Goal: Transaction & Acquisition: Purchase product/service

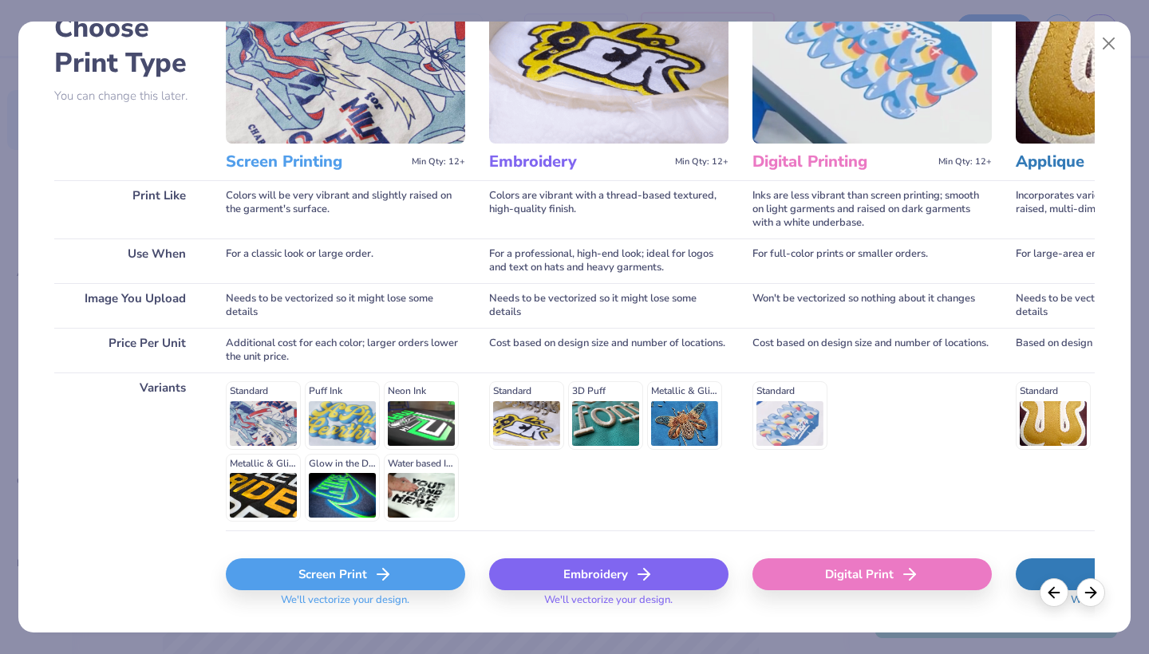
click at [378, 578] on icon at bounding box center [383, 574] width 19 height 19
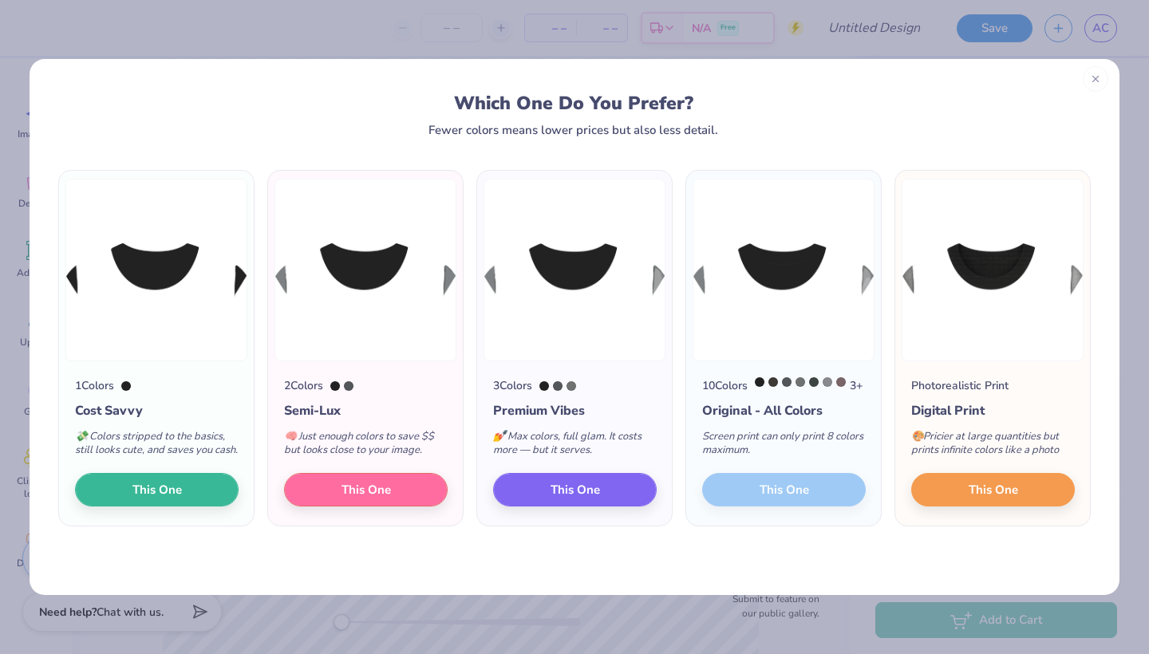
click at [1097, 71] on div at bounding box center [1096, 79] width 26 height 26
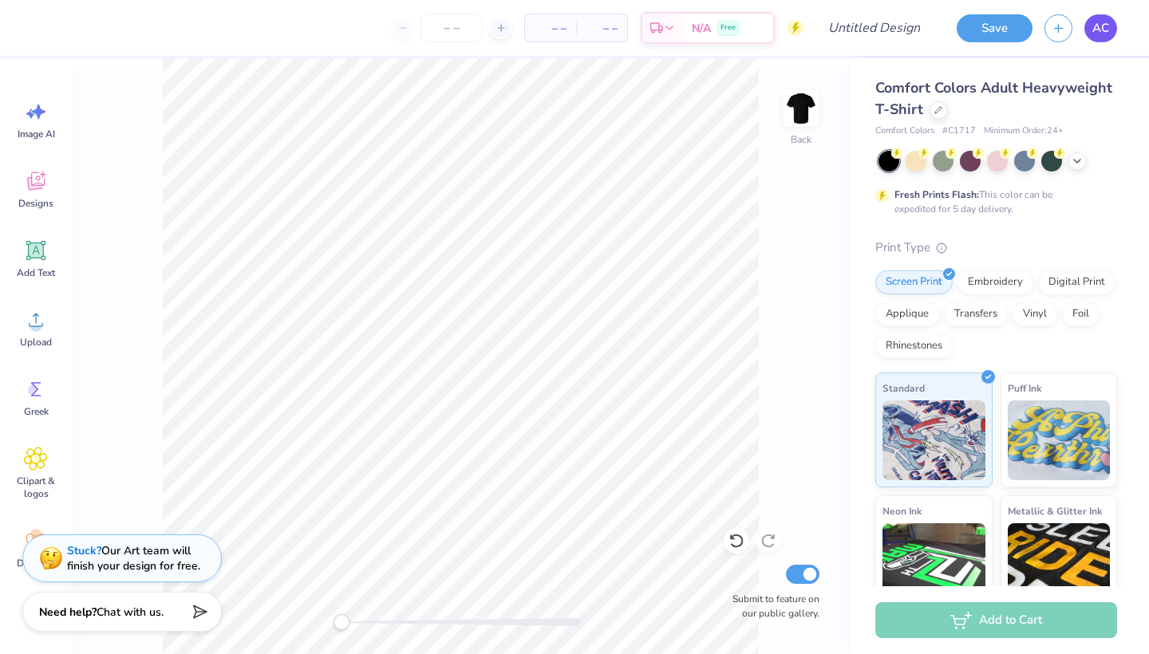
click at [1099, 34] on span "AC" at bounding box center [1101, 28] width 17 height 18
type textarea "x"
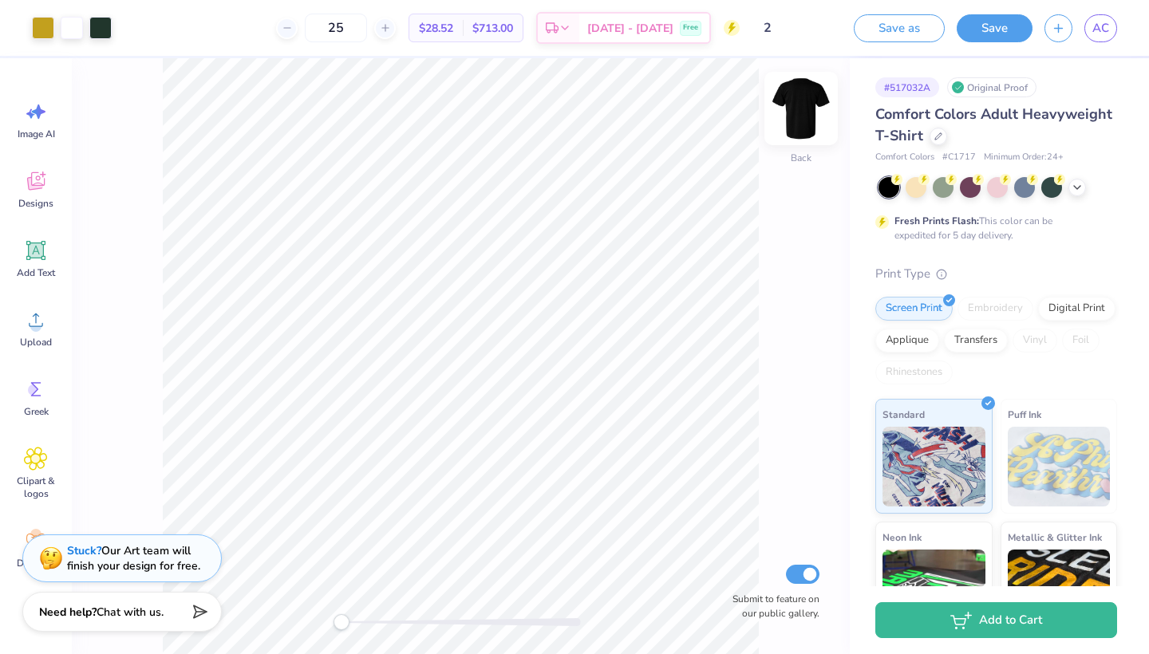
click at [805, 118] on img at bounding box center [801, 109] width 64 height 64
click at [48, 196] on div "Designs" at bounding box center [35, 190] width 57 height 60
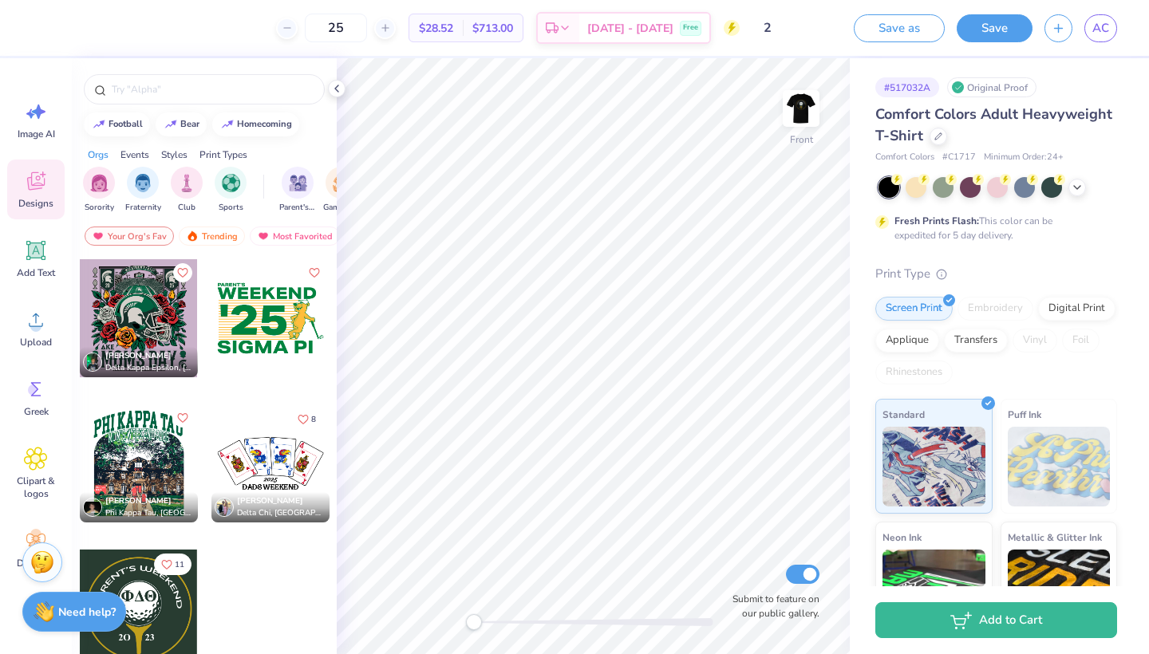
click at [172, 614] on div at bounding box center [139, 609] width 118 height 118
click at [809, 350] on icon at bounding box center [808, 349] width 22 height 19
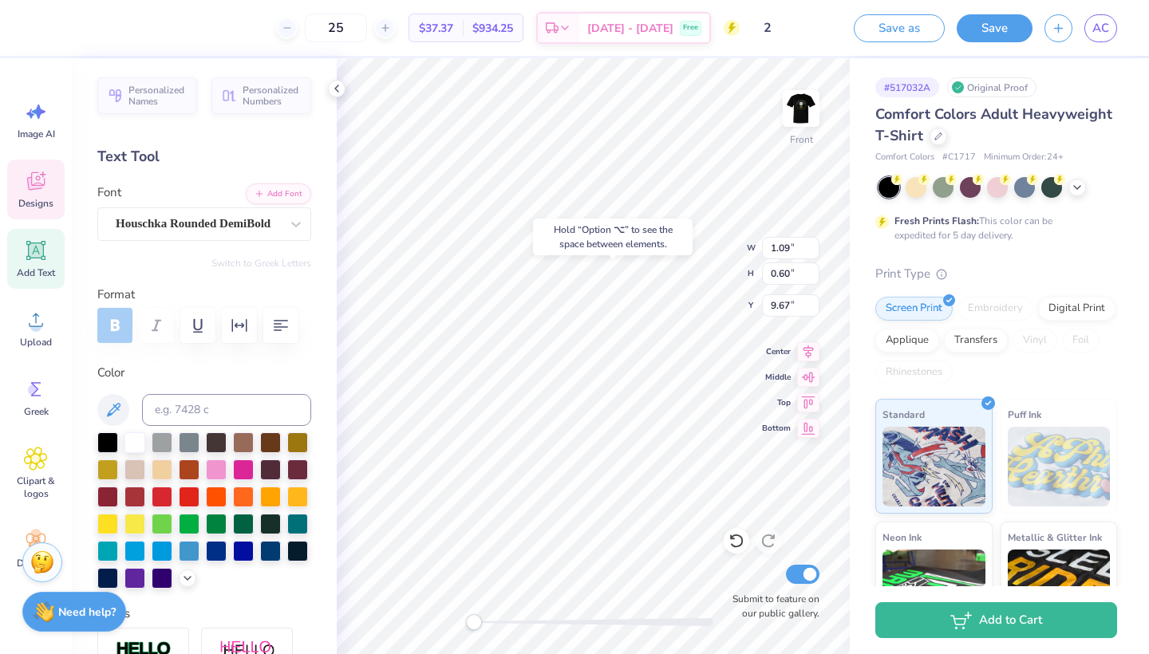
type input "0.87"
type input "9.66"
type textarea "25"
type input "2.94"
type input "1.24"
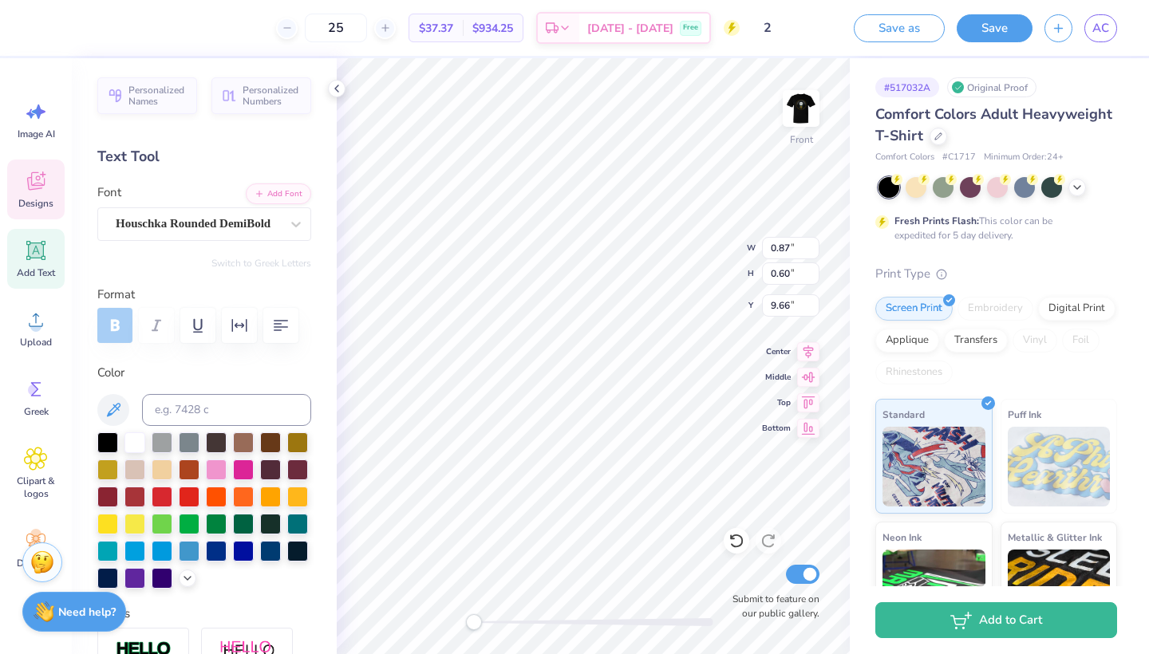
type input "5.87"
type textarea "Pi Kapp"
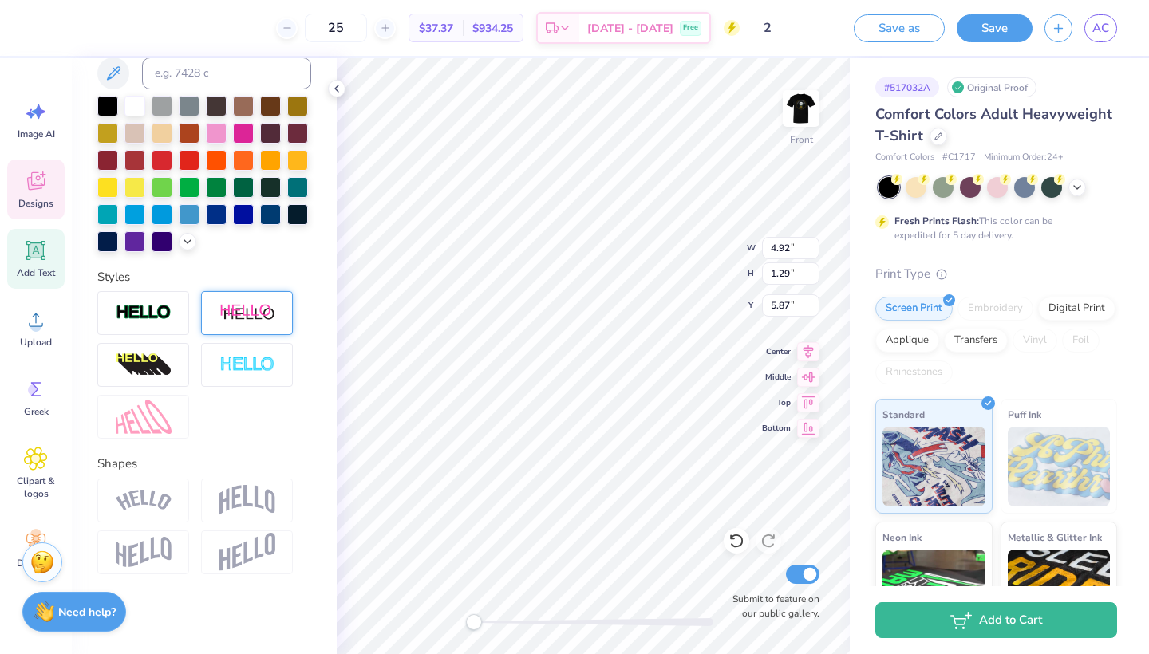
scroll to position [337, 0]
click at [158, 496] on img at bounding box center [144, 501] width 56 height 22
click at [148, 500] on img at bounding box center [144, 501] width 56 height 22
click at [144, 502] on img at bounding box center [144, 501] width 56 height 22
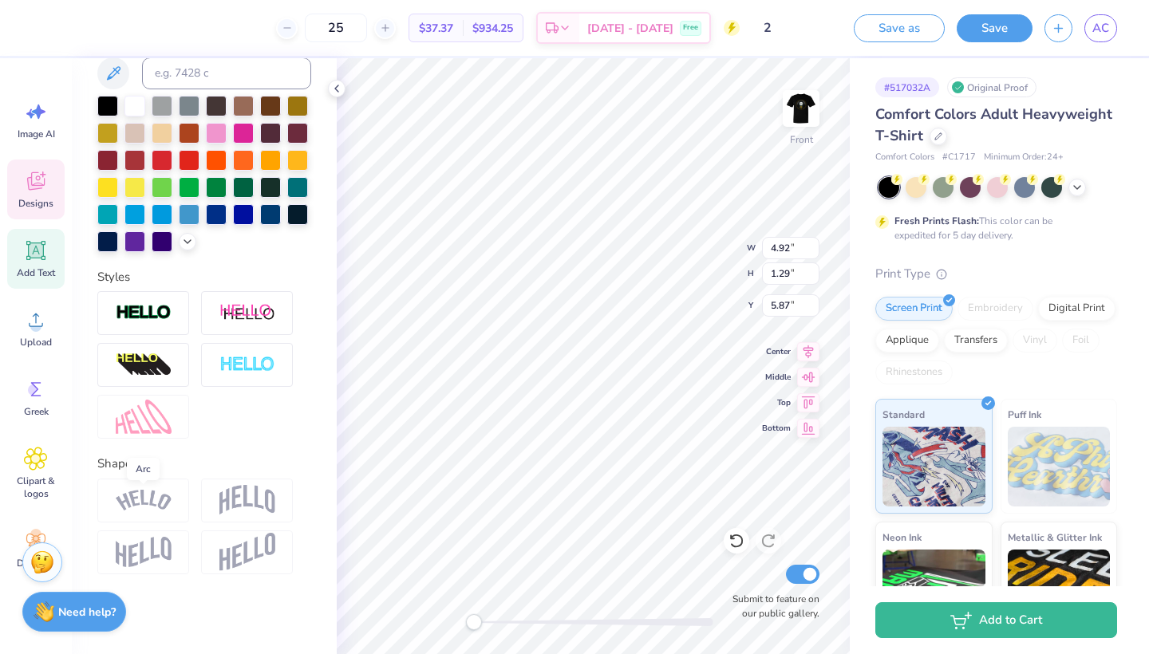
click at [142, 503] on img at bounding box center [144, 501] width 56 height 22
click at [274, 445] on div "Personalized Names Personalized Numbers Text Tool Add Font Font Times New Roman…" at bounding box center [204, 356] width 265 height 596
click at [170, 506] on img at bounding box center [144, 501] width 56 height 22
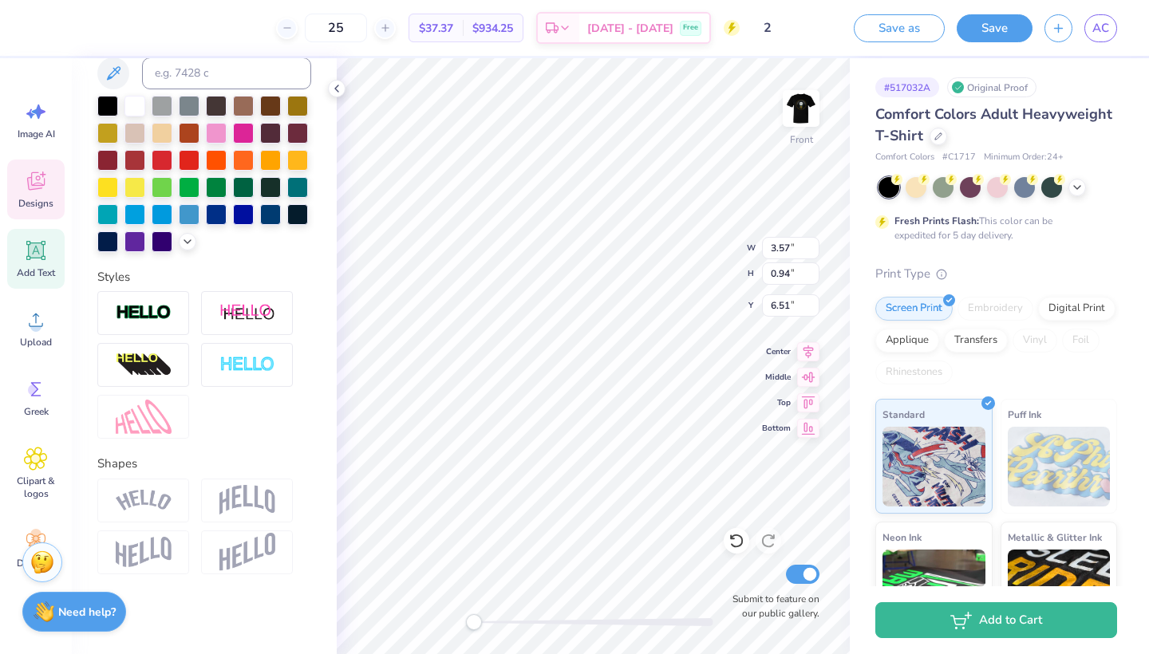
click at [263, 403] on div at bounding box center [204, 365] width 214 height 148
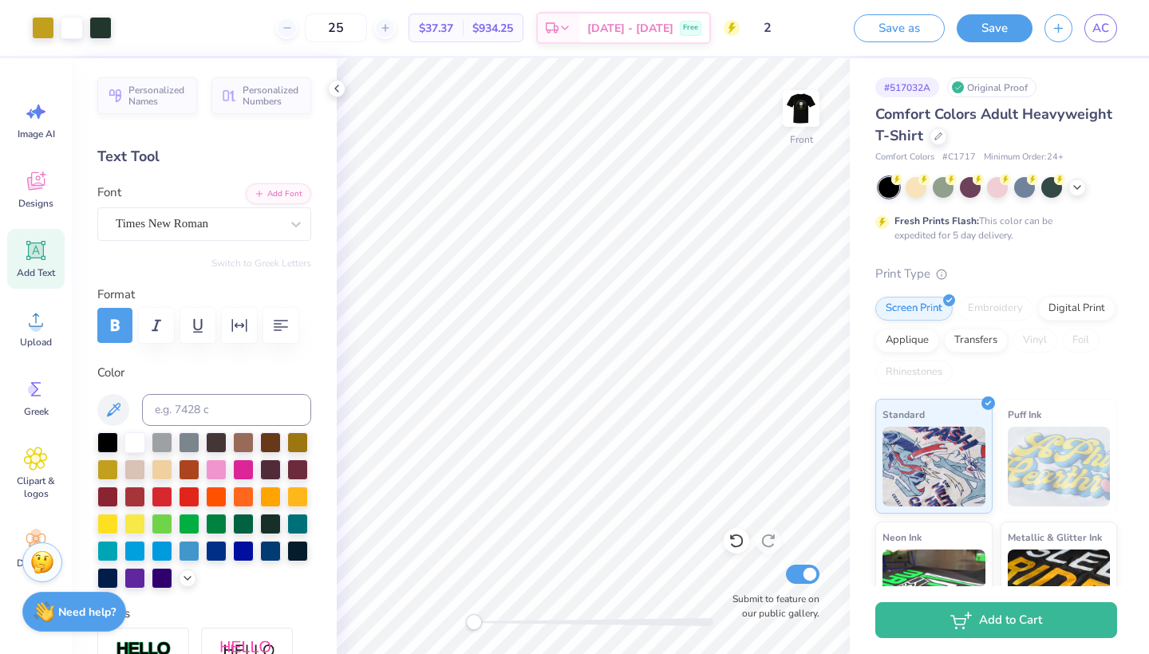
scroll to position [0, 0]
click at [807, 111] on img at bounding box center [801, 109] width 64 height 64
click at [42, 199] on span "Designs" at bounding box center [35, 203] width 35 height 13
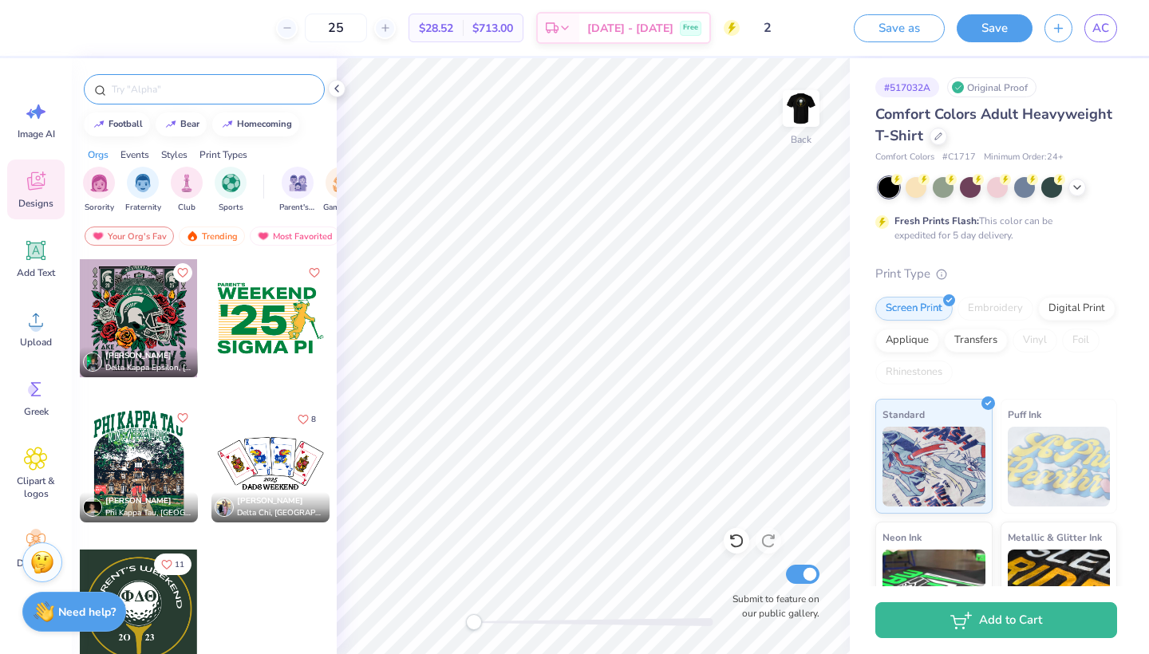
click at [220, 87] on input "text" at bounding box center [212, 89] width 204 height 16
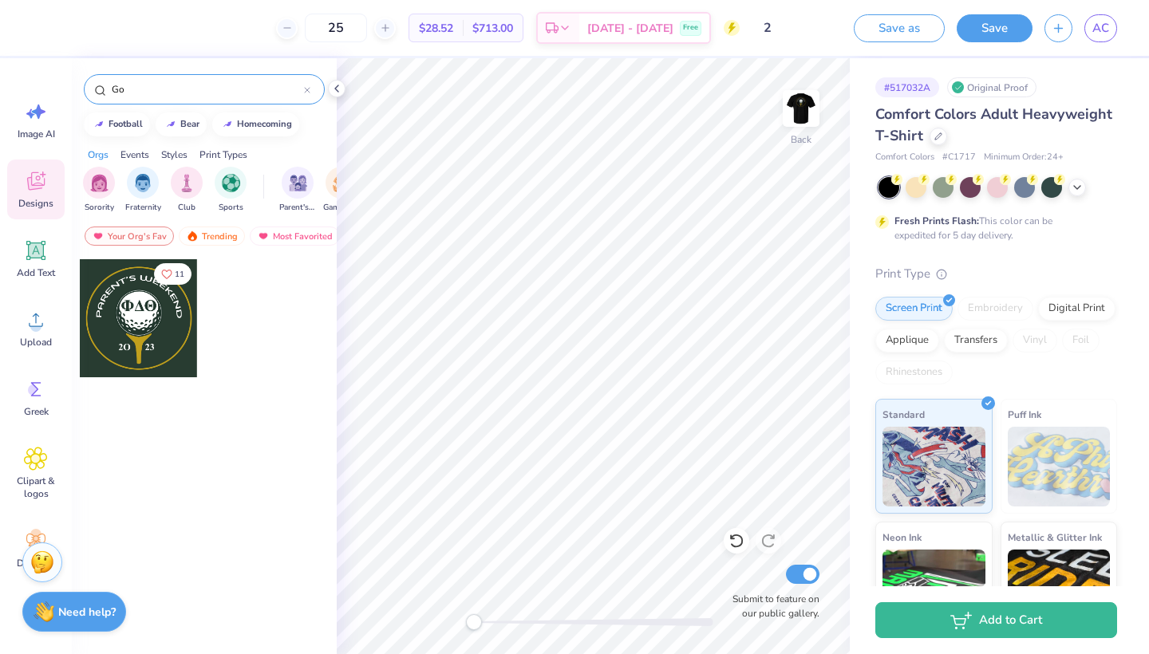
type input "G"
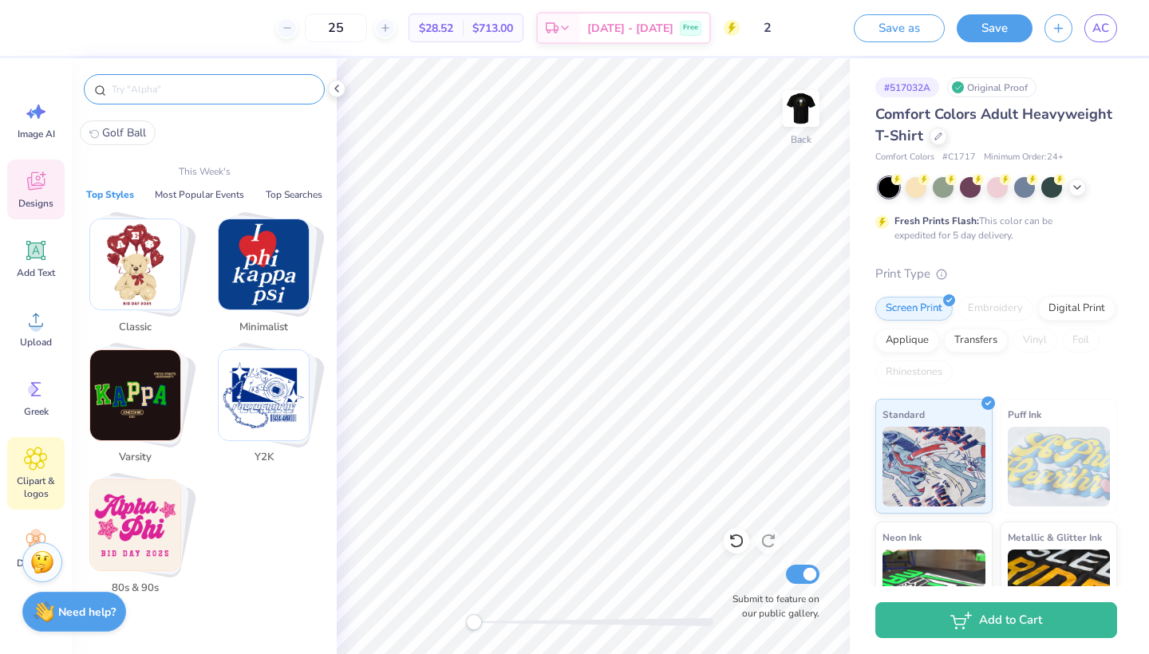
click at [38, 458] on icon at bounding box center [36, 459] width 10 height 10
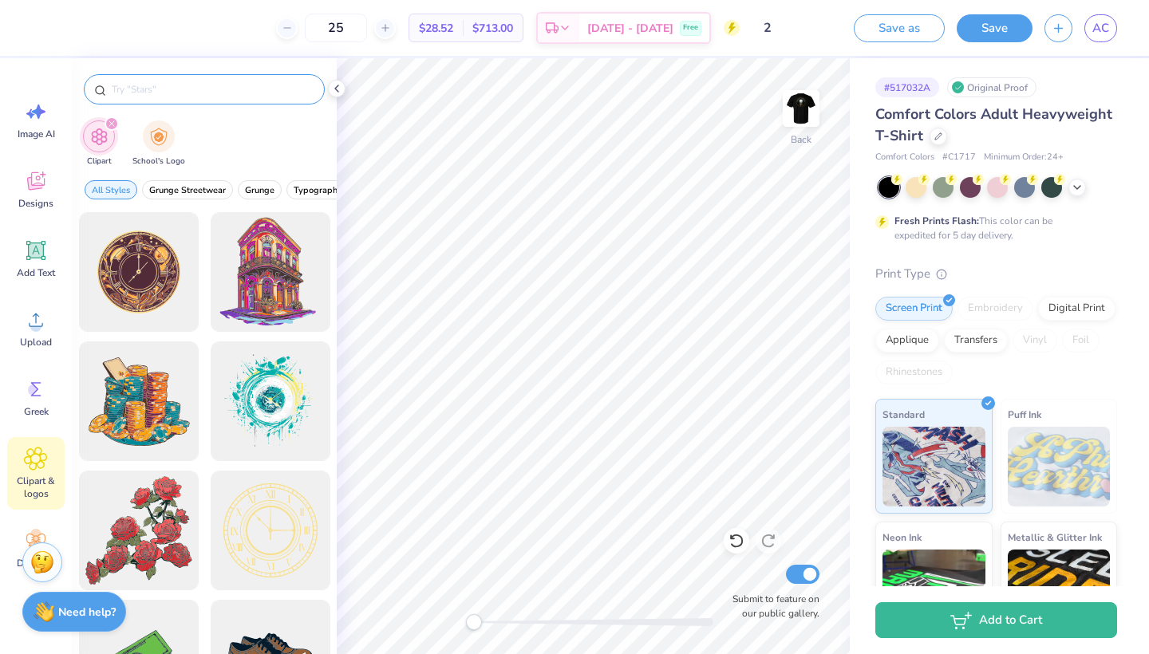
click at [235, 83] on input "text" at bounding box center [212, 89] width 204 height 16
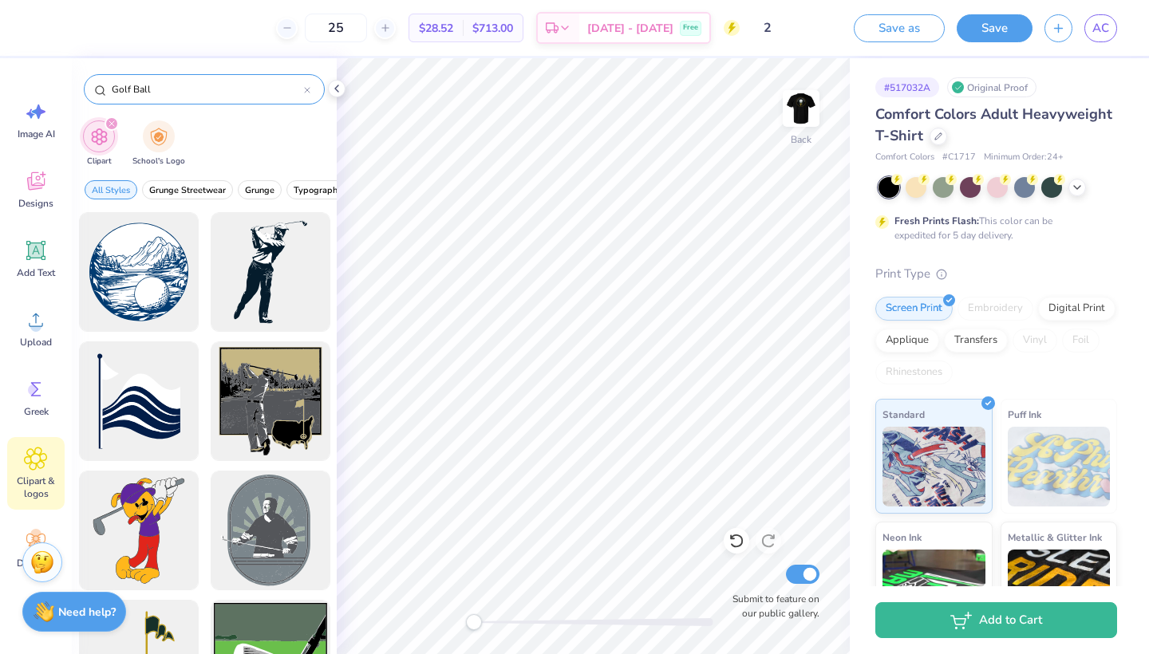
type input "Golf Ball"
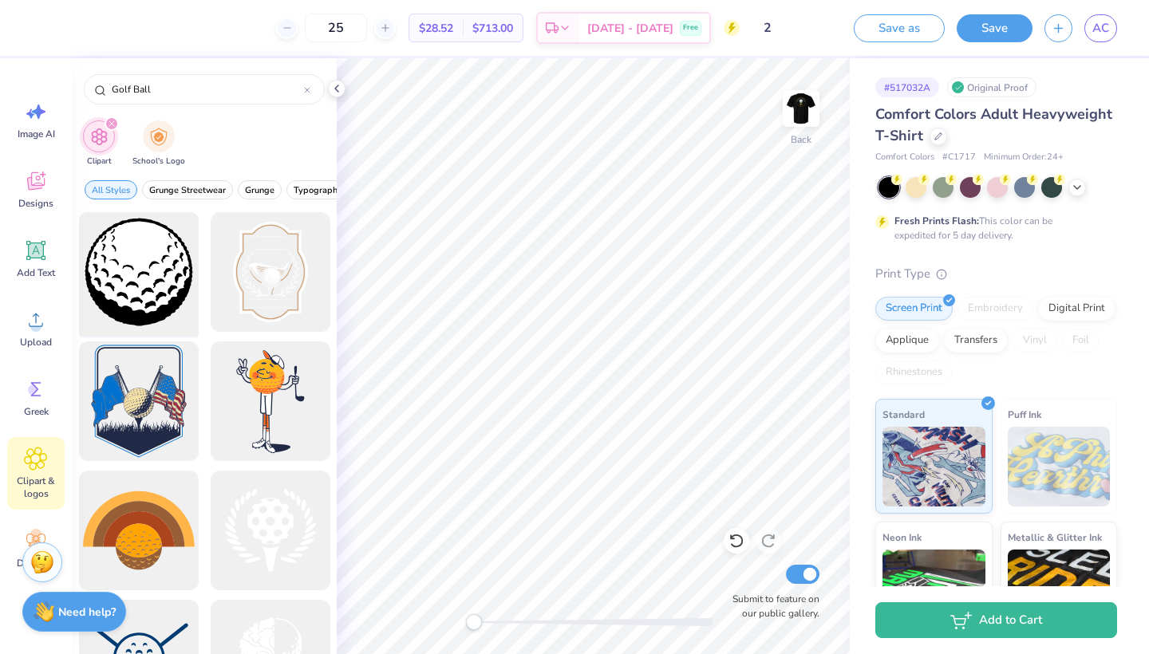
click at [153, 267] on div at bounding box center [139, 273] width 132 height 132
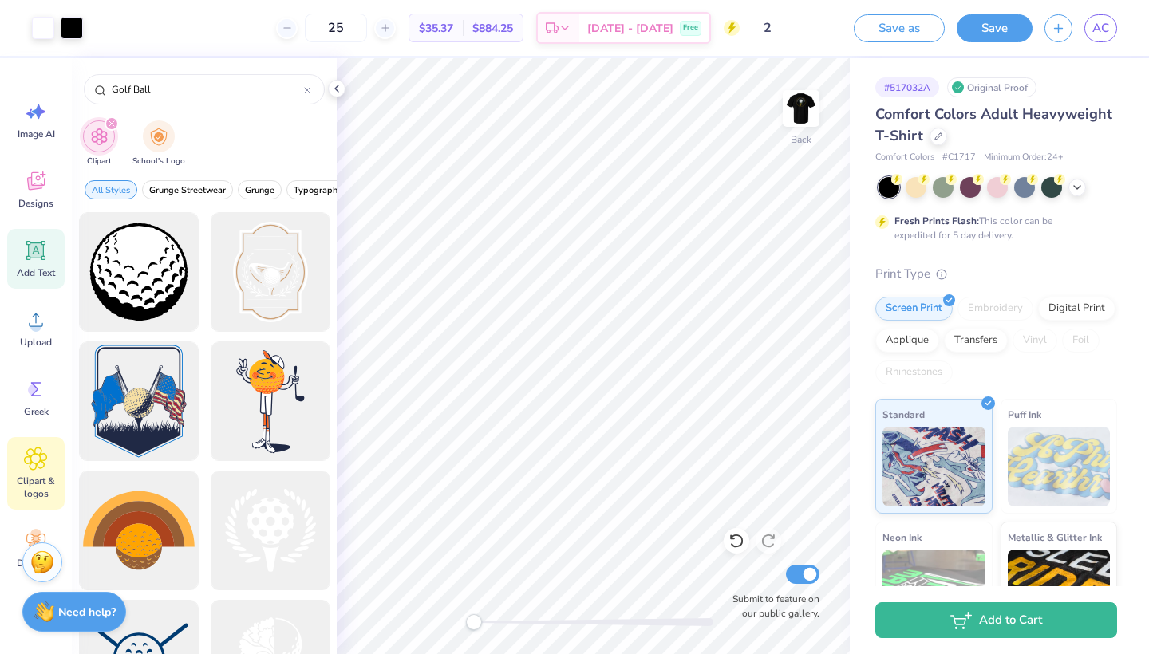
click at [34, 244] on icon at bounding box center [36, 250] width 15 height 15
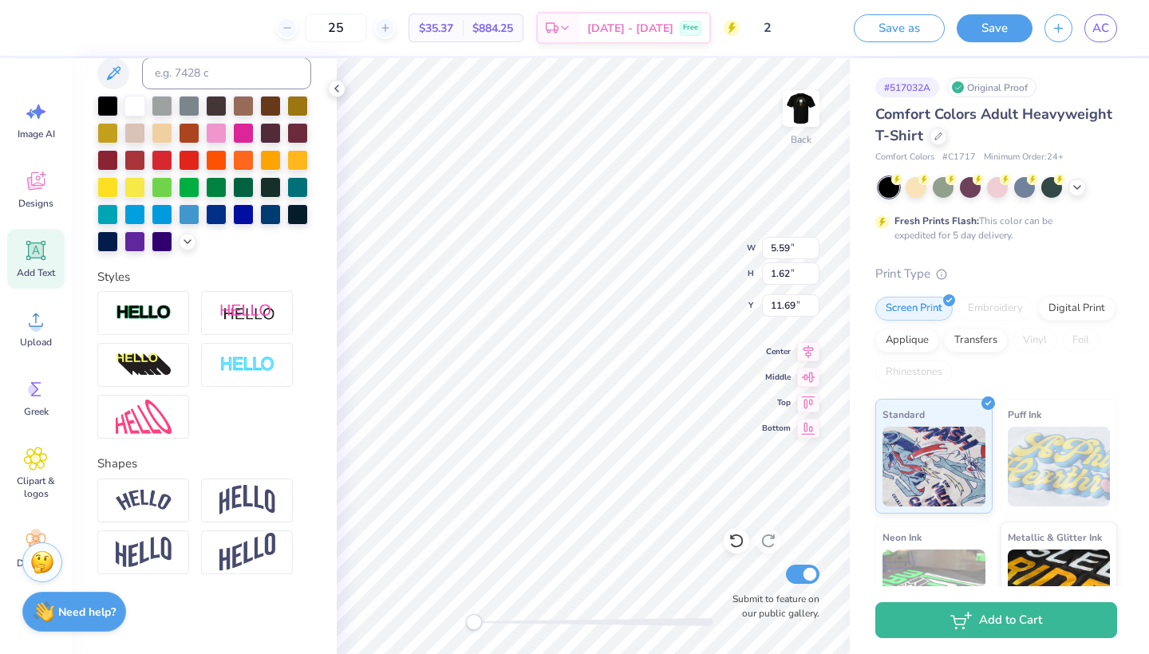
scroll to position [337, 0]
click at [150, 511] on img at bounding box center [144, 501] width 56 height 22
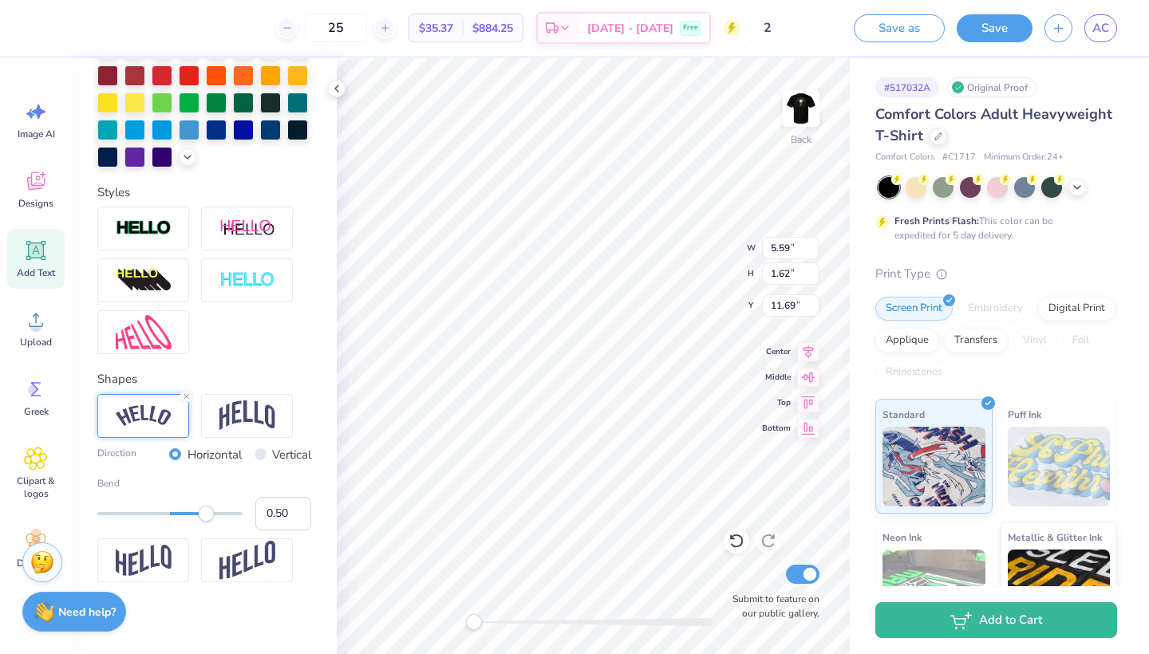
scroll to position [422, 0]
click at [289, 451] on label "Vertical" at bounding box center [291, 454] width 39 height 18
click at [267, 451] on input "Vertical" at bounding box center [261, 454] width 12 height 12
radio input "true"
click at [188, 453] on label "Horizontal" at bounding box center [215, 454] width 54 height 18
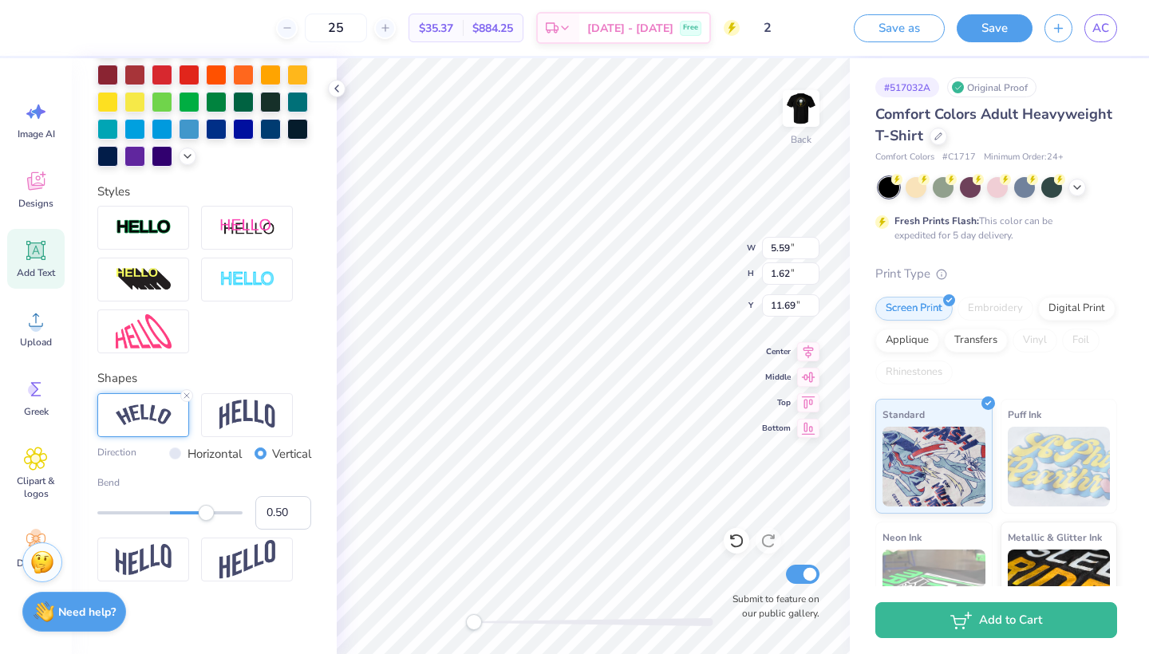
click at [181, 453] on input "Horizontal" at bounding box center [175, 454] width 12 height 12
radio input "true"
type input "-0.51"
drag, startPoint x: 211, startPoint y: 514, endPoint x: 132, endPoint y: 508, distance: 79.2
click at [132, 508] on div "Accessibility label" at bounding box center [136, 513] width 16 height 16
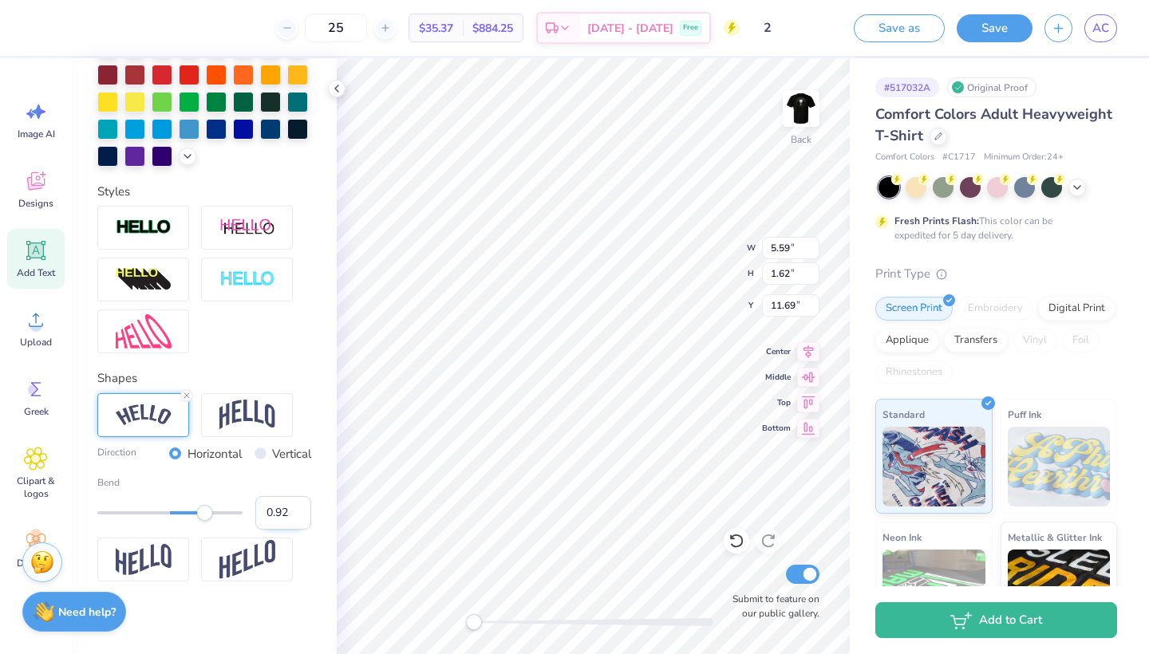
type input "1.00"
drag, startPoint x: 137, startPoint y: 512, endPoint x: 291, endPoint y: 524, distance: 153.8
click at [291, 524] on div "Bend 1.00" at bounding box center [204, 503] width 214 height 54
type input "0.54"
drag, startPoint x: 242, startPoint y: 514, endPoint x: 207, endPoint y: 516, distance: 35.2
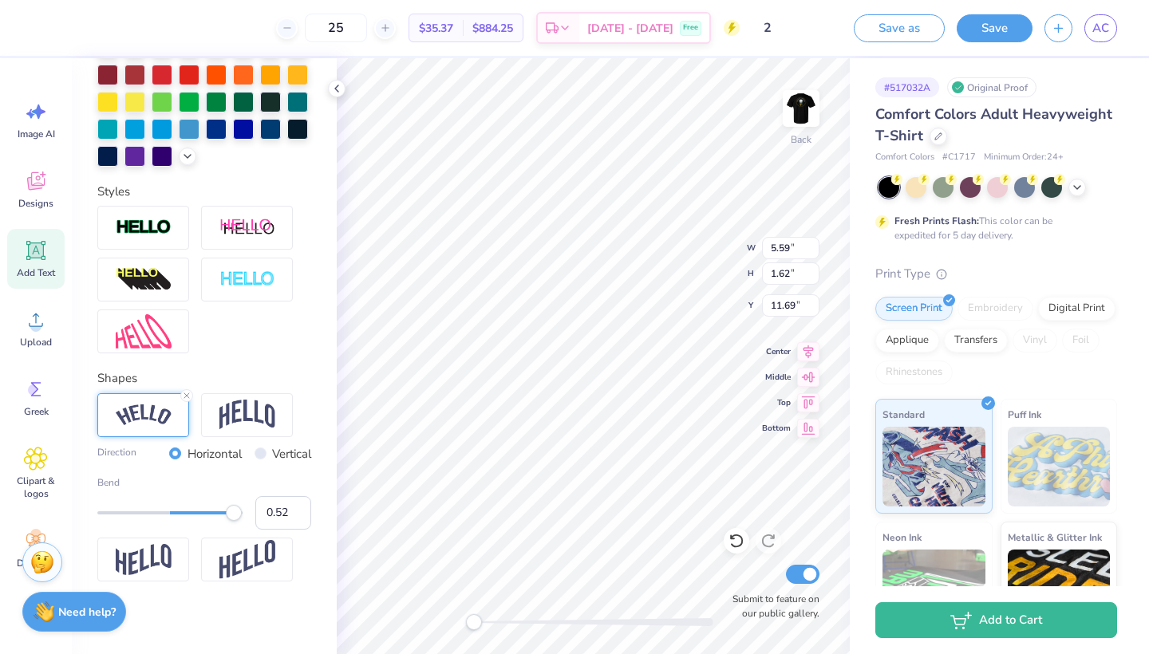
click at [226, 516] on div "Accessibility label" at bounding box center [234, 513] width 16 height 16
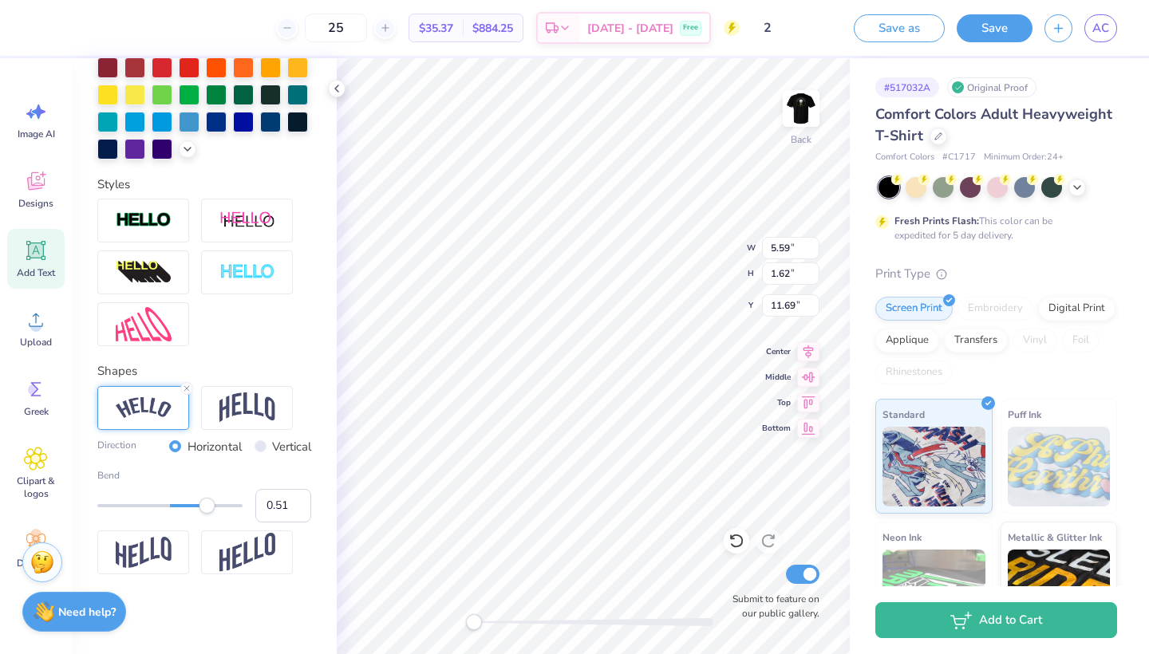
scroll to position [430, 0]
type textarea "Pi [PERSON_NAME]"
click at [253, 322] on div at bounding box center [204, 273] width 214 height 148
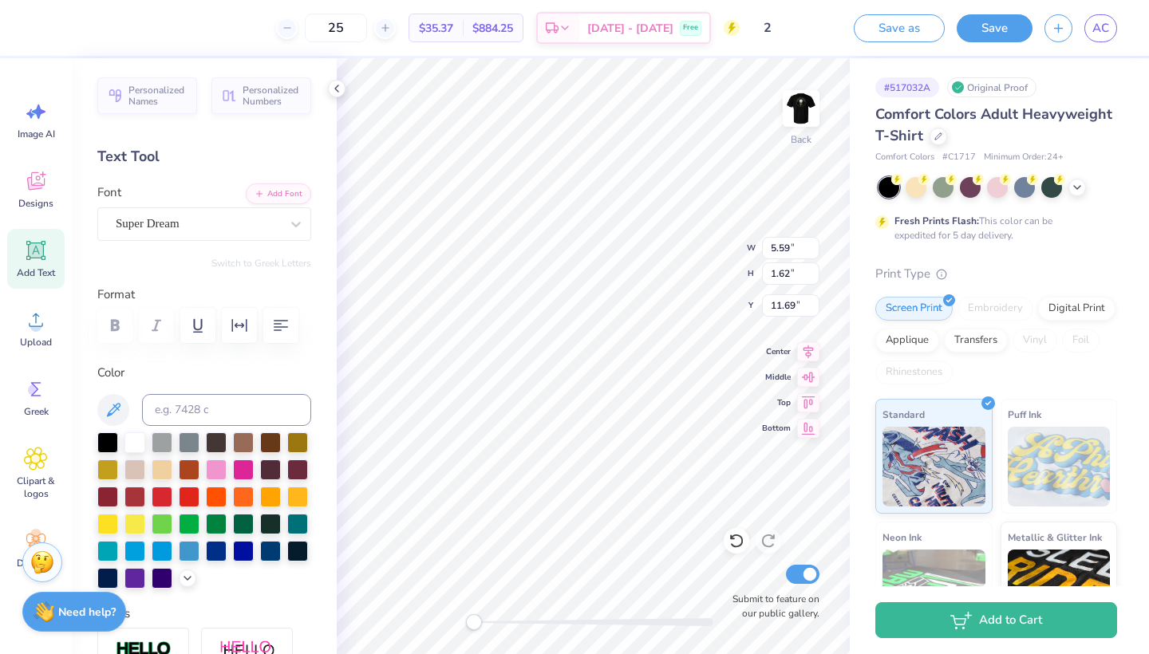
scroll to position [0, 0]
click at [118, 322] on div at bounding box center [204, 325] width 214 height 35
click at [289, 223] on icon at bounding box center [296, 224] width 16 height 16
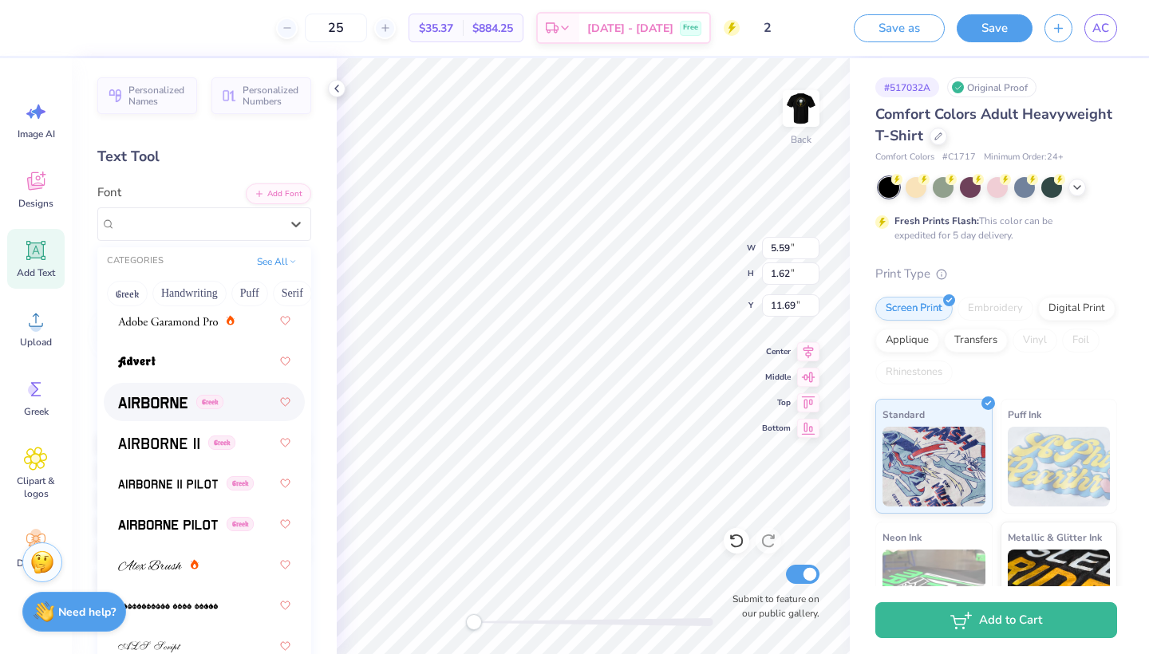
scroll to position [595, 0]
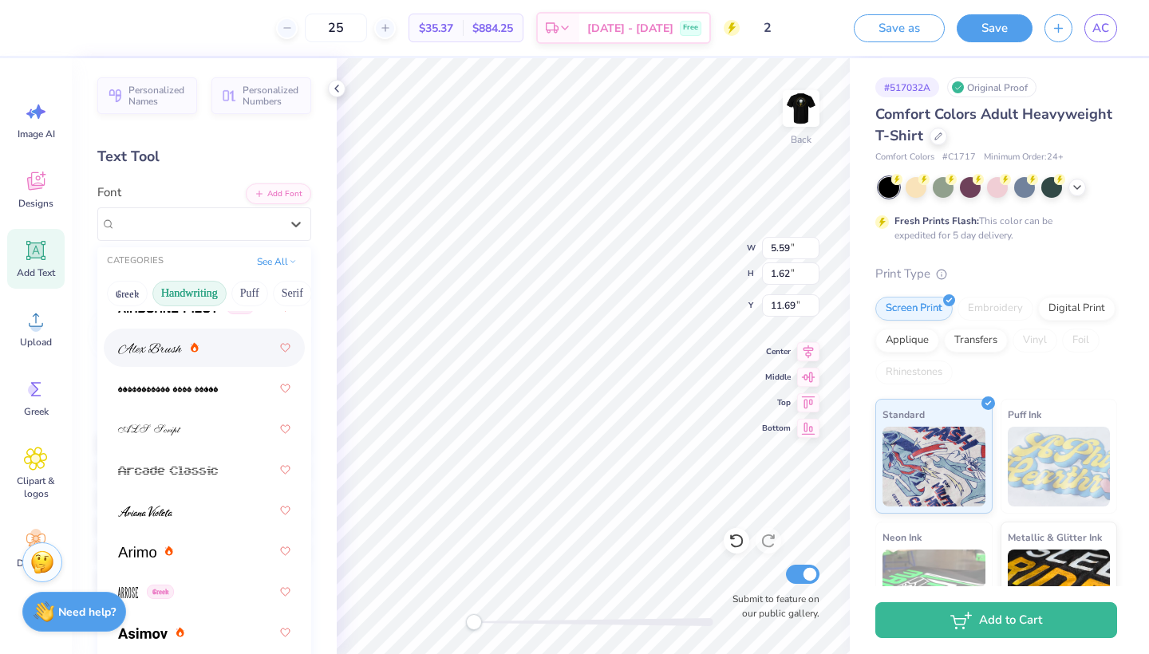
click at [206, 294] on button "Handwriting" at bounding box center [189, 294] width 74 height 26
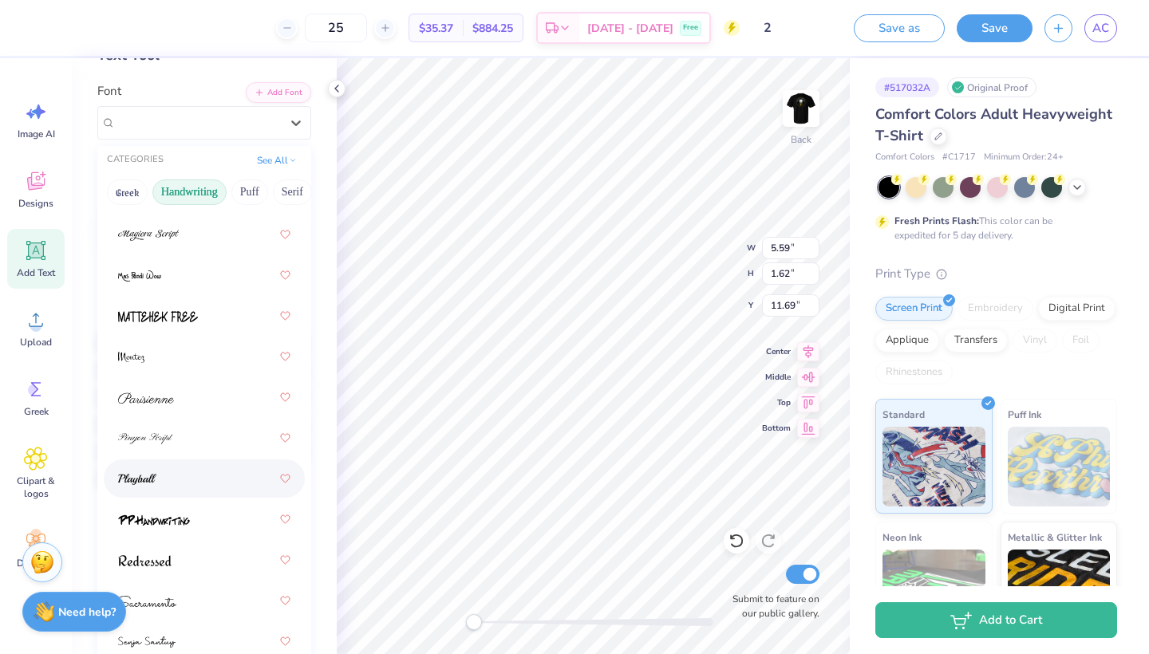
scroll to position [441, 0]
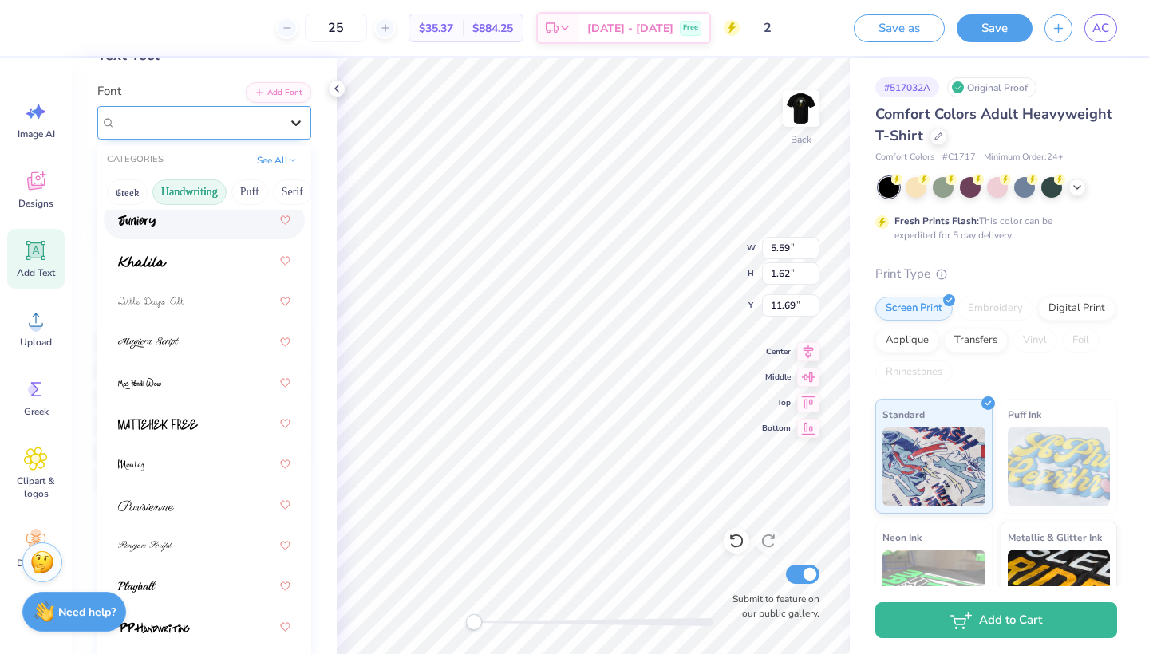
click at [296, 126] on icon at bounding box center [296, 123] width 16 height 16
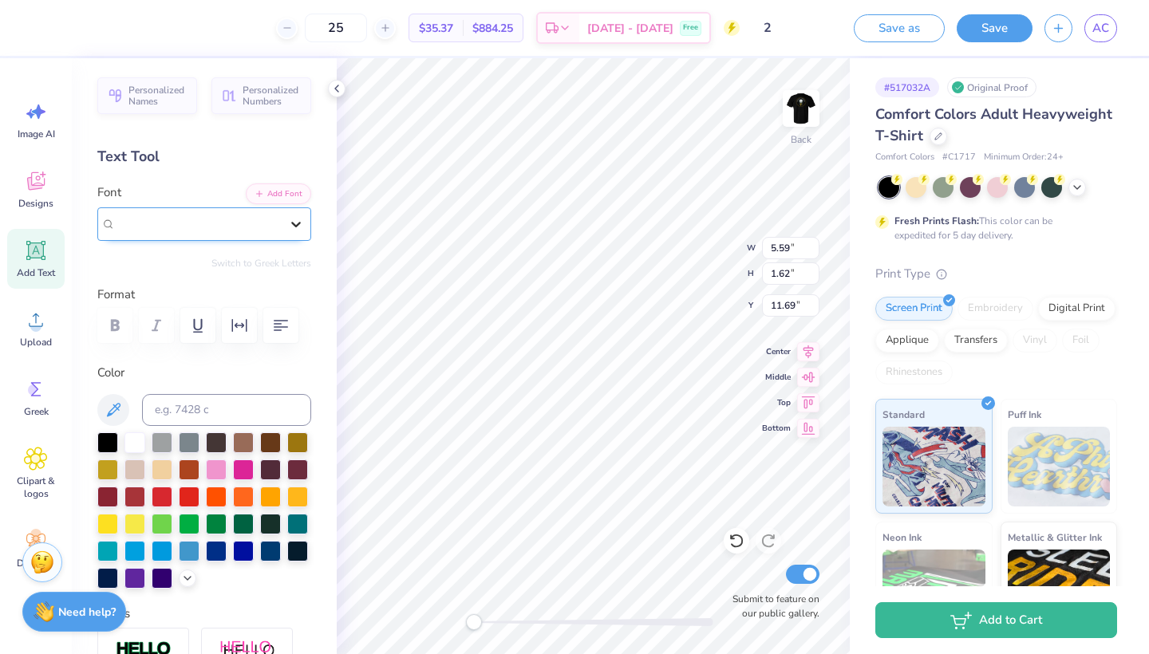
scroll to position [0, 0]
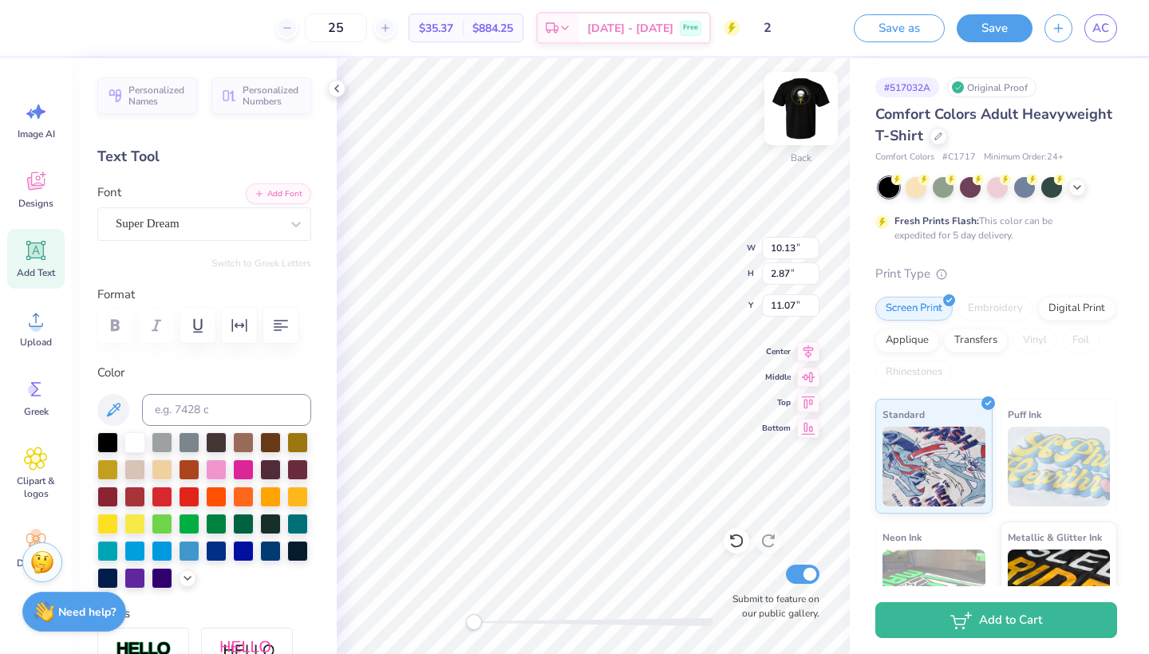
click at [805, 114] on img at bounding box center [801, 109] width 64 height 64
type input "10.30"
type input "2.91"
type input "13.59"
type input "3.57"
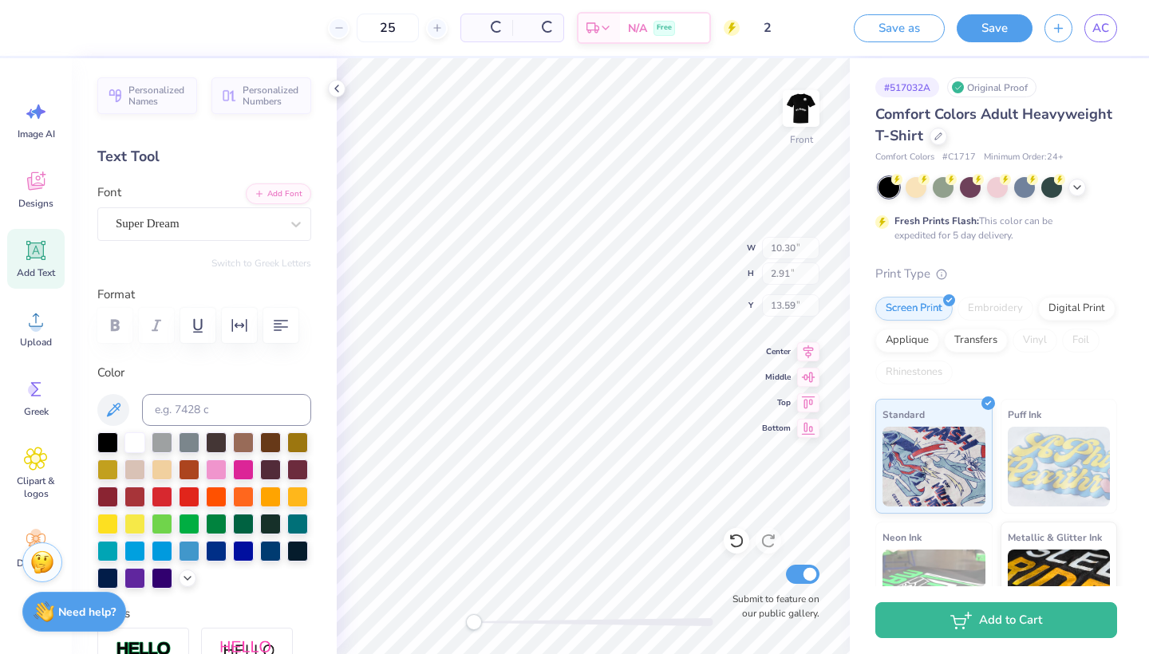
type input "0.94"
type input "6.51"
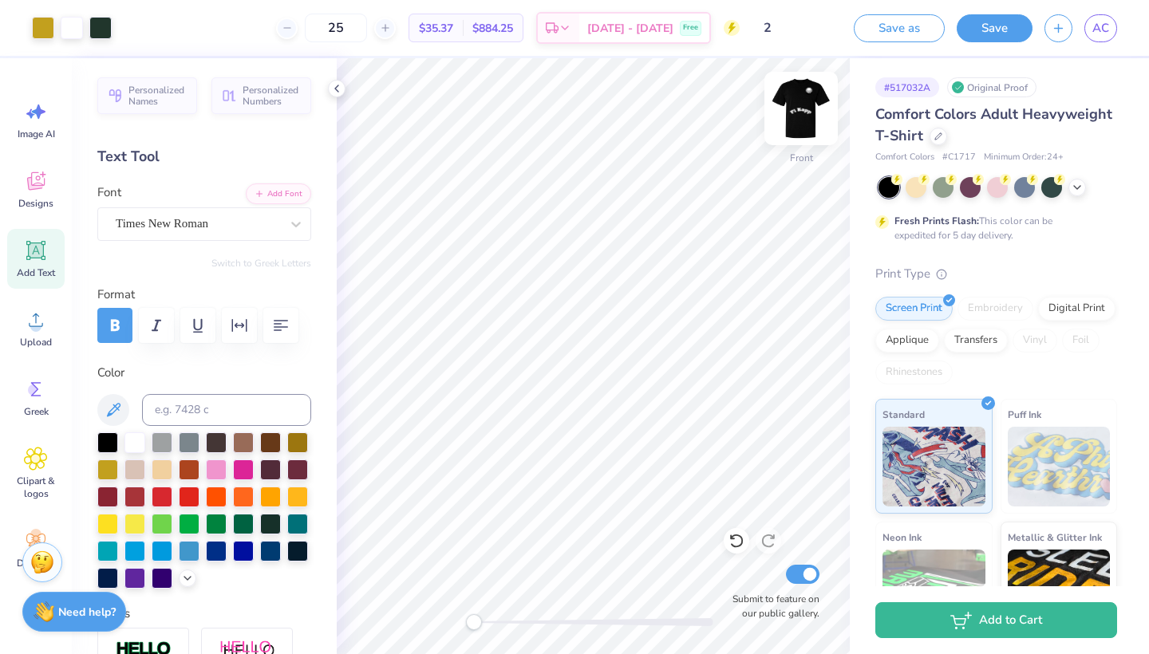
click at [806, 105] on img at bounding box center [801, 109] width 64 height 64
click at [801, 114] on img at bounding box center [801, 109] width 64 height 64
click at [800, 105] on img at bounding box center [801, 109] width 64 height 64
click at [798, 97] on img at bounding box center [801, 109] width 64 height 64
click at [802, 110] on img at bounding box center [801, 109] width 64 height 64
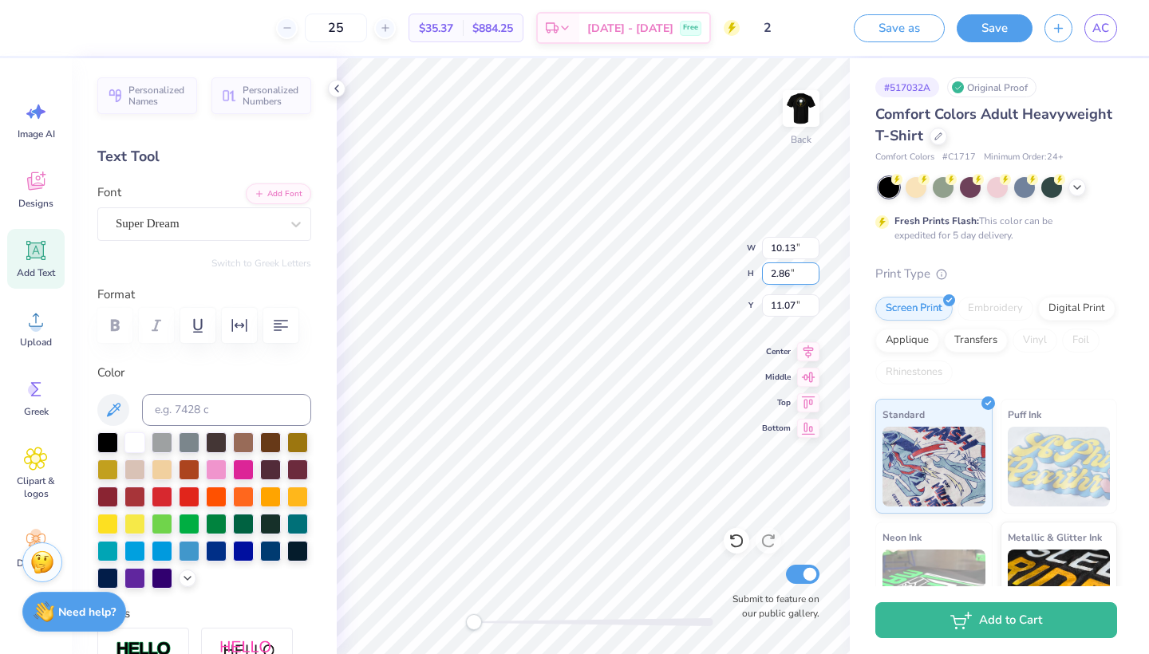
click at [812, 279] on input "2.86" at bounding box center [790, 274] width 57 height 22
type input "2.85"
click at [812, 279] on input "2.85" at bounding box center [790, 274] width 57 height 22
click at [111, 438] on div at bounding box center [107, 441] width 21 height 21
click at [183, 581] on icon at bounding box center [187, 577] width 13 height 13
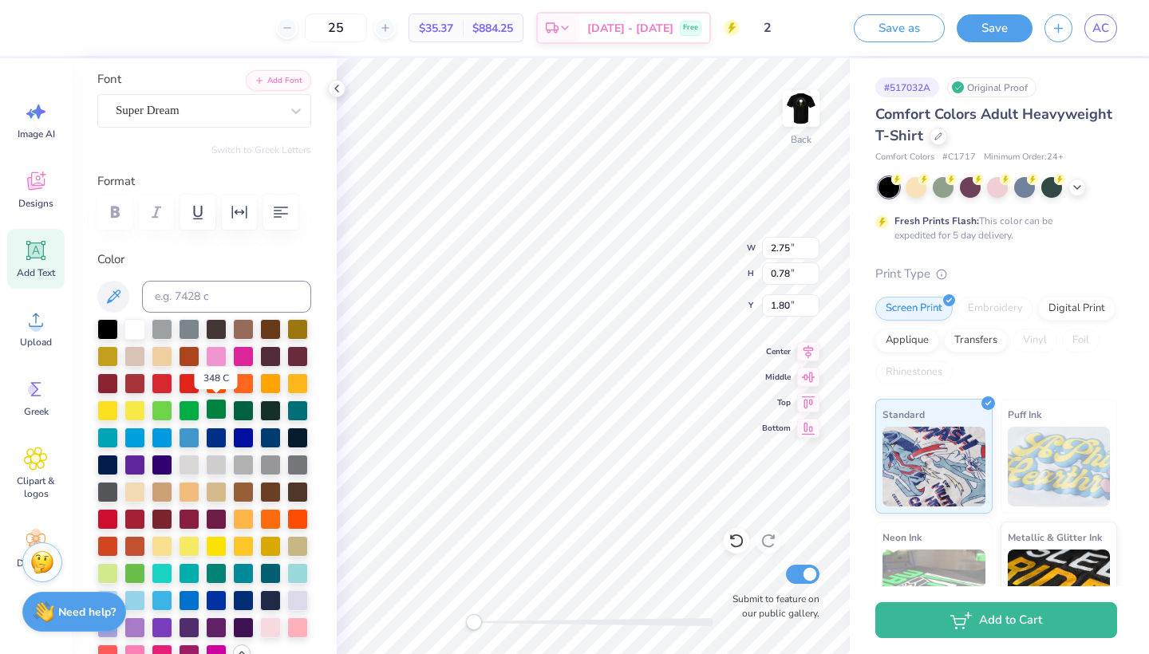
scroll to position [114, 0]
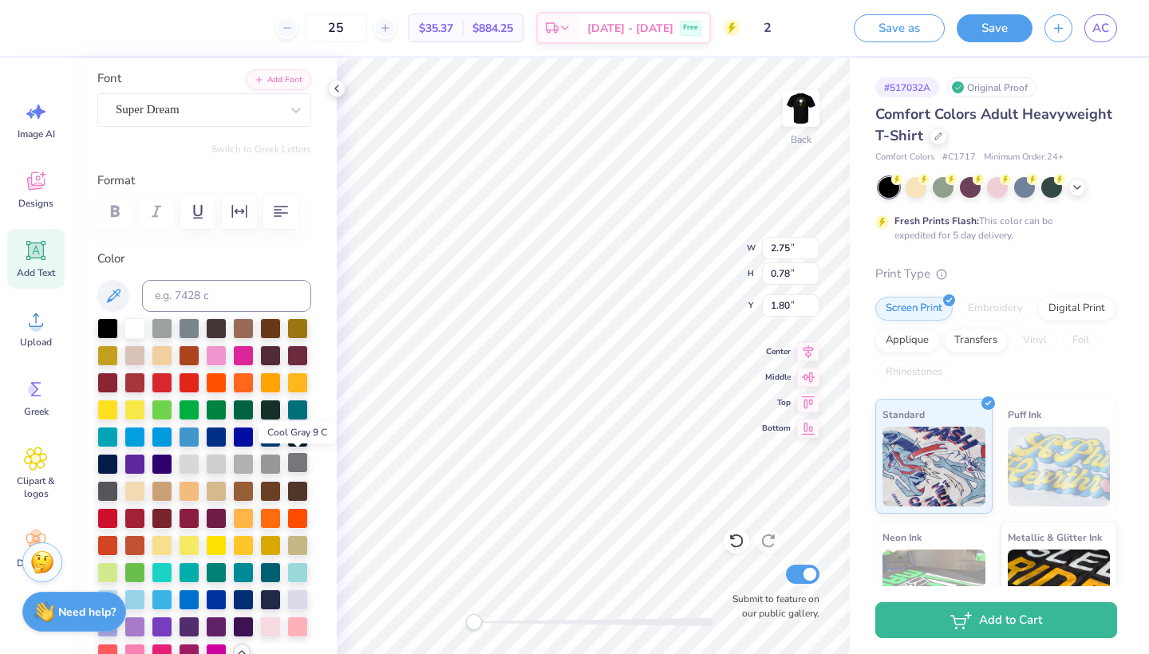
click at [298, 461] on div at bounding box center [297, 463] width 21 height 21
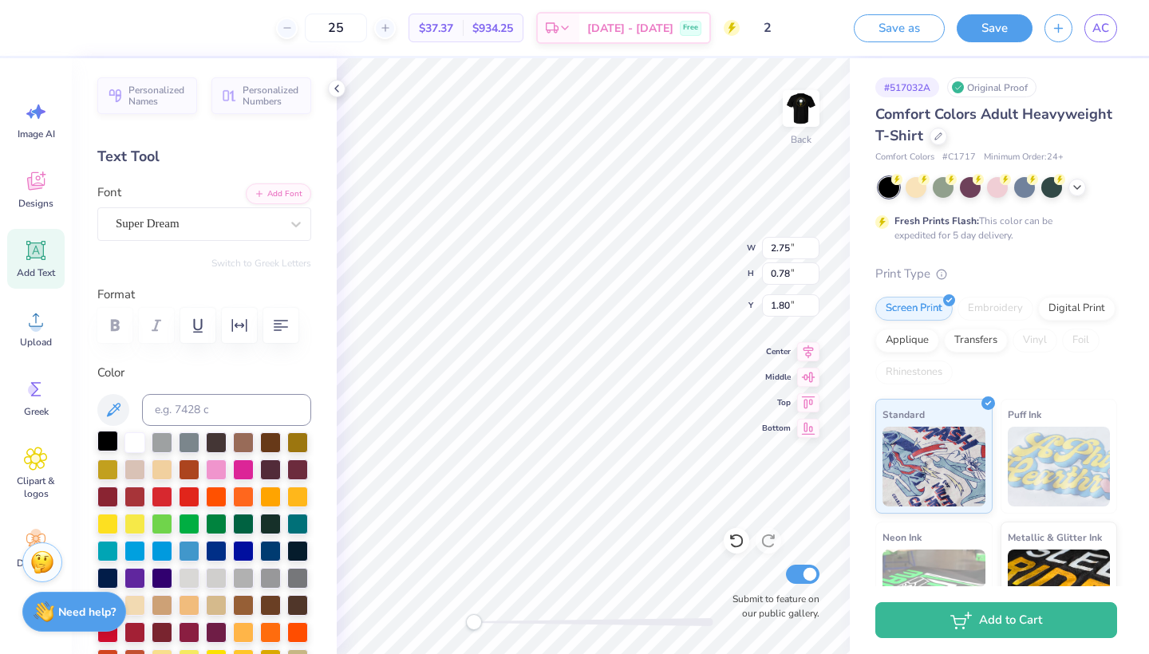
scroll to position [0, 0]
click at [107, 445] on div at bounding box center [107, 441] width 21 height 21
type input "2.75"
type input "0.78"
type input "2.22"
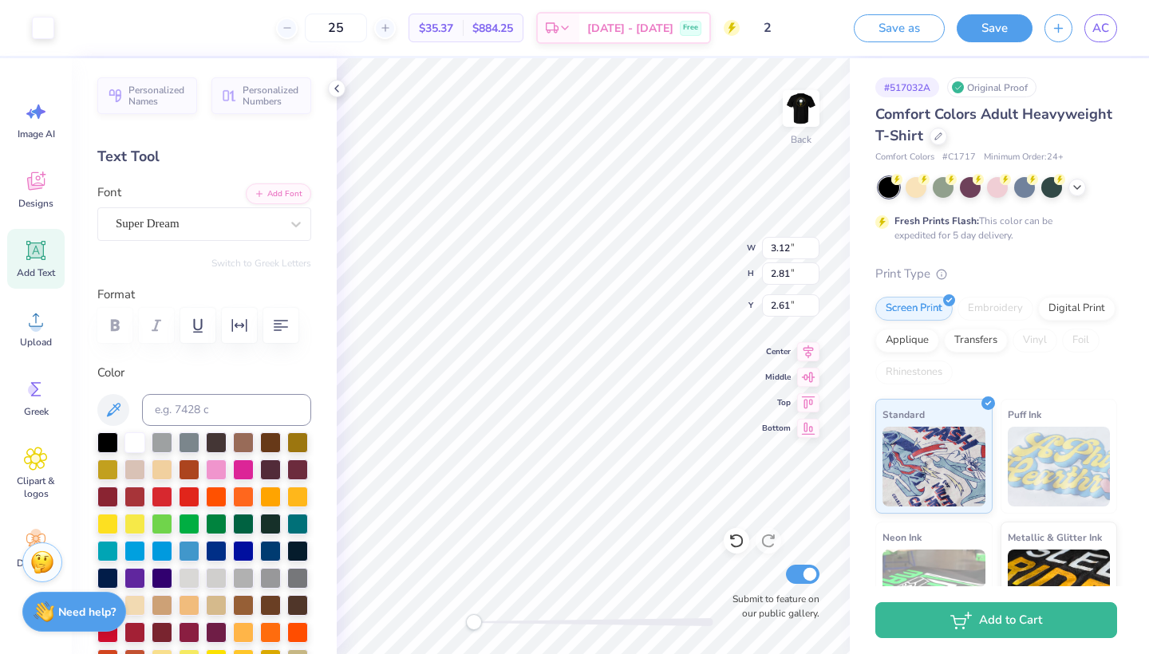
type input "2.75"
type input "0.78"
type input "2.22"
click at [812, 100] on img at bounding box center [801, 109] width 64 height 64
click at [805, 110] on img at bounding box center [801, 109] width 64 height 64
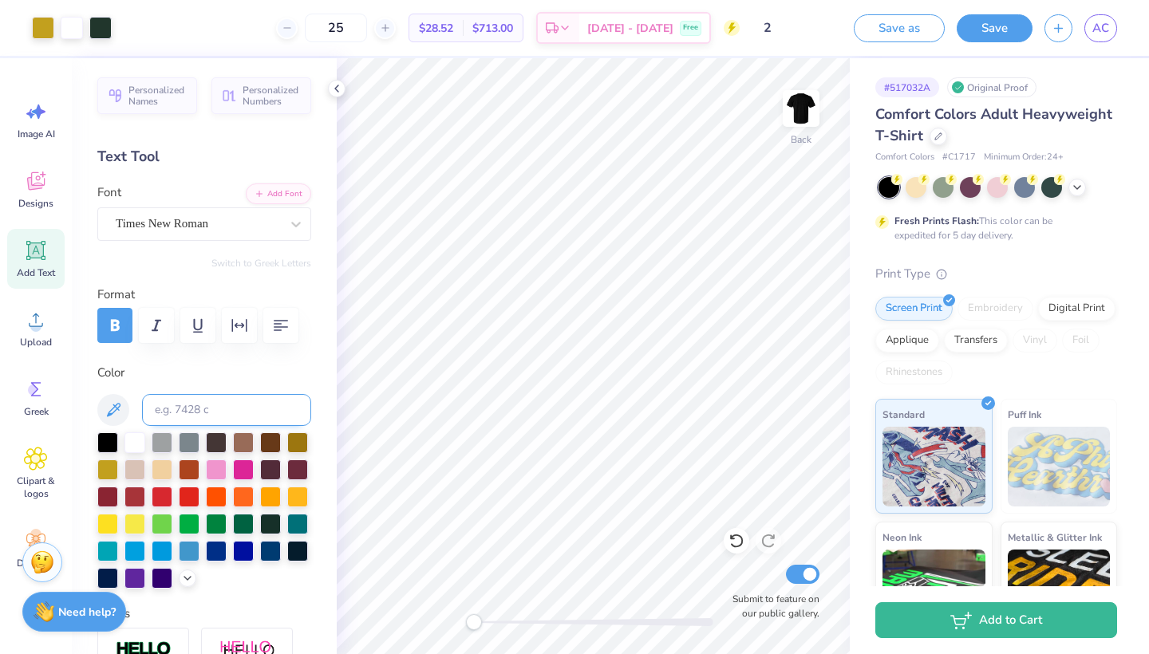
scroll to position [9, 0]
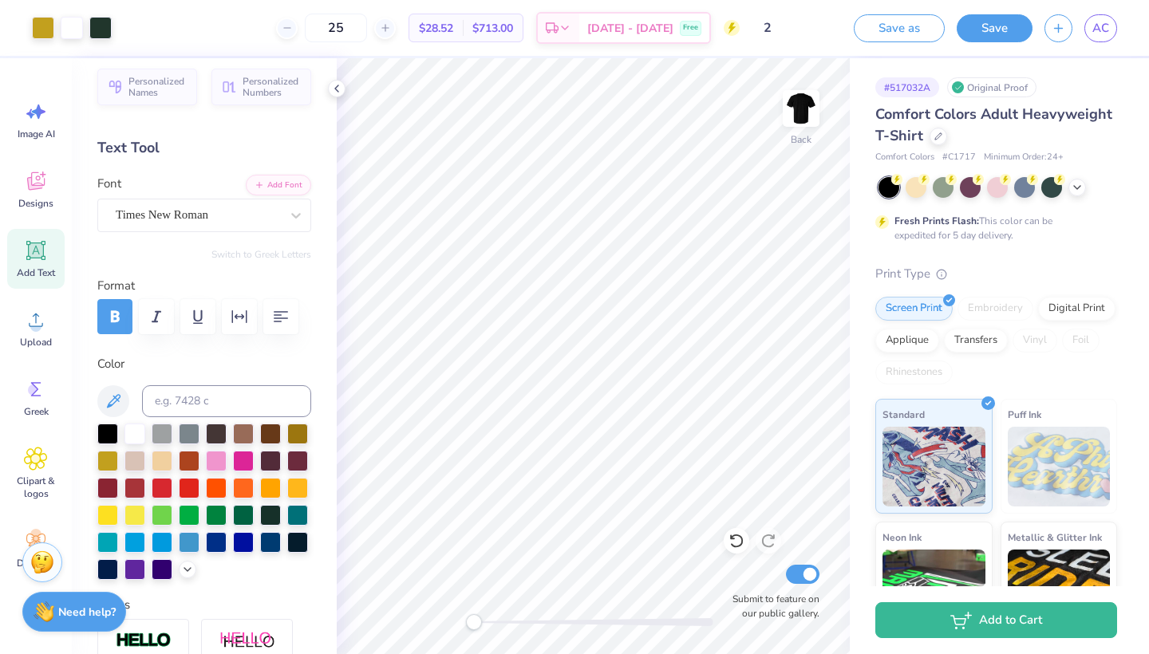
click at [45, 262] on icon at bounding box center [36, 251] width 24 height 24
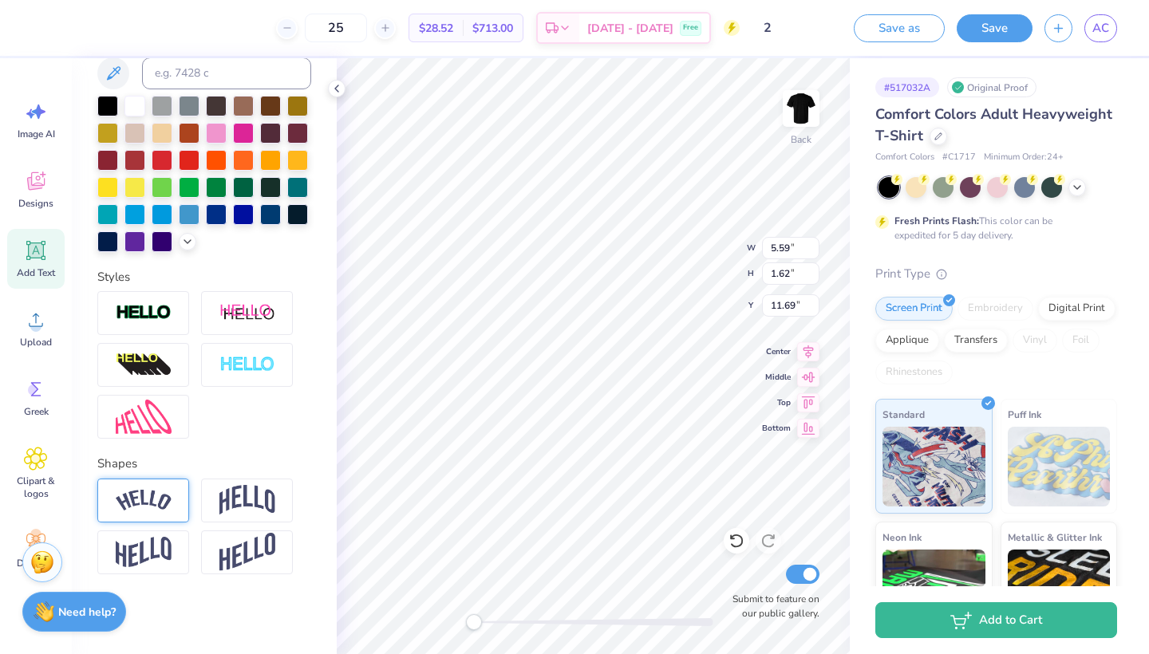
scroll to position [337, 0]
type textarea "Pi Kapp"
click at [157, 497] on img at bounding box center [144, 501] width 56 height 22
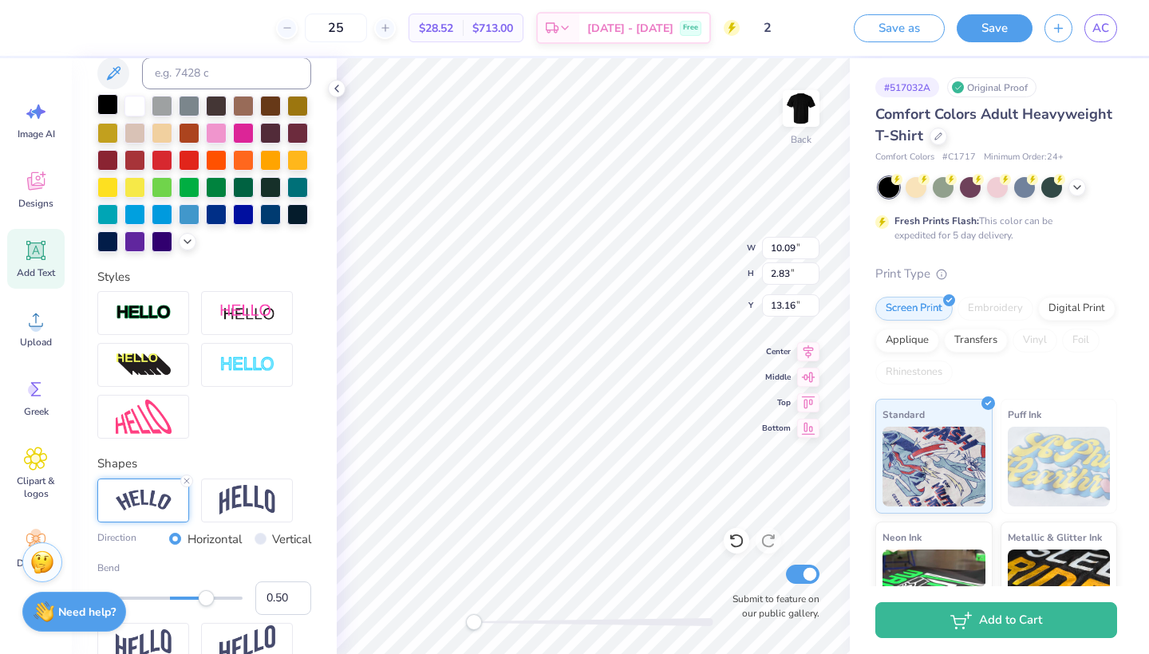
click at [101, 105] on div at bounding box center [107, 104] width 21 height 21
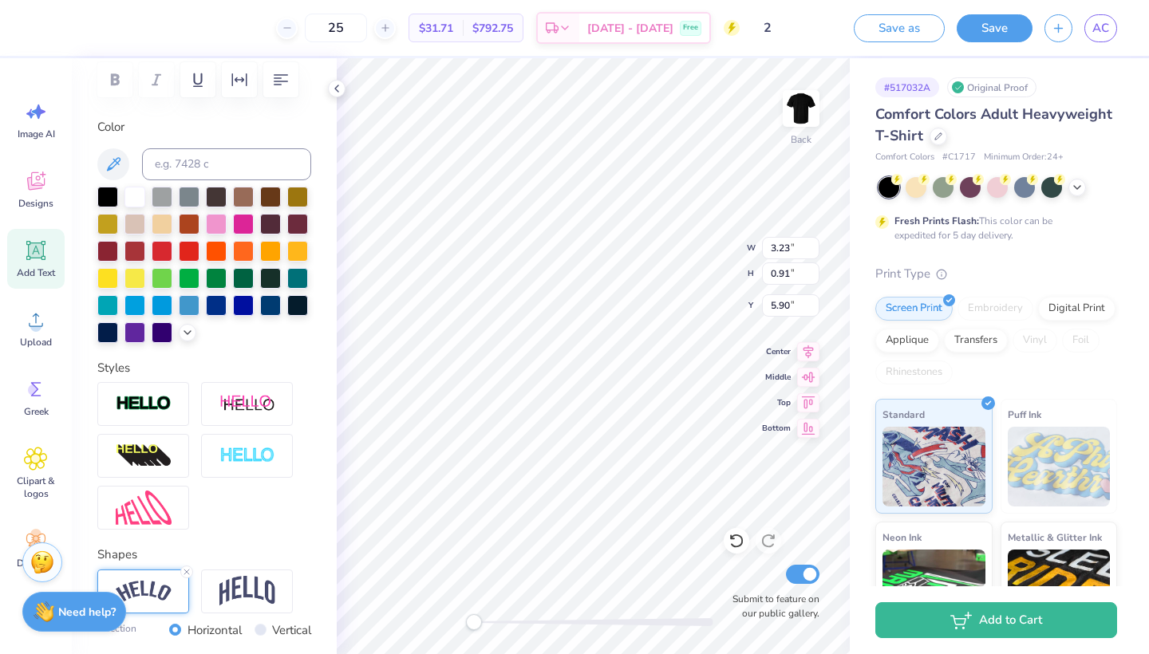
scroll to position [143, 0]
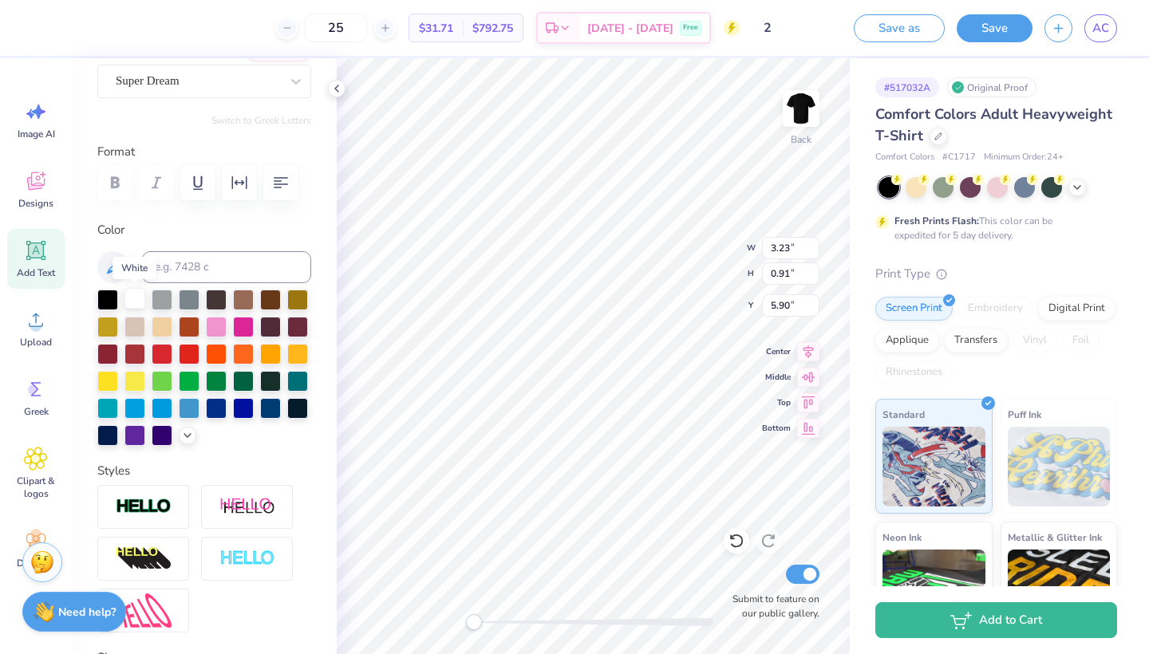
click at [133, 293] on div at bounding box center [135, 298] width 21 height 21
click at [109, 295] on div at bounding box center [107, 298] width 21 height 21
click at [187, 298] on div at bounding box center [189, 298] width 21 height 21
click at [160, 300] on div at bounding box center [162, 298] width 21 height 21
click at [208, 302] on div at bounding box center [216, 298] width 21 height 21
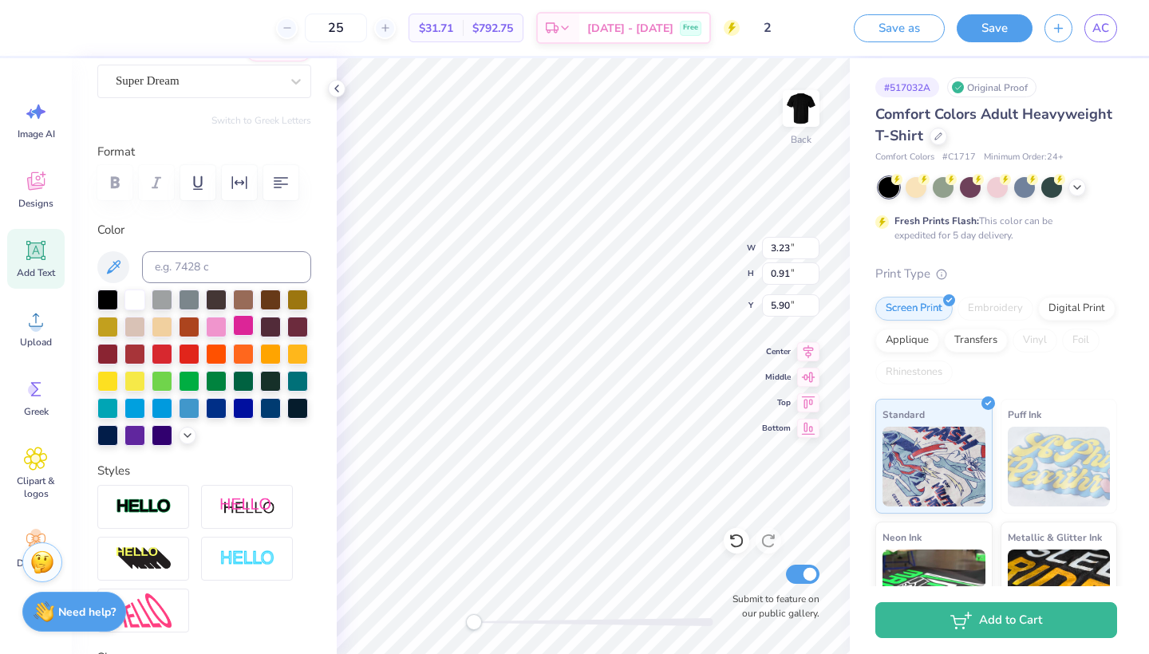
click at [239, 318] on div at bounding box center [243, 325] width 21 height 21
click at [243, 344] on div at bounding box center [243, 352] width 21 height 21
click at [195, 357] on div at bounding box center [189, 352] width 21 height 21
click at [182, 377] on div at bounding box center [189, 380] width 21 height 21
click at [109, 298] on div at bounding box center [107, 298] width 21 height 21
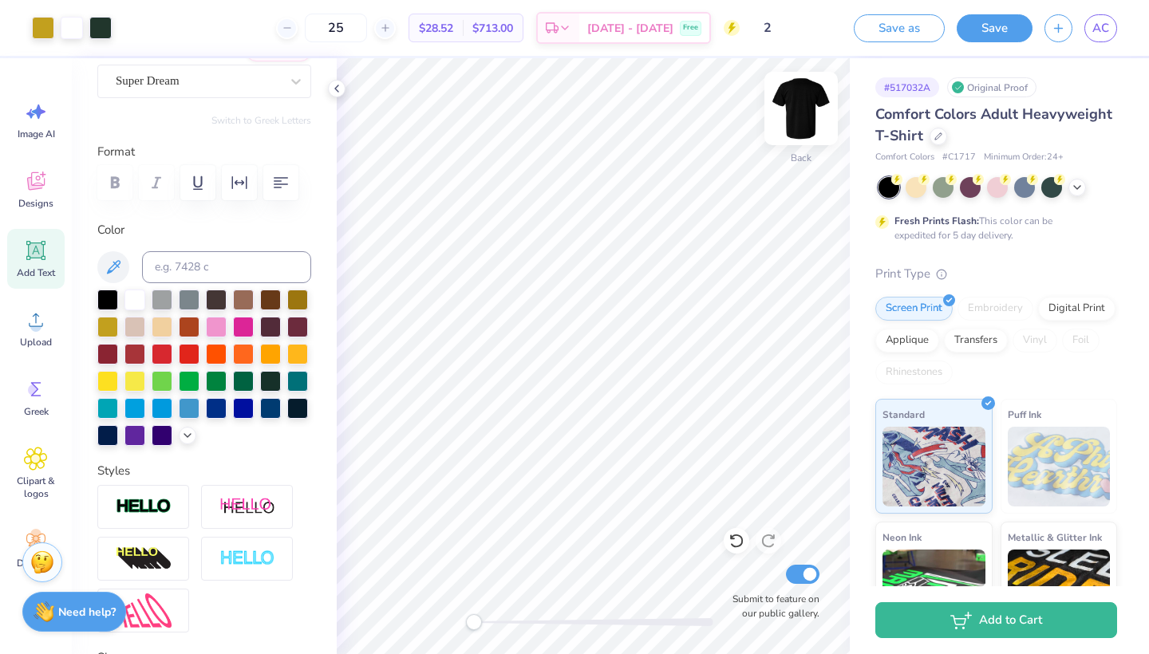
click at [801, 106] on img at bounding box center [801, 109] width 64 height 64
click at [39, 179] on icon at bounding box center [36, 181] width 24 height 24
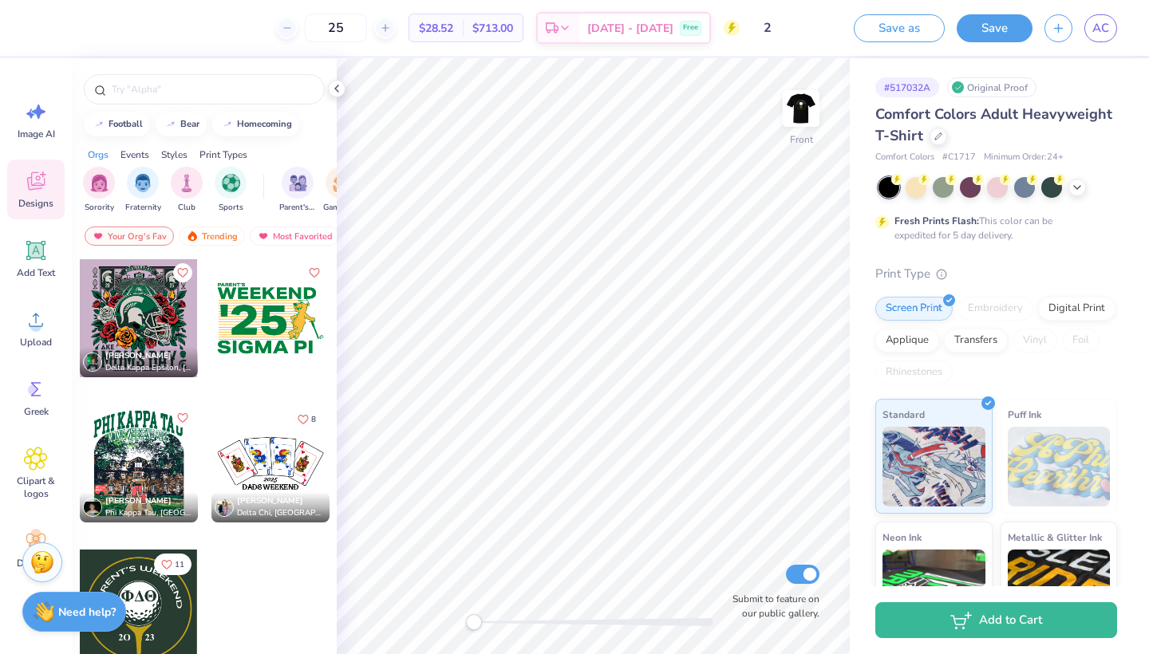
click at [174, 596] on div at bounding box center [139, 609] width 118 height 118
click at [808, 355] on icon at bounding box center [809, 350] width 10 height 14
type input "3.00"
type input "1.26"
type input "5.93"
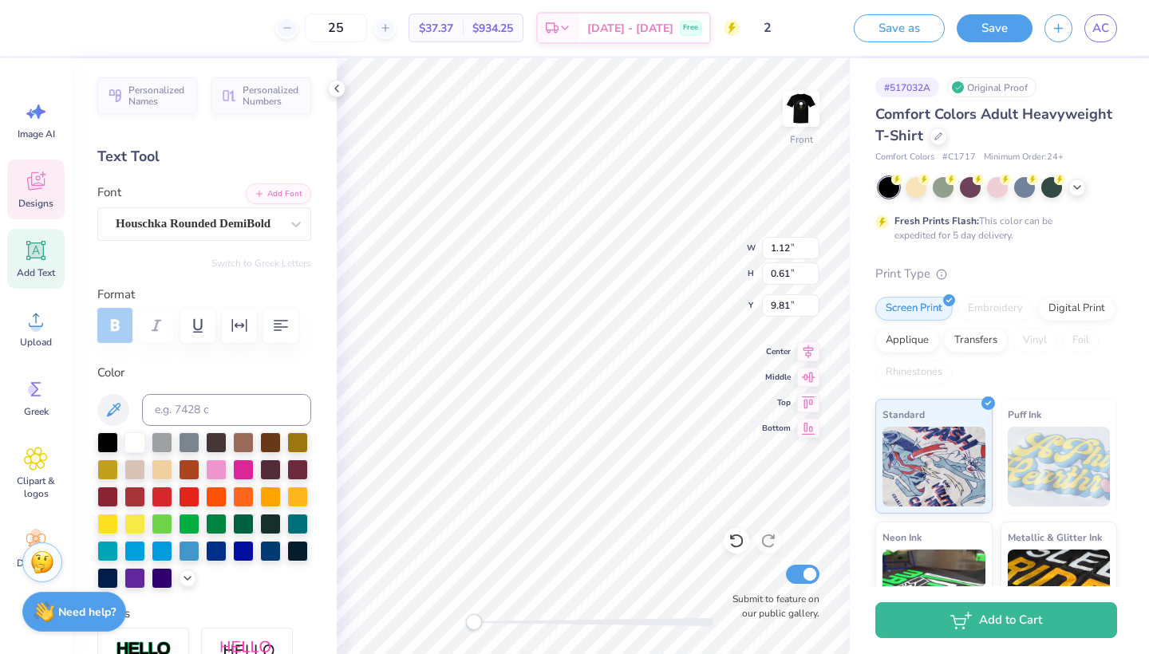
type input "0.88"
type textarea "25"
click at [634, 285] on li "Copy" at bounding box center [651, 285] width 125 height 31
click at [797, 96] on img at bounding box center [801, 109] width 64 height 64
type input "3.95"
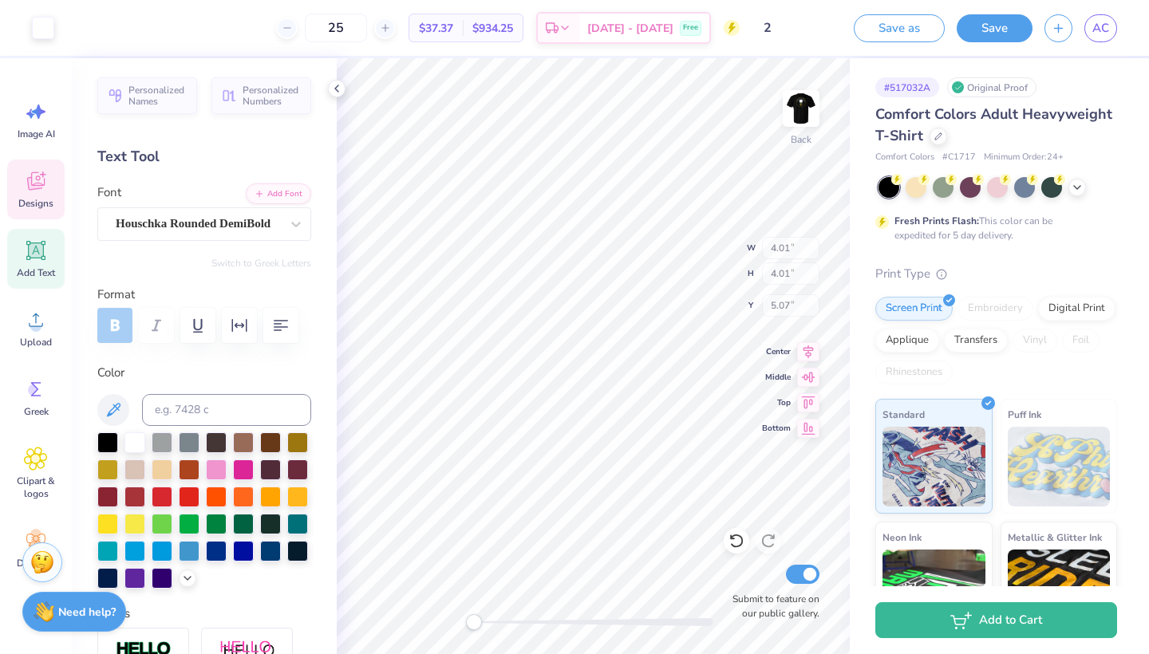
type input "3.95"
type input "2.68"
type input "4.06"
type input "5.09"
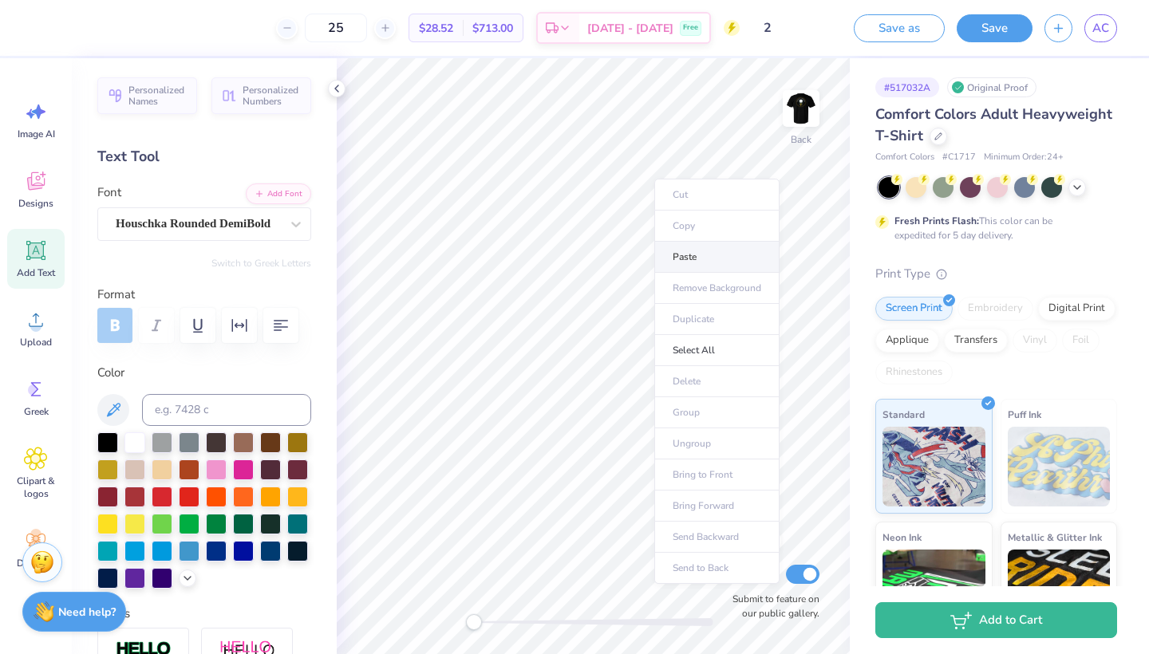
click at [697, 253] on li "Paste" at bounding box center [716, 257] width 125 height 31
click at [196, 378] on label "Color" at bounding box center [204, 373] width 214 height 18
click at [44, 264] on div "Add Text" at bounding box center [35, 259] width 57 height 60
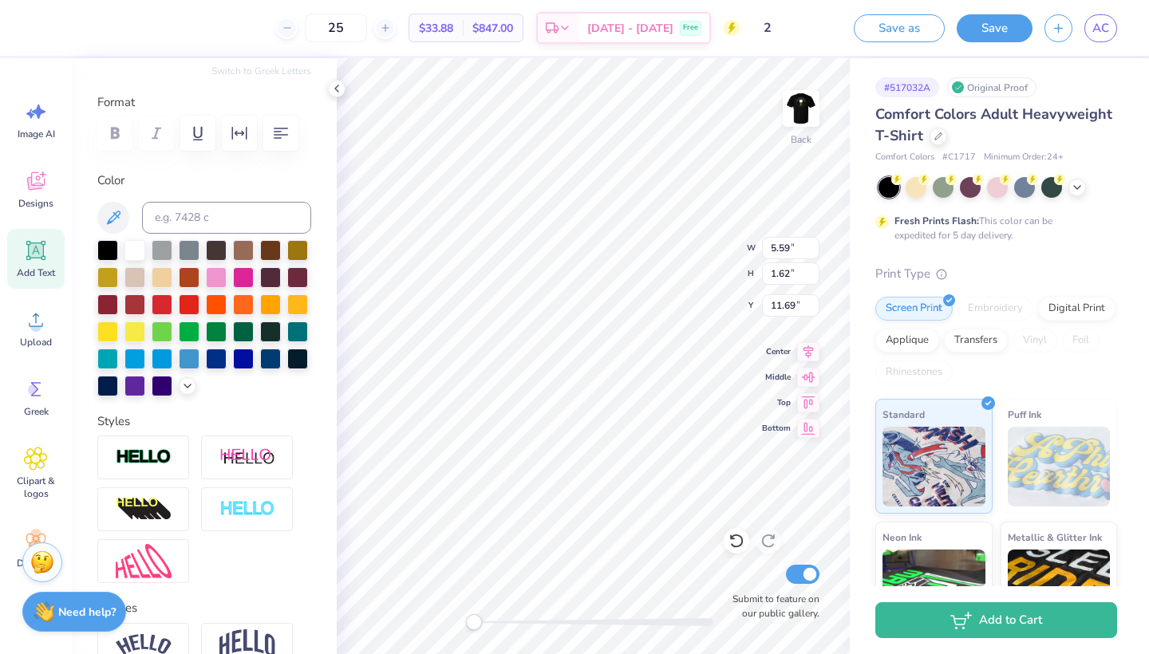
scroll to position [327, 0]
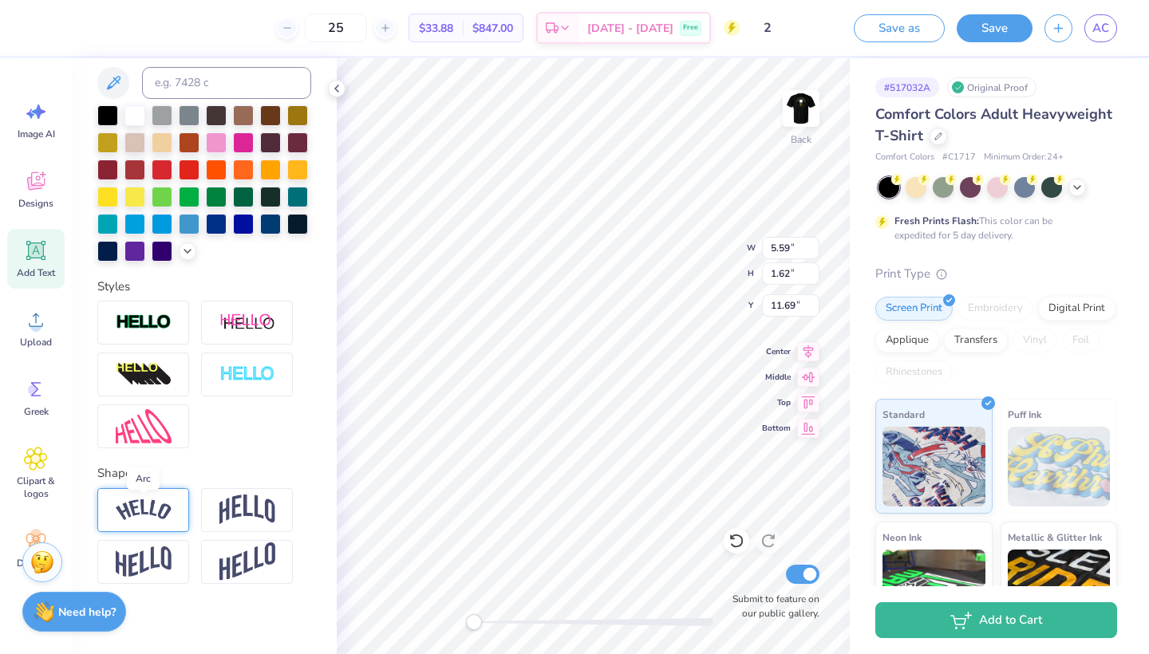
type textarea "Pi [PERSON_NAME]"
click at [167, 513] on img at bounding box center [144, 511] width 56 height 22
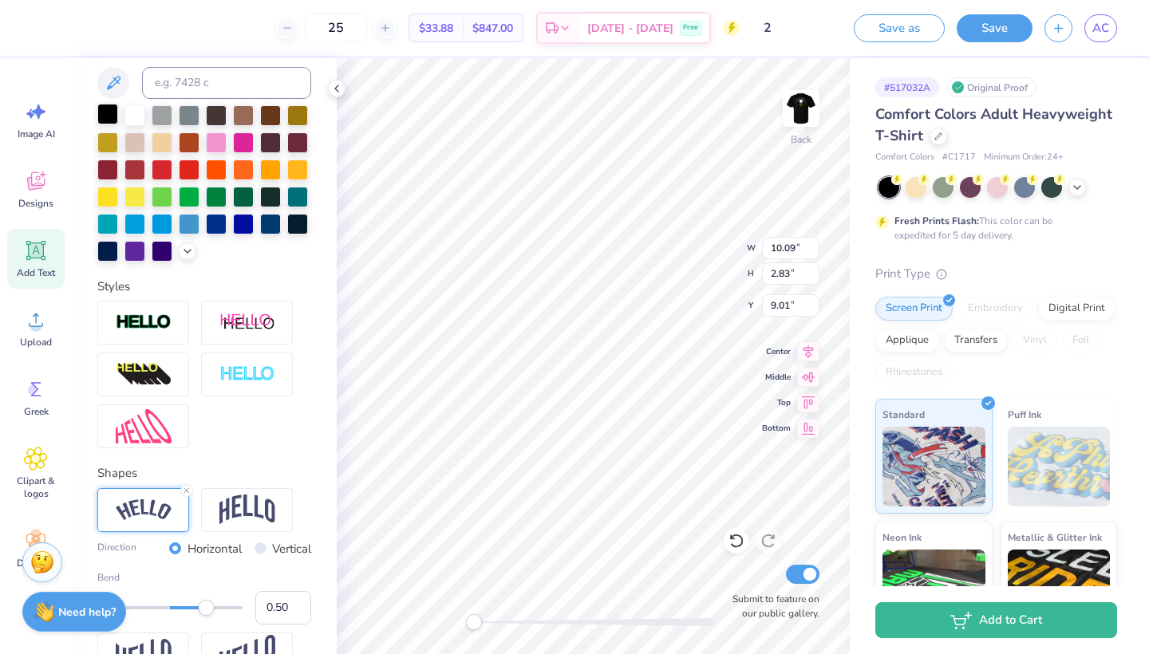
click at [102, 112] on div at bounding box center [107, 114] width 21 height 21
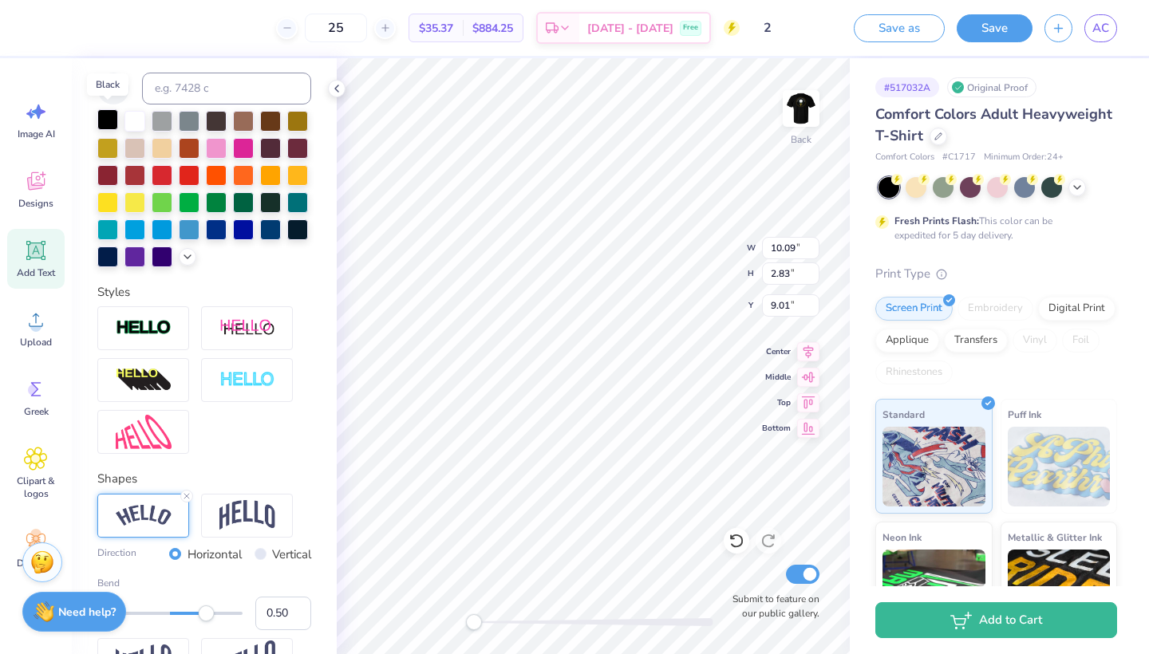
scroll to position [316, 0]
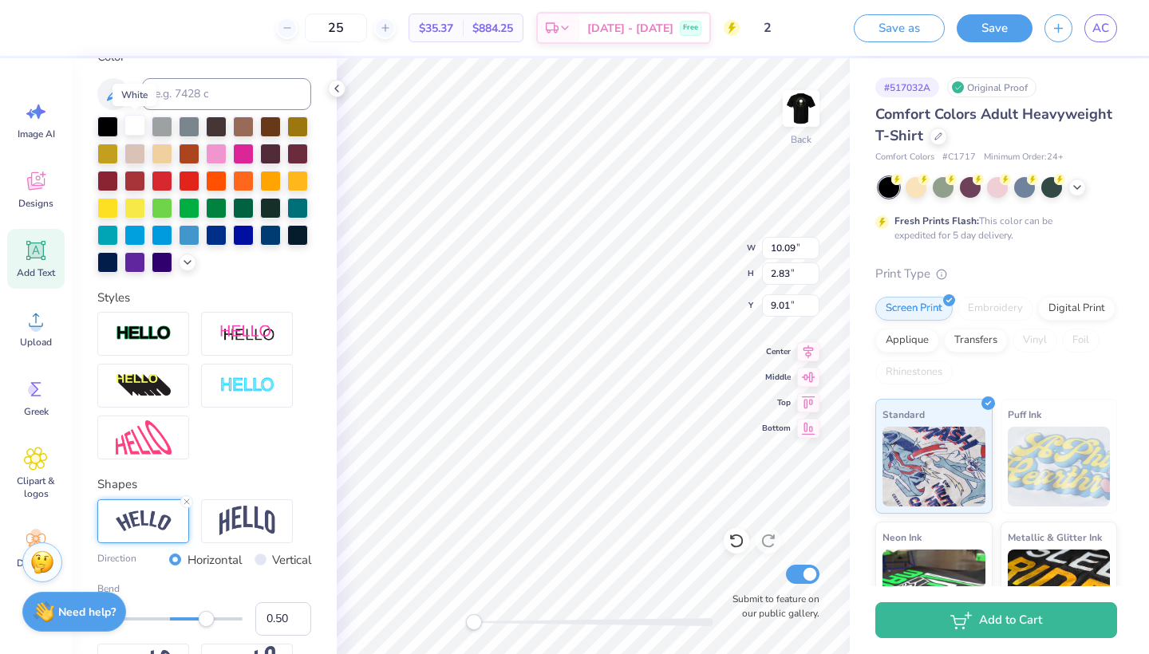
click at [133, 128] on div at bounding box center [135, 125] width 21 height 21
type input "2.83"
type input "3.00"
click at [109, 128] on div at bounding box center [107, 125] width 21 height 21
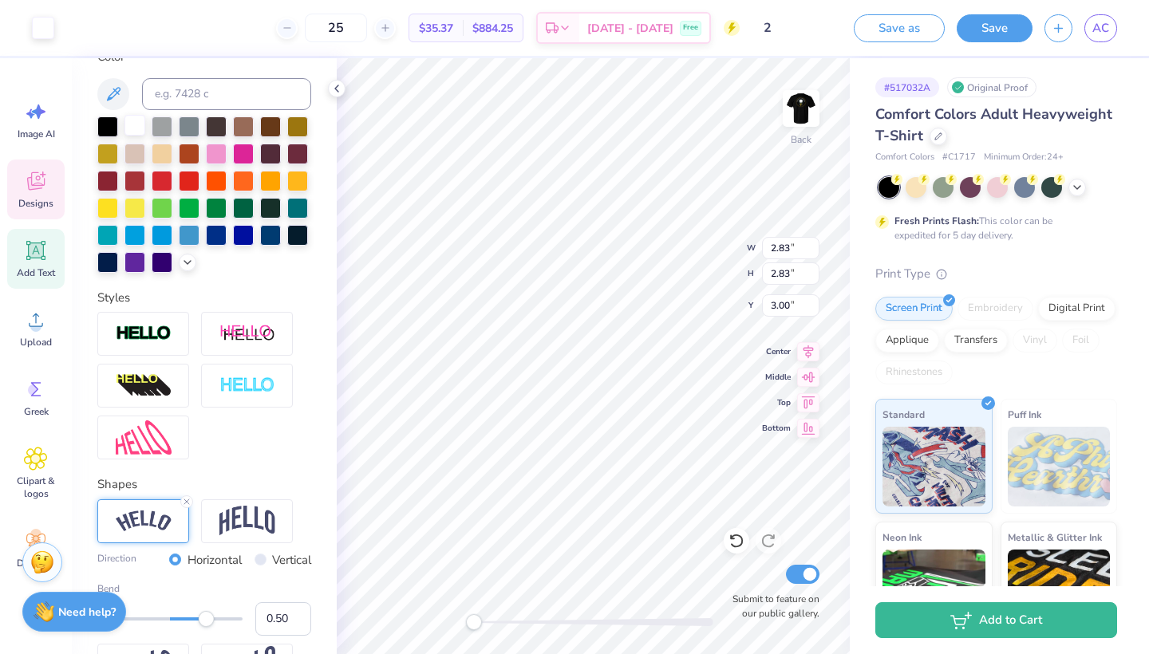
click at [125, 127] on div at bounding box center [135, 125] width 21 height 21
type input "10.09"
type input "9.67"
click at [1084, 192] on div at bounding box center [1078, 186] width 18 height 18
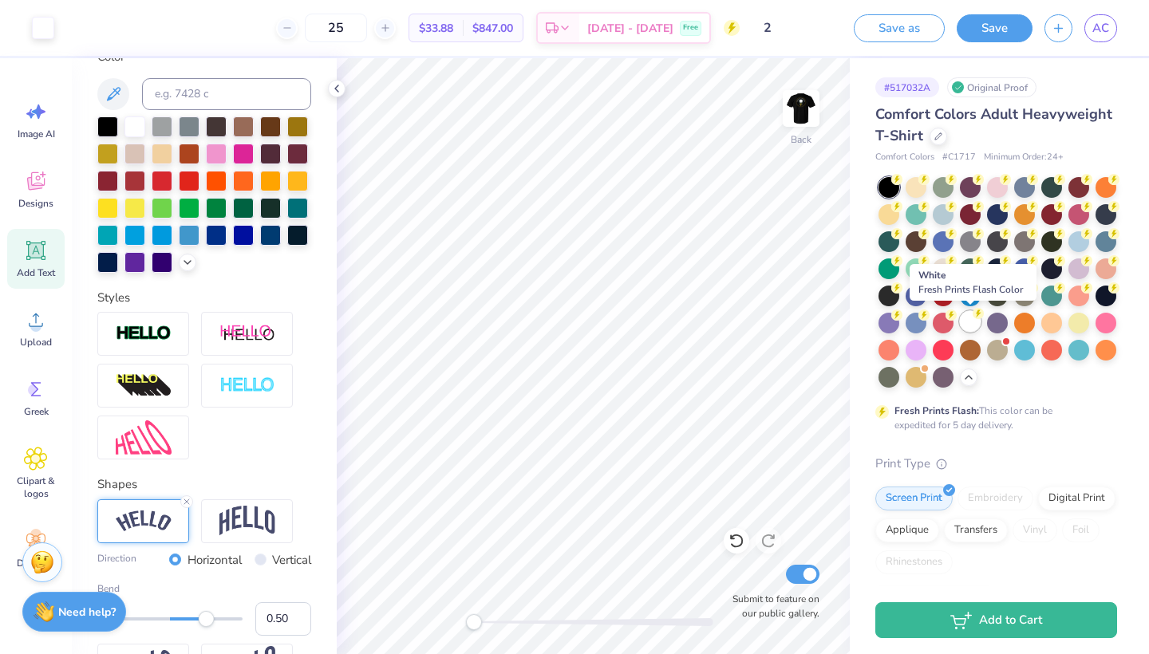
click at [974, 326] on div at bounding box center [970, 321] width 21 height 21
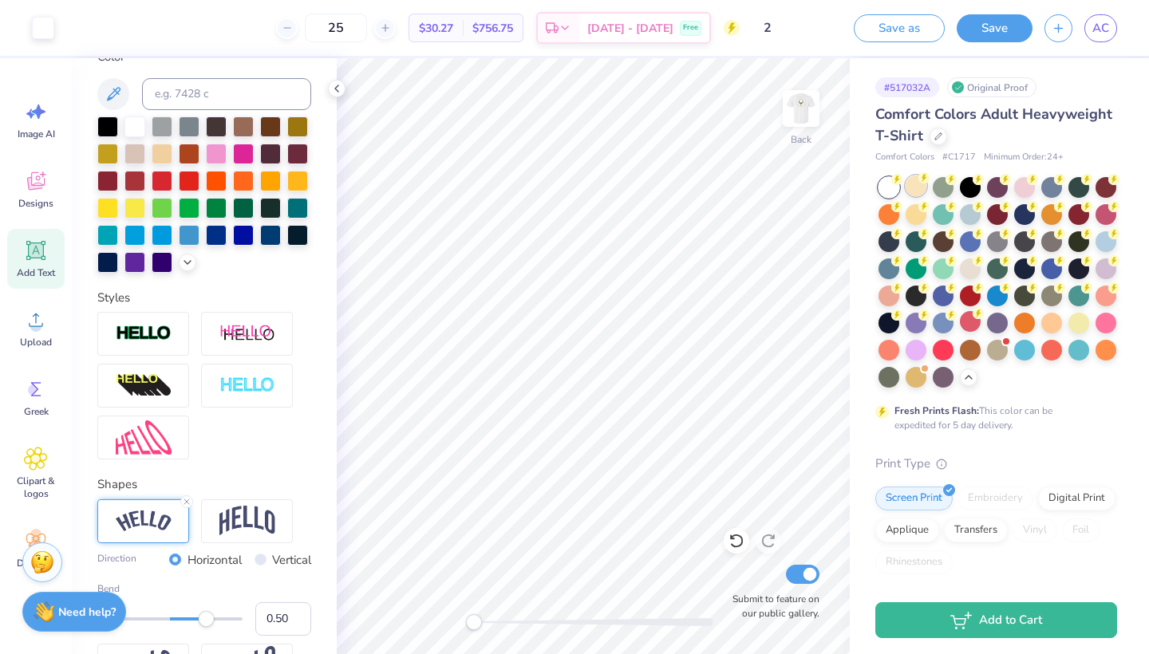
click at [919, 190] on div at bounding box center [916, 186] width 21 height 21
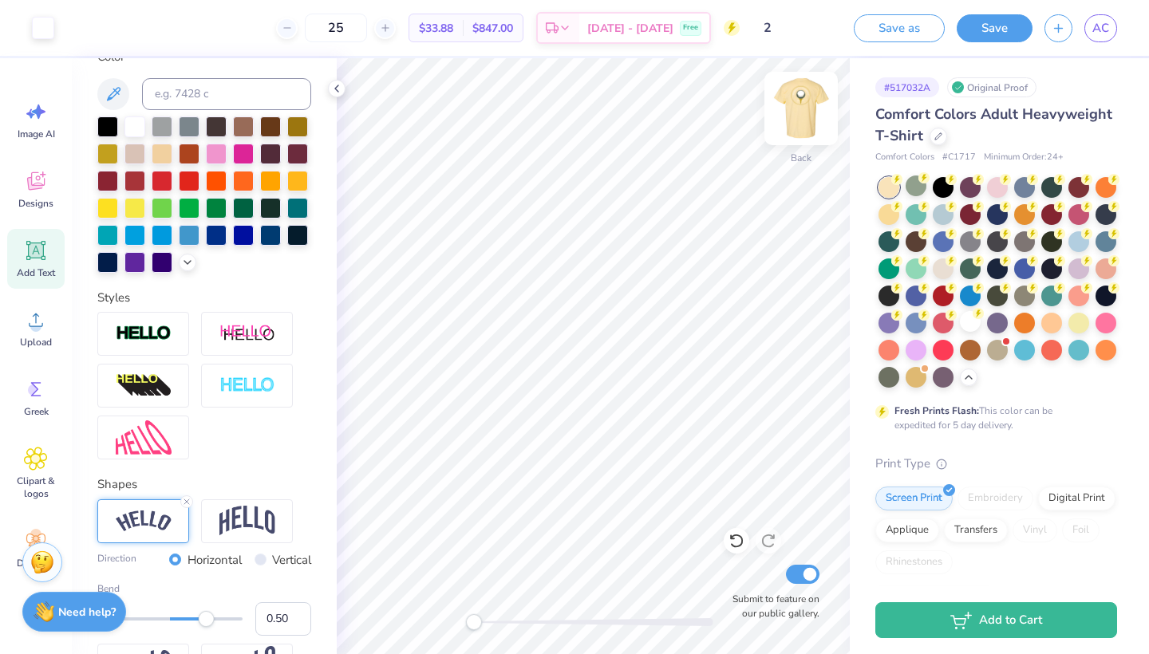
click at [809, 117] on img at bounding box center [801, 109] width 64 height 64
click at [807, 114] on img at bounding box center [801, 109] width 64 height 64
click at [919, 267] on div at bounding box center [916, 267] width 21 height 21
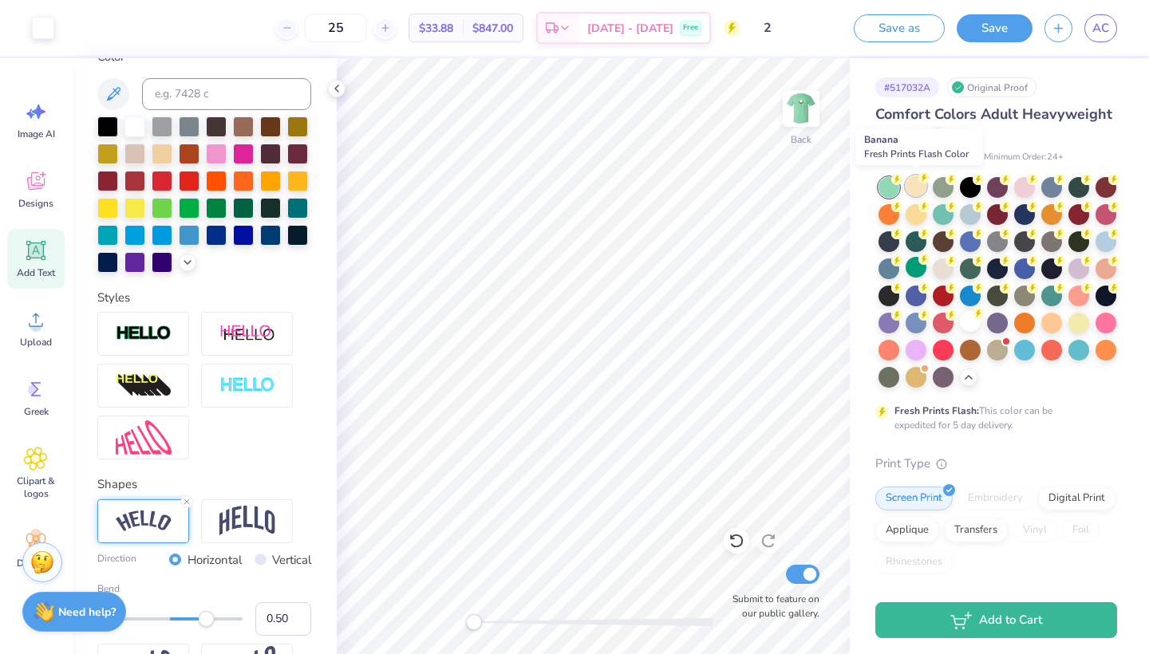
click at [913, 184] on div at bounding box center [916, 186] width 21 height 21
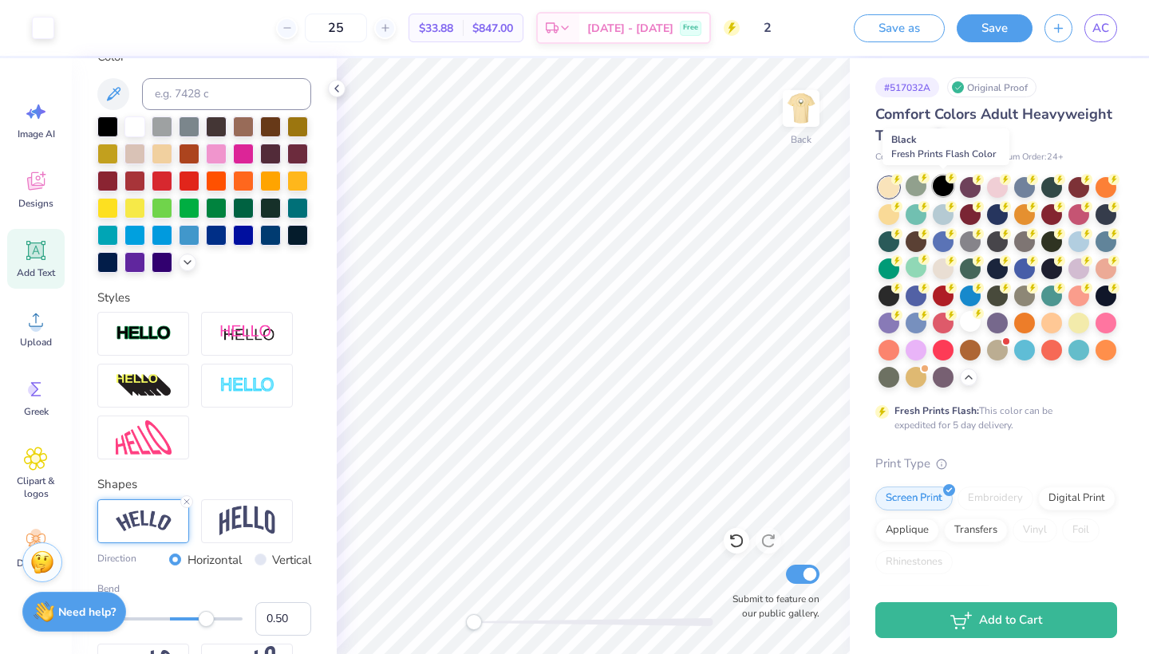
click at [945, 188] on div at bounding box center [943, 186] width 21 height 21
click at [894, 239] on div at bounding box center [889, 240] width 21 height 21
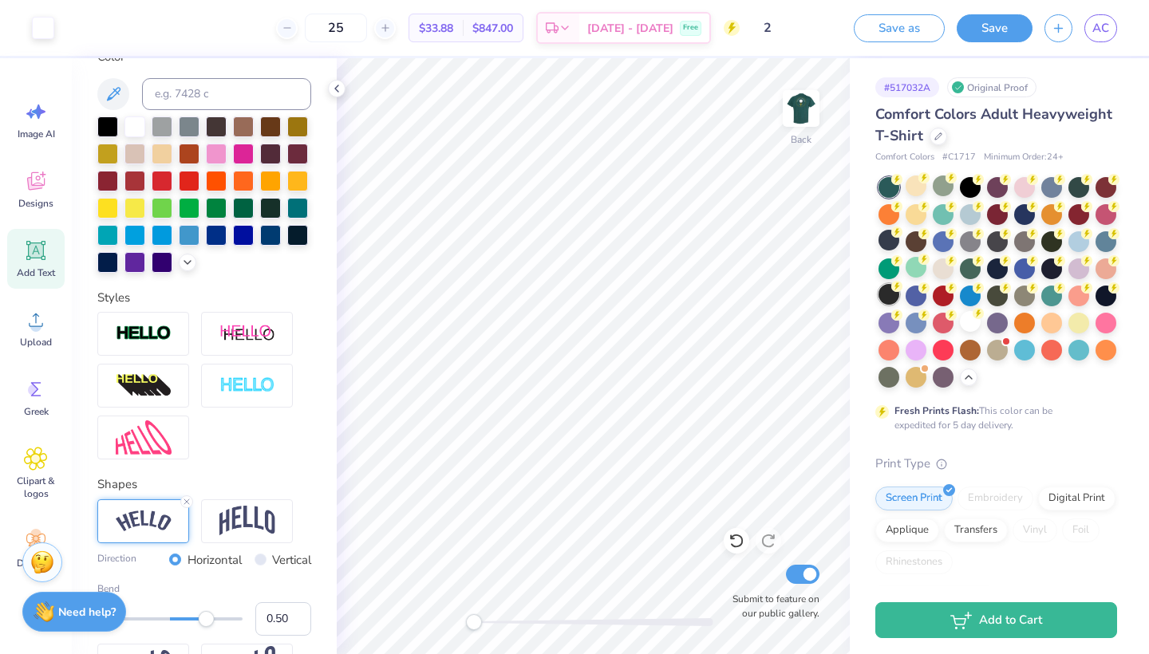
click at [889, 296] on div at bounding box center [889, 294] width 21 height 21
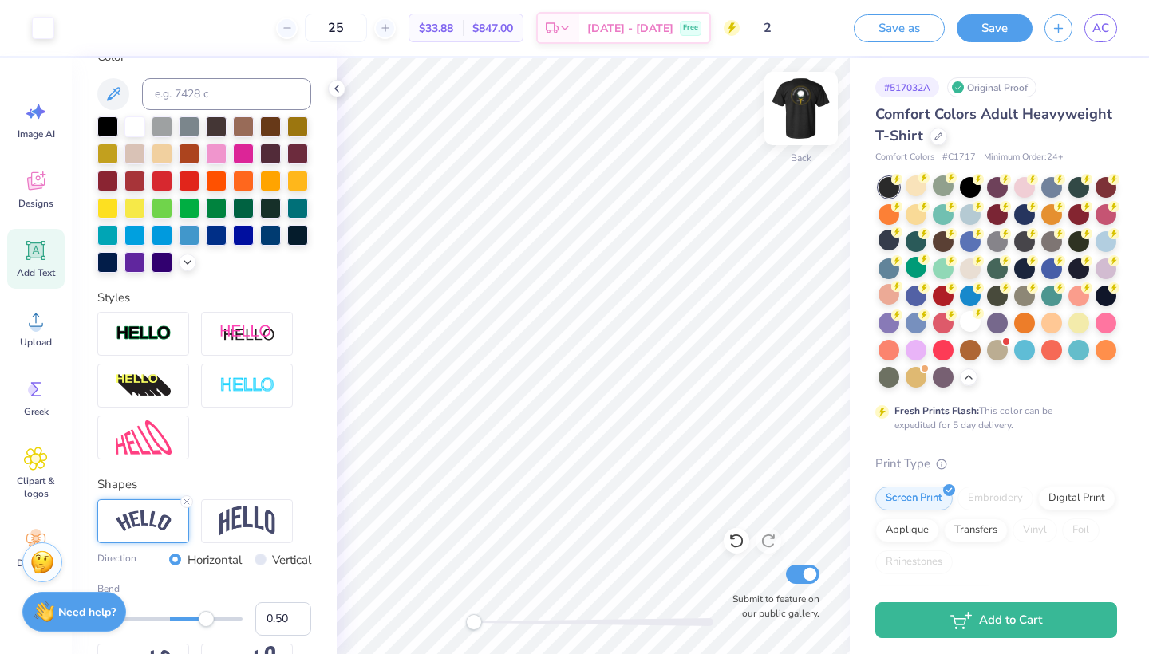
click at [805, 105] on img at bounding box center [801, 109] width 64 height 64
click at [801, 102] on img at bounding box center [801, 109] width 64 height 64
click at [818, 99] on img at bounding box center [801, 109] width 64 height 64
click at [367, 32] on input "25" at bounding box center [336, 28] width 62 height 29
type input "2"
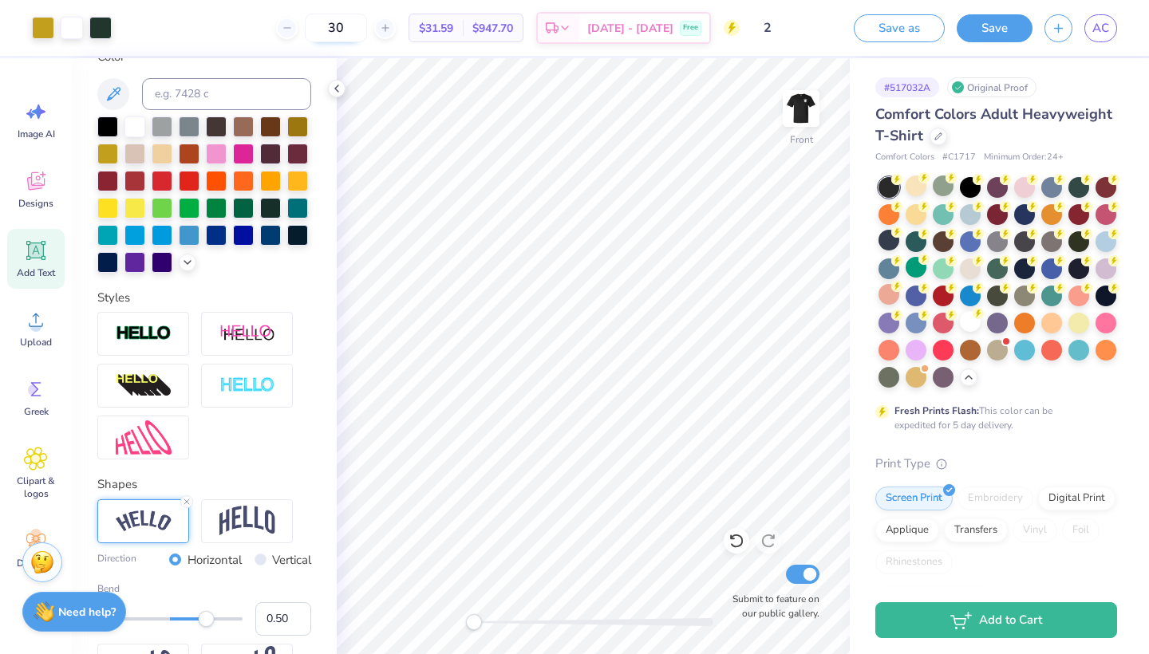
click at [367, 32] on input "30" at bounding box center [336, 28] width 62 height 29
type input "3"
type input "25"
click at [131, 122] on div at bounding box center [135, 125] width 21 height 21
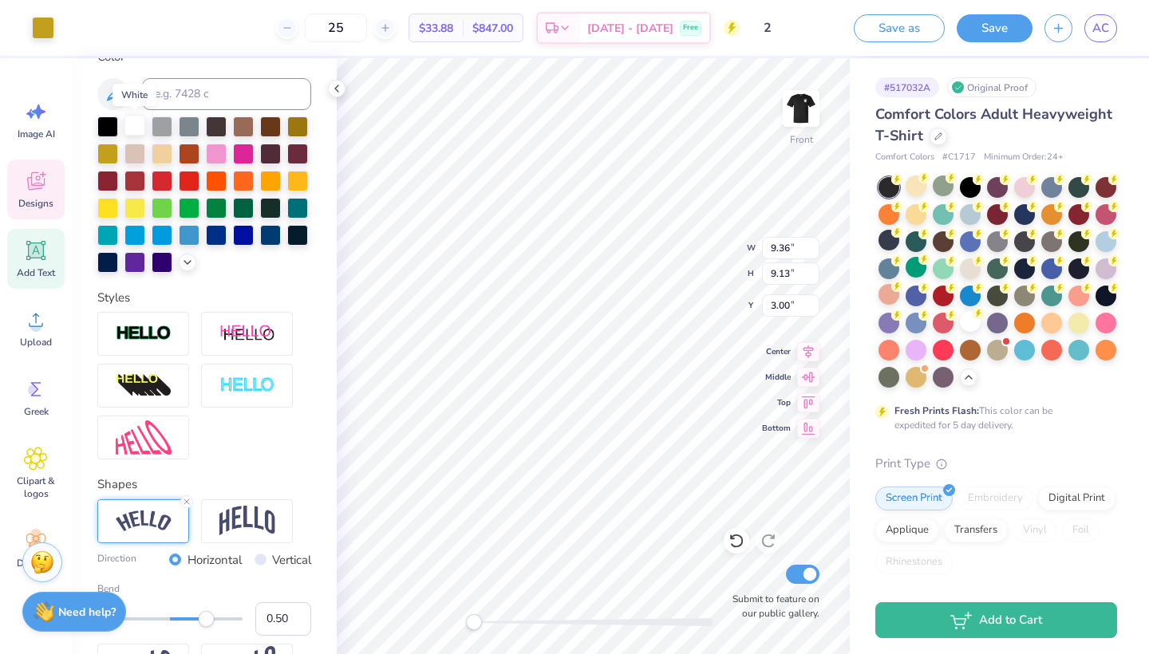
click at [135, 127] on div at bounding box center [135, 125] width 21 height 21
click at [139, 129] on div at bounding box center [135, 125] width 21 height 21
type input "9.36"
type input "9.13"
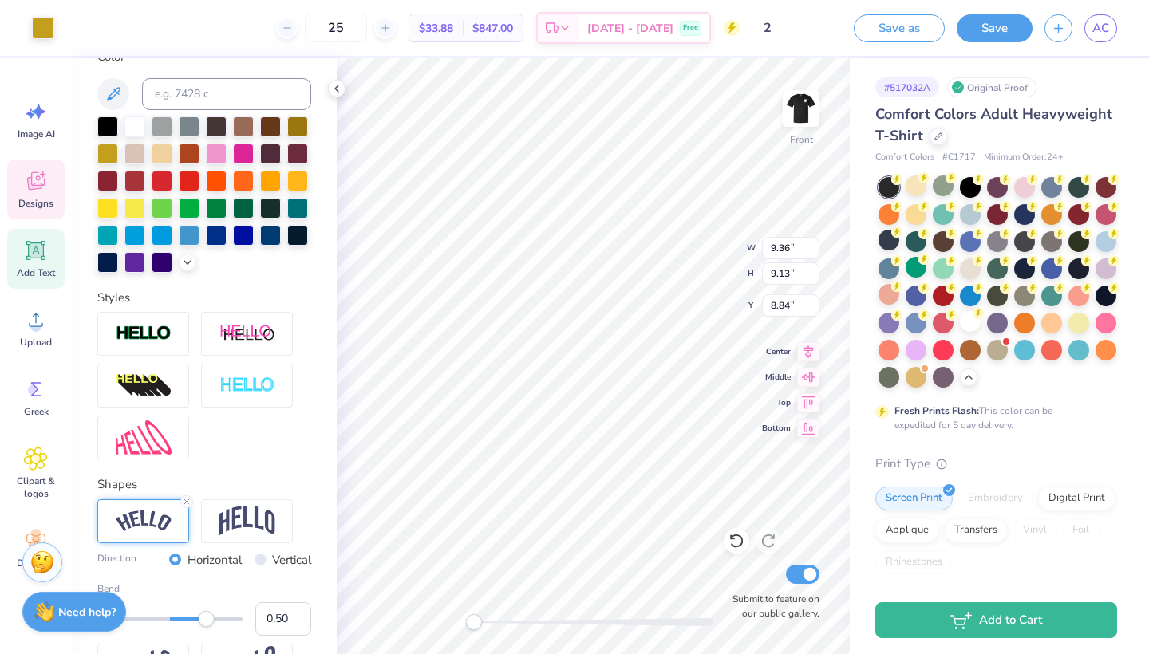
type input "3.00"
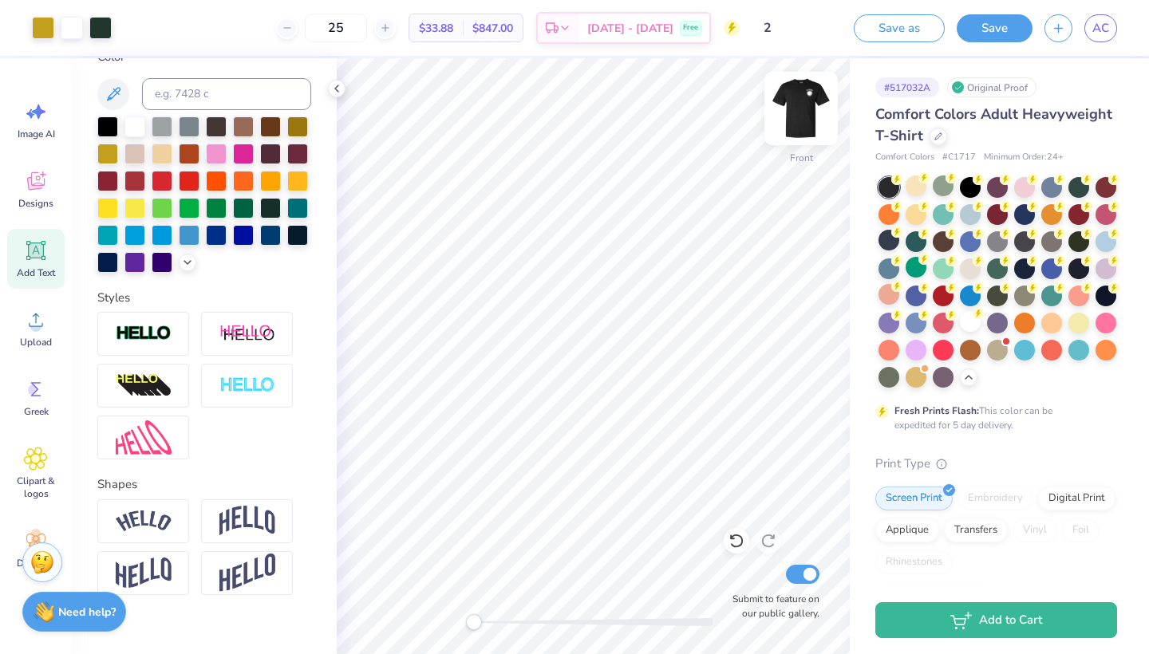
click at [809, 122] on img at bounding box center [801, 109] width 64 height 64
click at [977, 187] on div at bounding box center [970, 186] width 21 height 21
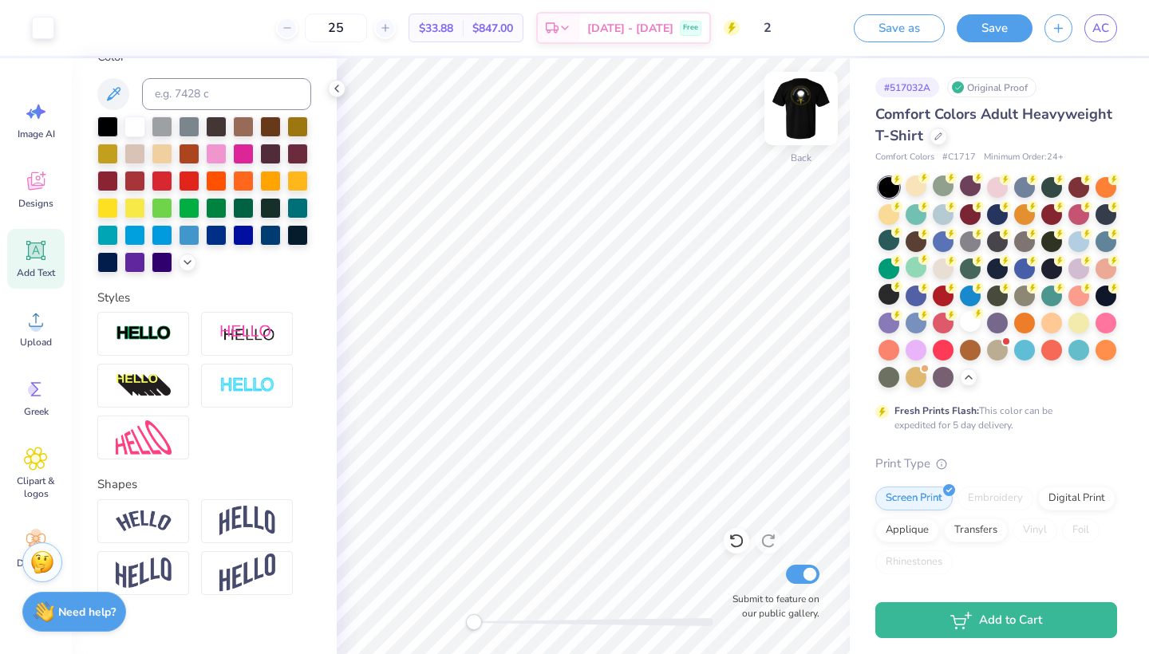
click at [809, 109] on img at bounding box center [801, 109] width 64 height 64
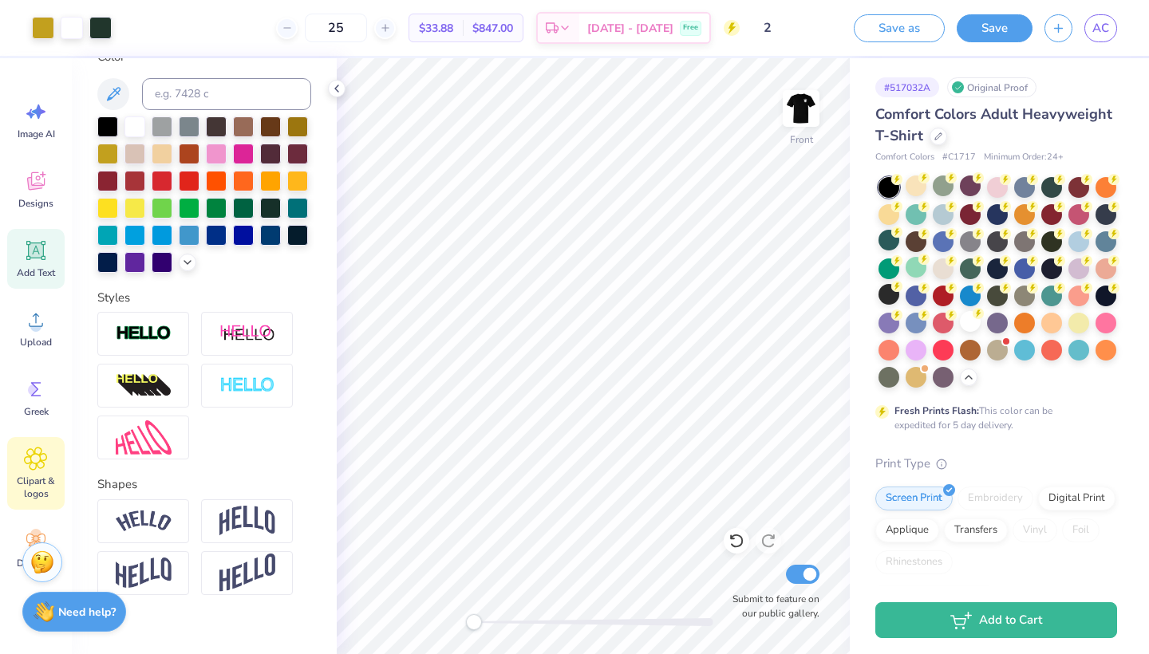
click at [51, 461] on div "Clipart & logos" at bounding box center [35, 473] width 57 height 73
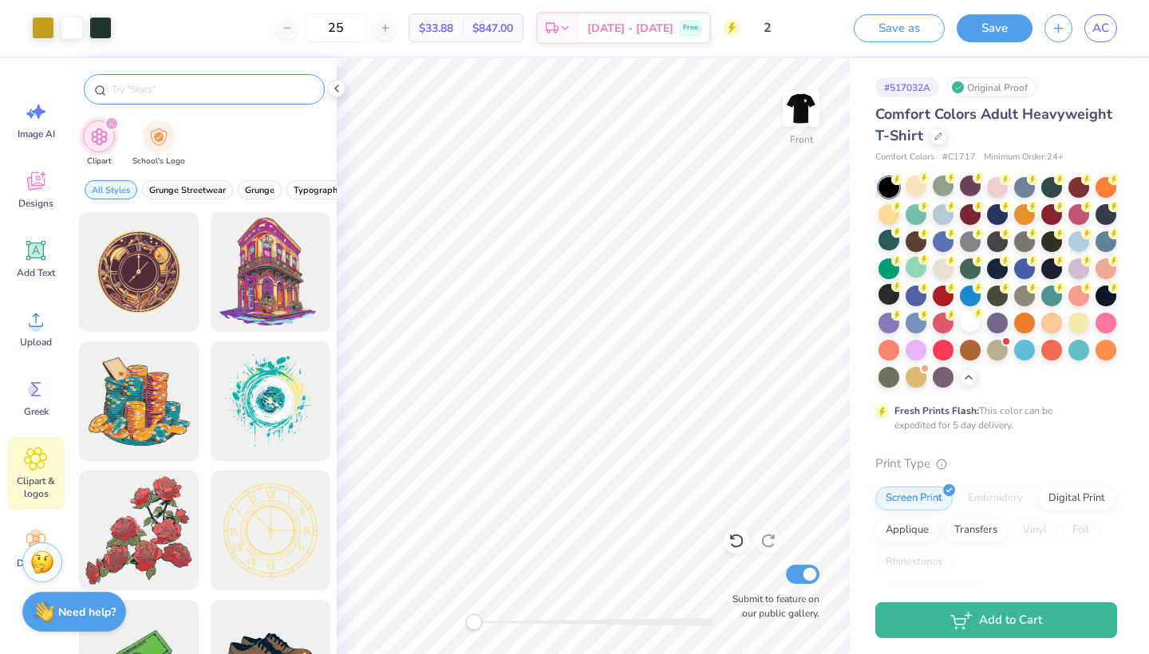
click at [221, 85] on input "text" at bounding box center [212, 89] width 204 height 16
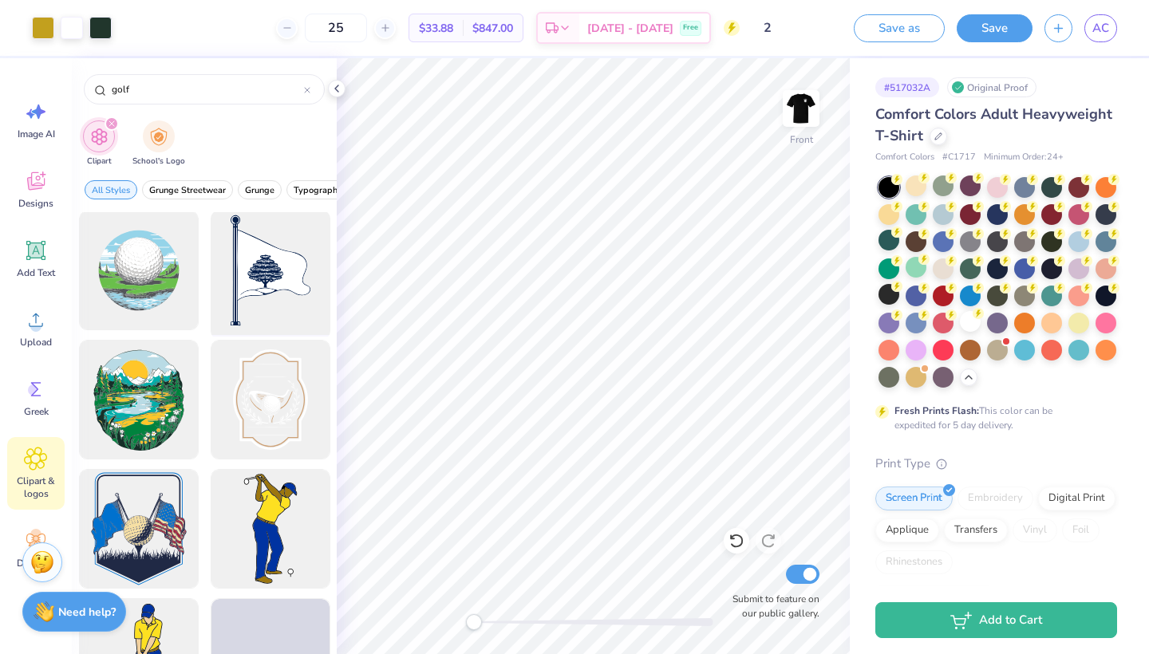
scroll to position [2103, 0]
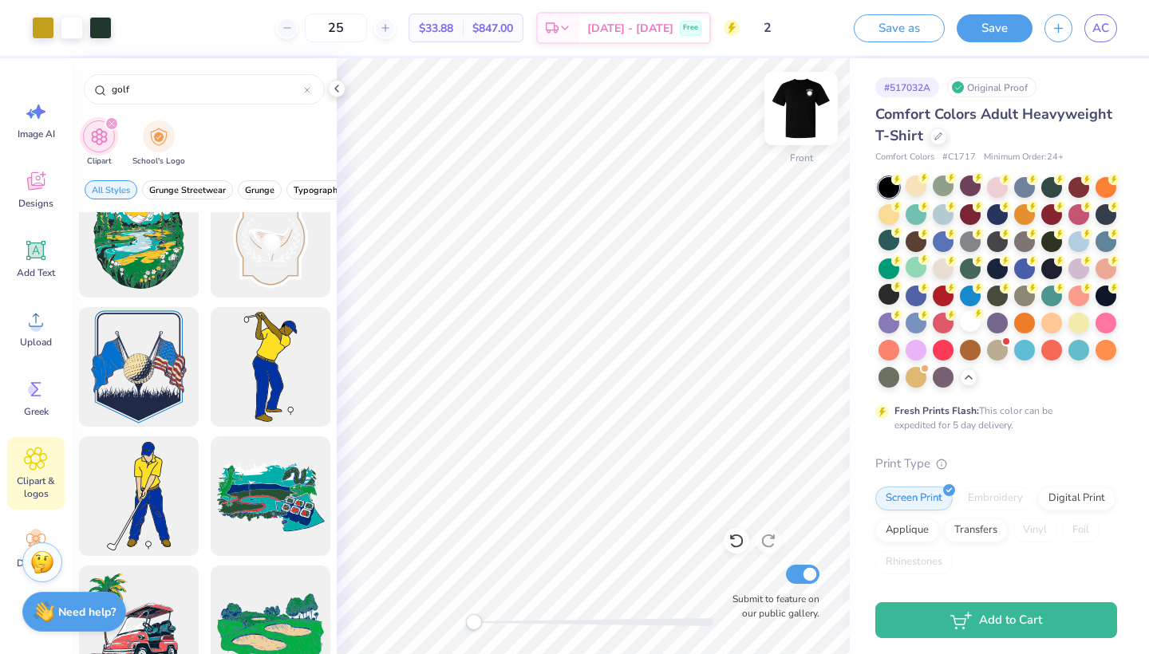
type input "golf"
click at [789, 101] on img at bounding box center [801, 109] width 64 height 64
click at [1002, 26] on button "Save" at bounding box center [995, 26] width 76 height 28
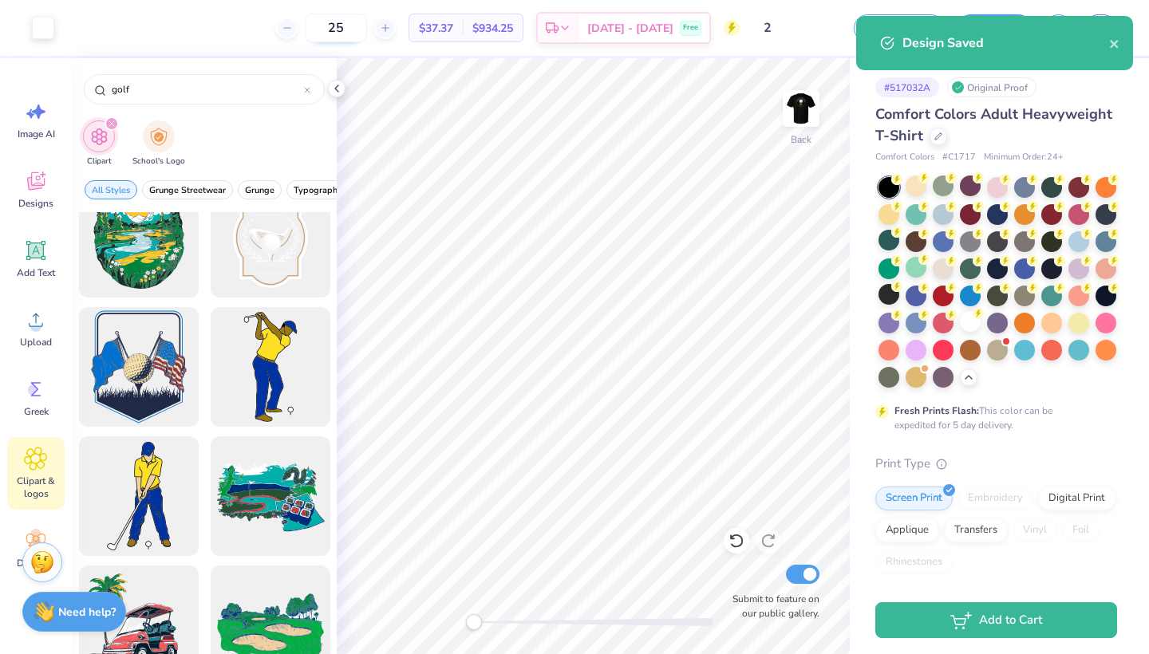
click at [356, 30] on input "25" at bounding box center [336, 28] width 62 height 29
click at [367, 28] on input "25" at bounding box center [336, 28] width 62 height 29
type input "2"
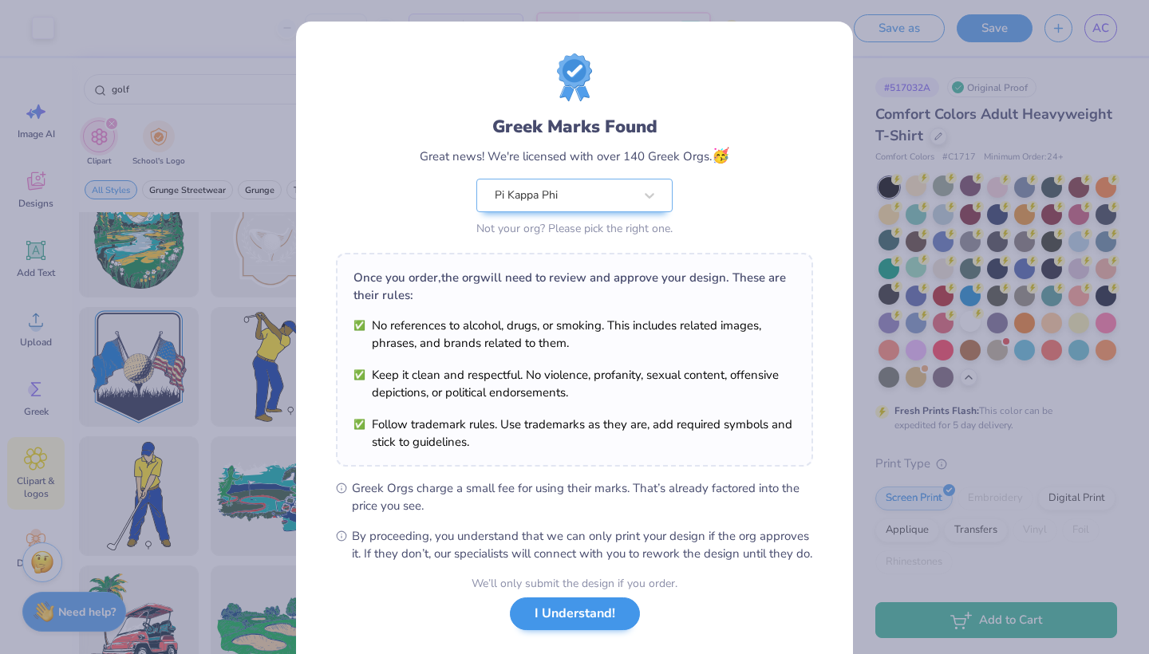
click at [591, 626] on button "I Understand!" at bounding box center [575, 614] width 130 height 33
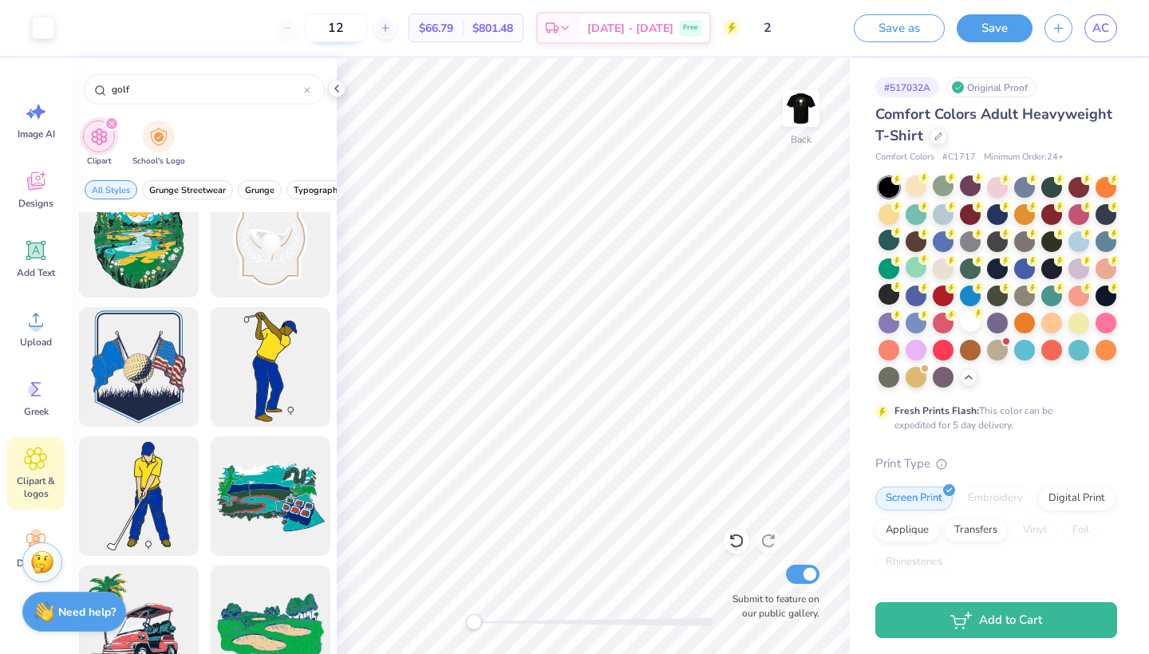
click at [367, 28] on input "12" at bounding box center [336, 28] width 62 height 29
type input "1"
type input "2"
type input "3"
type input "2"
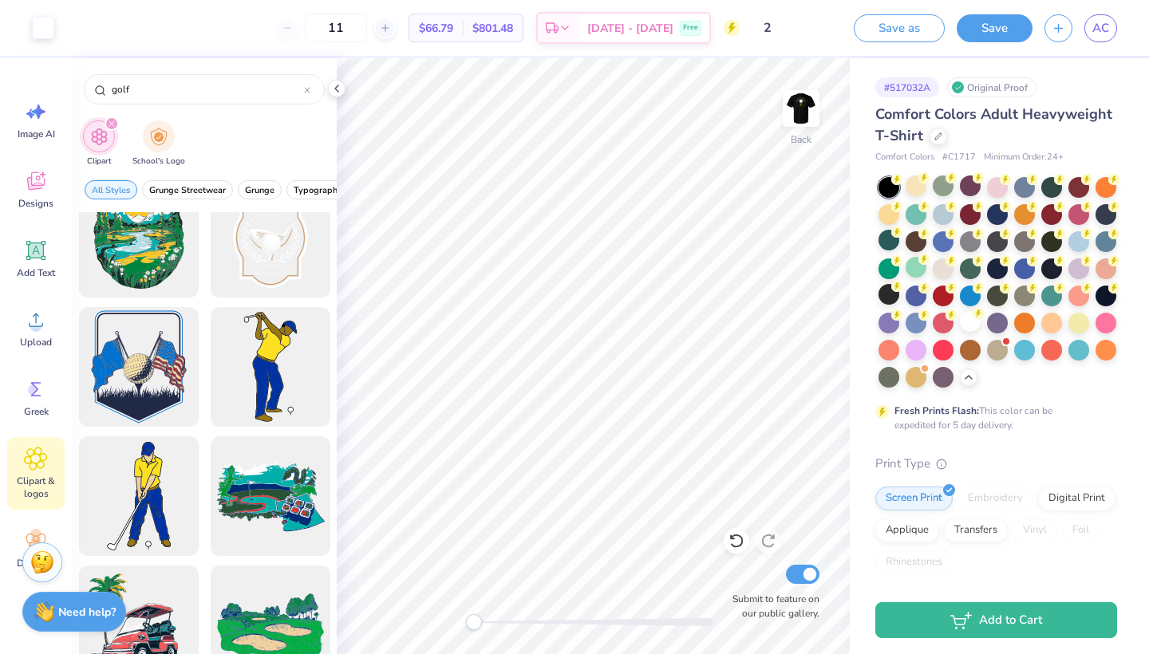
type input "1"
type input "7"
type input "1"
type input "5"
type input "30"
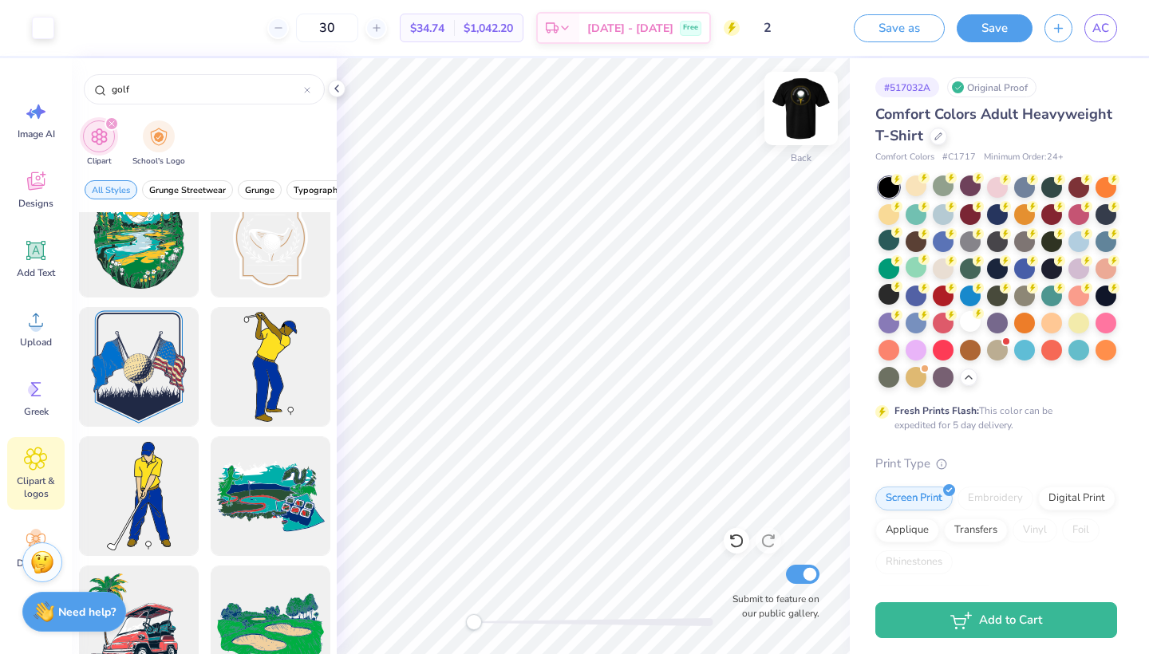
click at [808, 124] on img at bounding box center [801, 109] width 64 height 64
click at [805, 110] on img at bounding box center [801, 109] width 64 height 64
click at [805, 110] on img at bounding box center [801, 109] width 32 height 32
click at [454, 30] on div "$34.74 Per Item" at bounding box center [427, 27] width 53 height 27
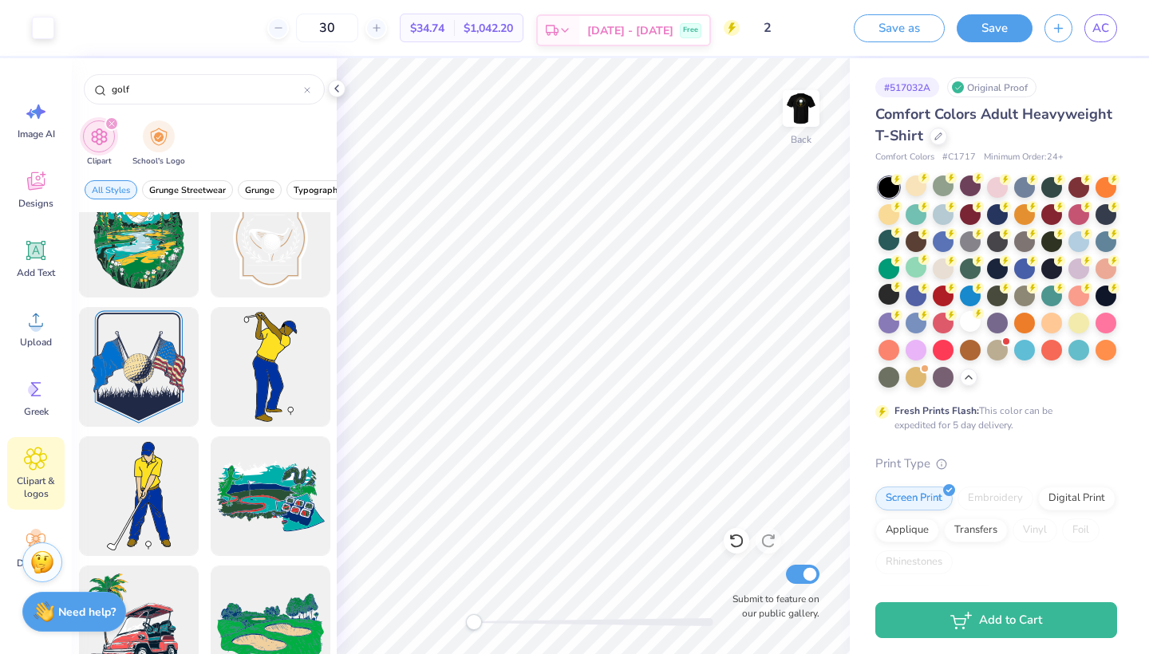
click at [571, 34] on icon at bounding box center [565, 30] width 13 height 13
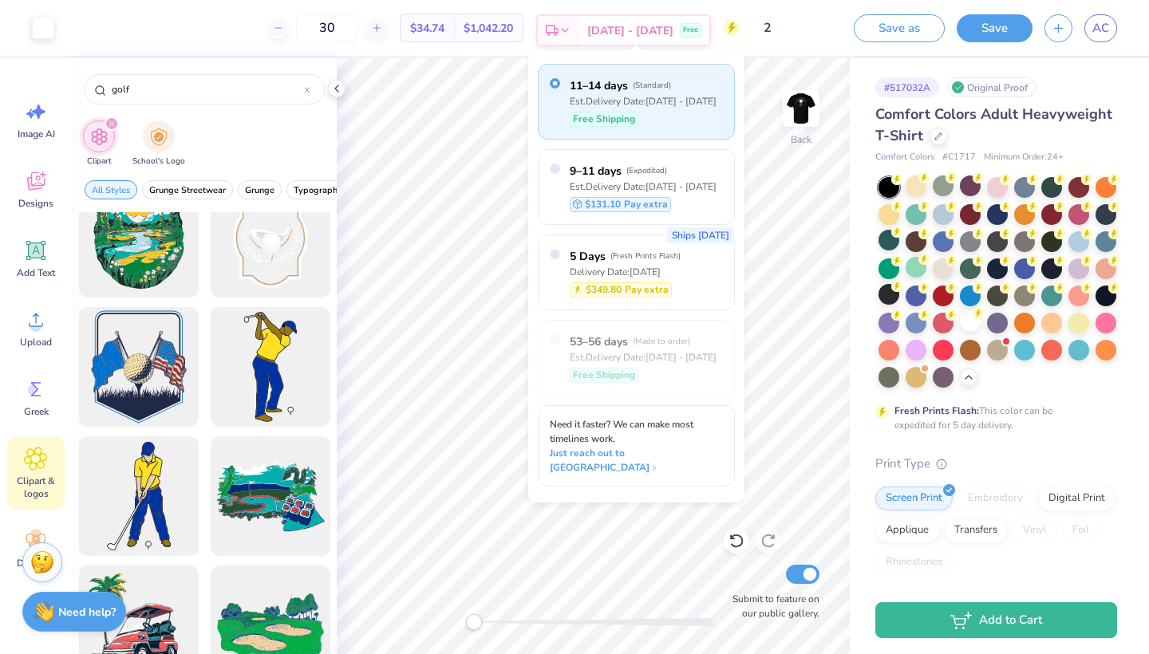
click at [571, 29] on icon at bounding box center [565, 30] width 13 height 13
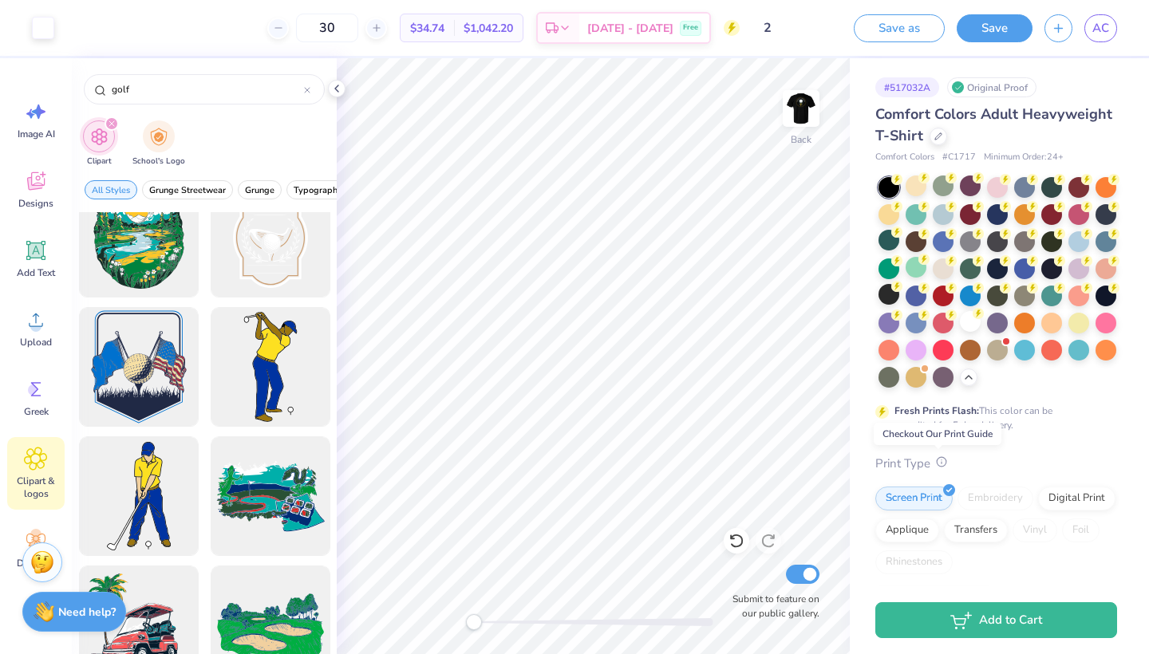
click at [939, 464] on icon at bounding box center [941, 462] width 11 height 11
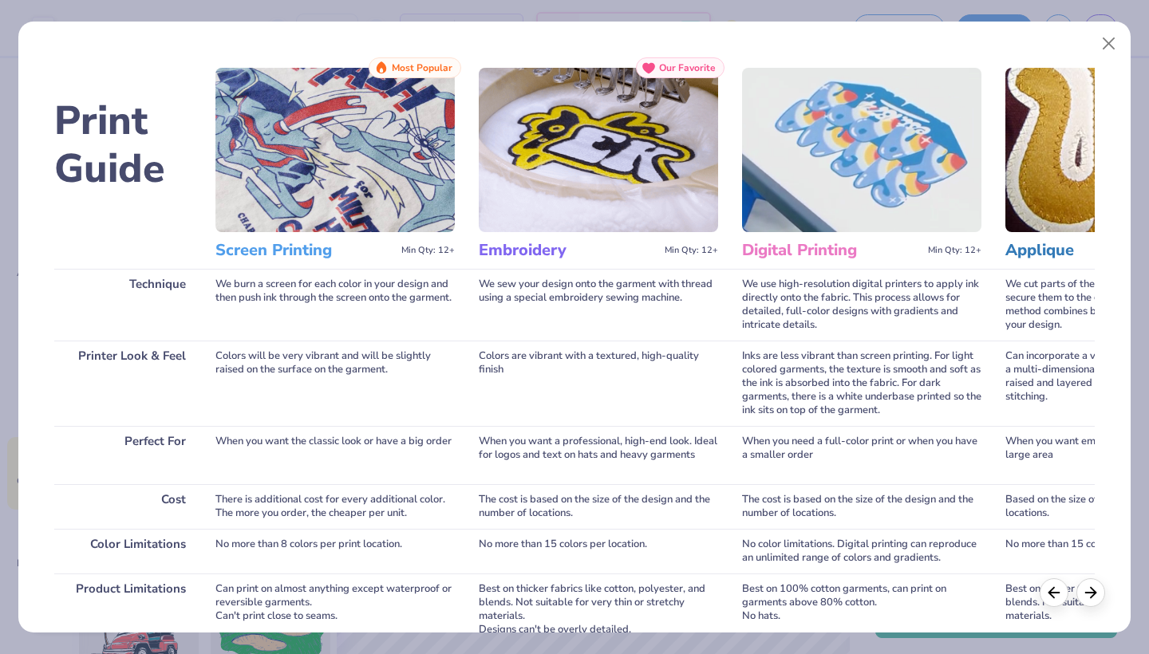
scroll to position [0, 8]
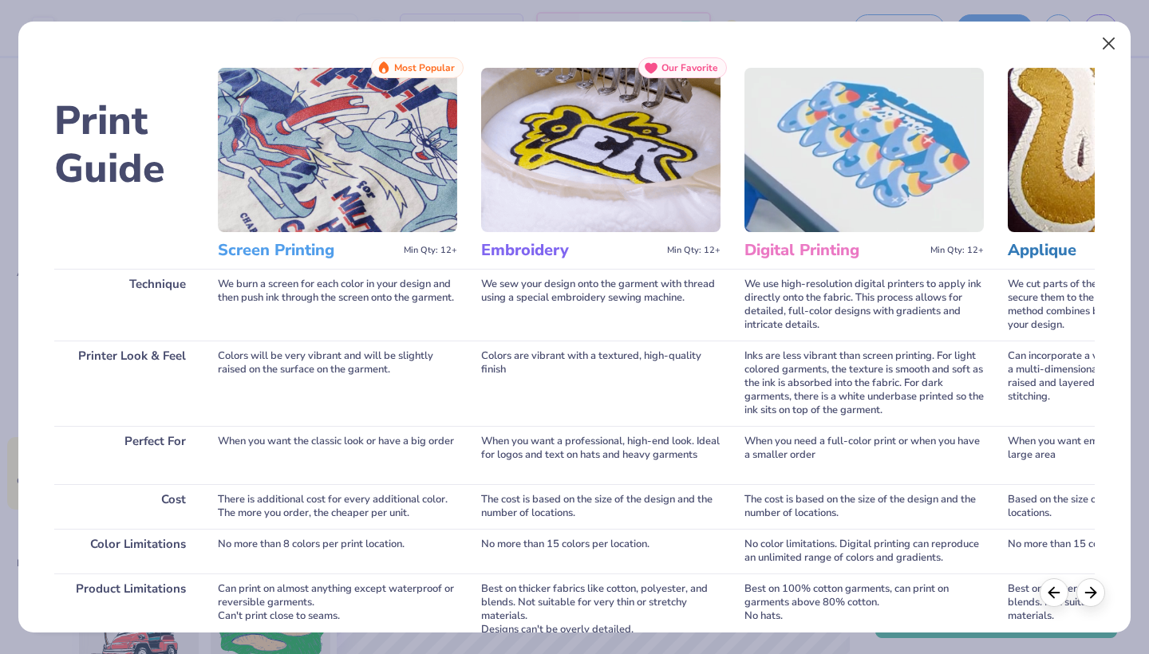
click at [1101, 53] on button "Close" at bounding box center [1109, 44] width 30 height 30
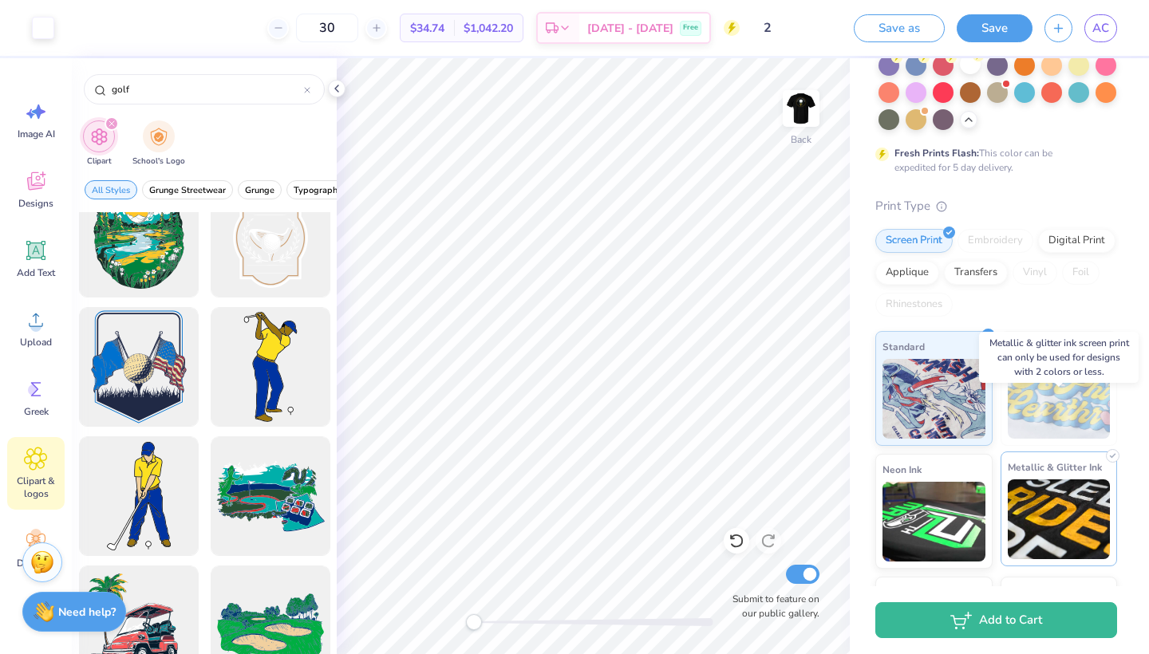
scroll to position [208, 0]
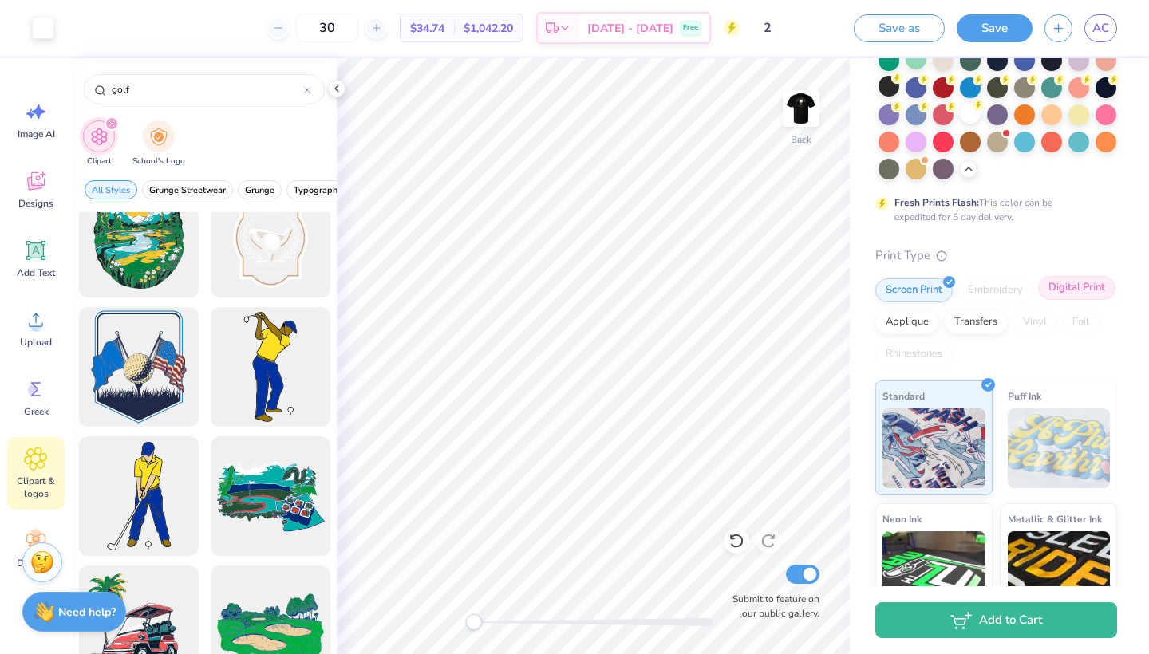
click at [1087, 285] on div "Digital Print" at bounding box center [1076, 288] width 77 height 24
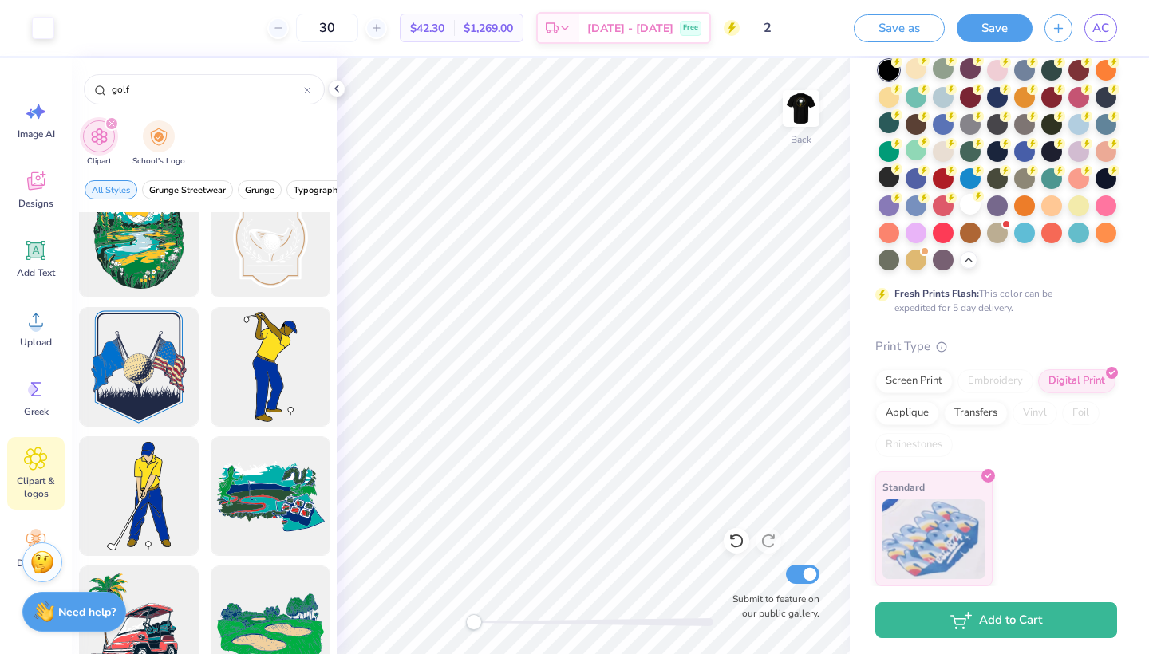
scroll to position [117, 0]
click at [793, 103] on img at bounding box center [801, 109] width 64 height 64
click at [805, 105] on img at bounding box center [801, 109] width 64 height 64
click at [980, 415] on div "Transfers" at bounding box center [976, 412] width 64 height 24
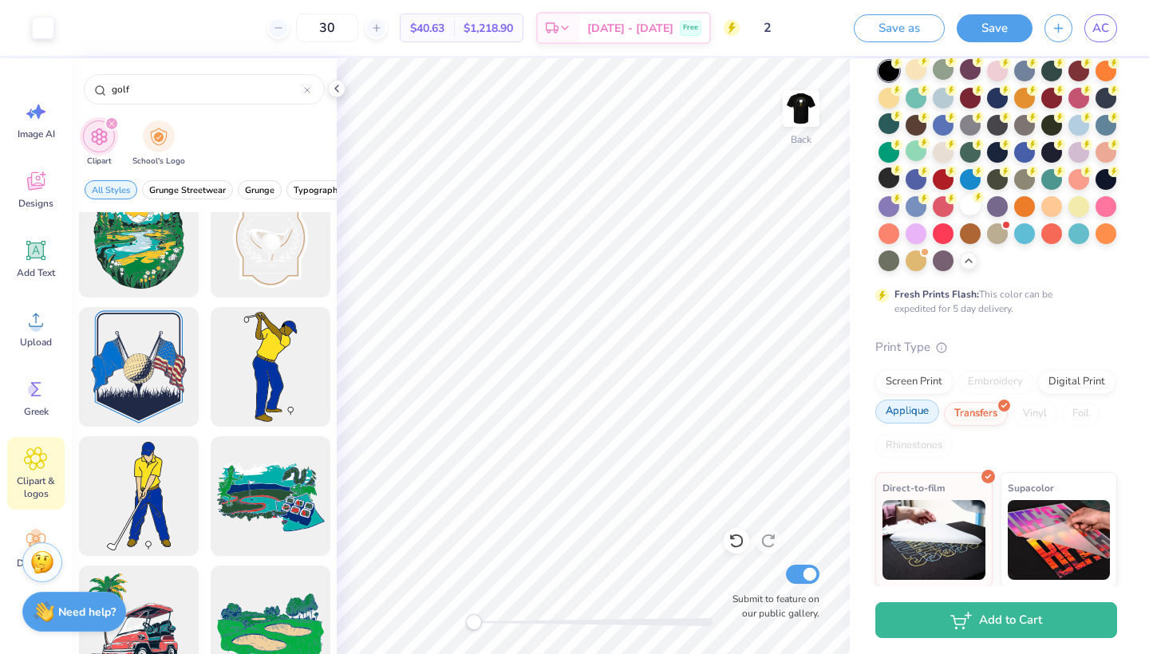
click at [923, 409] on div "Applique" at bounding box center [908, 412] width 64 height 24
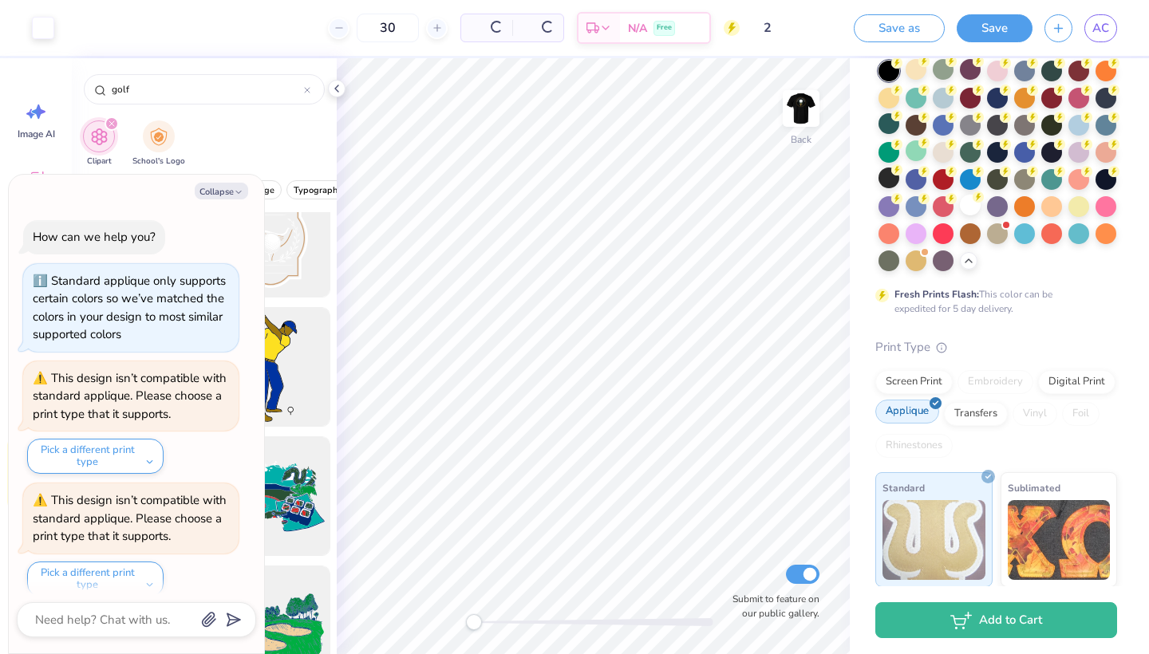
scroll to position [132, 0]
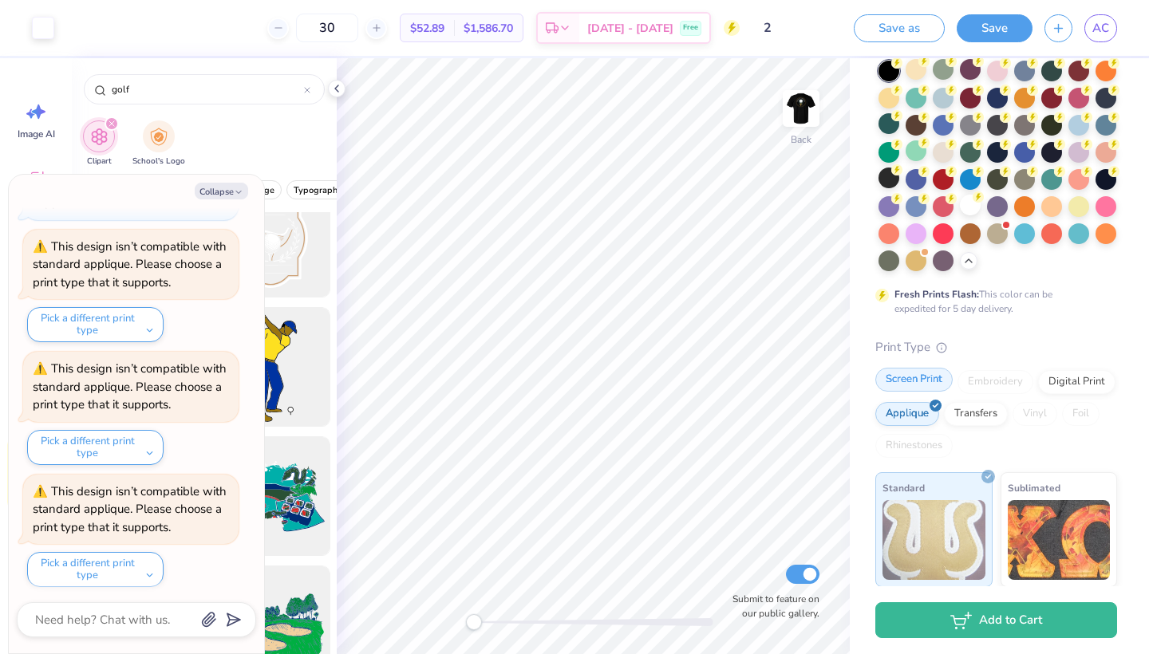
click at [926, 375] on div "Screen Print" at bounding box center [914, 380] width 77 height 24
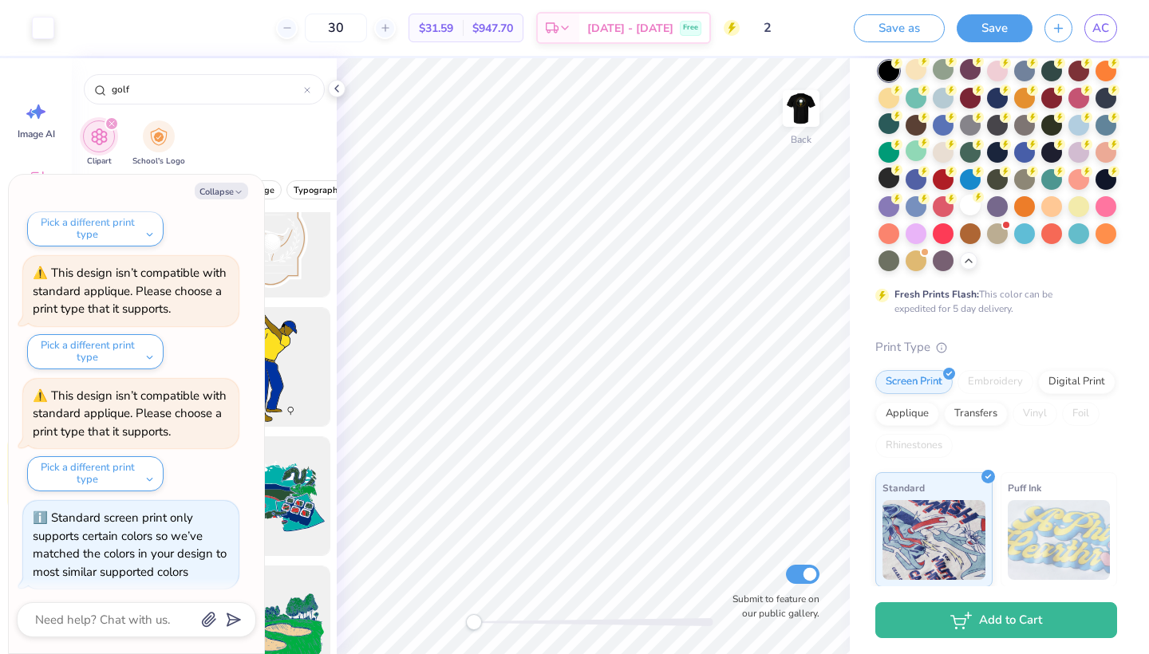
scroll to position [139, 0]
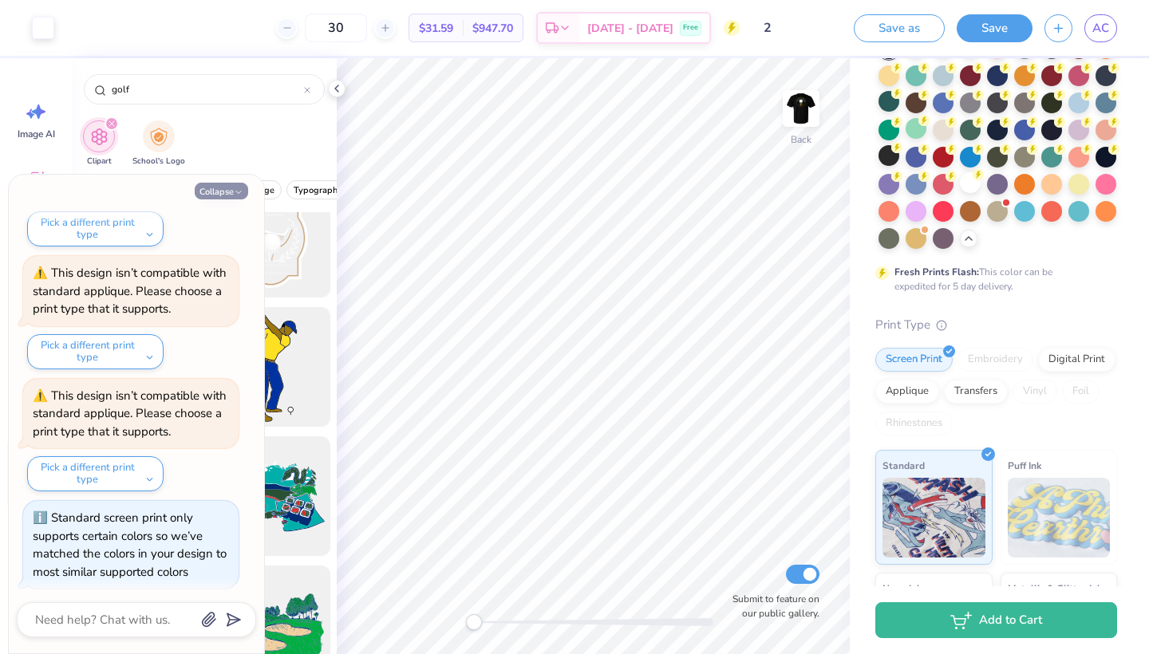
click at [223, 192] on button "Collapse" at bounding box center [221, 191] width 53 height 17
type textarea "x"
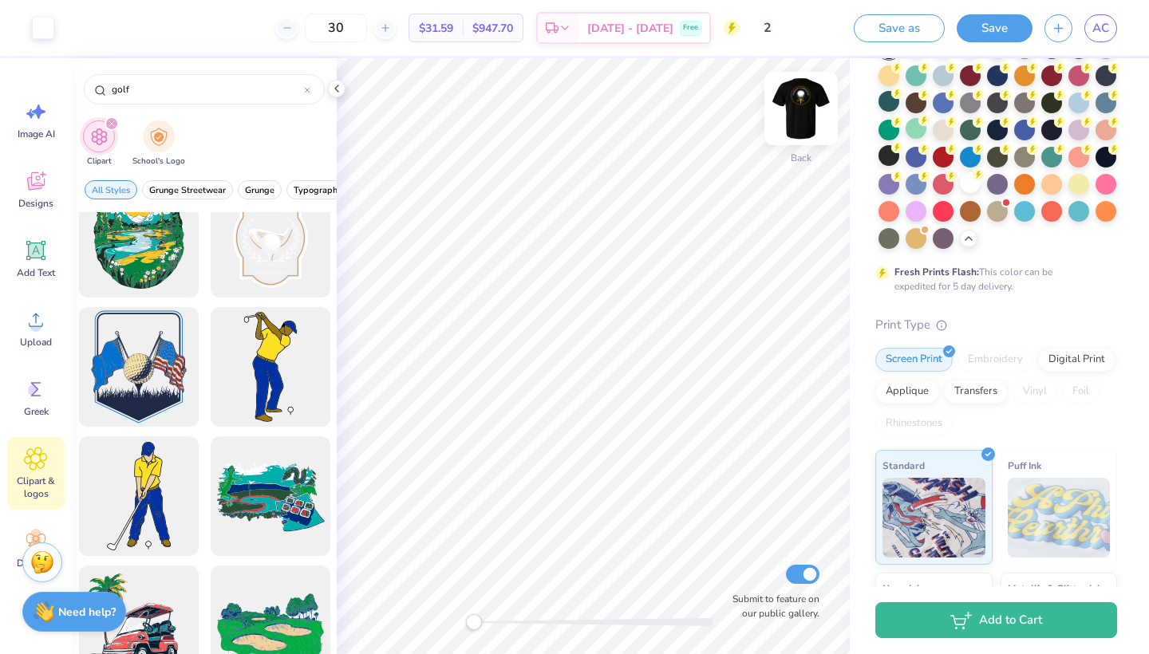
click at [804, 96] on img at bounding box center [801, 109] width 64 height 64
click at [808, 136] on div "Front" at bounding box center [801, 118] width 37 height 57
click at [358, 26] on input "30" at bounding box center [327, 28] width 62 height 29
type input "3"
type input "25"
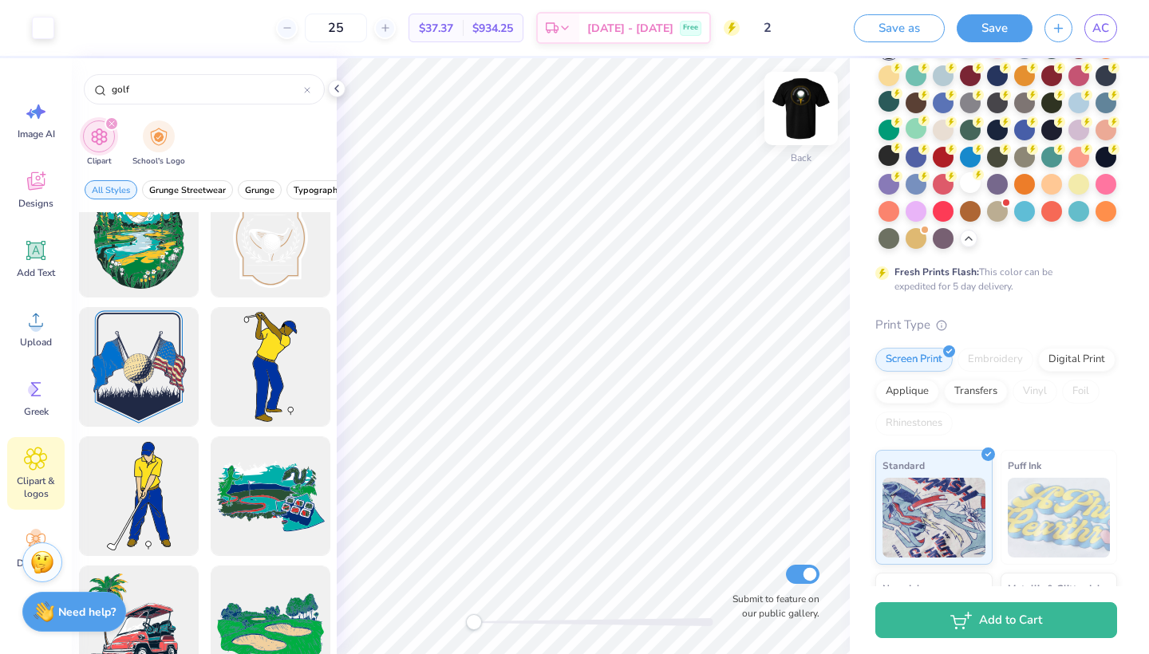
click at [795, 117] on img at bounding box center [801, 109] width 64 height 64
click at [800, 111] on img at bounding box center [801, 109] width 64 height 64
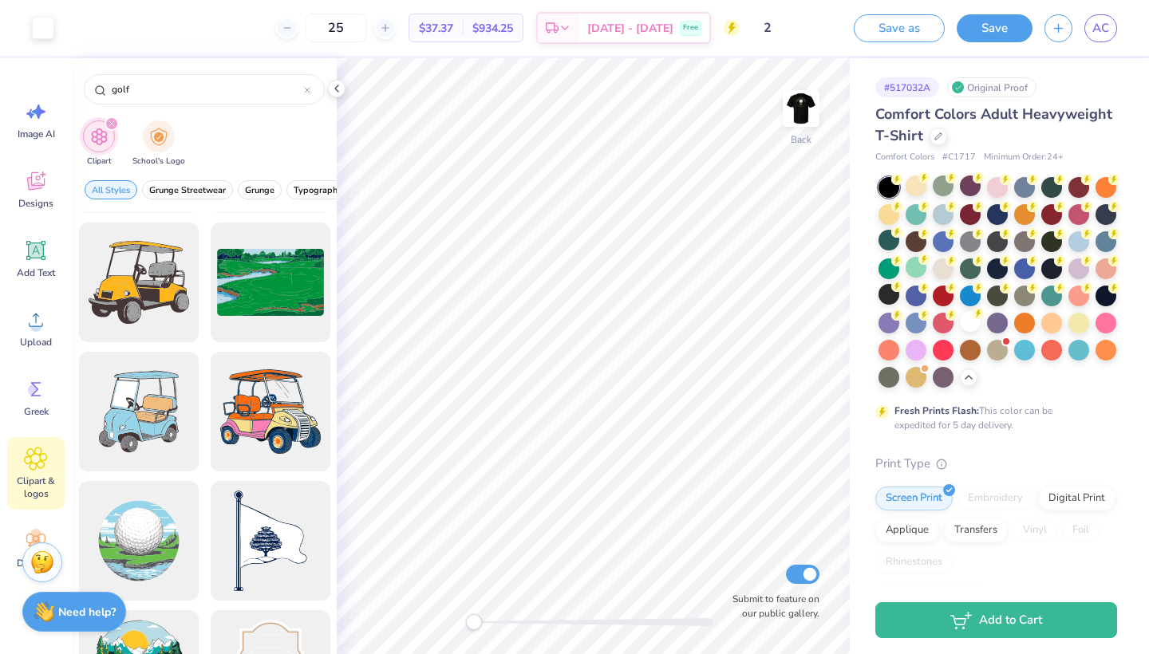
scroll to position [0, 0]
click at [1109, 35] on link "AC" at bounding box center [1101, 28] width 33 height 28
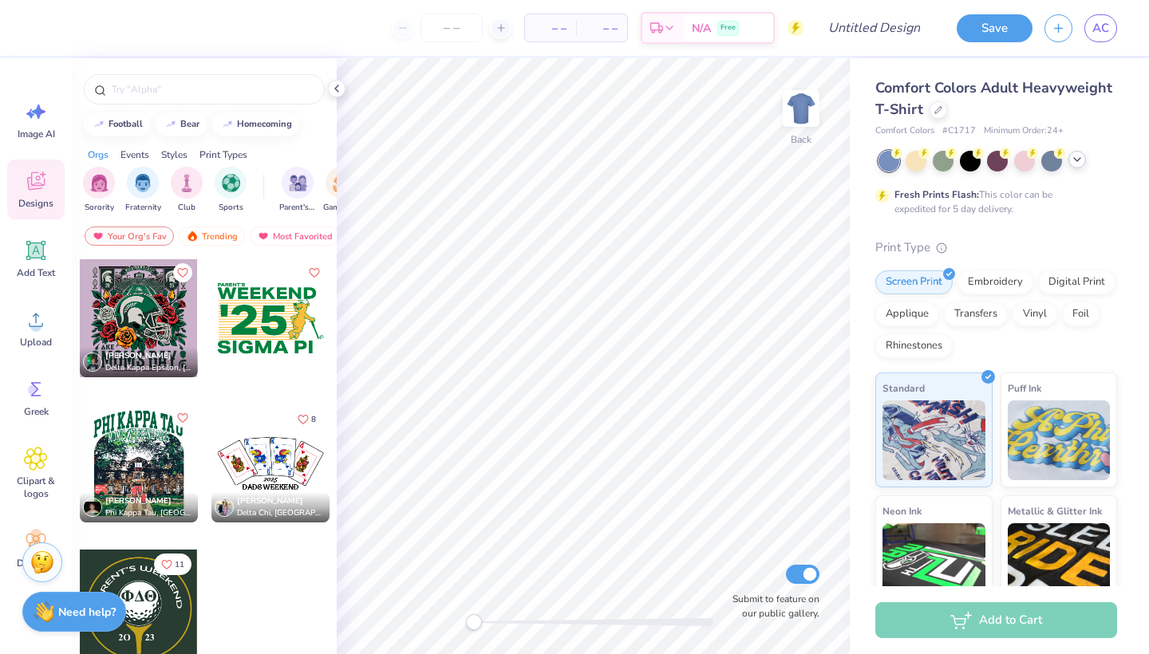
click at [1071, 162] on icon at bounding box center [1077, 159] width 13 height 13
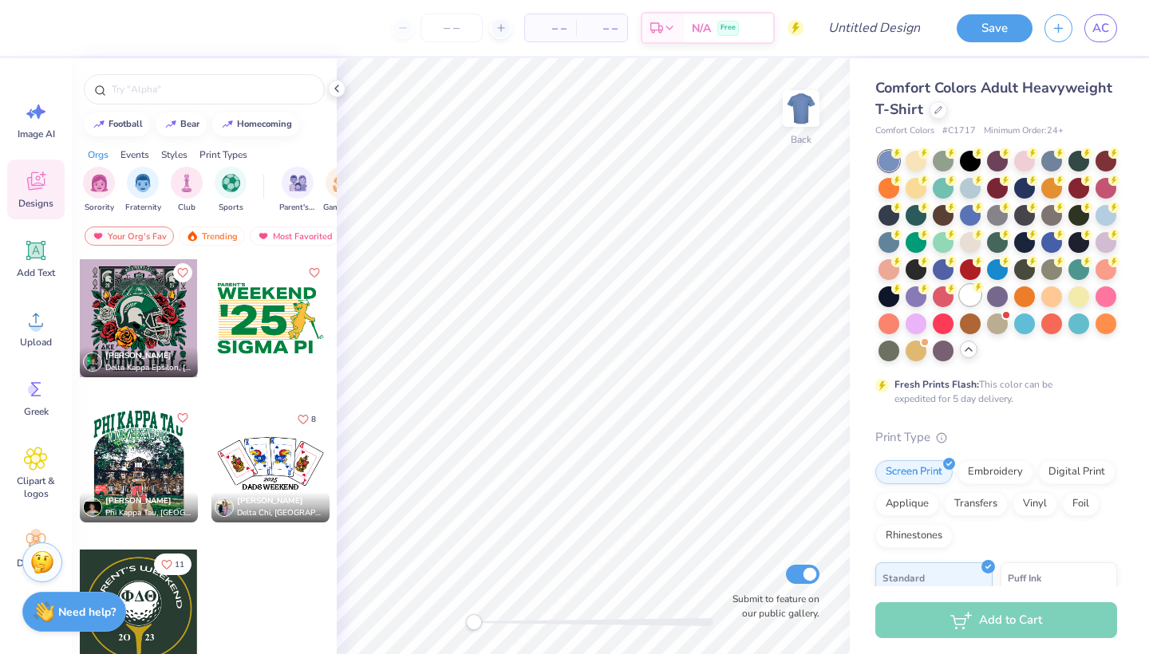
click at [968, 295] on div at bounding box center [970, 295] width 21 height 21
click at [1129, 104] on div "Comfort Colors Adult Heavyweight T-Shirt Comfort Colors # C1717 Minimum Order: …" at bounding box center [999, 490] width 299 height 865
click at [974, 356] on div at bounding box center [969, 350] width 18 height 18
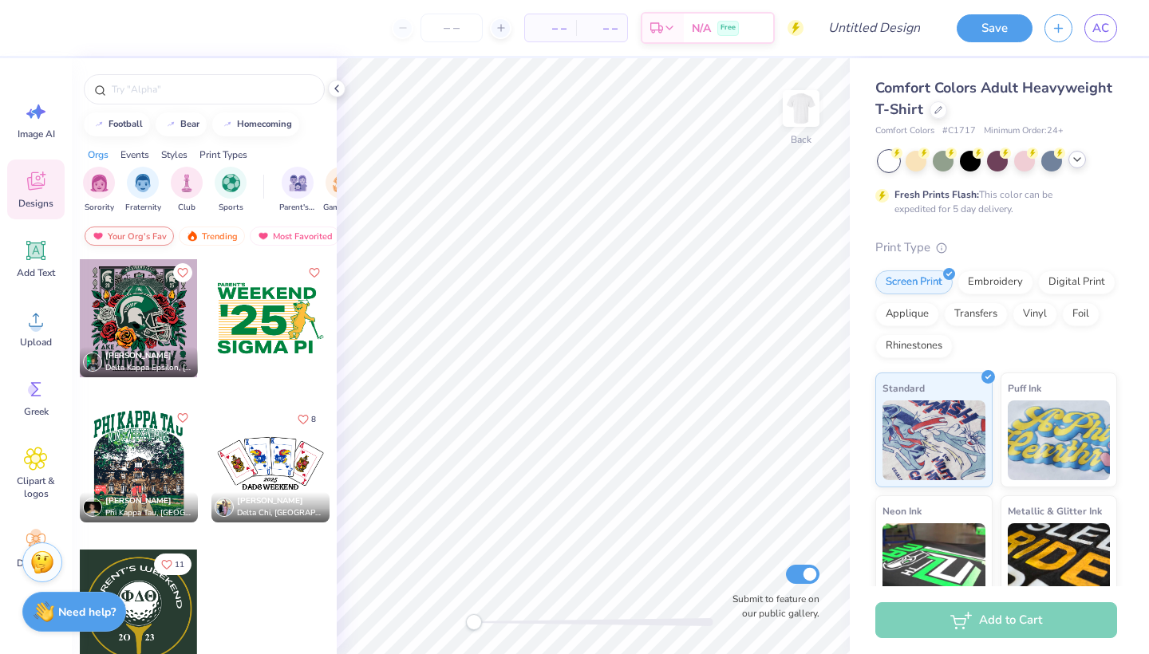
click at [128, 238] on div "Your Org's Fav" at bounding box center [129, 236] width 89 height 19
click at [200, 236] on div "Trending" at bounding box center [212, 236] width 66 height 19
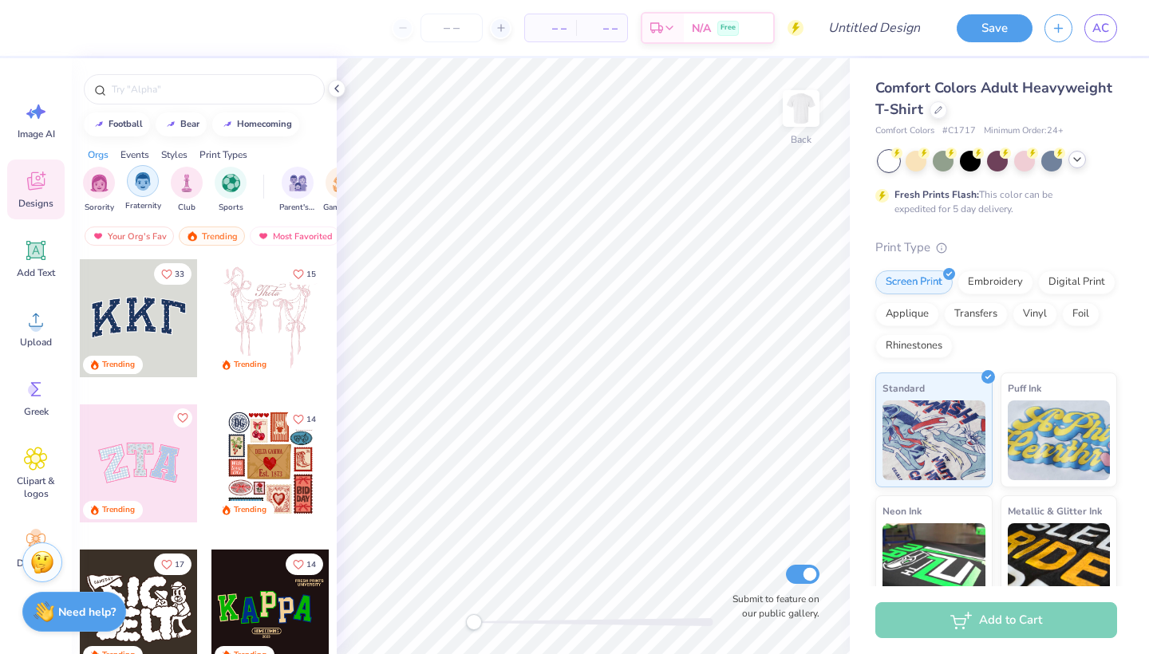
click at [140, 186] on img "filter for Fraternity" at bounding box center [143, 181] width 18 height 18
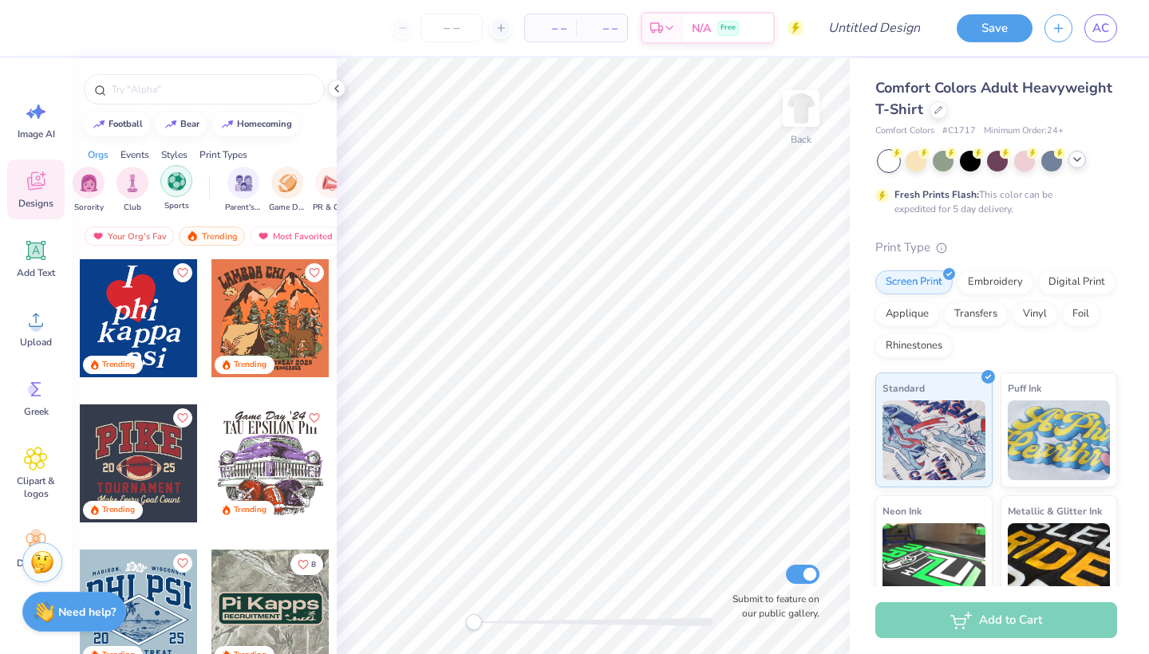
scroll to position [0, 60]
click at [231, 183] on img "filter for Parent's Weekend" at bounding box center [238, 181] width 18 height 18
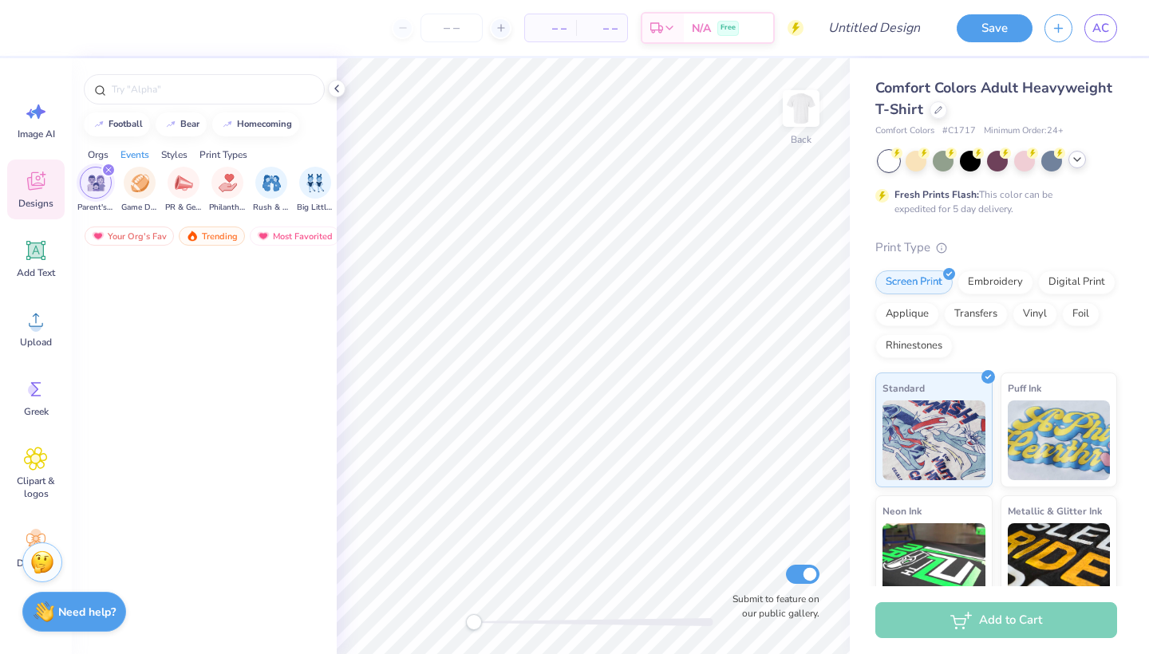
scroll to position [0, 0]
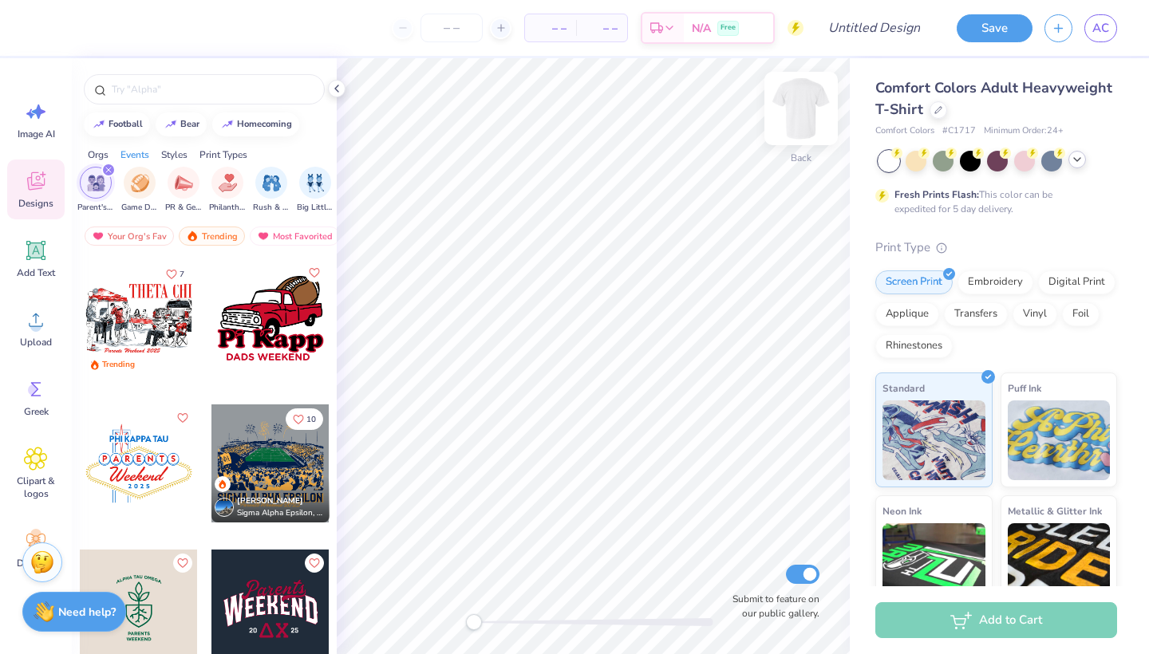
click at [805, 114] on img at bounding box center [801, 109] width 64 height 64
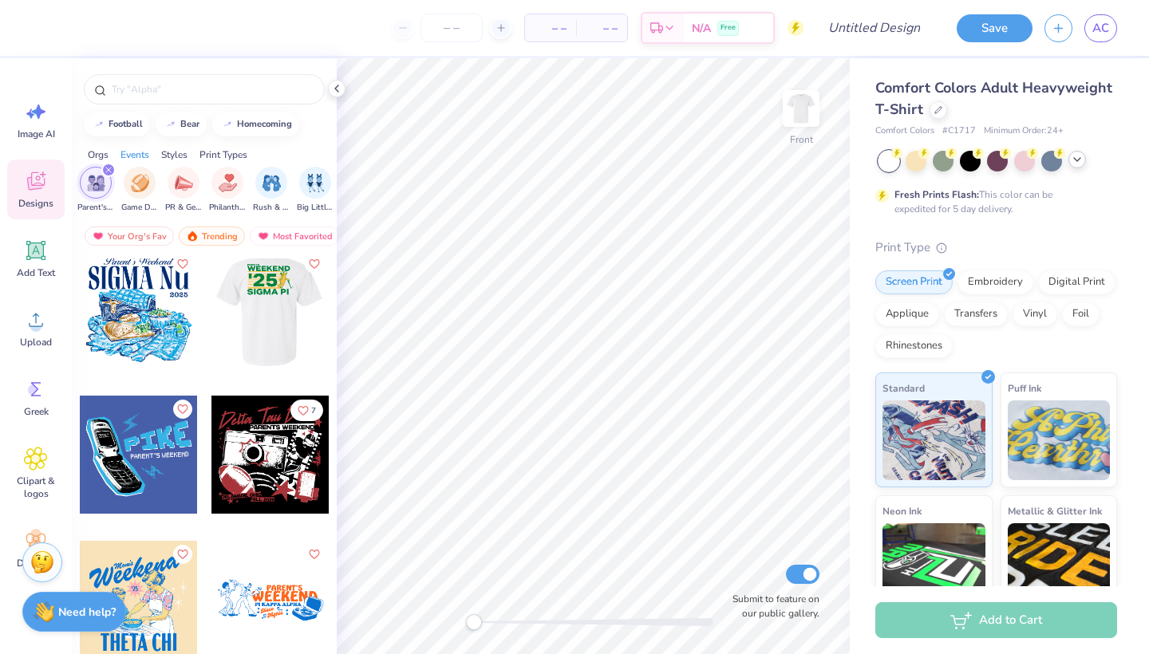
scroll to position [4801, 0]
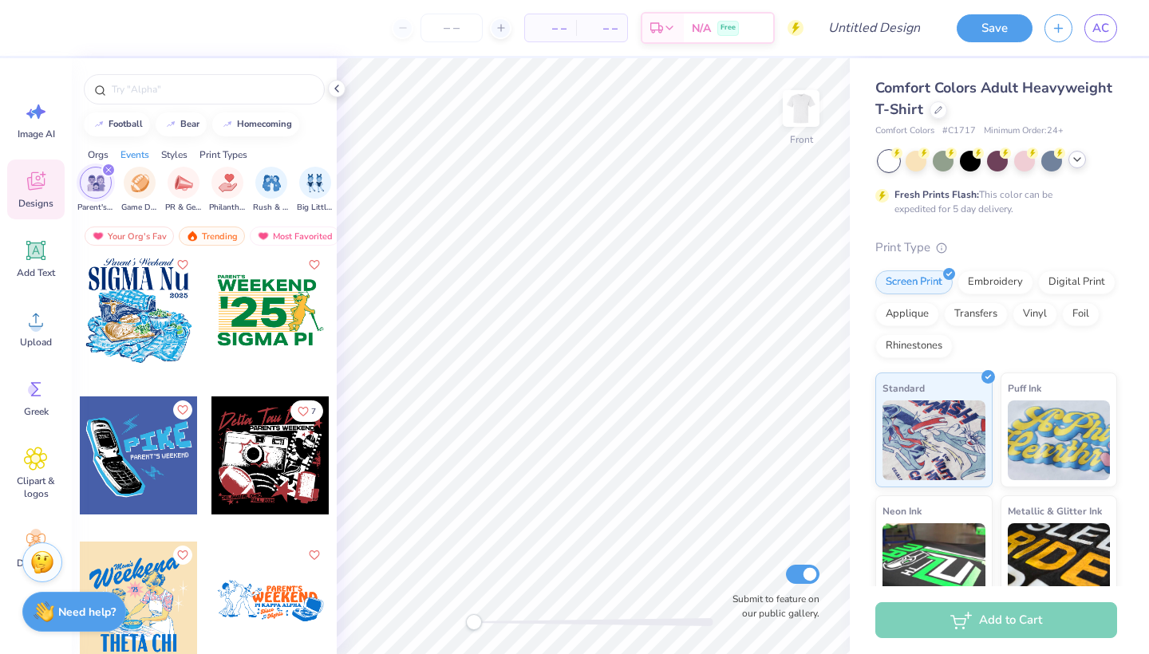
click at [263, 314] on div at bounding box center [271, 310] width 118 height 118
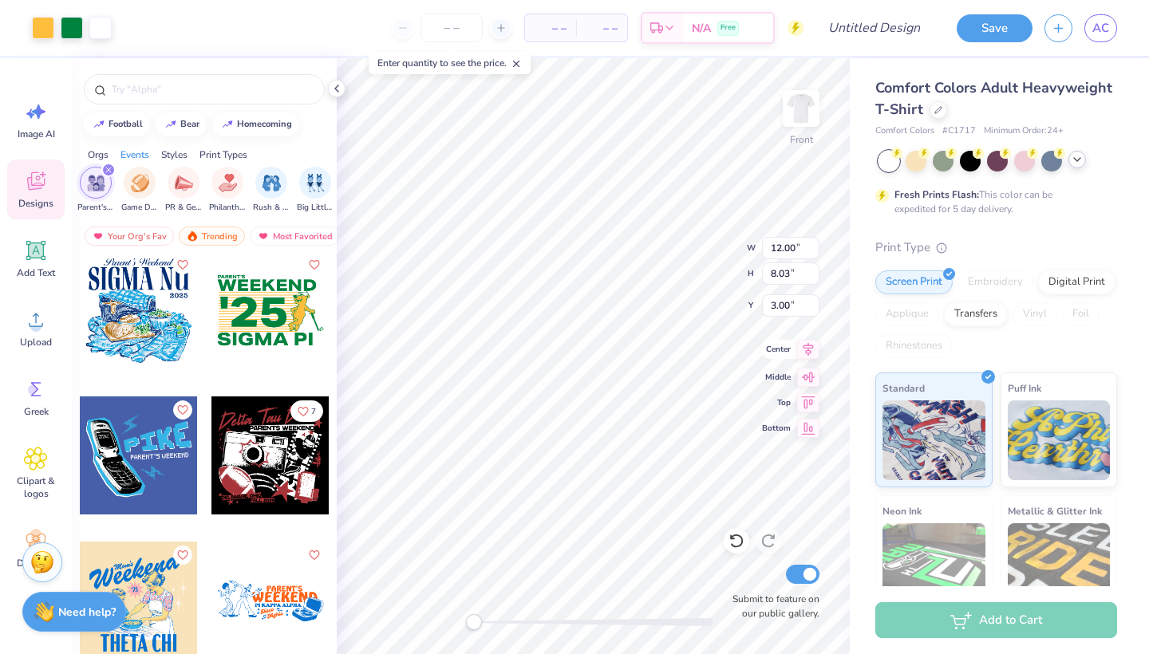
click at [811, 354] on icon at bounding box center [808, 349] width 22 height 19
click at [813, 125] on div at bounding box center [801, 108] width 73 height 73
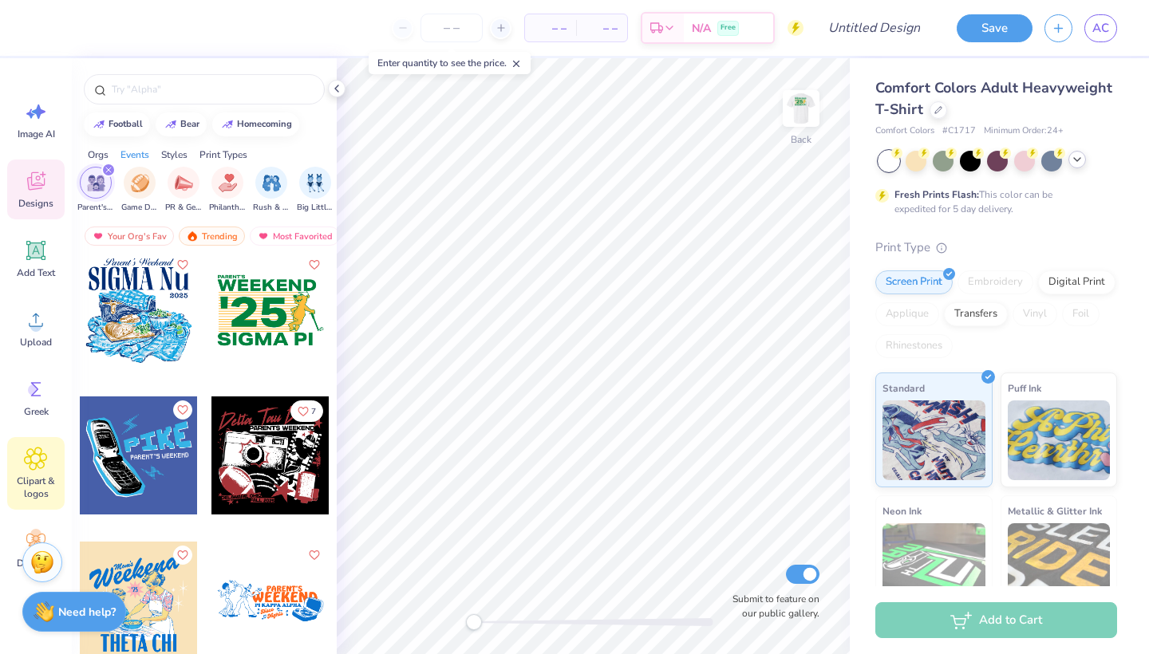
click at [30, 469] on icon at bounding box center [36, 459] width 22 height 22
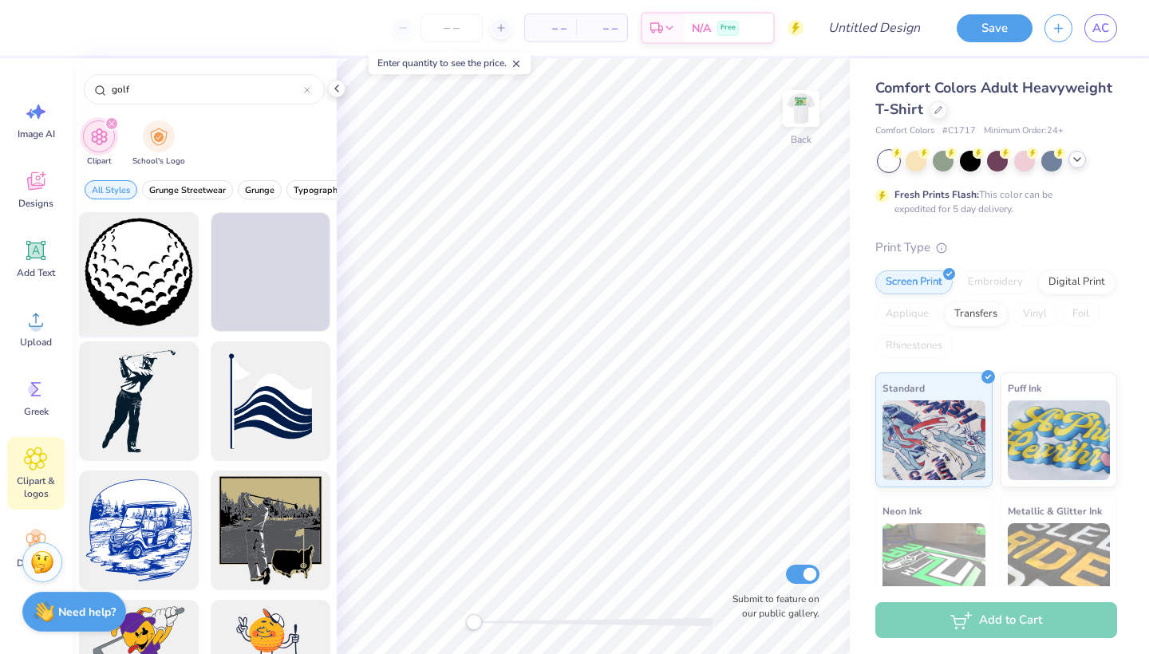
type input "golf"
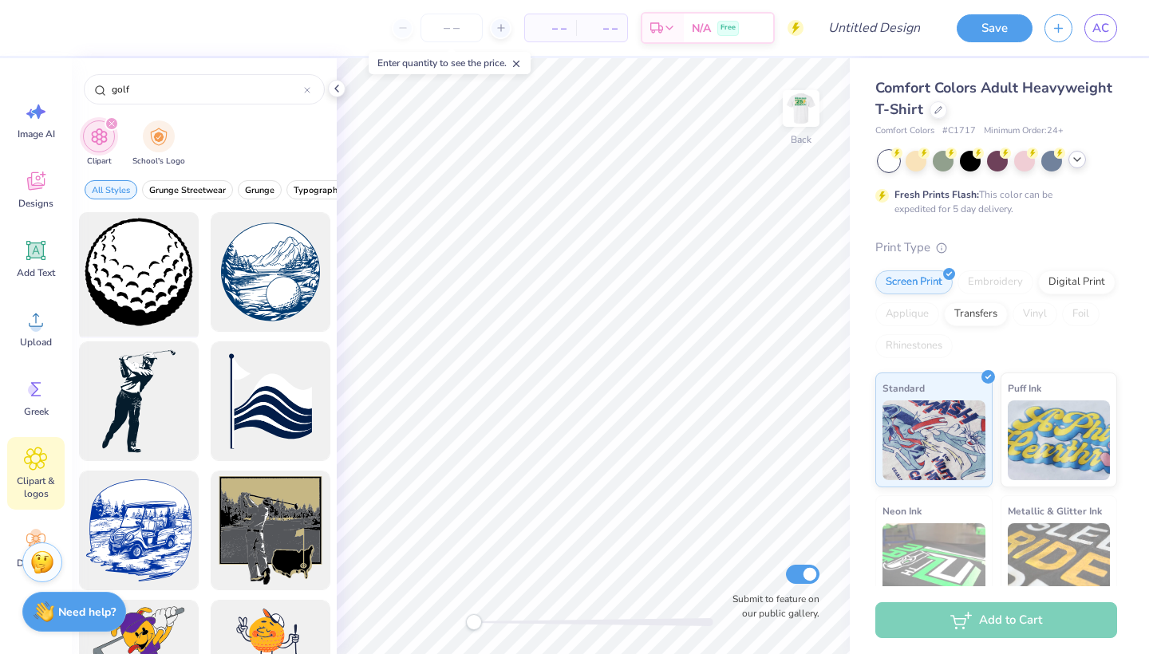
click at [160, 271] on div at bounding box center [139, 273] width 132 height 132
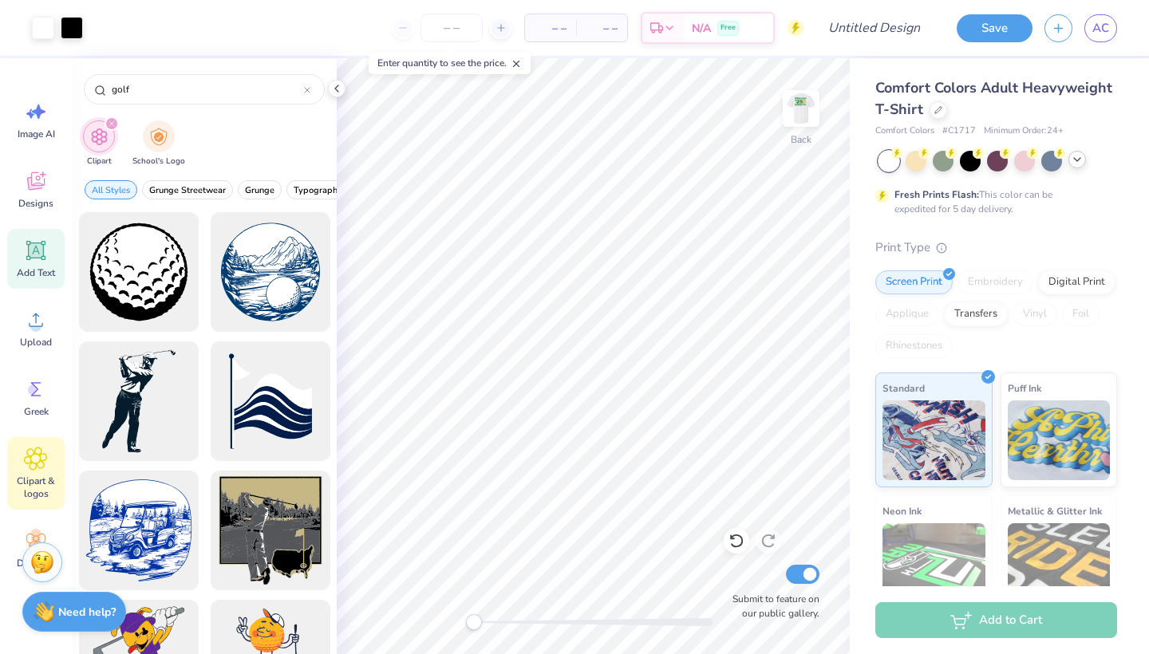
click at [28, 272] on span "Add Text" at bounding box center [36, 273] width 38 height 13
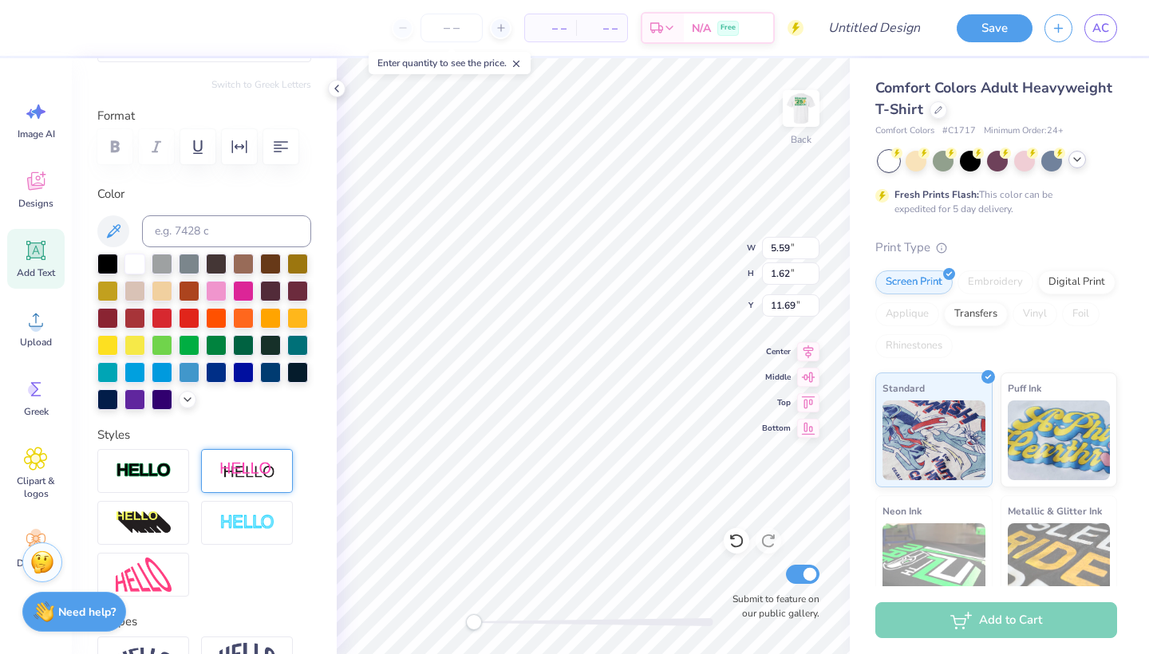
scroll to position [337, 0]
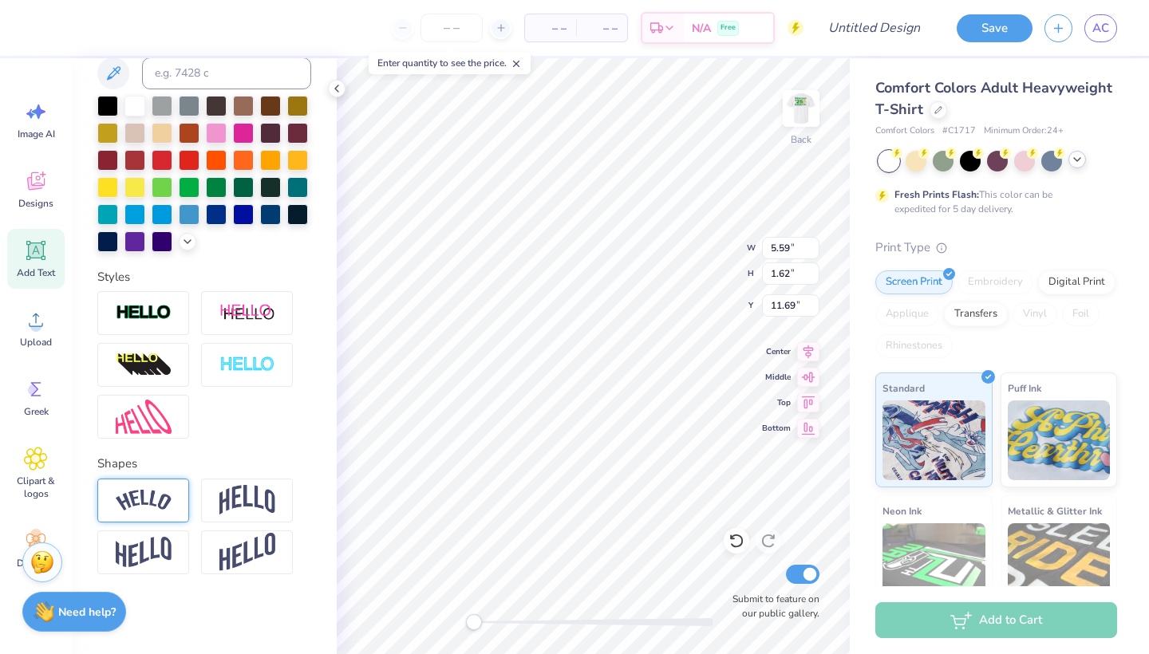
type textarea "Pi Kapp"
click at [167, 508] on img at bounding box center [144, 501] width 56 height 22
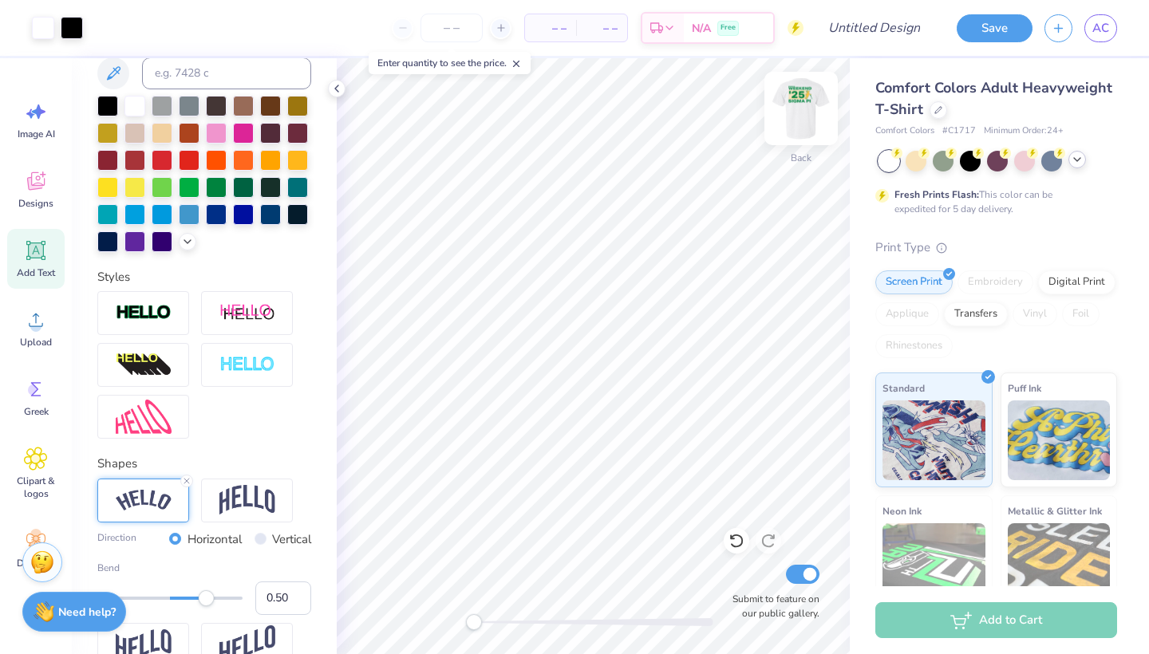
click at [808, 116] on img at bounding box center [801, 109] width 64 height 64
click at [808, 116] on img at bounding box center [801, 109] width 32 height 32
click at [465, 33] on input "number" at bounding box center [452, 28] width 62 height 29
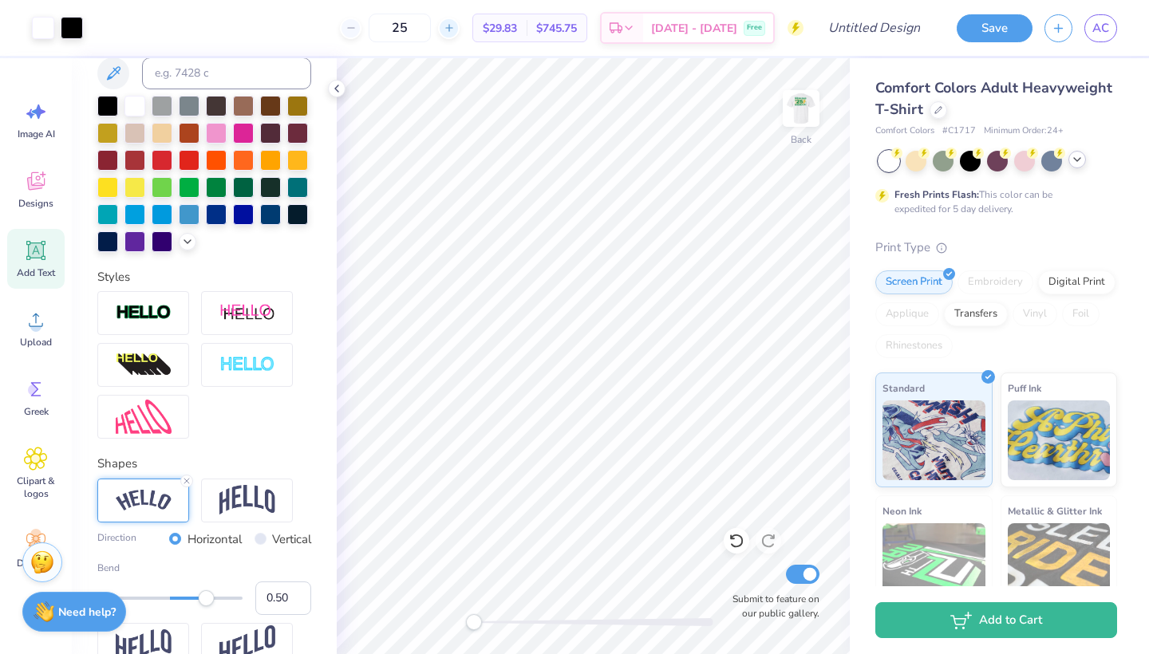
type input "25"
click at [802, 123] on img at bounding box center [801, 109] width 64 height 64
click at [802, 123] on img at bounding box center [801, 109] width 32 height 32
click at [45, 273] on span "Add Text" at bounding box center [36, 273] width 38 height 13
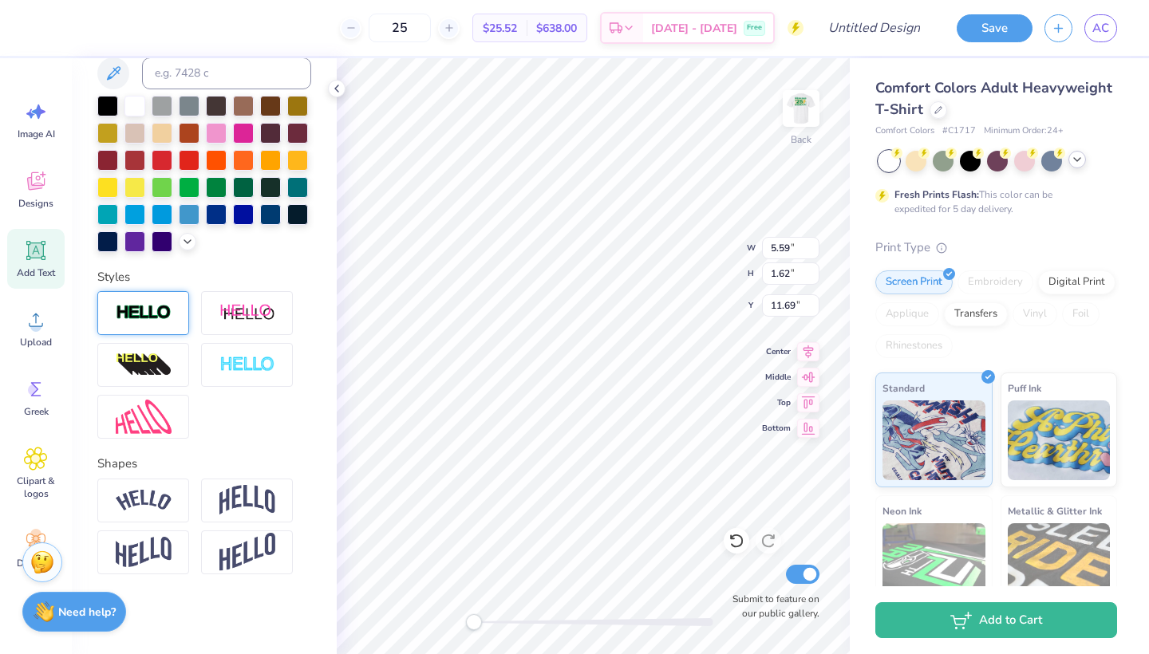
scroll to position [0, 1]
type textarea "Pi Kapp"
click at [105, 96] on div at bounding box center [107, 104] width 21 height 21
click at [147, 508] on img at bounding box center [144, 501] width 56 height 22
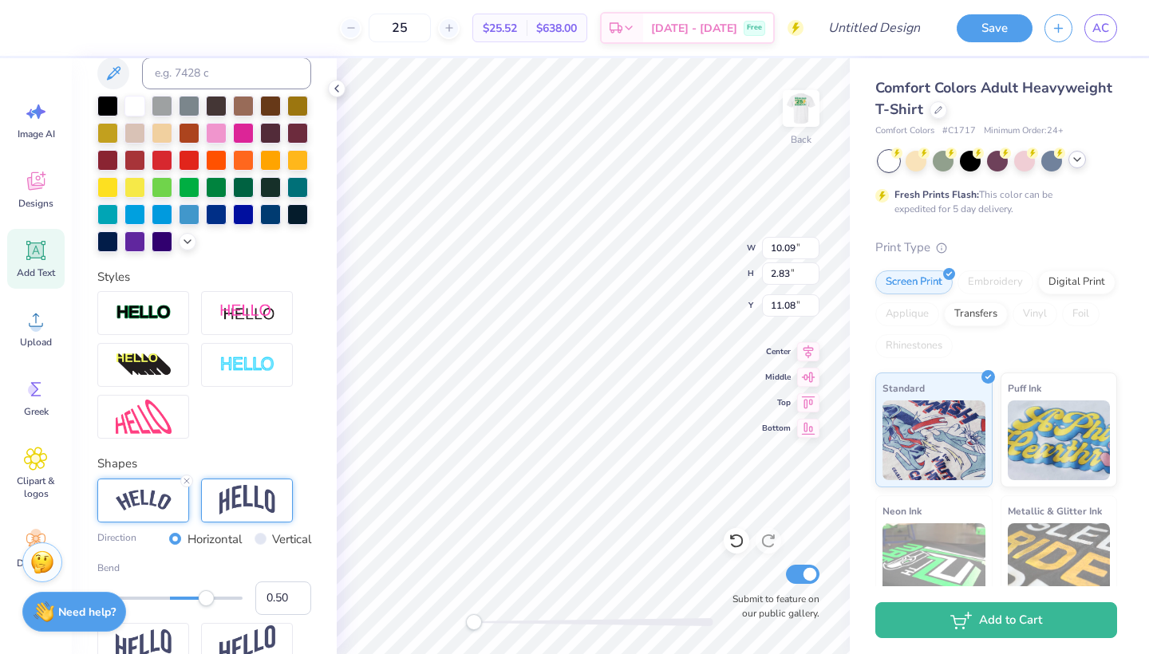
type input "0.98"
click at [807, 121] on img at bounding box center [801, 109] width 64 height 64
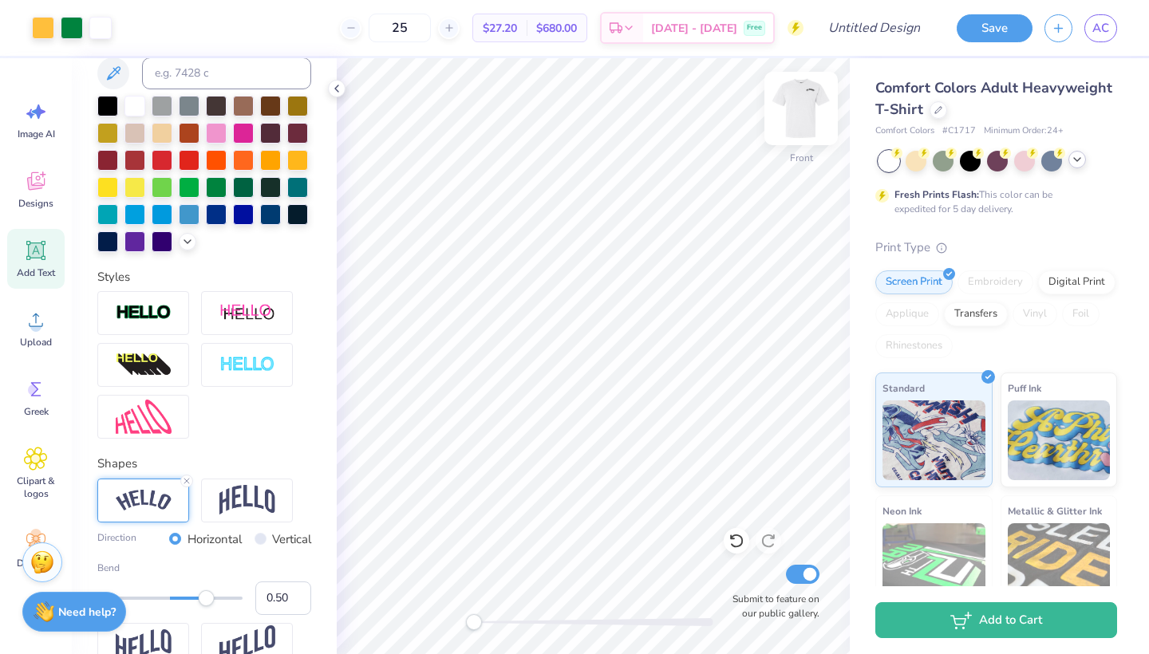
click at [803, 116] on img at bounding box center [801, 109] width 64 height 64
click at [188, 190] on div at bounding box center [189, 186] width 21 height 21
click at [797, 115] on img at bounding box center [801, 109] width 64 height 64
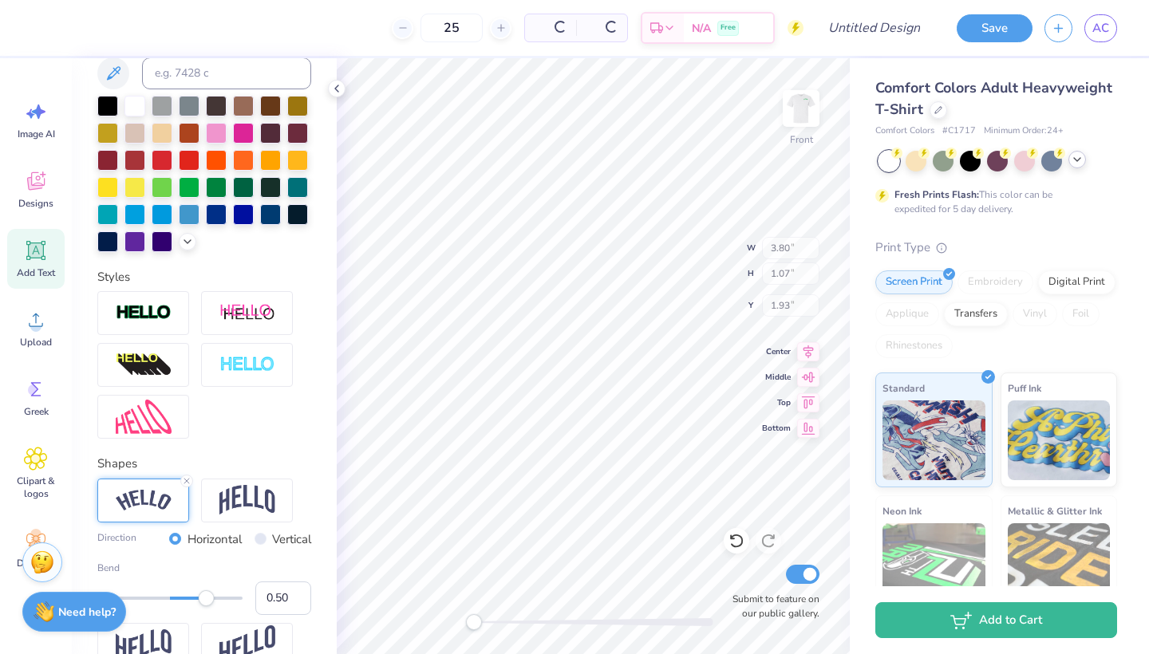
type input "3.86"
type input "1.08"
type input "4.31"
click at [796, 111] on img at bounding box center [801, 109] width 64 height 64
type input "3.80"
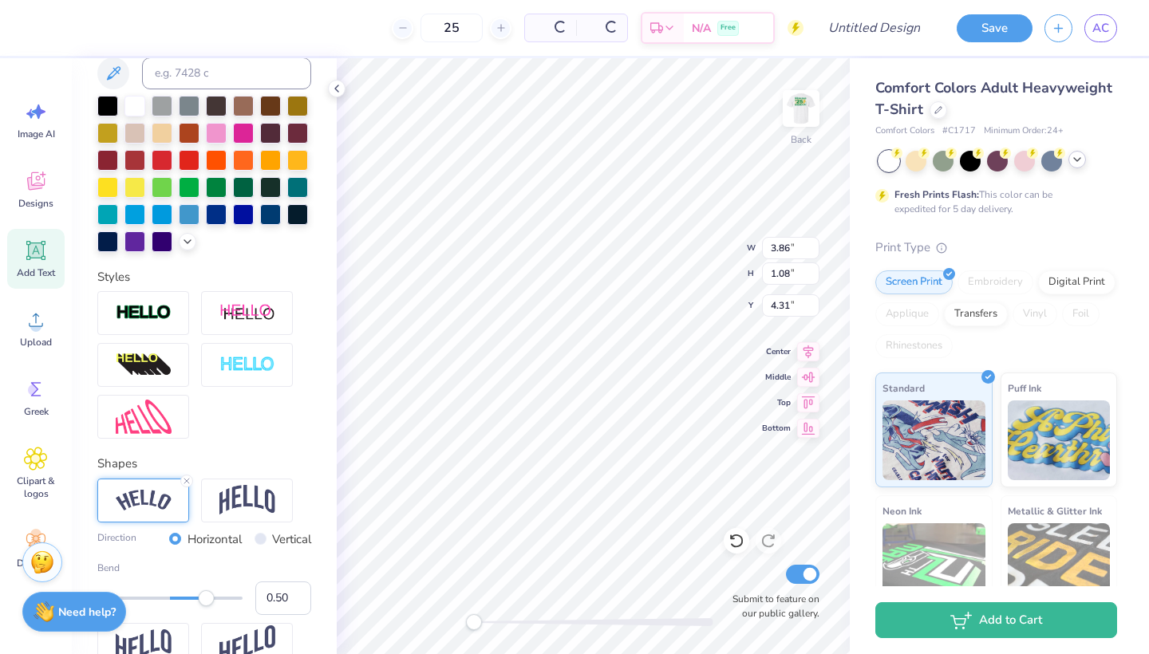
type input "1.07"
type input "1.93"
click at [215, 189] on div at bounding box center [216, 186] width 21 height 21
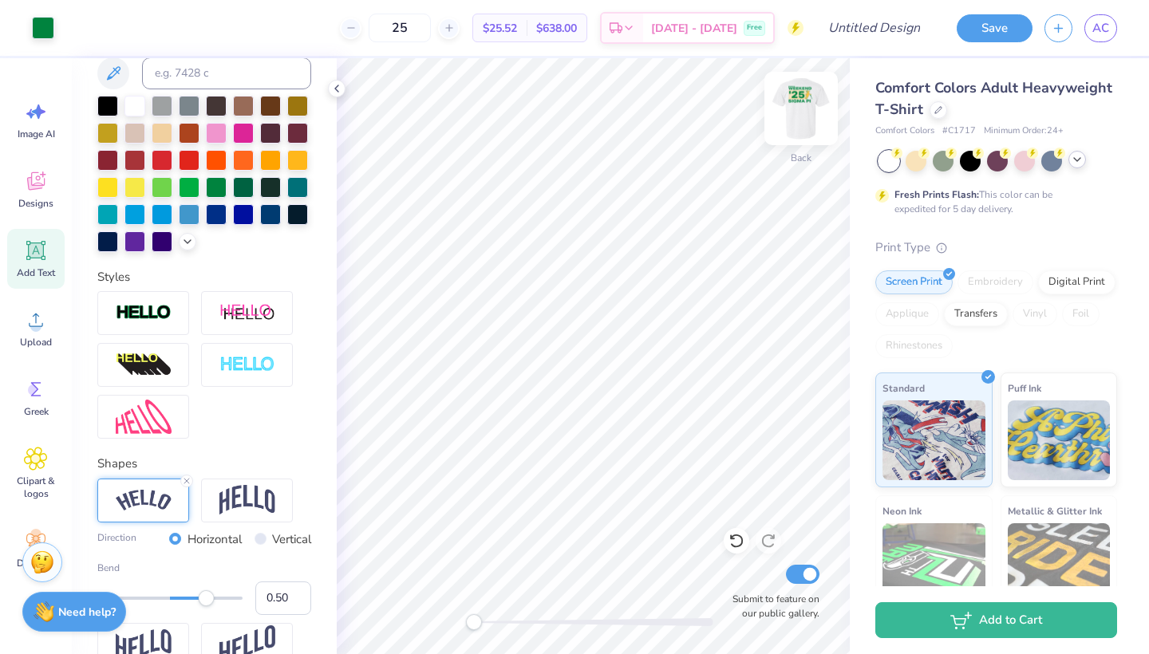
click at [800, 124] on img at bounding box center [801, 109] width 64 height 64
click at [793, 113] on img at bounding box center [801, 109] width 64 height 64
click at [807, 127] on img at bounding box center [801, 109] width 64 height 64
click at [807, 125] on img at bounding box center [801, 109] width 32 height 32
click at [888, 35] on input "Design Title" at bounding box center [894, 28] width 78 height 32
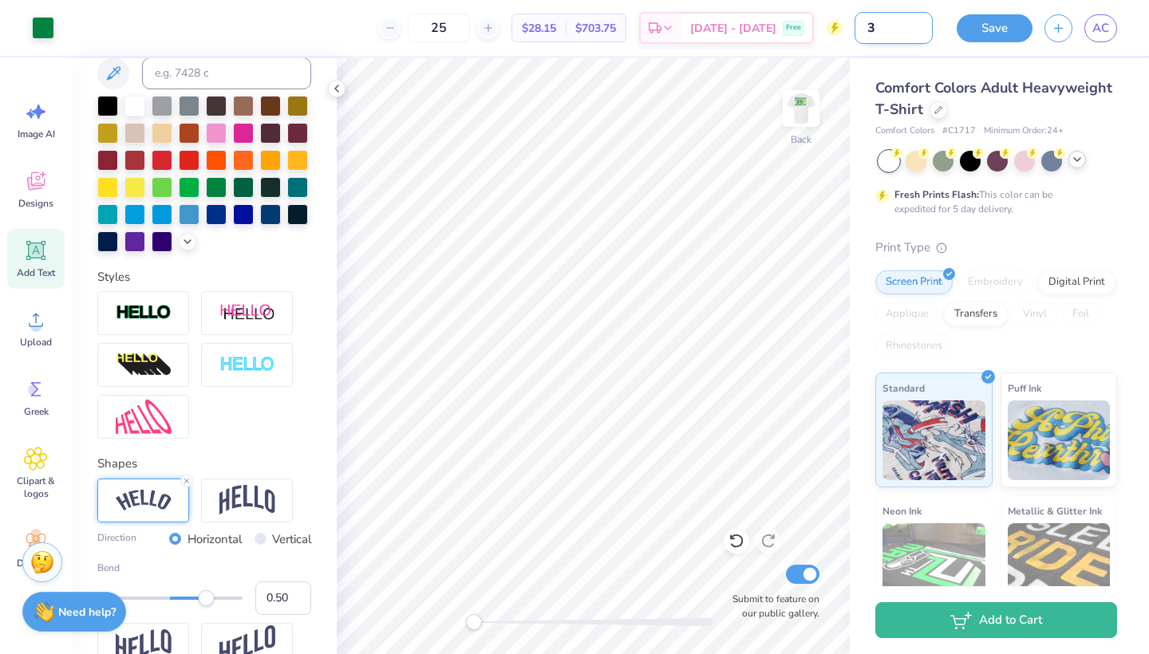
type input "3"
click at [1003, 28] on button "Save" at bounding box center [995, 26] width 76 height 28
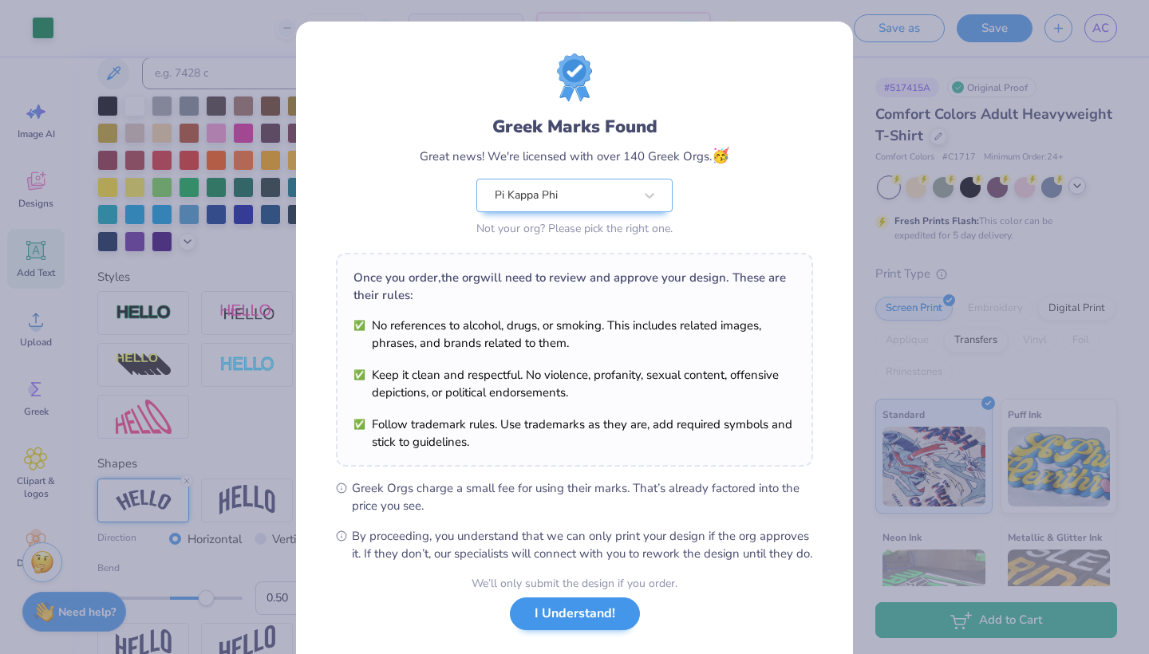
click at [607, 630] on button "I Understand!" at bounding box center [575, 614] width 130 height 33
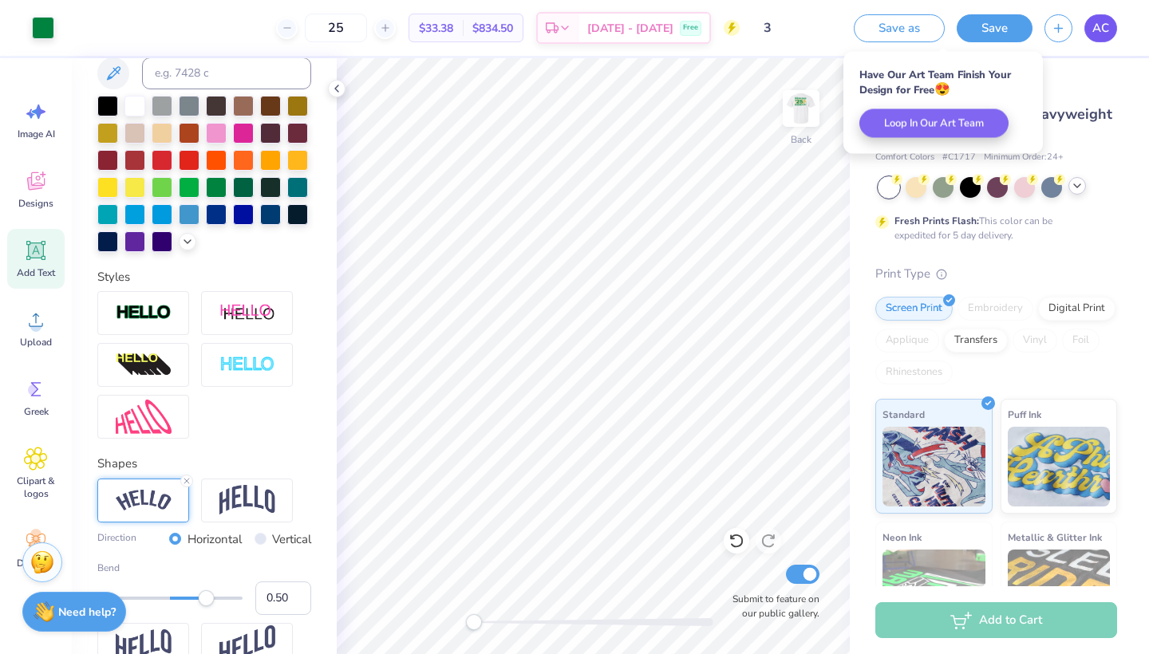
click at [1094, 25] on span "AC" at bounding box center [1101, 28] width 17 height 18
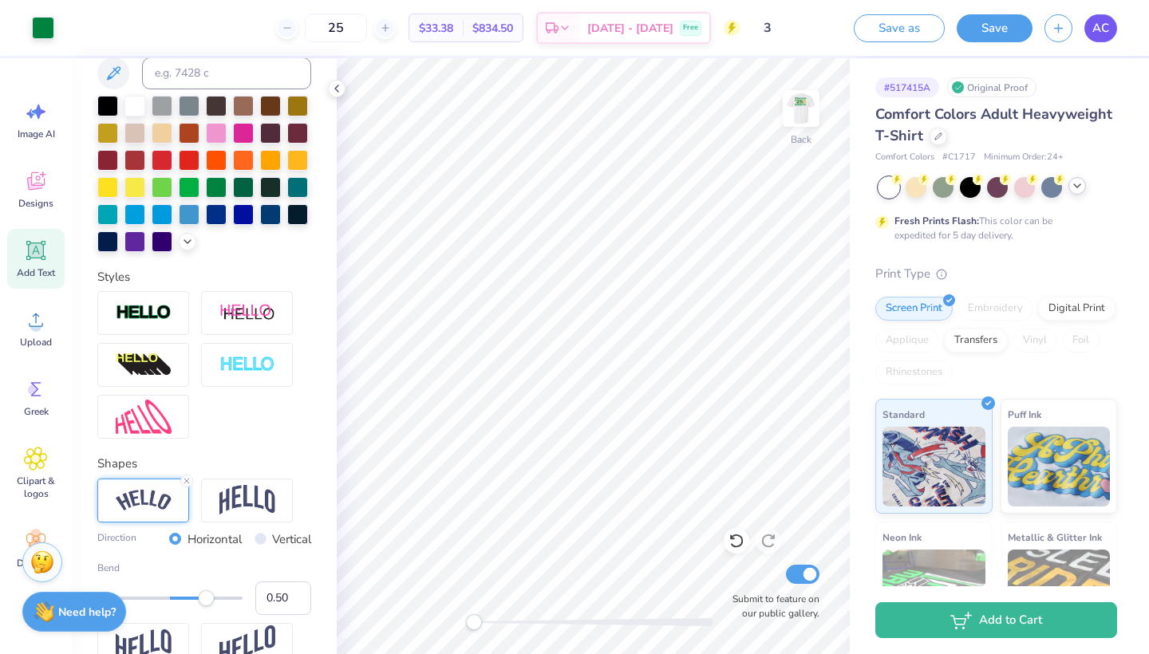
click at [1105, 30] on span "AC" at bounding box center [1101, 28] width 17 height 18
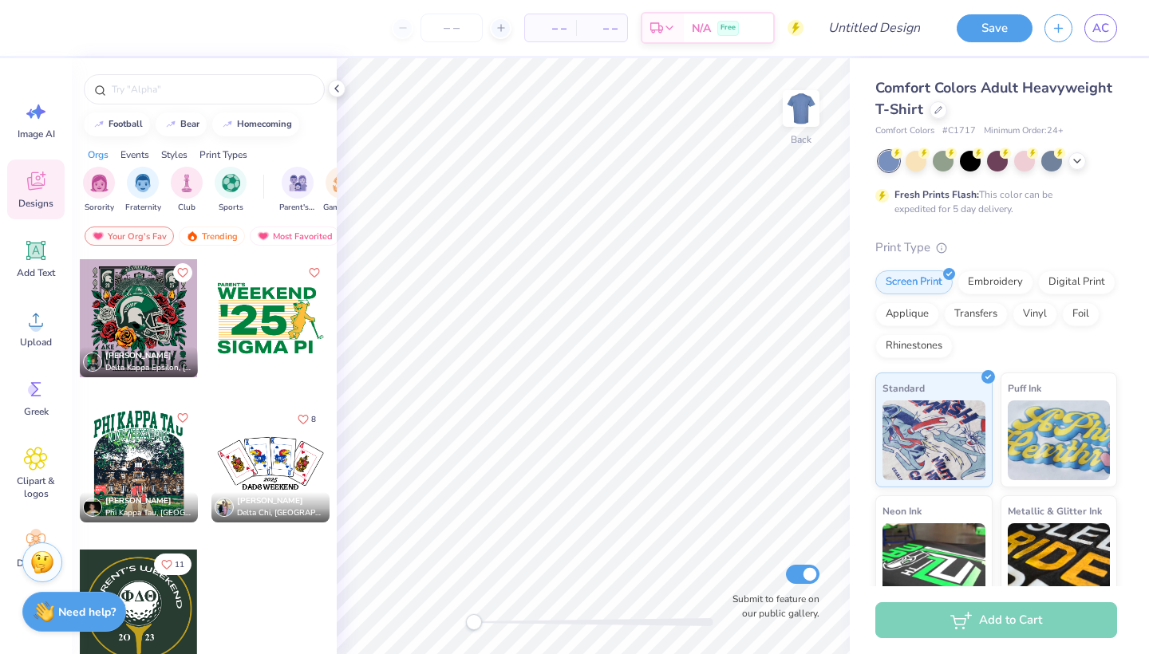
click at [271, 454] on div at bounding box center [271, 464] width 118 height 118
click at [450, 33] on input "number" at bounding box center [452, 28] width 62 height 29
type input "25"
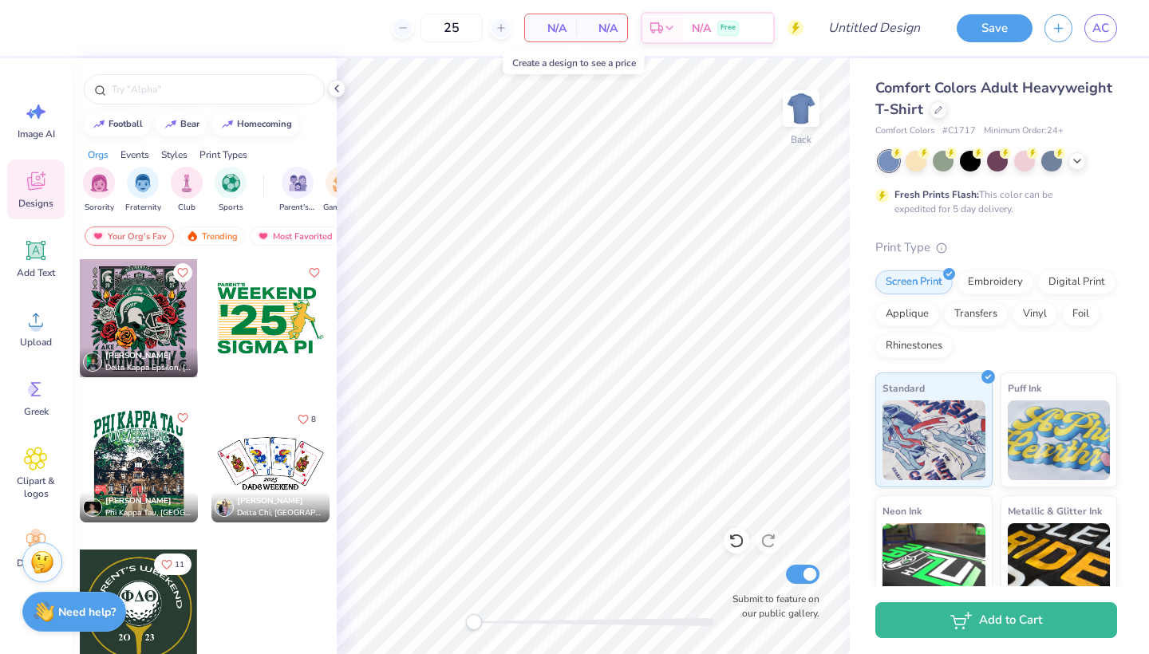
click at [597, 32] on span "N/A" at bounding box center [602, 28] width 32 height 17
click at [544, 35] on span "N/A" at bounding box center [551, 28] width 32 height 17
click at [563, 28] on span "N/A" at bounding box center [551, 28] width 32 height 17
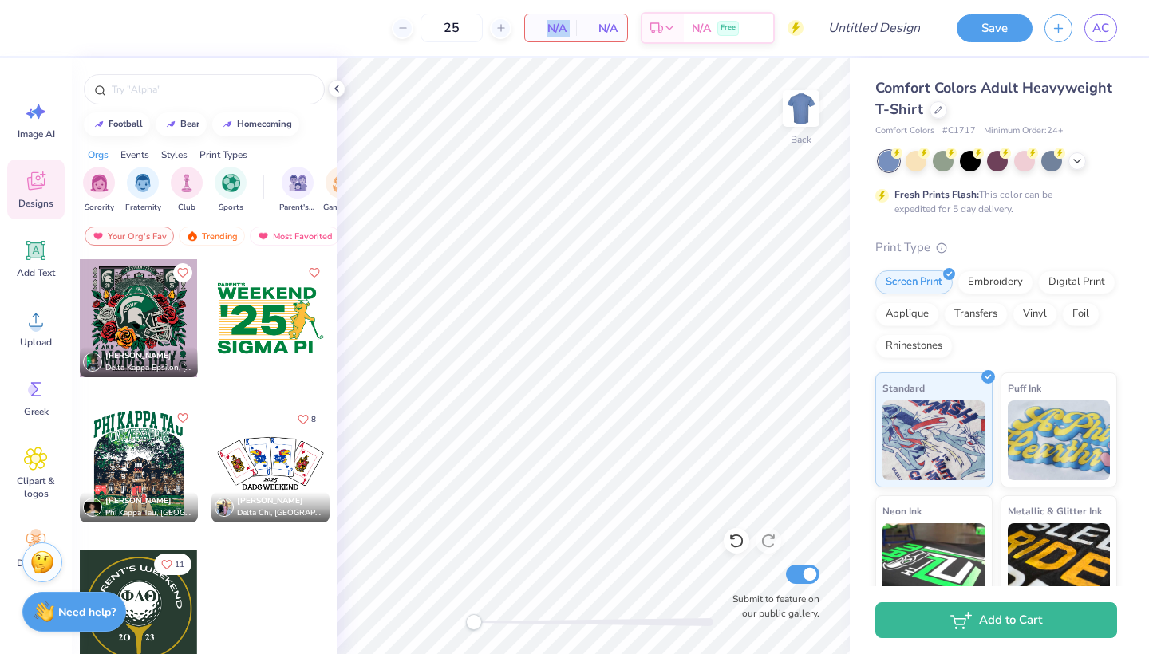
click at [1116, 182] on div "Fresh Prints Flash: This color can be expedited for 5 day delivery." at bounding box center [997, 183] width 242 height 65
click at [1077, 171] on div "Fresh Prints Flash: This color can be expedited for 5 day delivery." at bounding box center [997, 183] width 242 height 65
click at [1077, 164] on icon at bounding box center [1077, 159] width 13 height 13
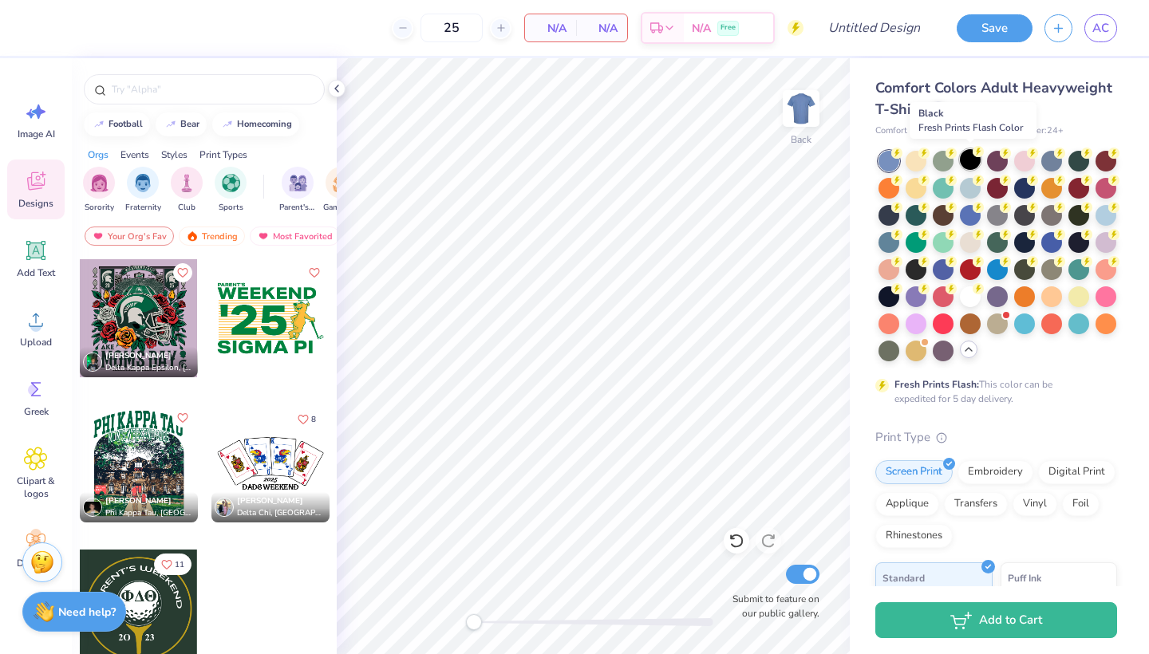
click at [973, 165] on div at bounding box center [970, 159] width 21 height 21
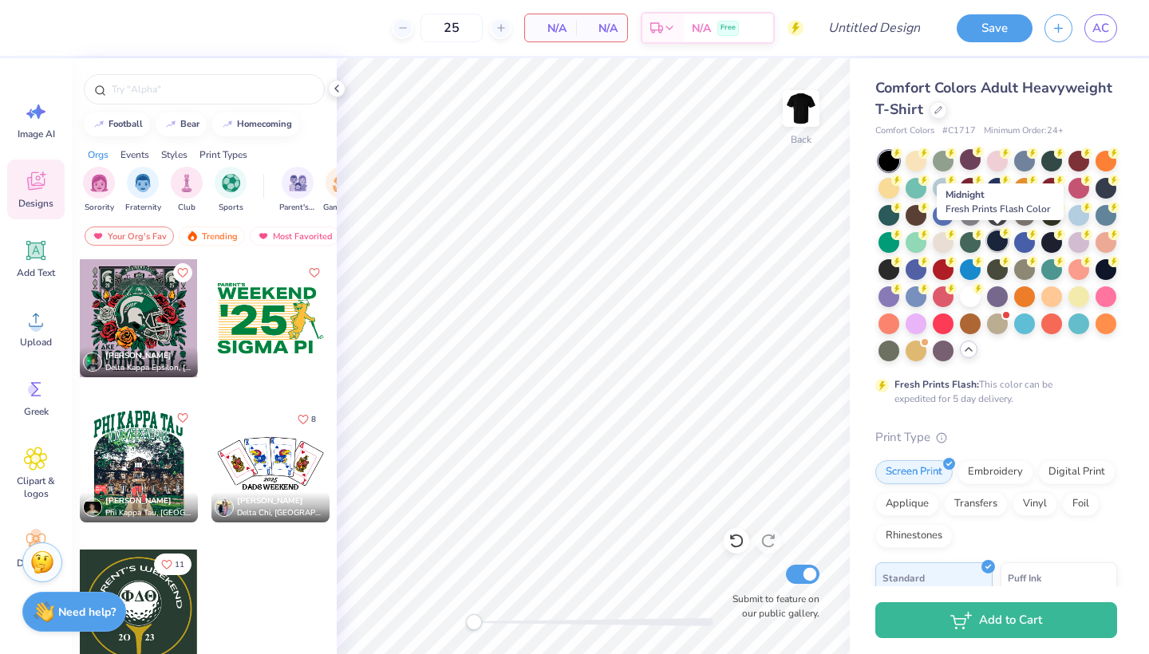
click at [998, 235] on div at bounding box center [997, 241] width 21 height 21
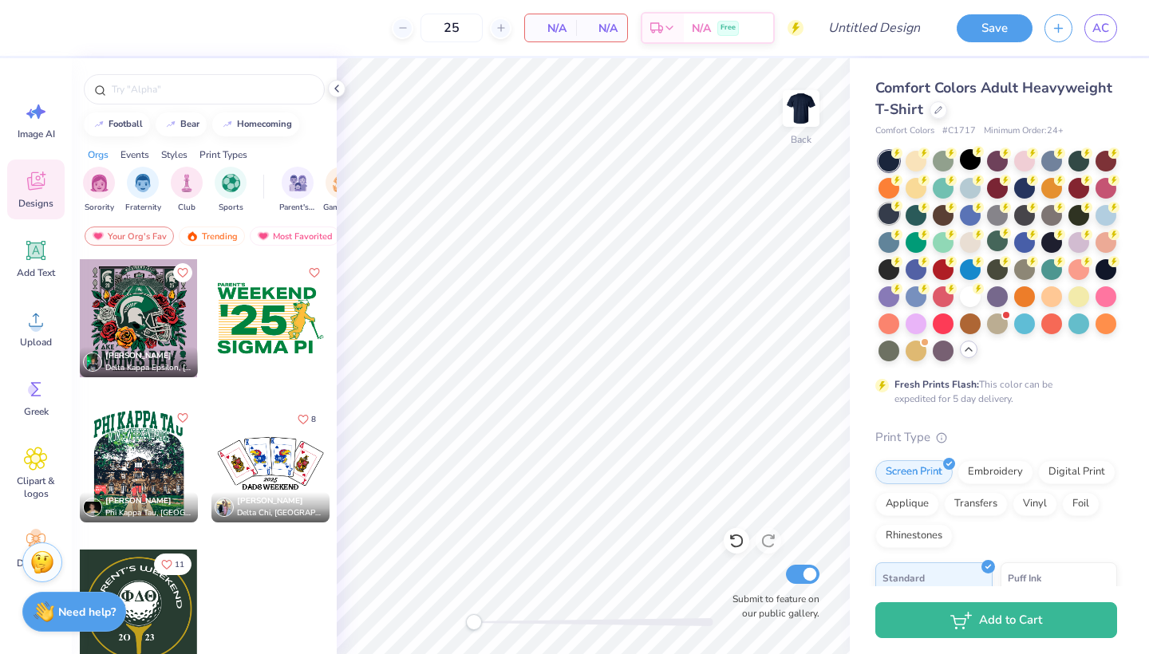
click at [892, 216] on div at bounding box center [889, 214] width 21 height 21
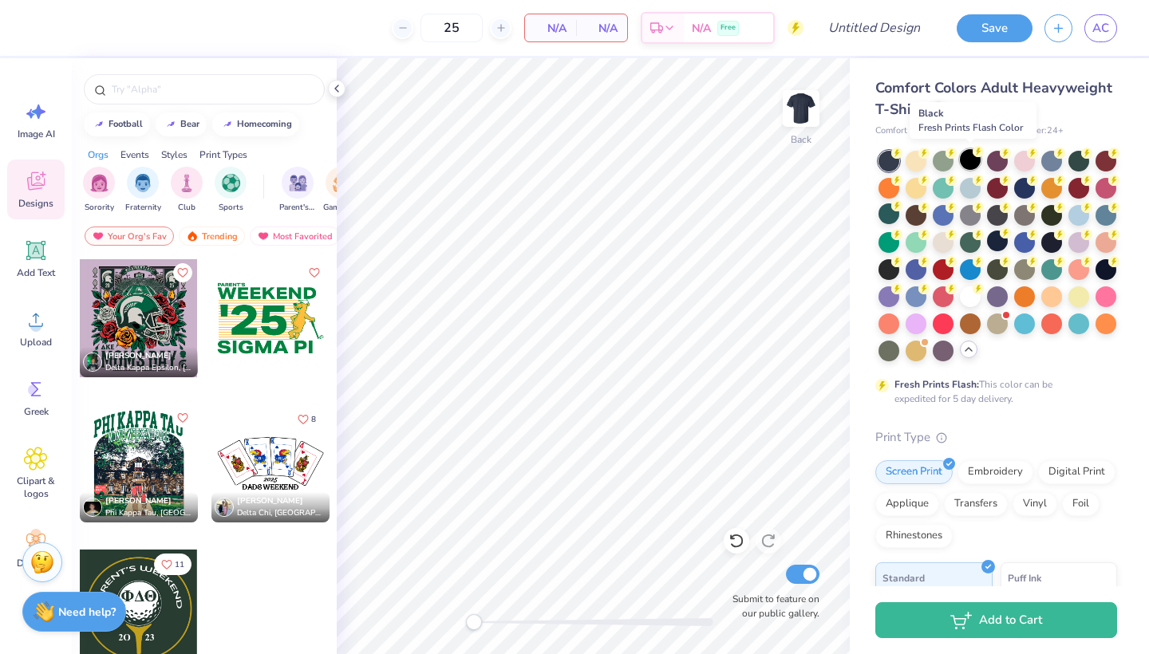
click at [972, 160] on div at bounding box center [970, 159] width 21 height 21
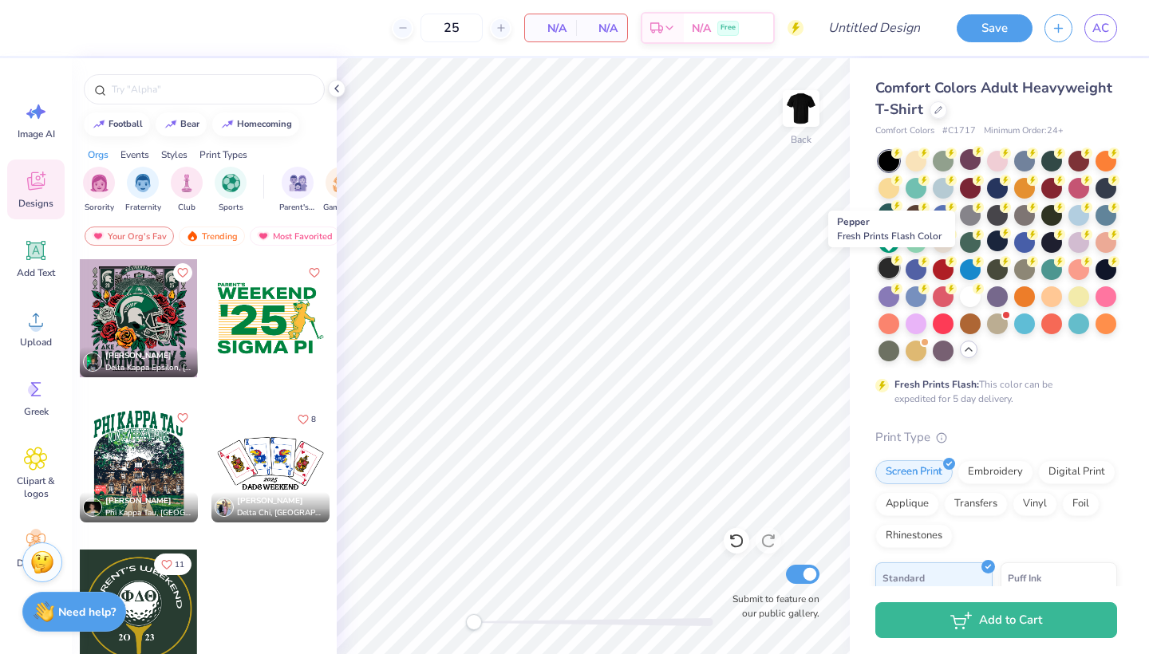
click at [888, 271] on div at bounding box center [889, 268] width 21 height 21
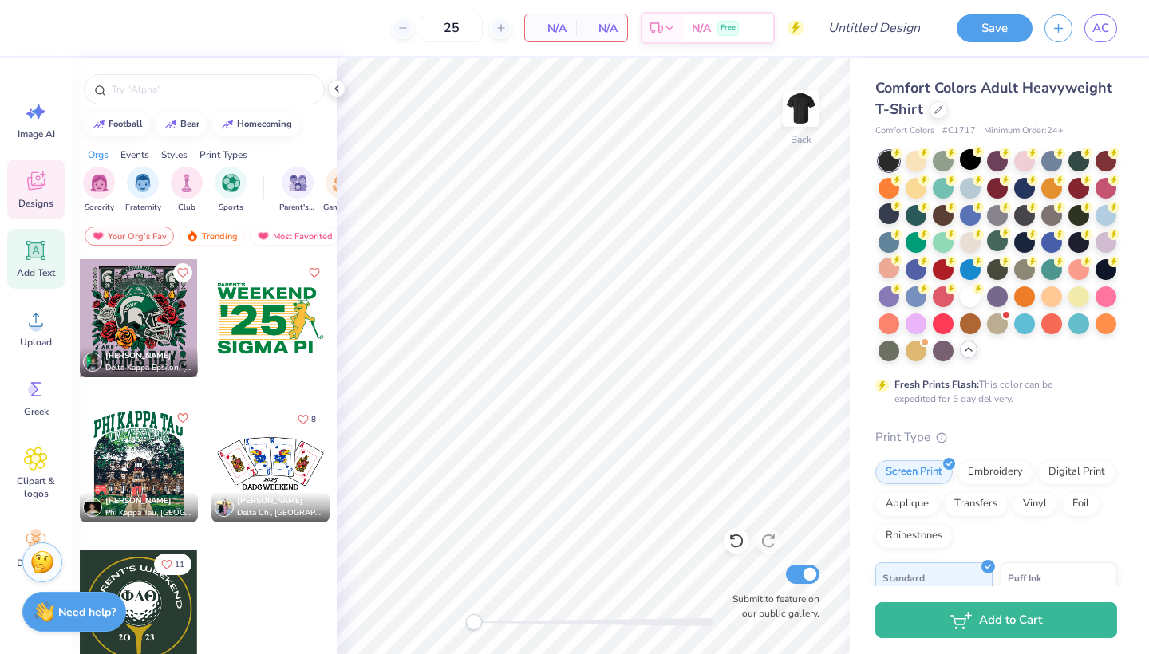
click at [37, 265] on div "Add Text" at bounding box center [35, 259] width 57 height 60
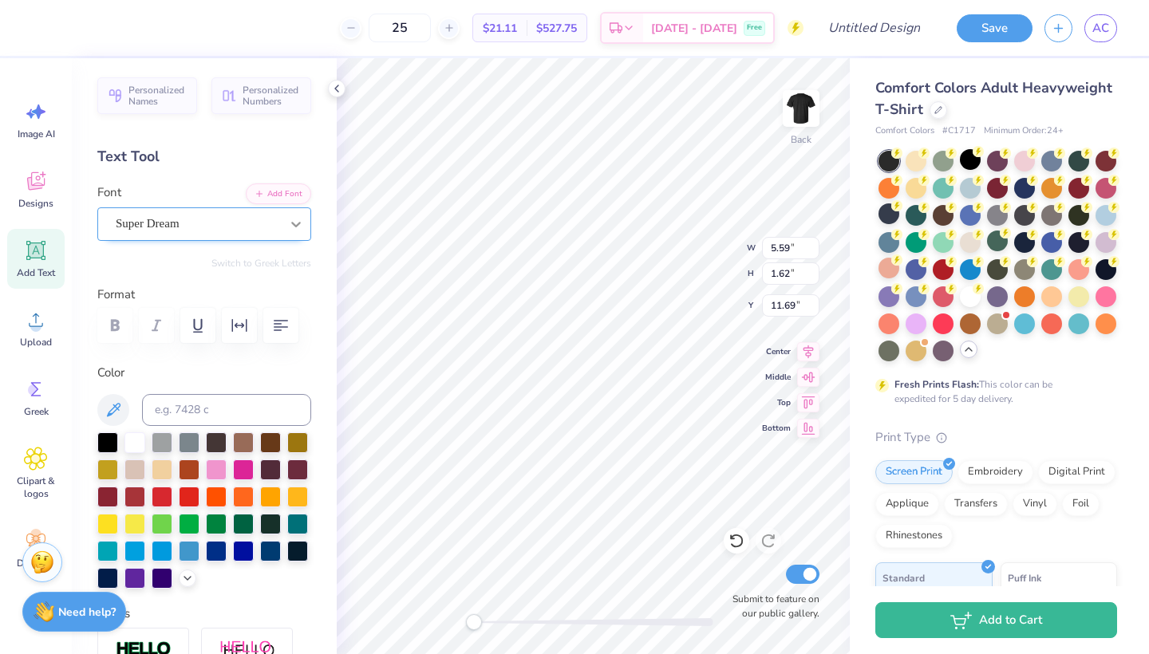
click at [298, 227] on icon at bounding box center [296, 224] width 16 height 16
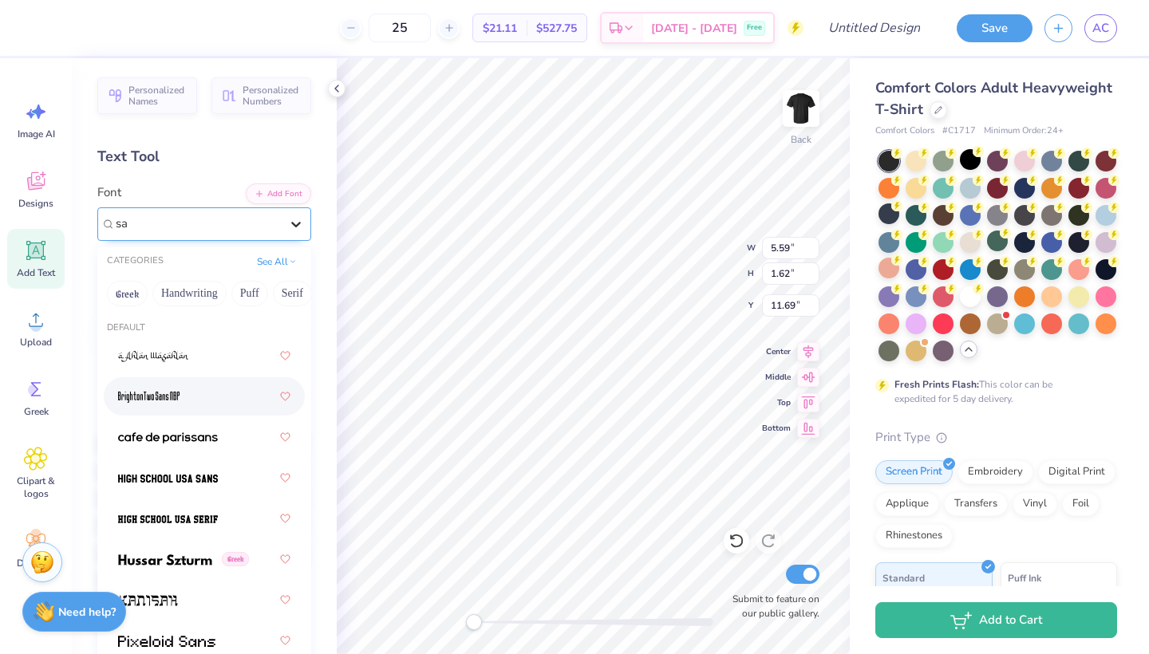
type input "s"
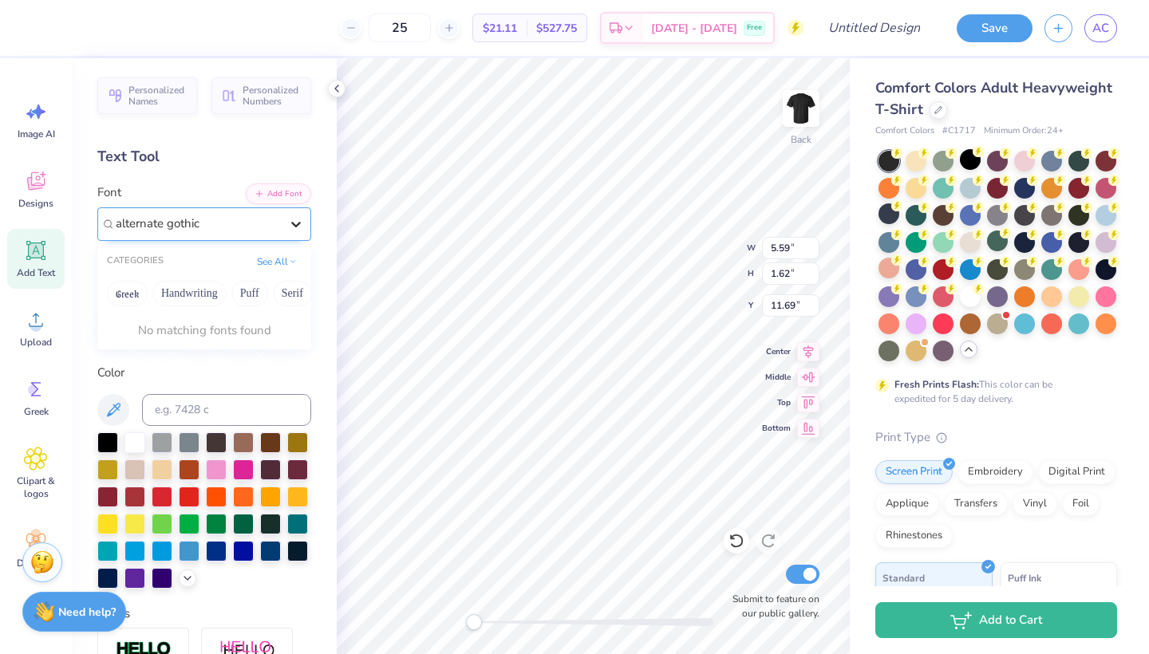
type input "alternate gothic"
click at [274, 187] on button "Add Font" at bounding box center [278, 192] width 65 height 21
click at [208, 230] on div "Super Dream" at bounding box center [198, 224] width 168 height 25
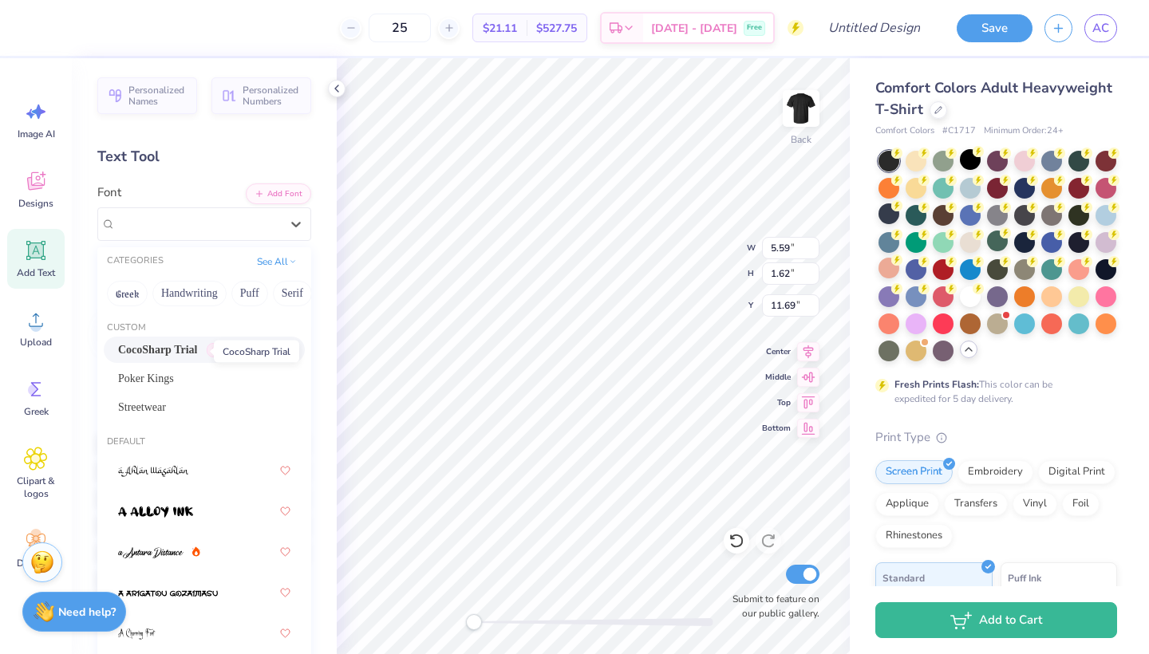
click at [175, 349] on span "CocoSharp Trial" at bounding box center [157, 350] width 79 height 17
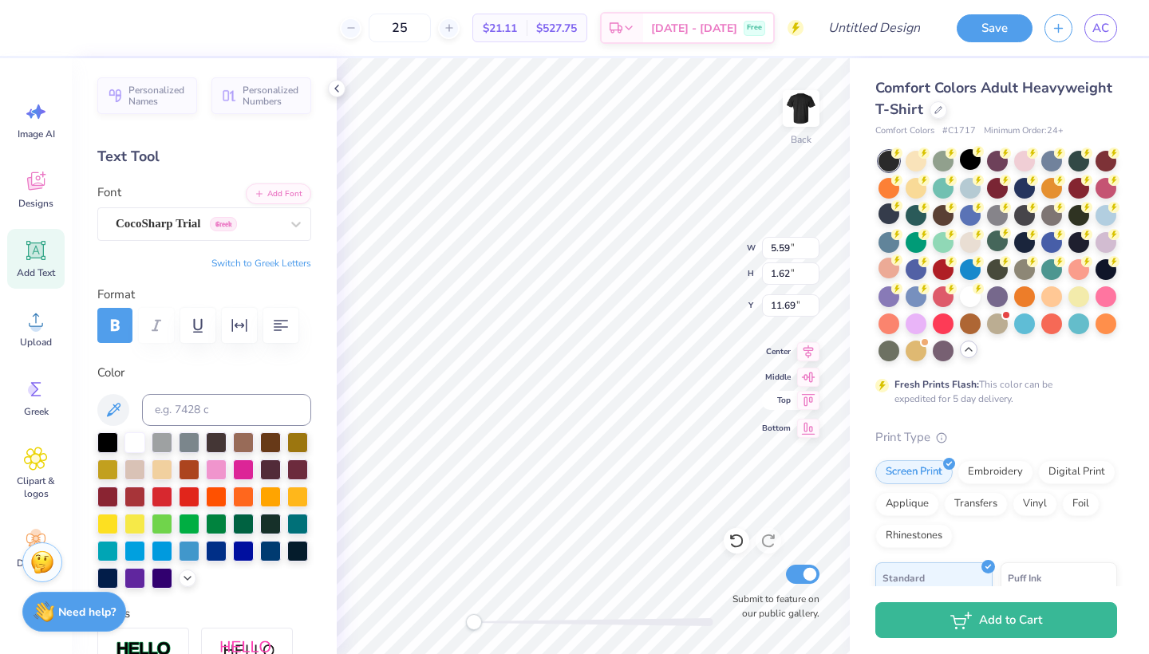
scroll to position [0, 1]
type textarea "Pi [PERSON_NAME]"
click at [971, 159] on div at bounding box center [970, 159] width 21 height 21
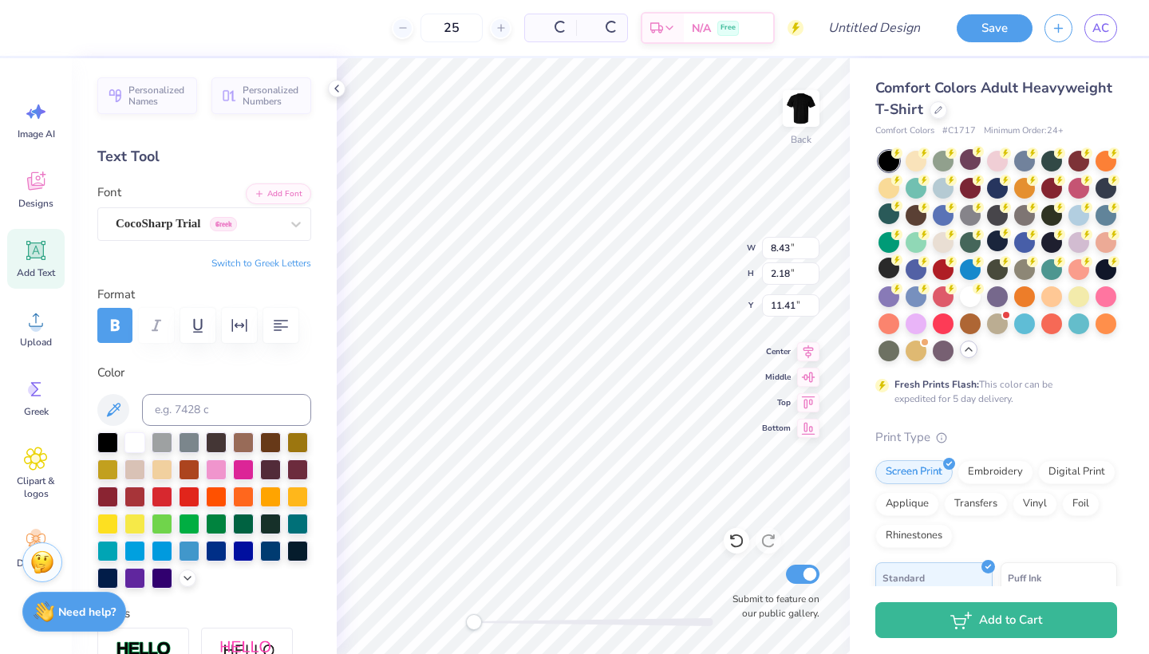
type input "2.46"
type input "0.64"
click at [893, 271] on div at bounding box center [889, 268] width 21 height 21
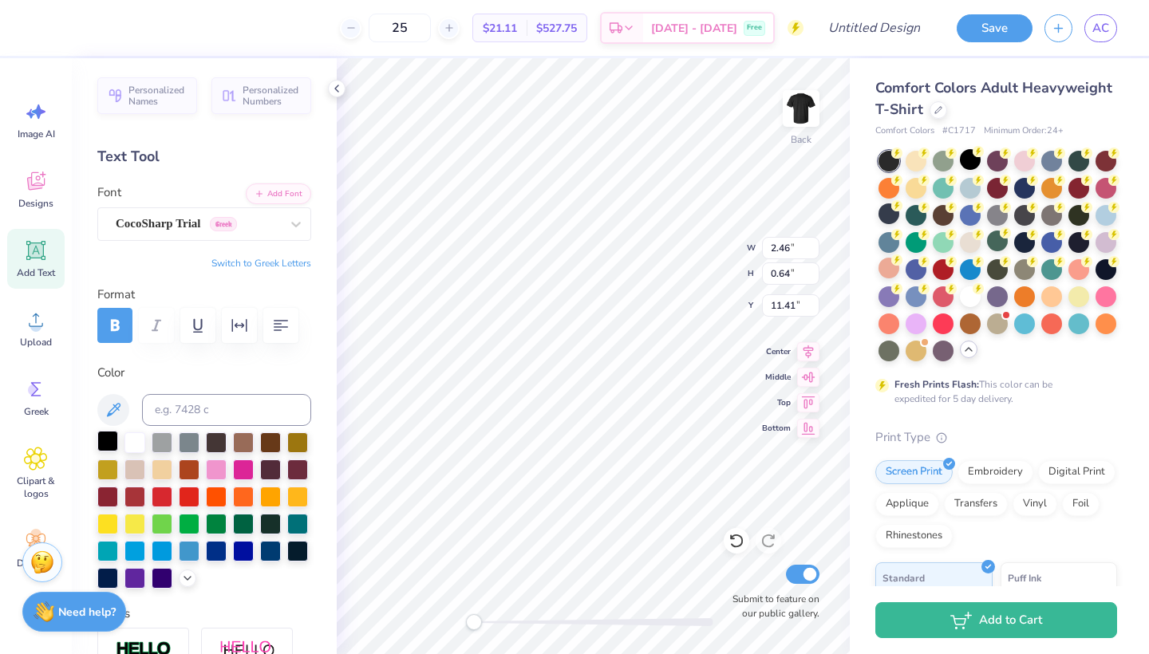
click at [105, 441] on div at bounding box center [107, 441] width 21 height 21
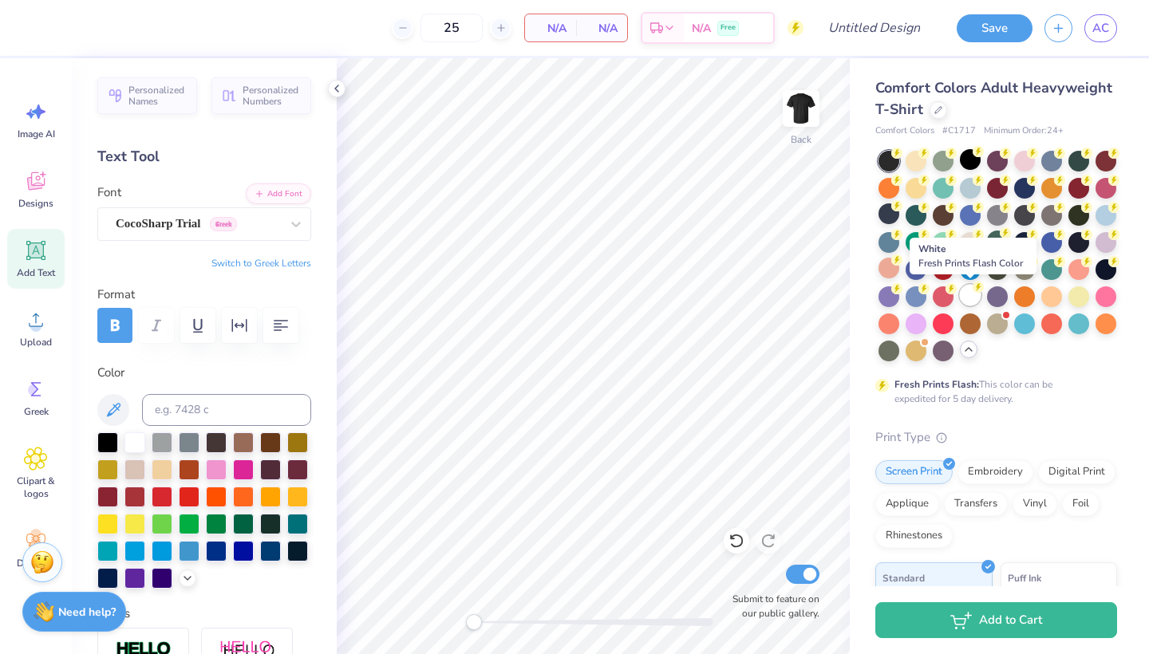
click at [973, 298] on div at bounding box center [970, 295] width 21 height 21
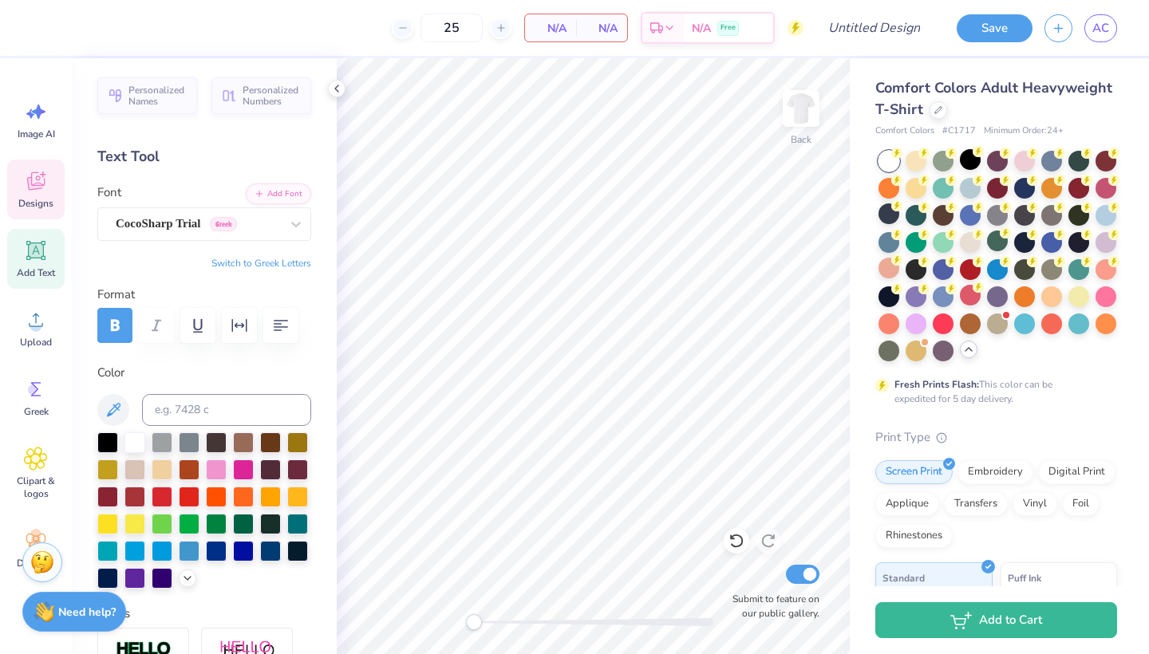
click at [50, 177] on div "Designs" at bounding box center [35, 190] width 57 height 60
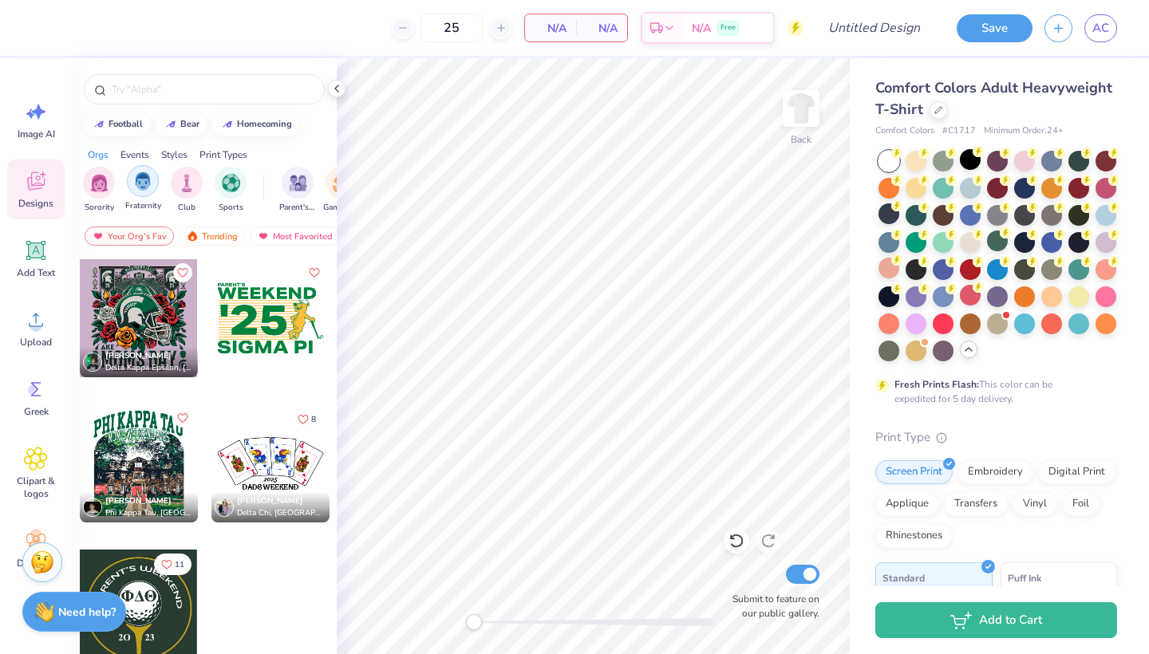
click at [148, 189] on img "filter for Fraternity" at bounding box center [143, 181] width 18 height 18
click at [219, 184] on img "filter for Parent's Weekend" at bounding box center [224, 181] width 18 height 18
click at [44, 201] on span "Designs" at bounding box center [35, 203] width 35 height 13
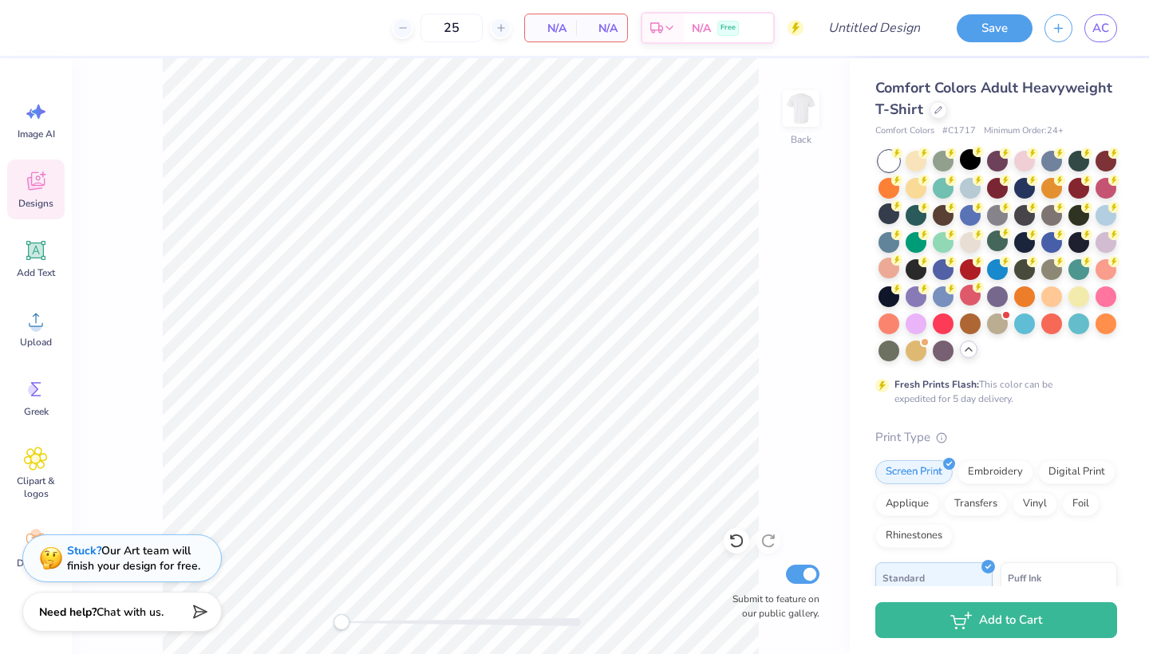
click at [44, 201] on span "Designs" at bounding box center [35, 203] width 35 height 13
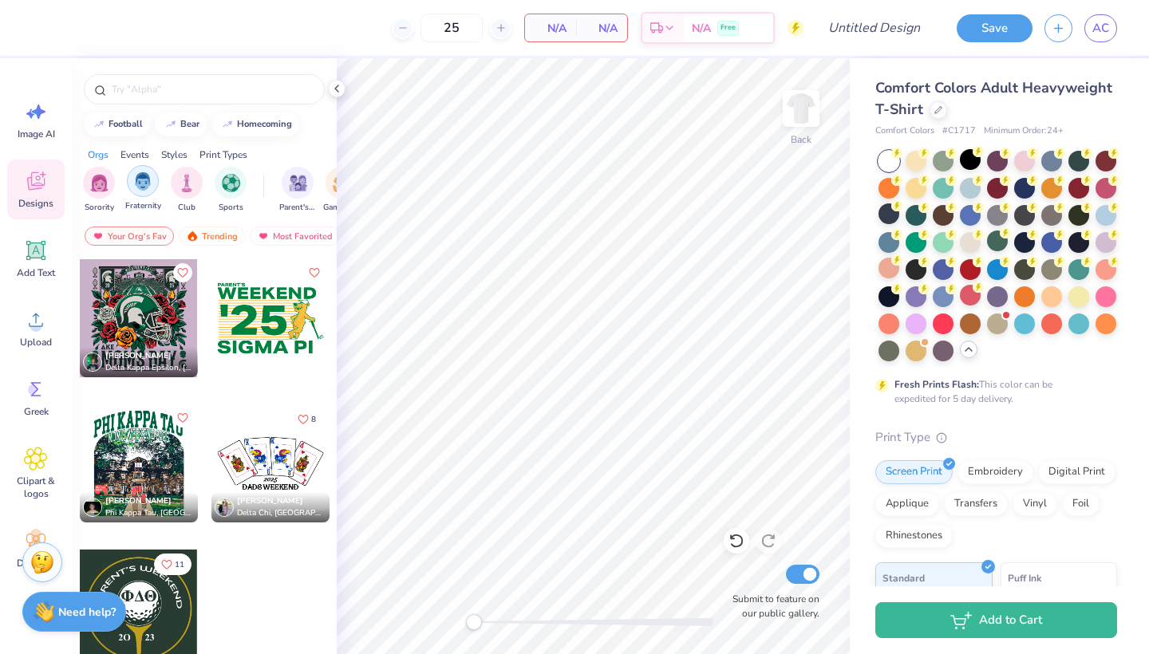
click at [151, 189] on img "filter for Fraternity" at bounding box center [143, 181] width 18 height 18
click at [232, 198] on div "Parent's Weekend" at bounding box center [226, 188] width 37 height 47
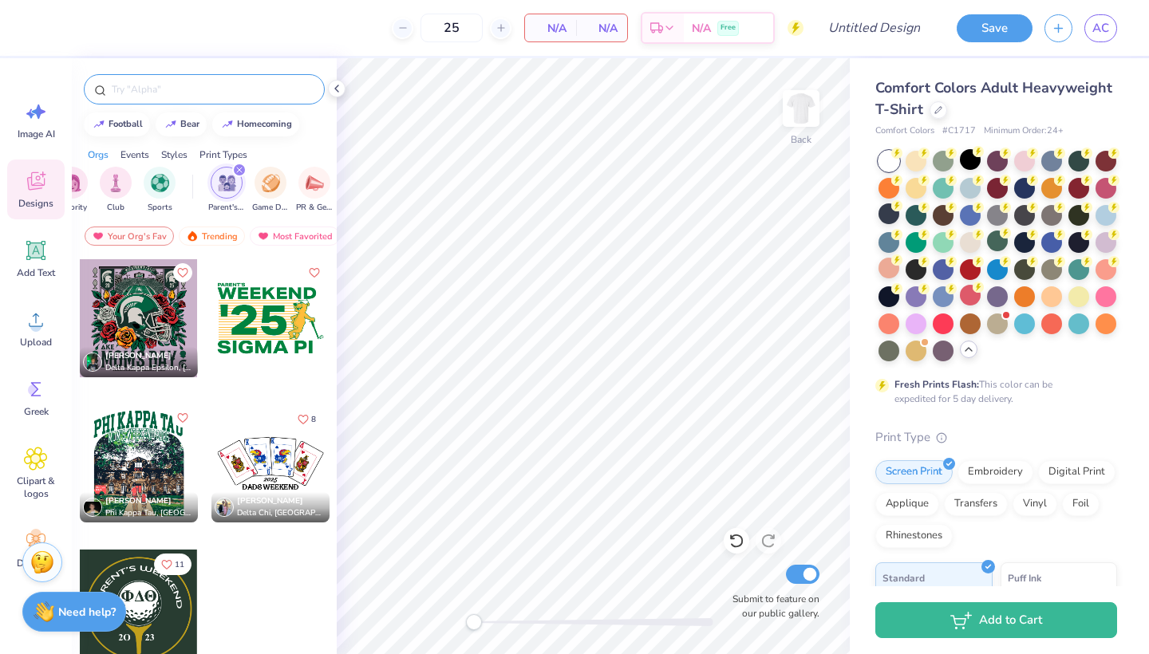
click at [219, 97] on div at bounding box center [204, 89] width 241 height 30
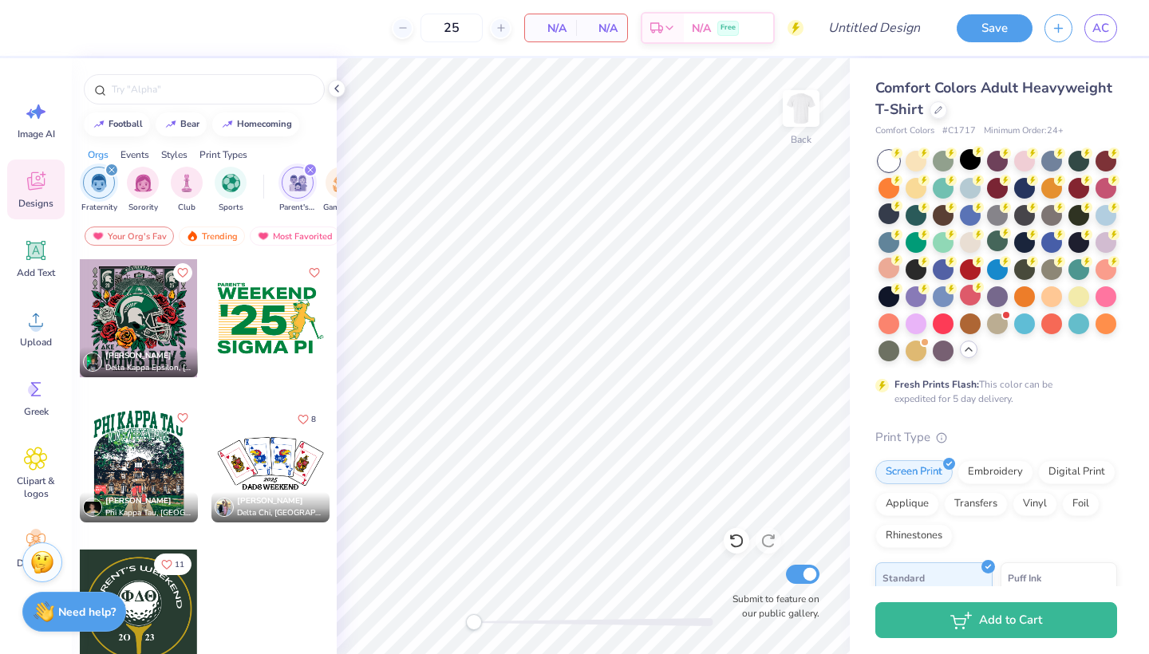
scroll to position [0, 0]
click at [220, 154] on div "Print Types" at bounding box center [224, 155] width 48 height 14
click at [101, 153] on div "Orgs" at bounding box center [98, 155] width 21 height 14
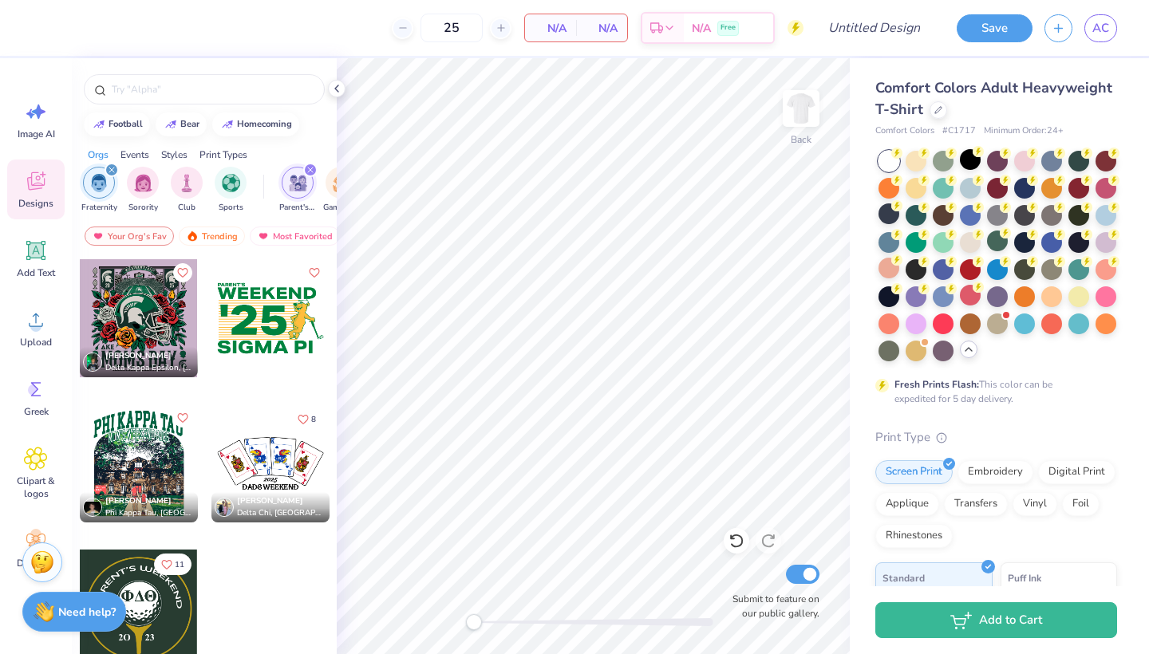
click at [111, 172] on icon "filter for Fraternity" at bounding box center [112, 170] width 6 height 6
click at [307, 173] on icon "filter for Parent's Weekend" at bounding box center [310, 170] width 6 height 6
click at [205, 231] on div "Trending" at bounding box center [212, 236] width 66 height 19
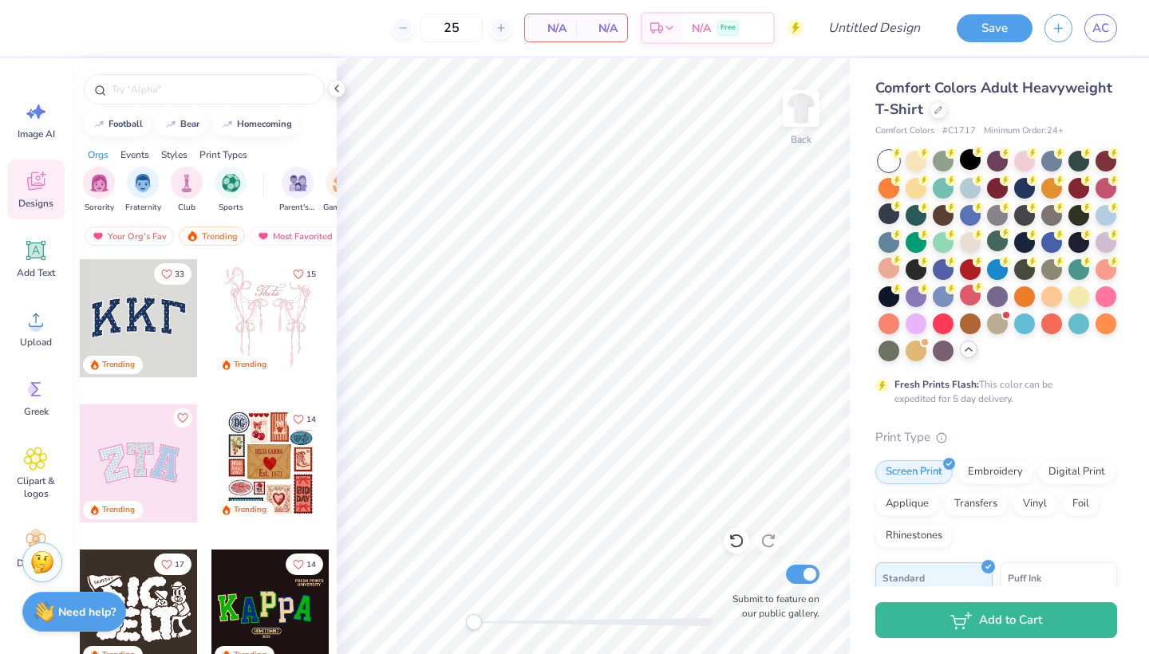
scroll to position [256, 0]
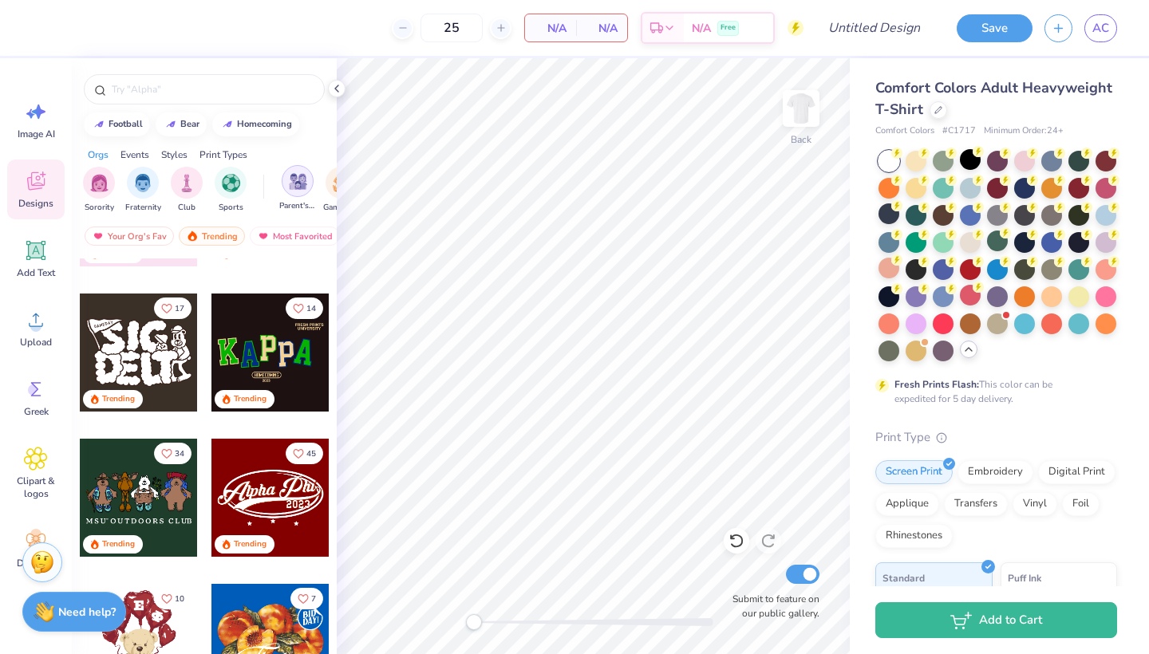
click at [301, 196] on div "filter for Parent's Weekend" at bounding box center [298, 181] width 32 height 32
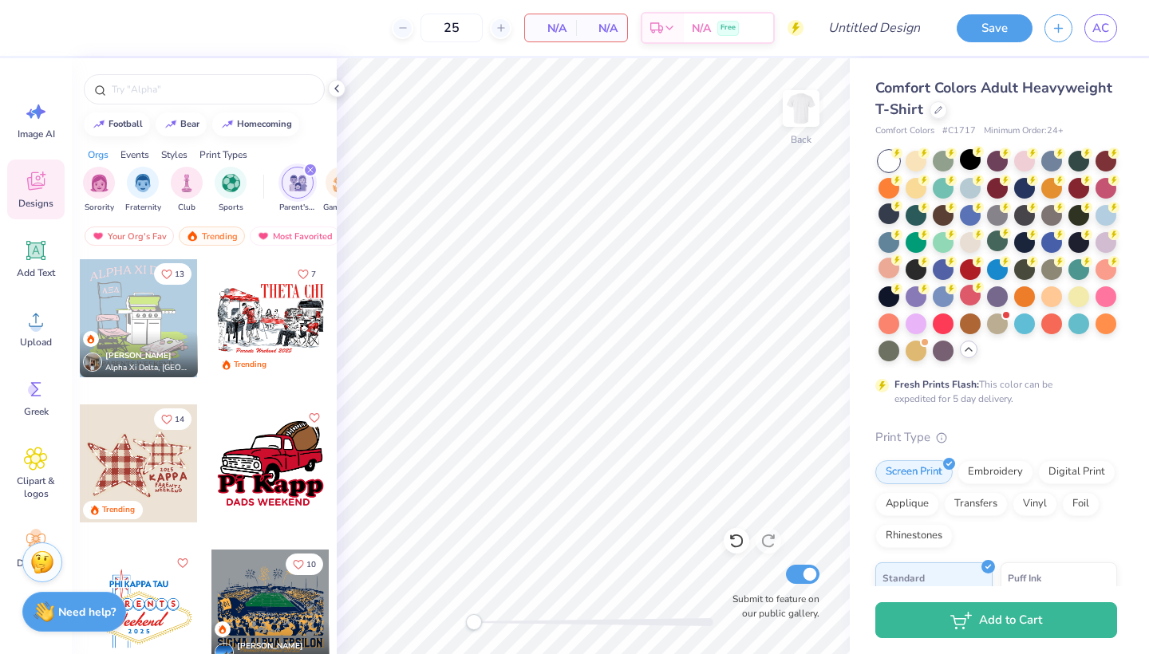
click at [290, 337] on div at bounding box center [271, 318] width 118 height 118
click at [799, 104] on img at bounding box center [801, 109] width 64 height 64
click at [266, 312] on div at bounding box center [271, 318] width 118 height 118
click at [1105, 29] on span "AC" at bounding box center [1101, 28] width 17 height 18
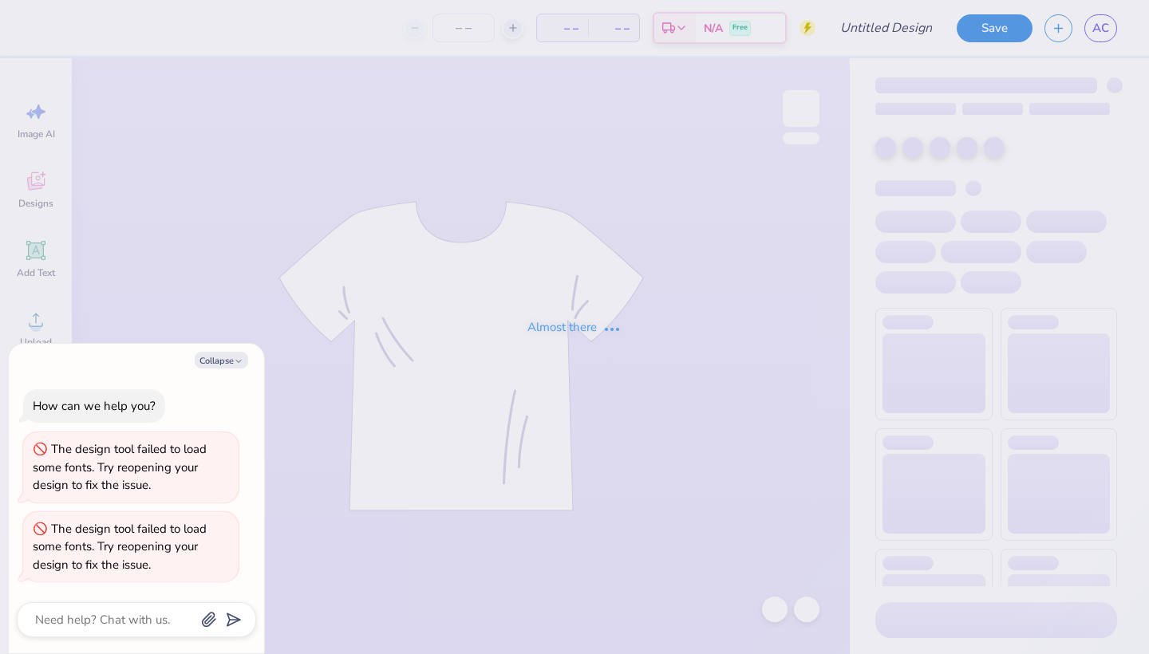
type textarea "x"
type input "2"
type textarea "x"
type input "25"
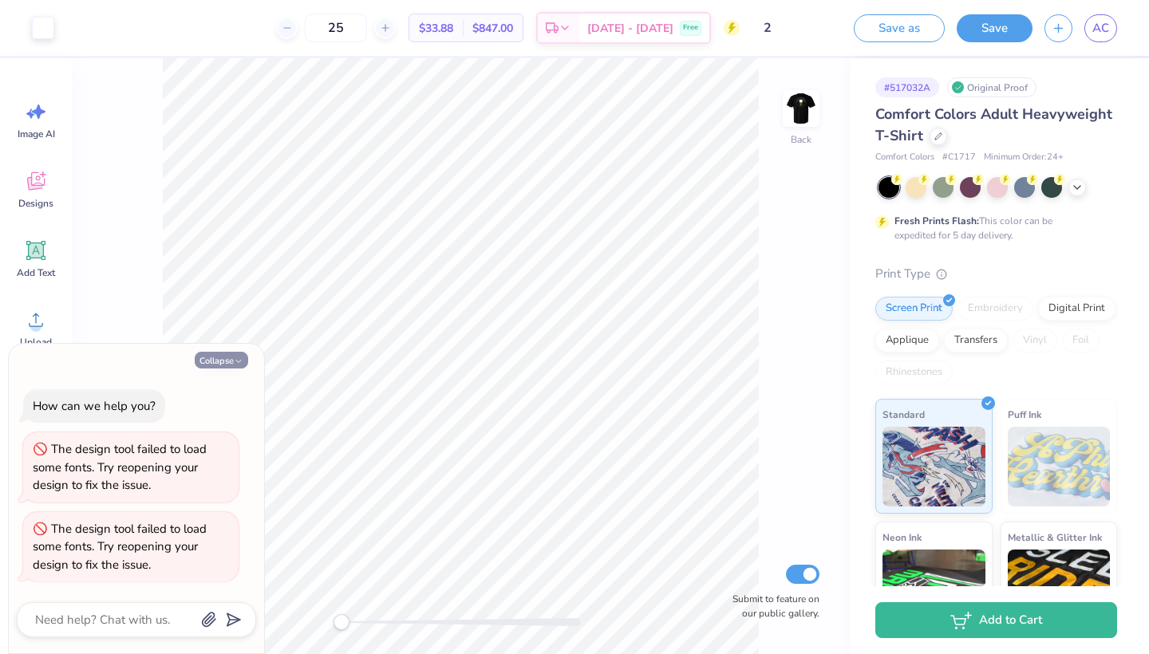
click at [229, 366] on button "Collapse" at bounding box center [221, 360] width 53 height 17
type textarea "x"
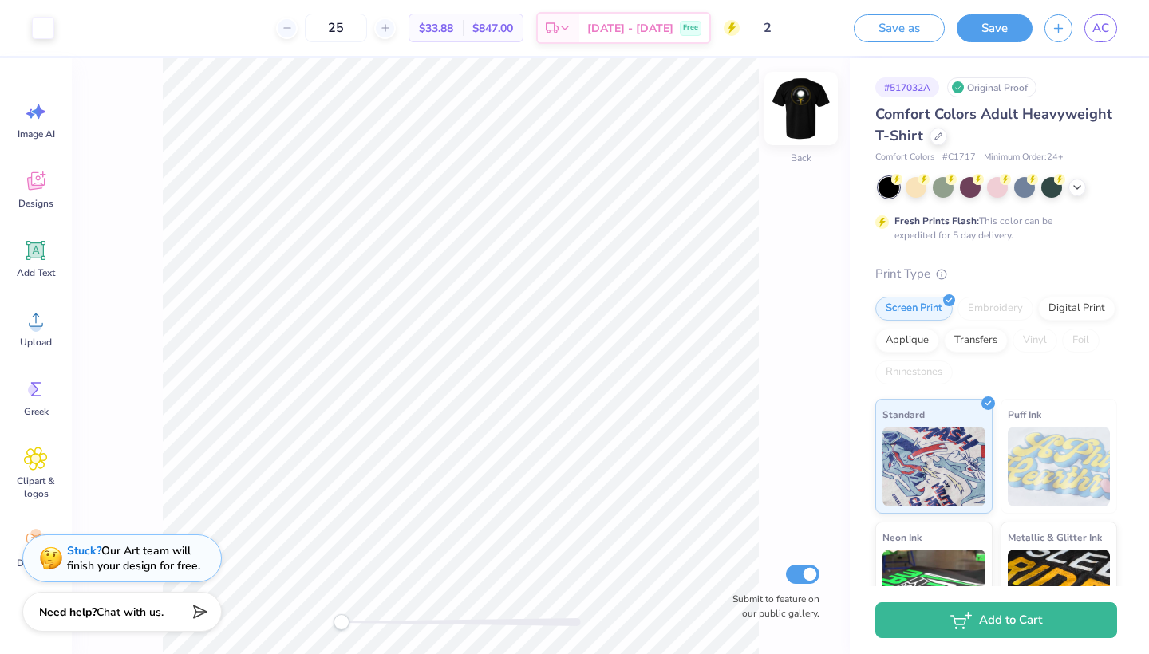
click at [810, 113] on img at bounding box center [801, 109] width 64 height 64
click at [803, 110] on img at bounding box center [801, 109] width 64 height 64
click at [938, 136] on icon at bounding box center [939, 135] width 8 height 8
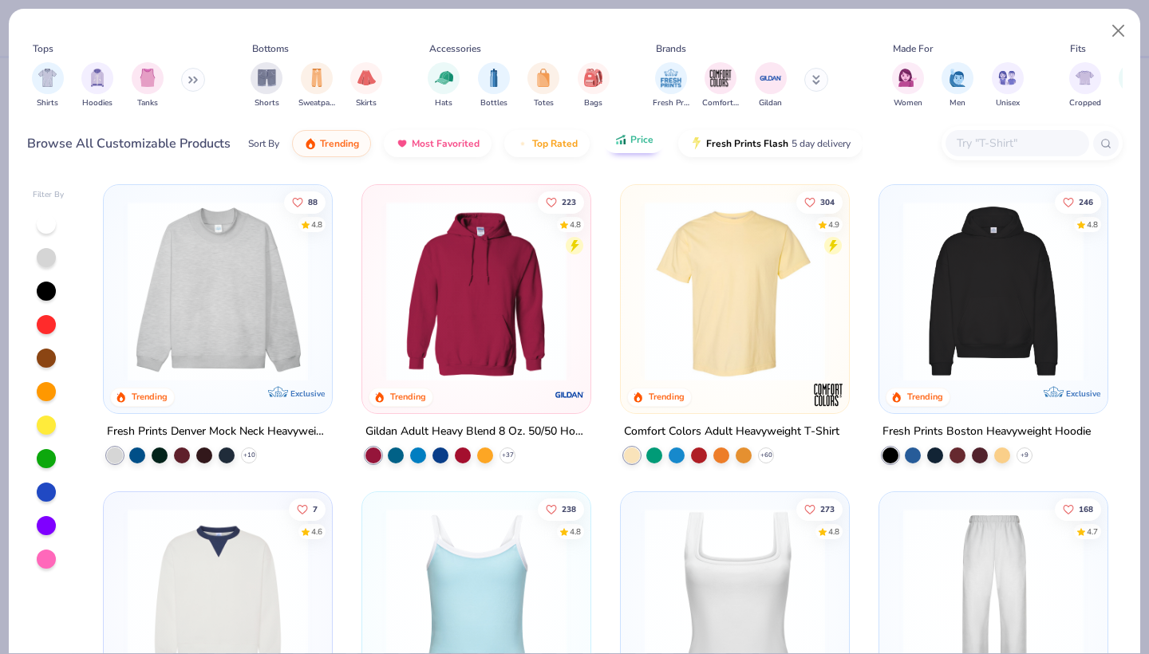
click at [632, 145] on span "Price" at bounding box center [642, 139] width 23 height 13
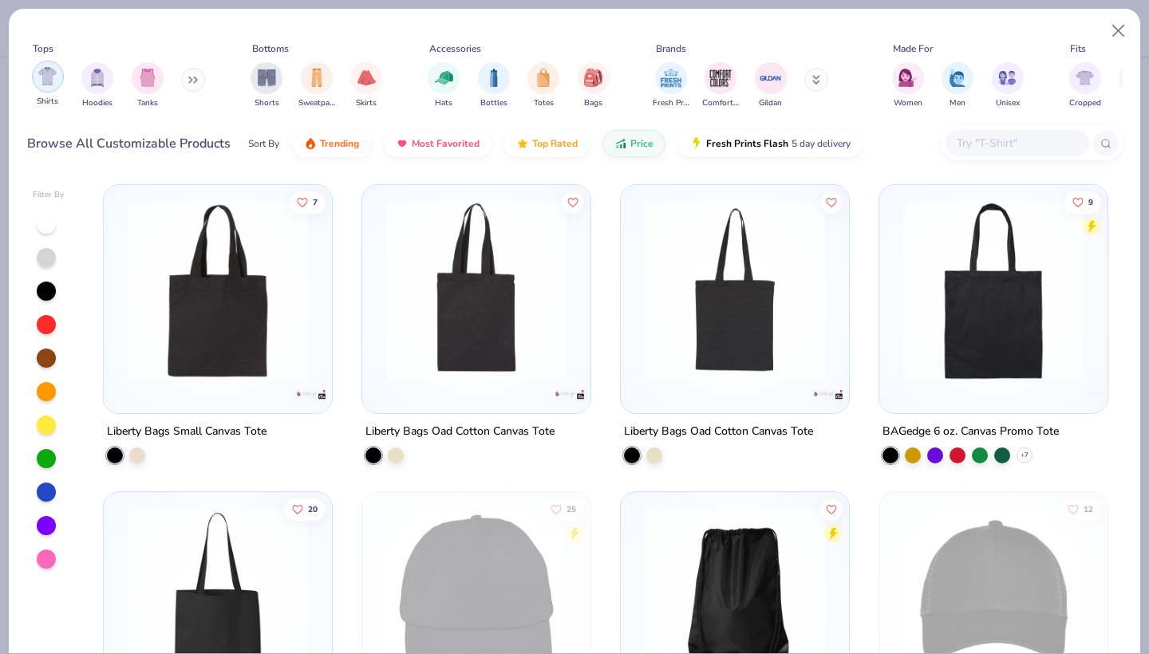
click at [57, 80] on div "filter for Shirts" at bounding box center [48, 77] width 32 height 32
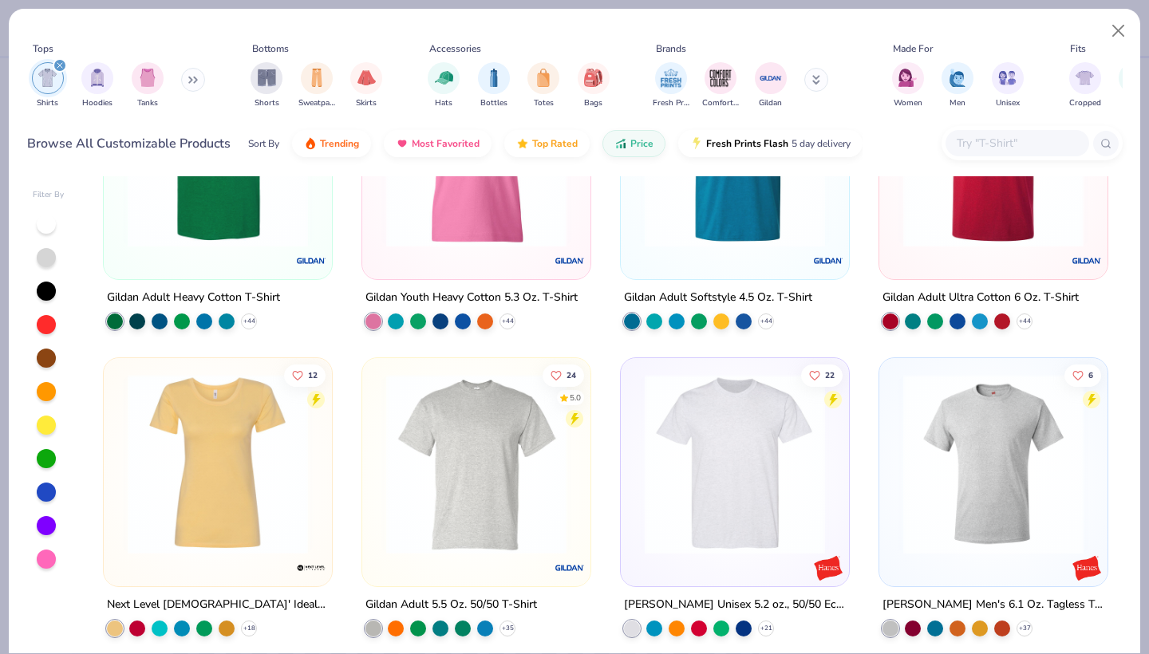
scroll to position [113, 0]
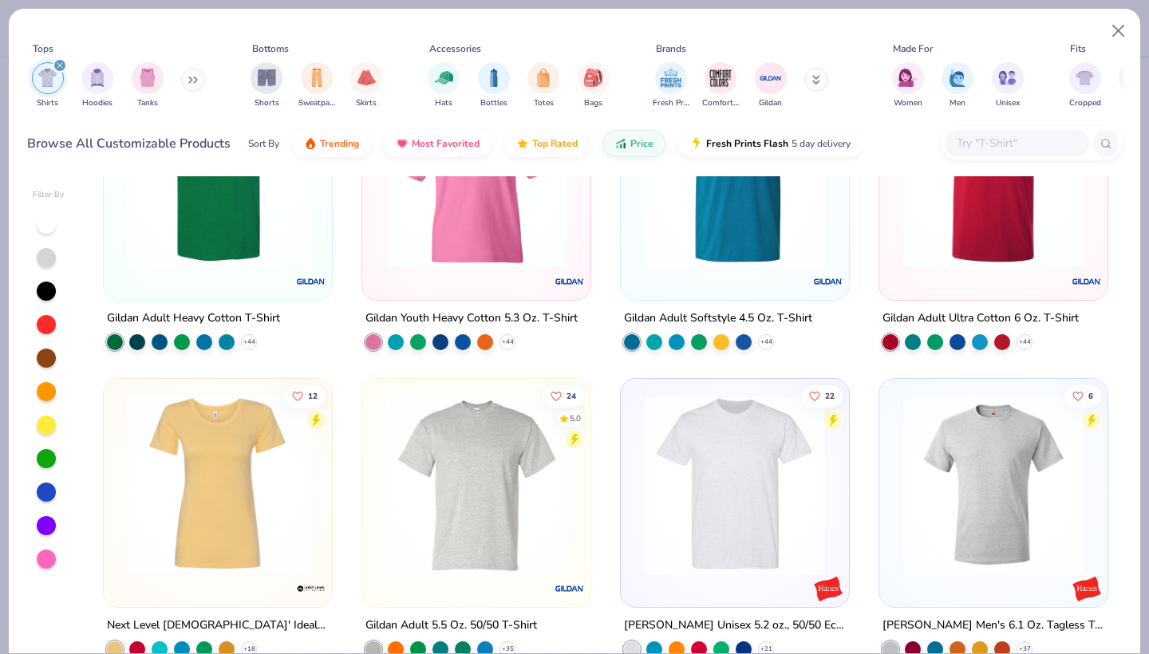
click at [995, 239] on img at bounding box center [993, 178] width 196 height 180
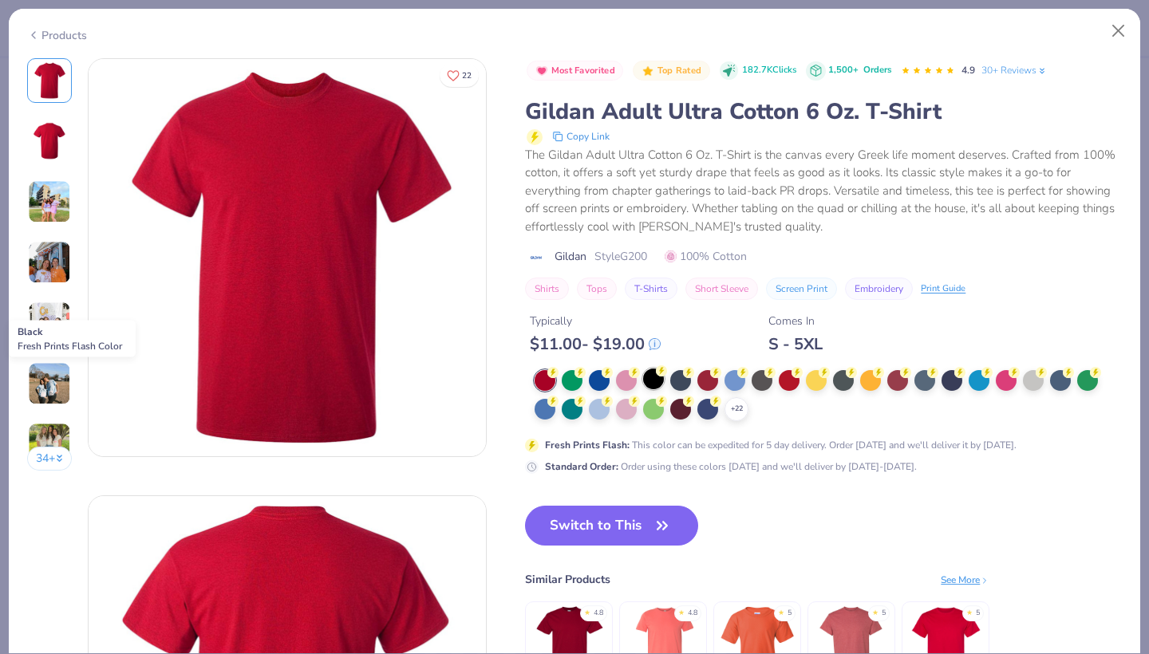
click at [660, 381] on div at bounding box center [653, 379] width 21 height 21
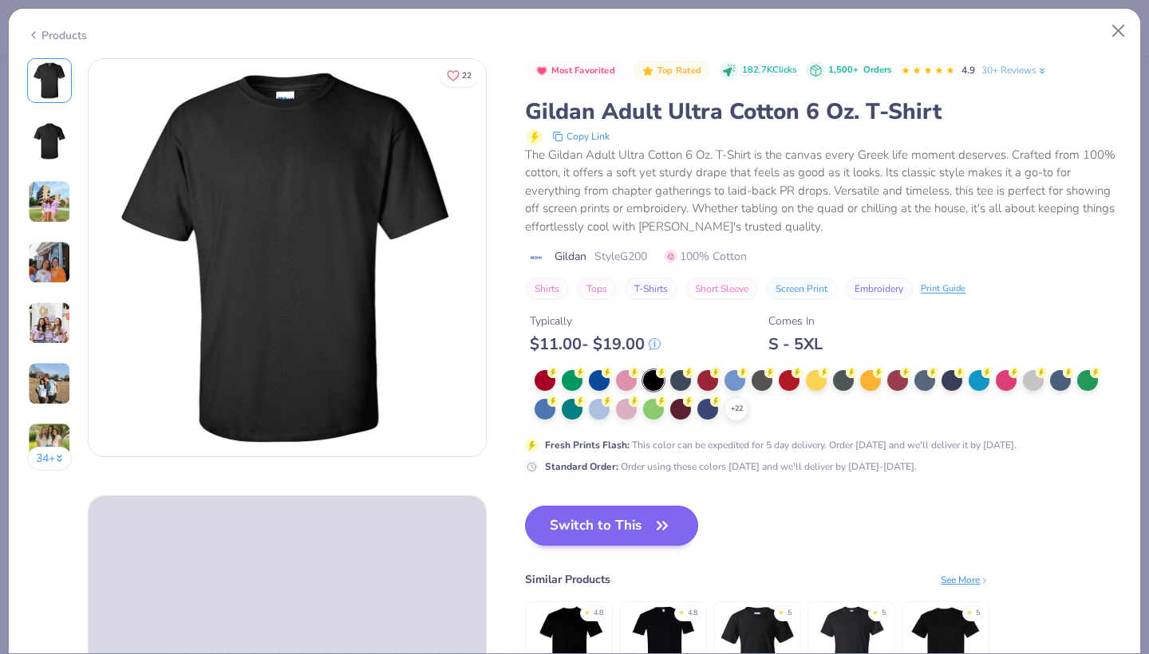
click at [625, 514] on button "Switch to This" at bounding box center [611, 526] width 173 height 40
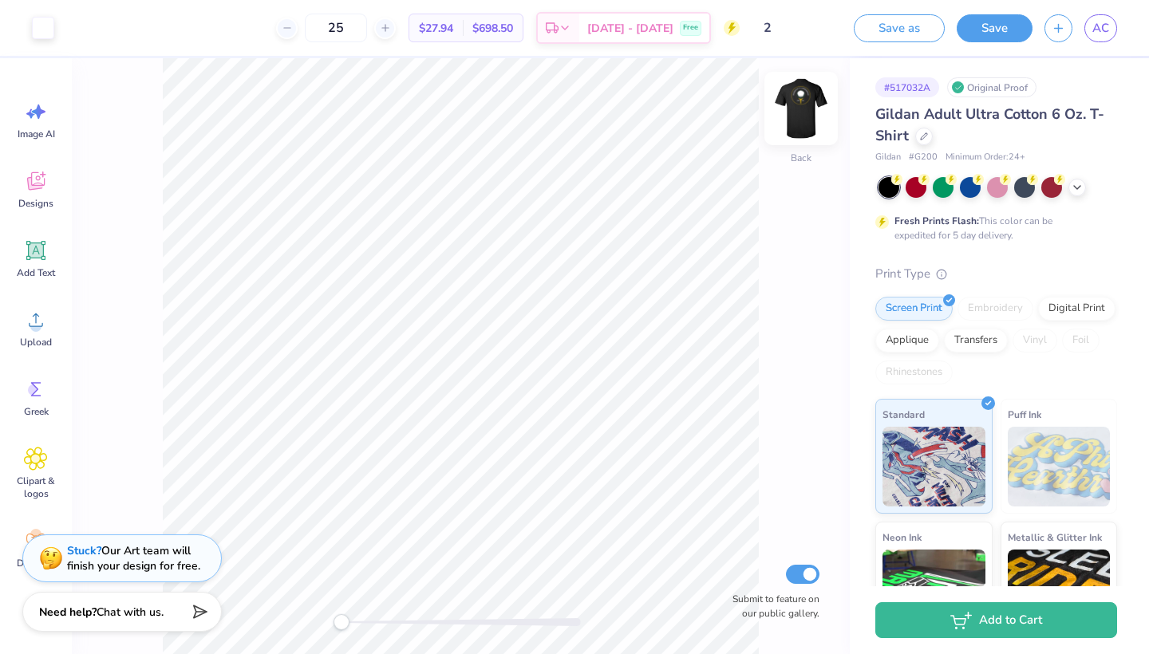
click at [801, 119] on img at bounding box center [801, 109] width 64 height 64
click at [797, 122] on img at bounding box center [801, 109] width 64 height 64
click at [1001, 40] on button "Save" at bounding box center [995, 26] width 76 height 28
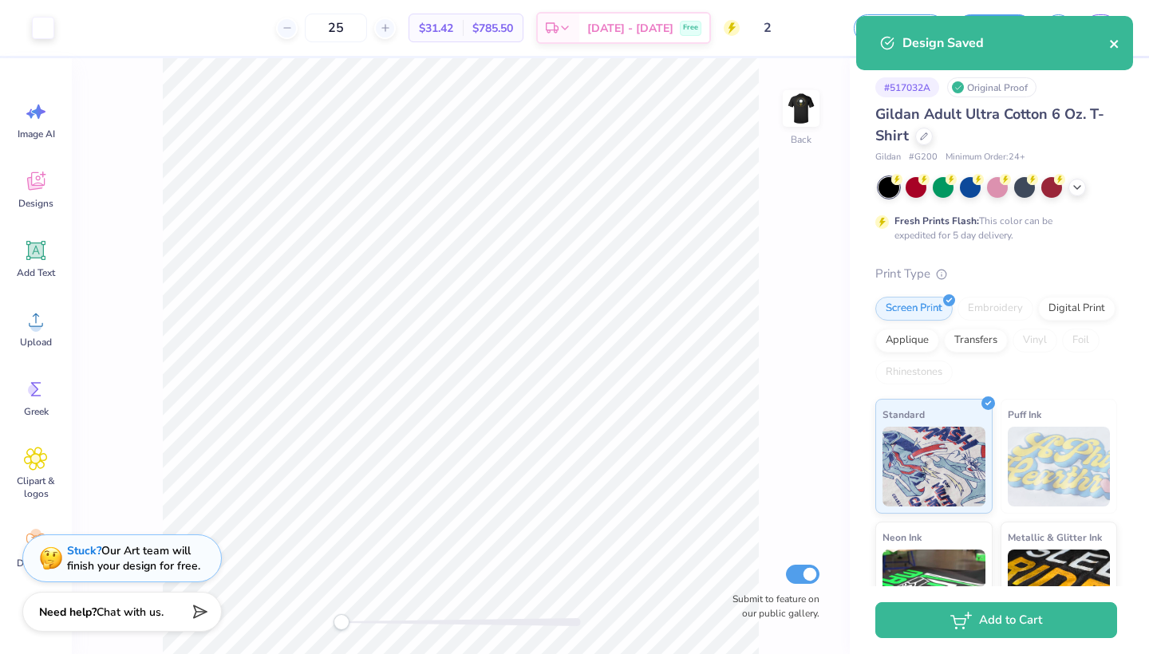
click at [1117, 47] on icon "close" at bounding box center [1114, 44] width 8 height 8
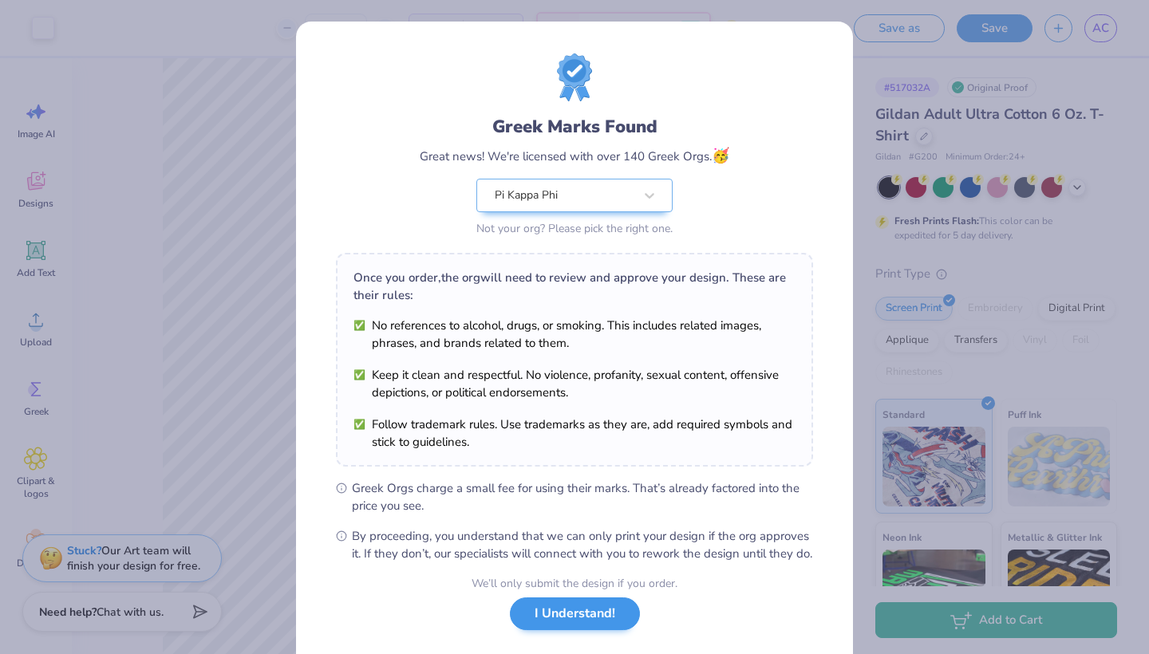
click at [599, 631] on button "I Understand!" at bounding box center [575, 614] width 130 height 33
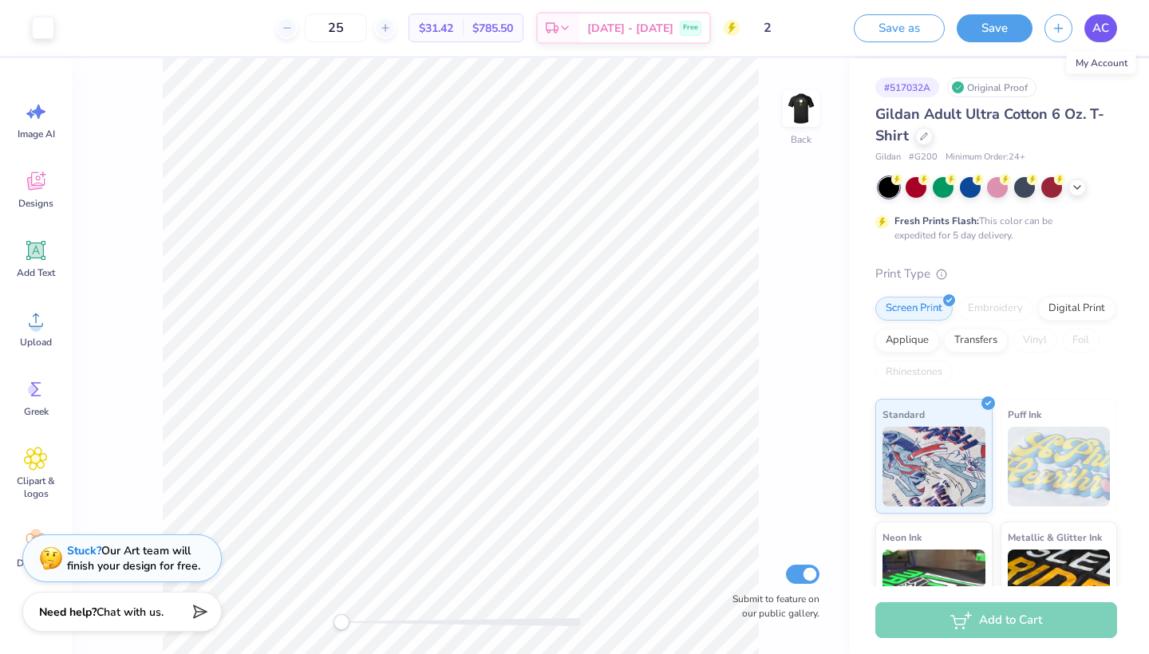
click at [1109, 29] on span "AC" at bounding box center [1101, 28] width 17 height 18
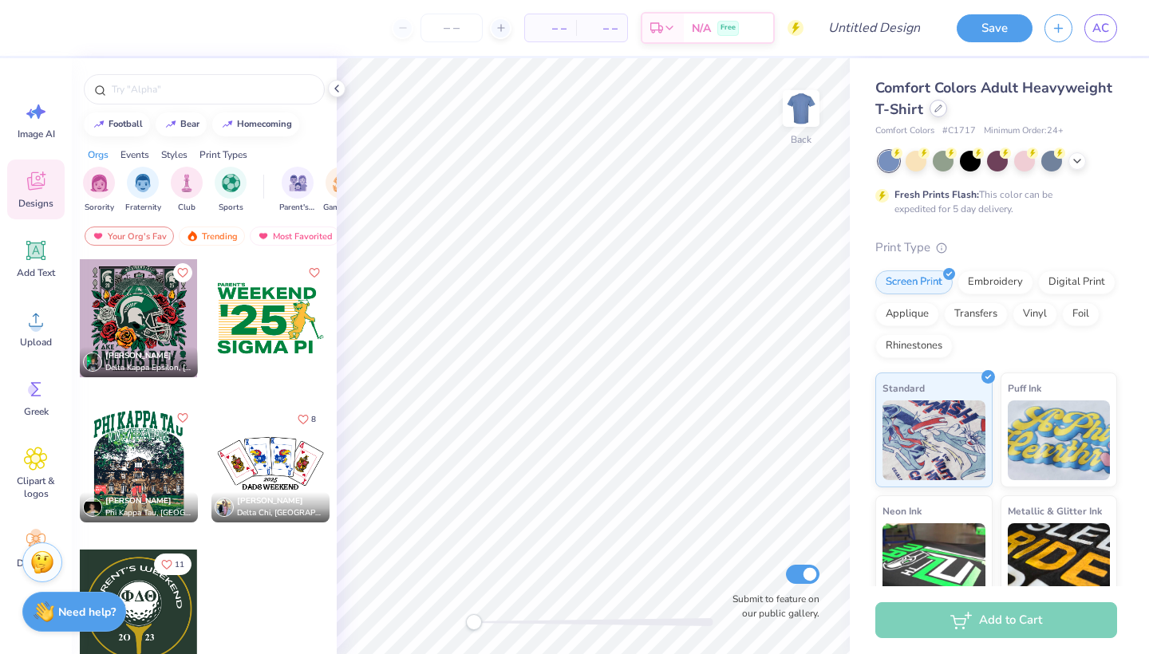
click at [935, 111] on icon at bounding box center [939, 109] width 8 height 8
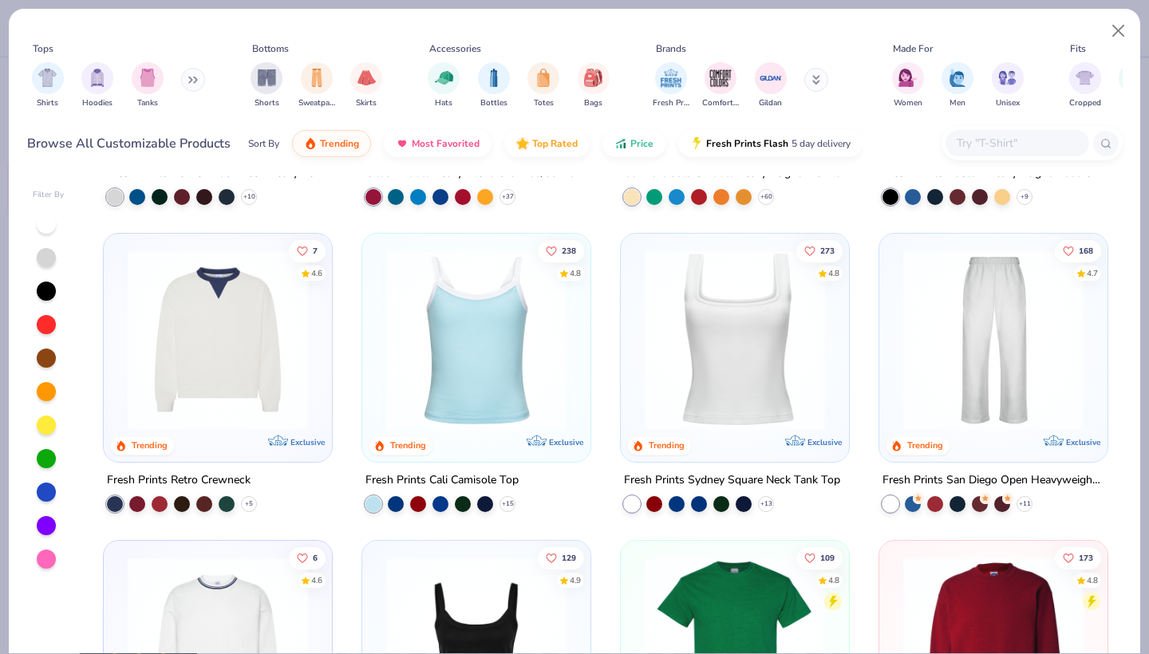
scroll to position [259, 0]
click at [179, 77] on div "Shirts Hoodies Tanks" at bounding box center [119, 85] width 184 height 59
click at [186, 81] on button at bounding box center [193, 80] width 24 height 24
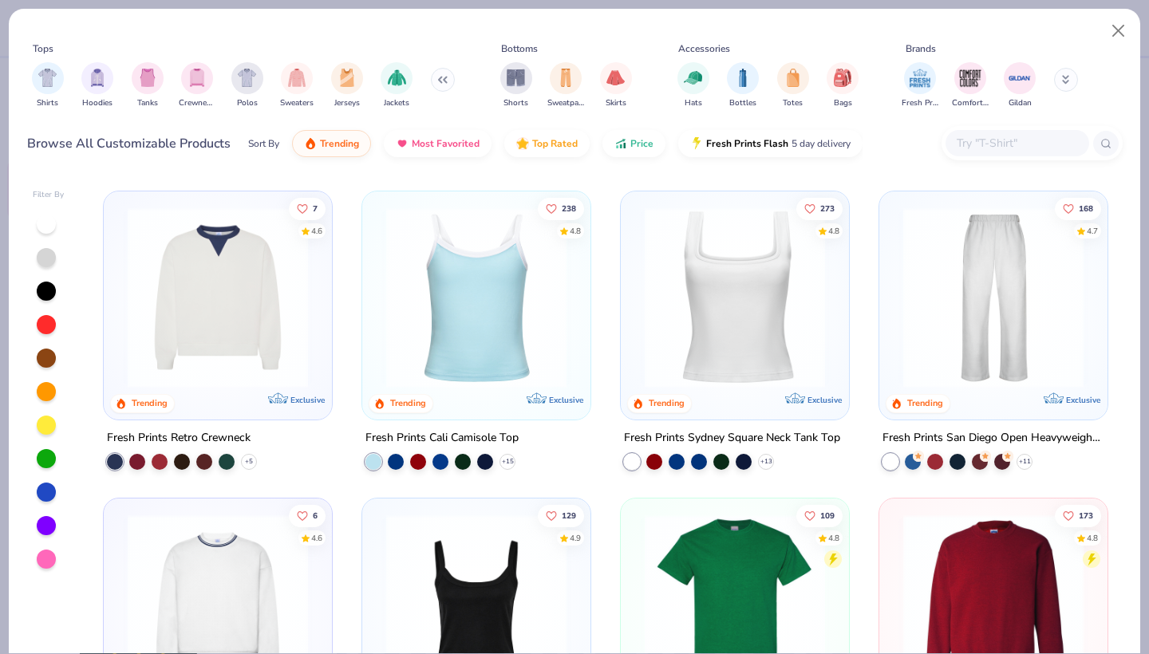
scroll to position [263, 0]
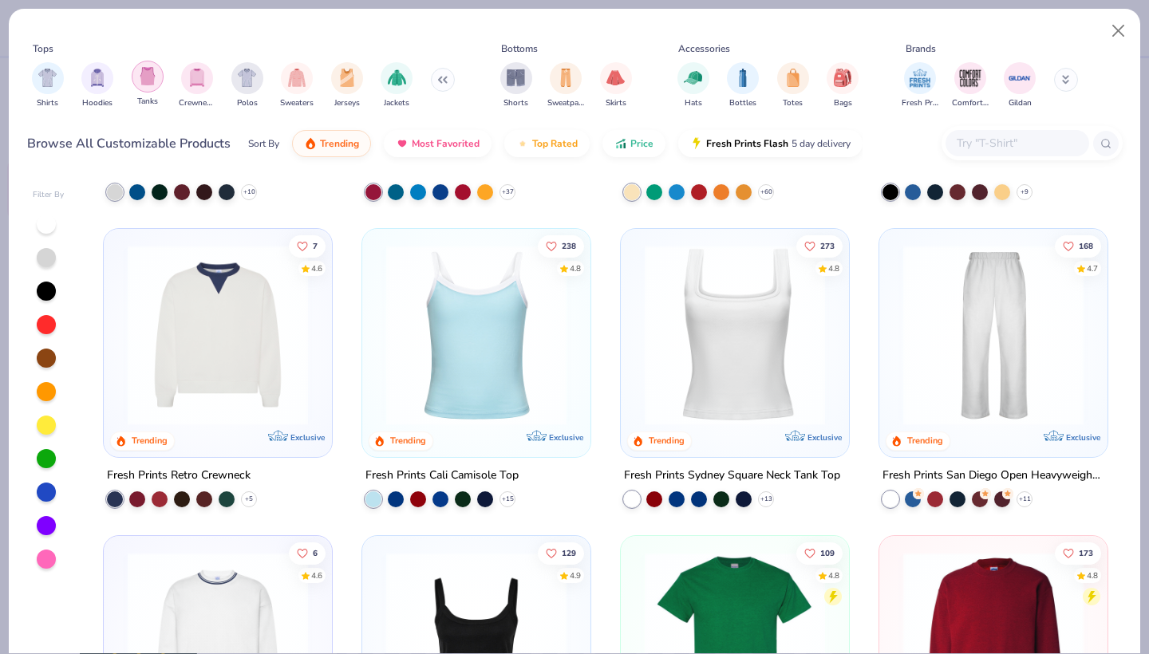
click at [156, 83] on div "filter for Tanks" at bounding box center [148, 77] width 32 height 32
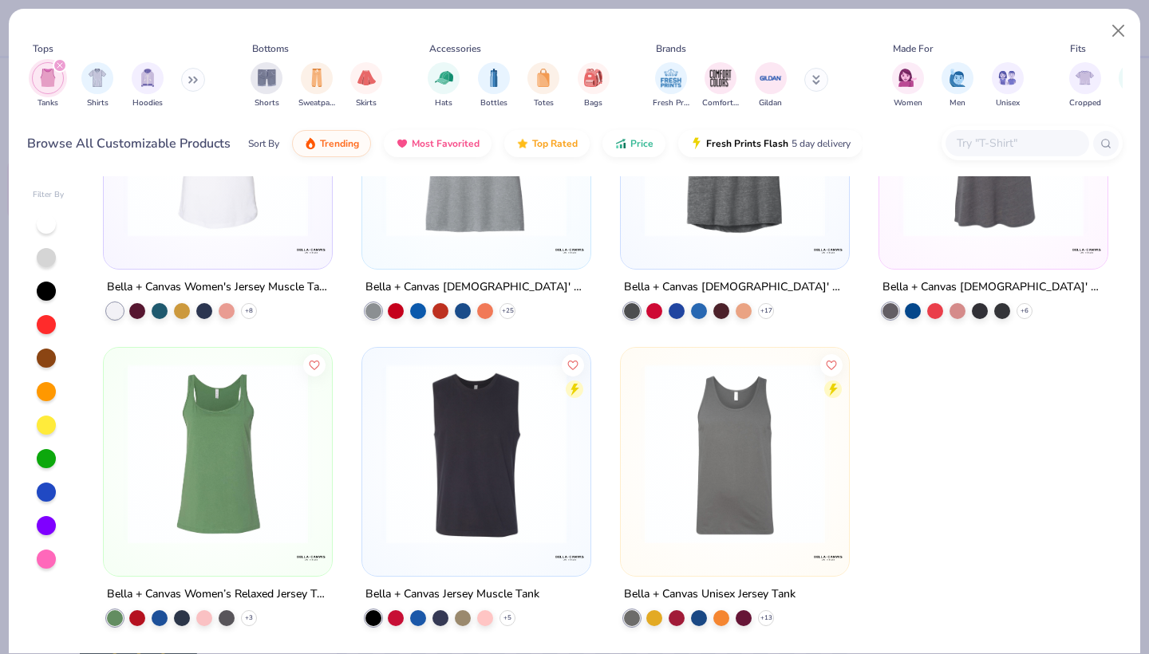
scroll to position [3522, 0]
click at [105, 75] on img "filter for Shirts" at bounding box center [98, 76] width 18 height 18
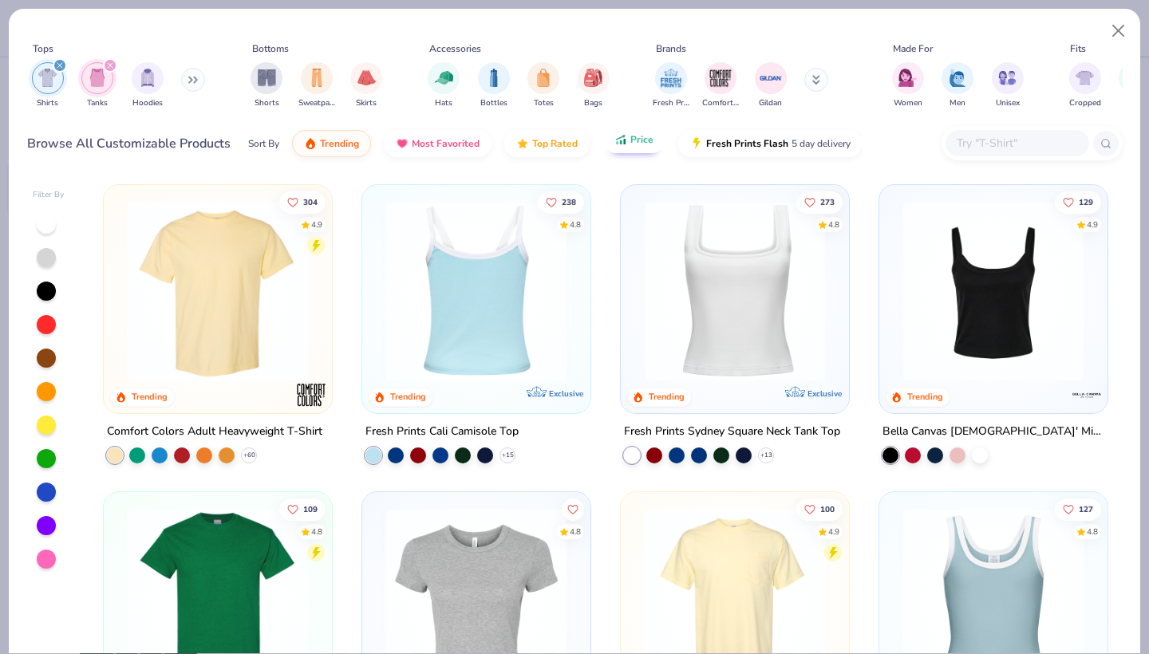
click at [640, 148] on button "Price" at bounding box center [634, 139] width 63 height 27
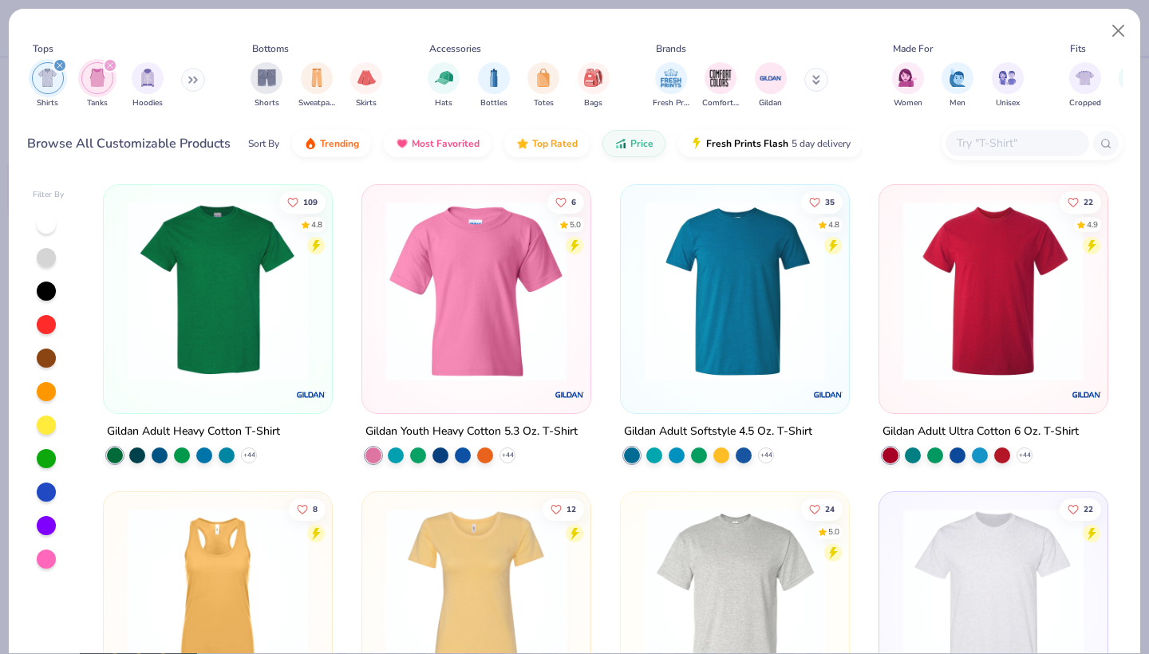
click at [986, 334] on img at bounding box center [993, 291] width 196 height 180
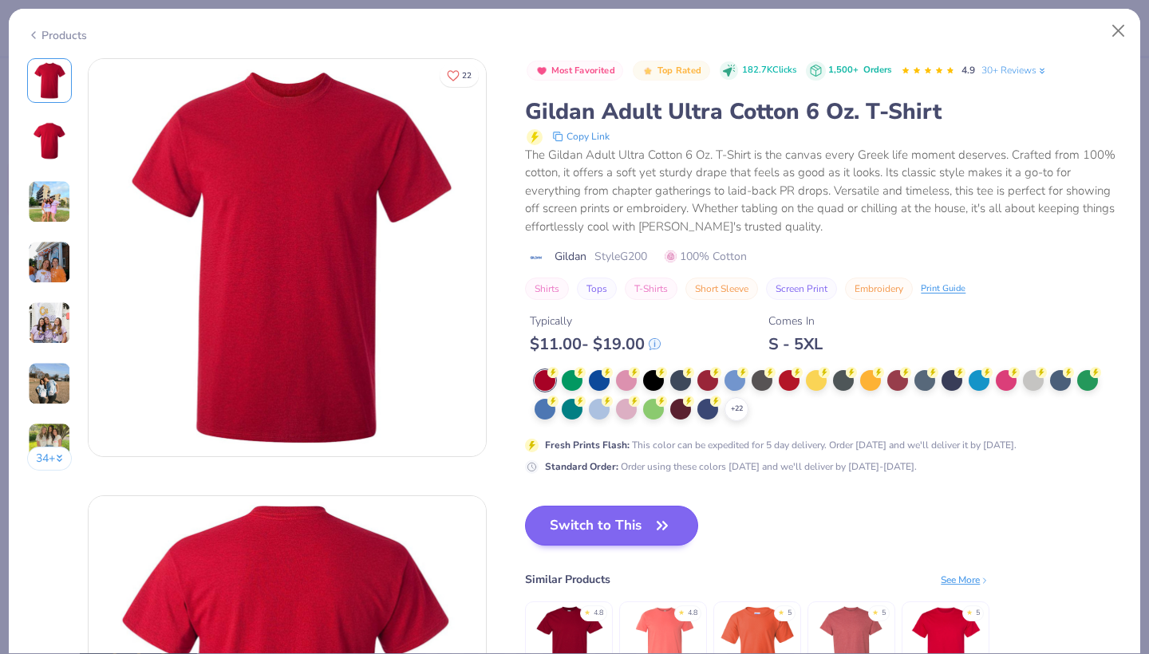
click at [666, 522] on icon "button" at bounding box center [663, 525] width 10 height 7
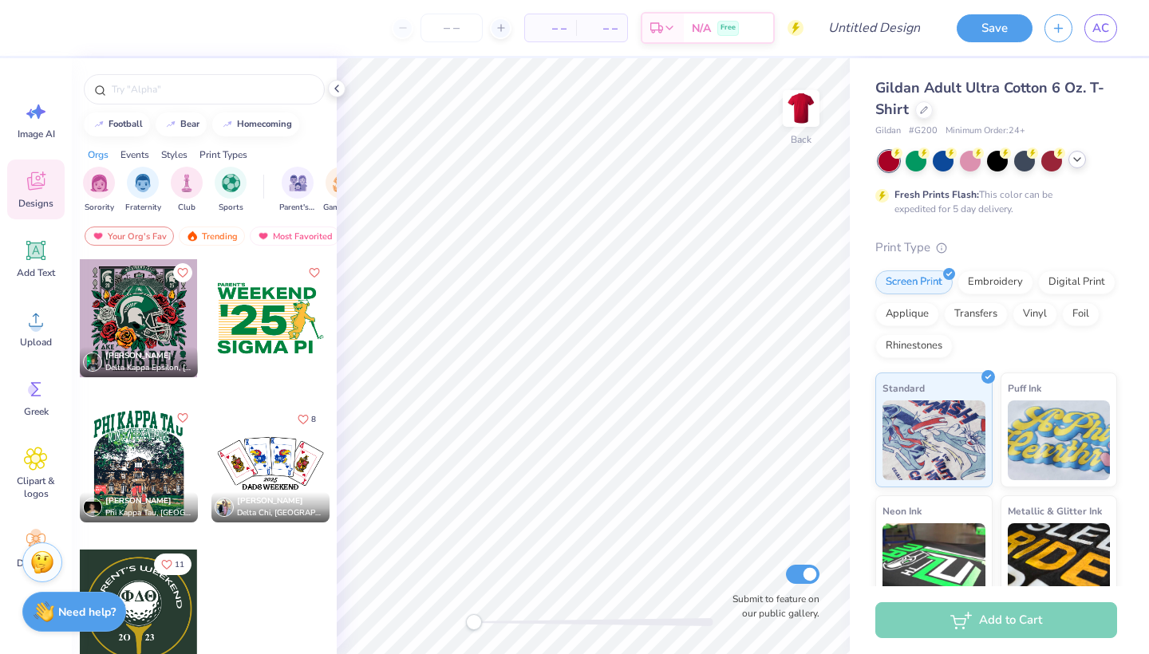
click at [1079, 168] on div at bounding box center [998, 161] width 239 height 21
click at [1083, 161] on icon at bounding box center [1077, 159] width 13 height 13
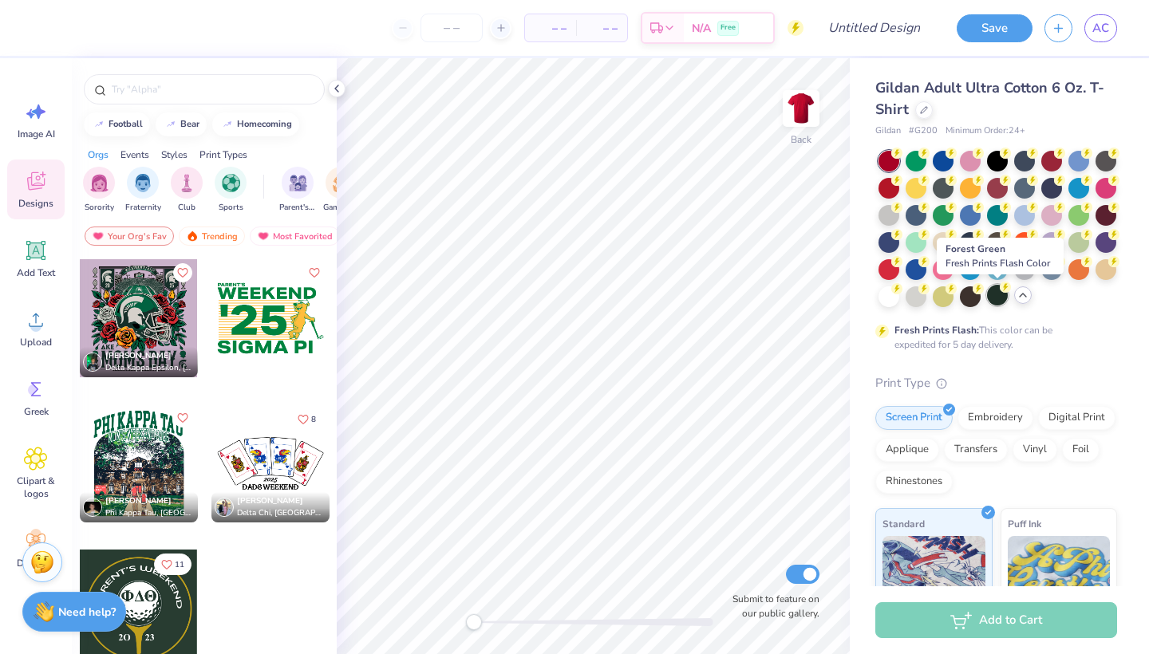
click at [1004, 292] on div at bounding box center [997, 295] width 21 height 21
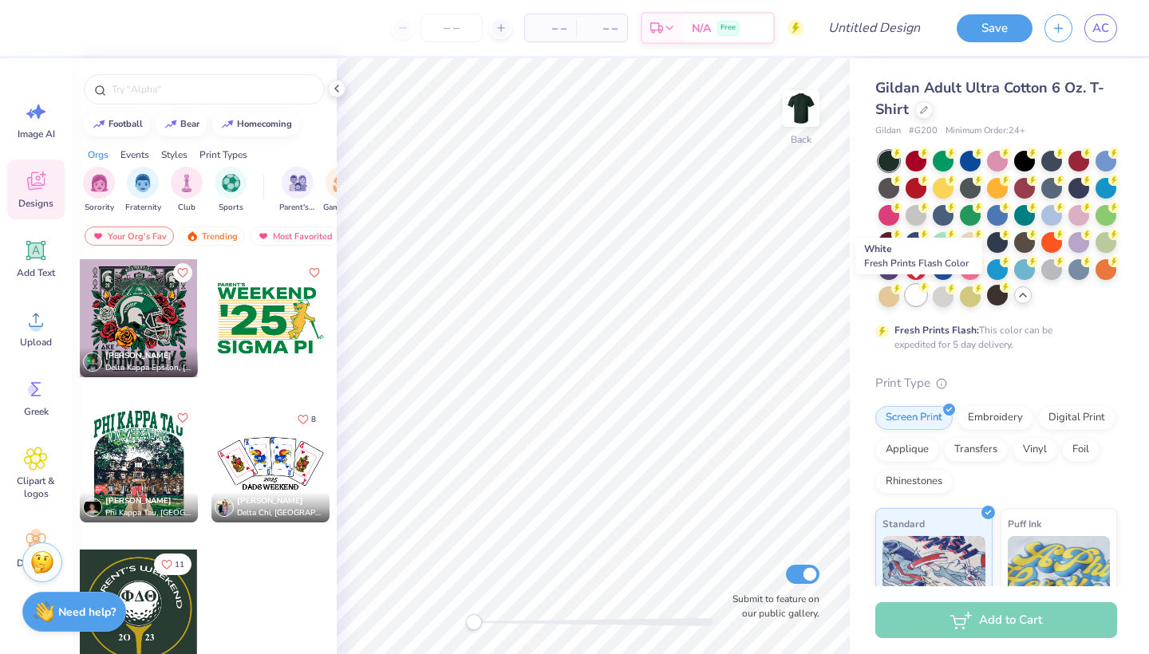
click at [913, 295] on div at bounding box center [916, 295] width 21 height 21
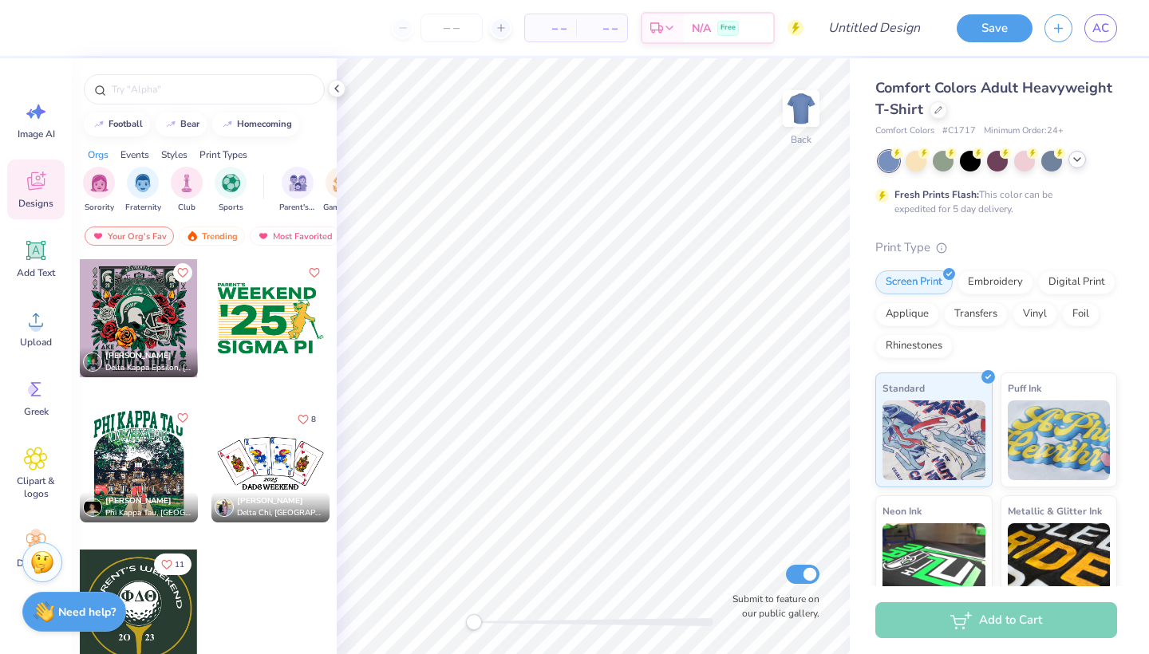
click at [1079, 164] on icon at bounding box center [1077, 159] width 13 height 13
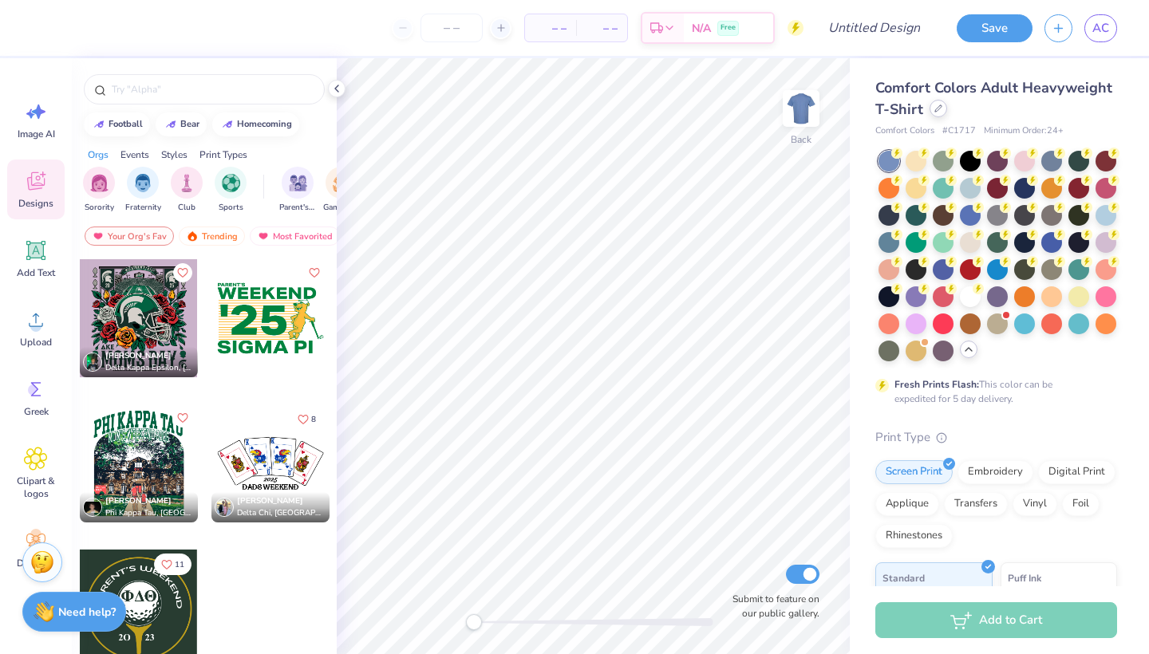
click at [944, 105] on div at bounding box center [939, 109] width 18 height 18
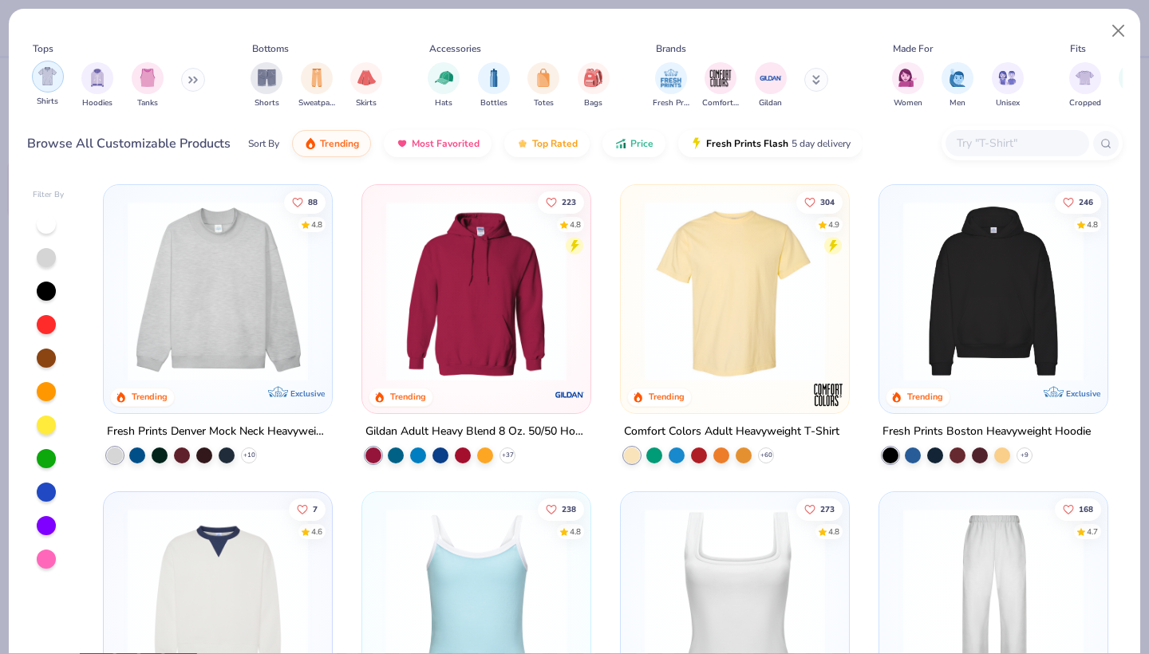
click at [44, 75] on img "filter for Shirts" at bounding box center [47, 76] width 18 height 18
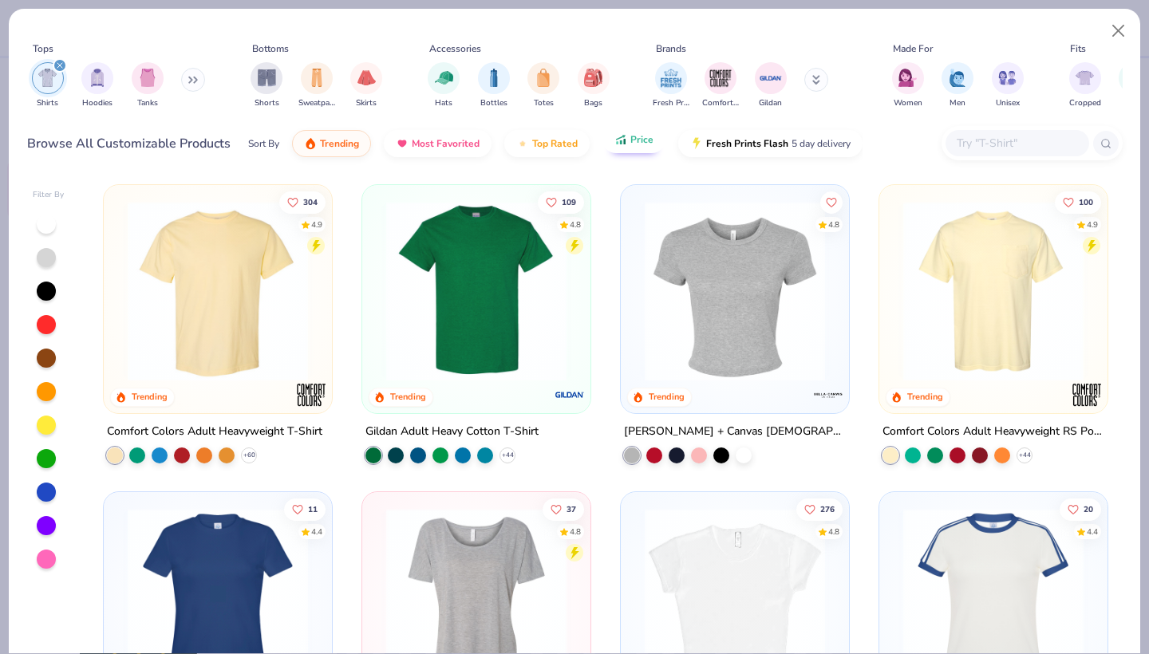
click at [640, 146] on span "Price" at bounding box center [642, 139] width 23 height 13
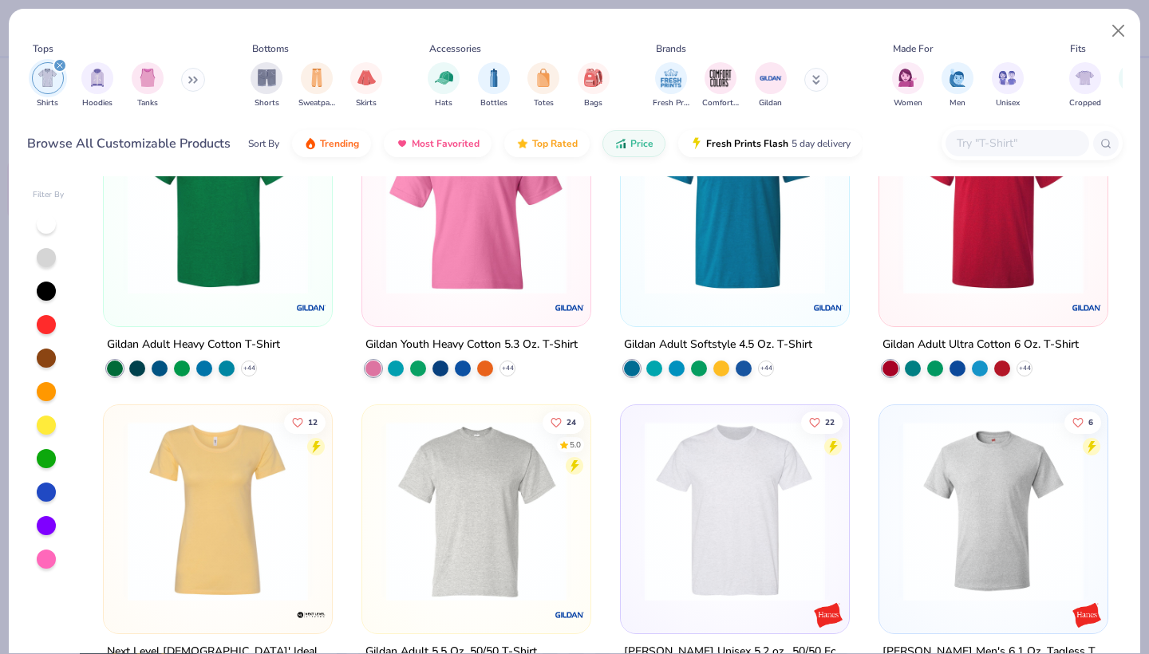
scroll to position [88, 0]
click at [946, 271] on img at bounding box center [993, 203] width 196 height 180
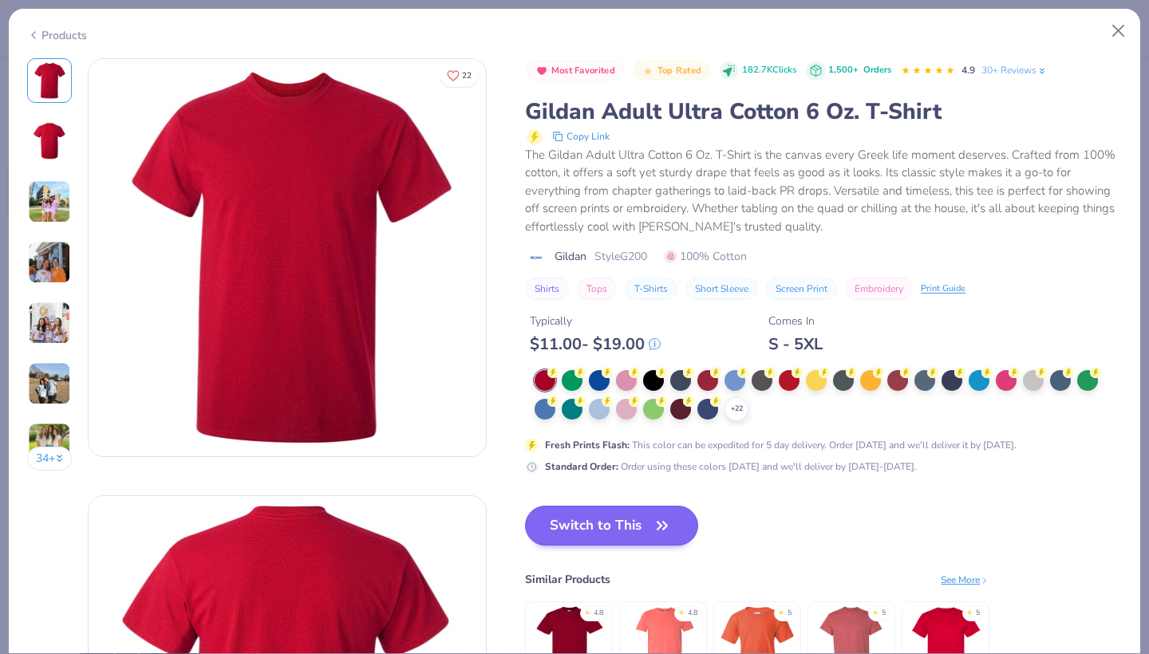
click at [616, 517] on button "Switch to This" at bounding box center [611, 526] width 173 height 40
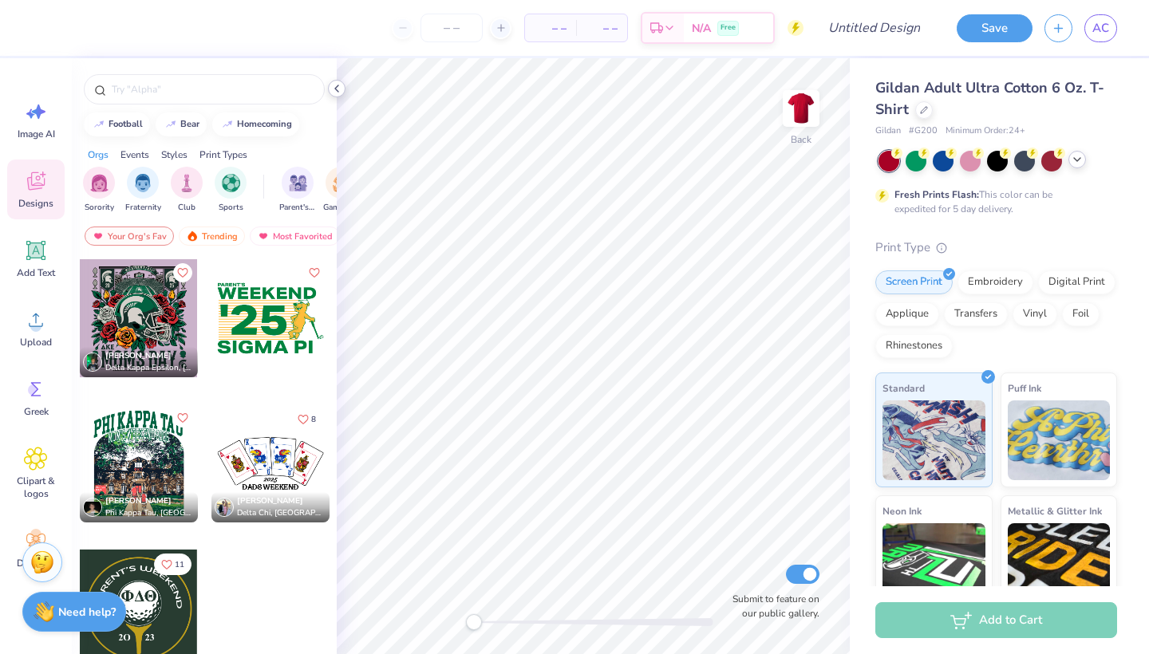
click at [338, 81] on div at bounding box center [337, 89] width 18 height 18
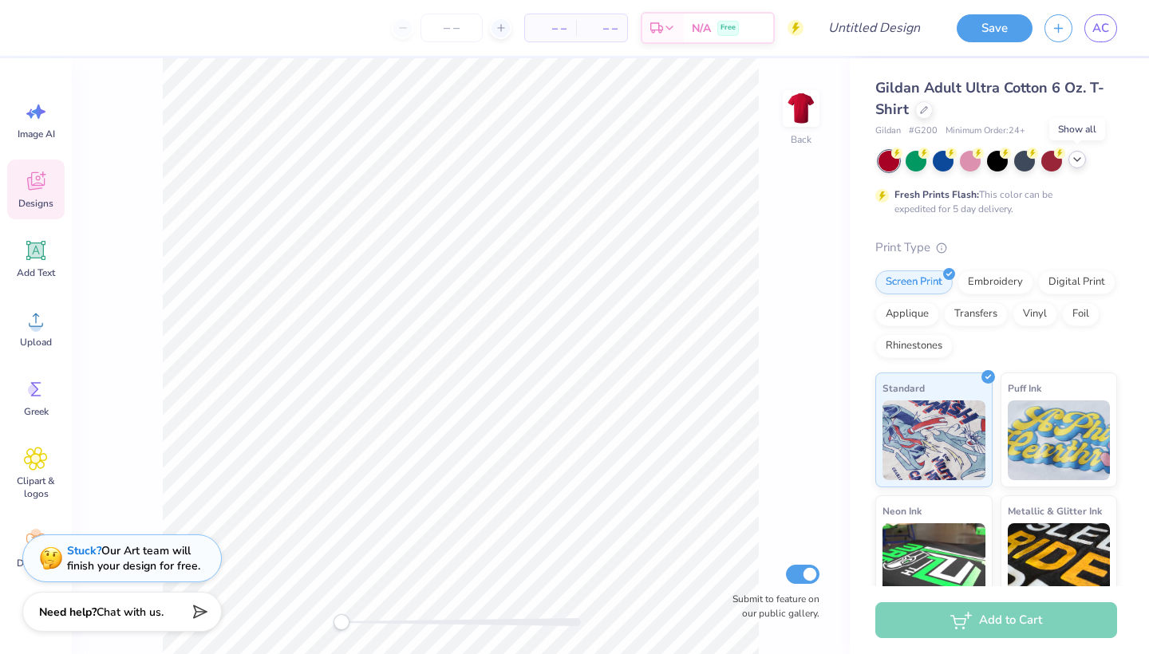
click at [1076, 156] on icon at bounding box center [1077, 159] width 13 height 13
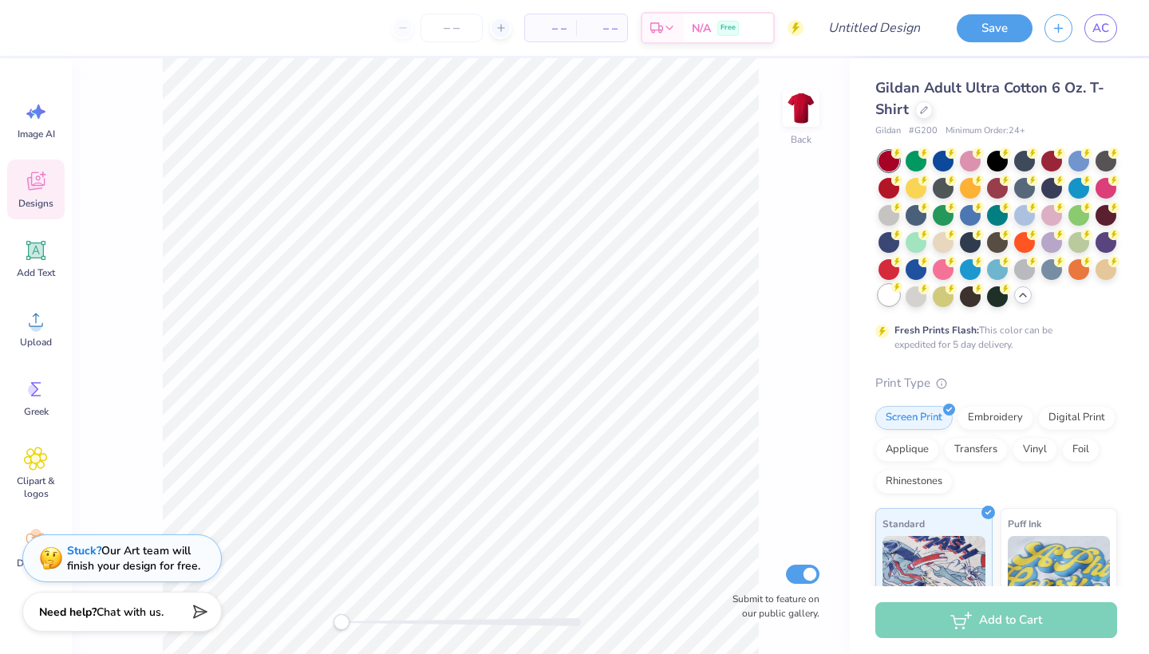
click at [889, 294] on div at bounding box center [889, 295] width 21 height 21
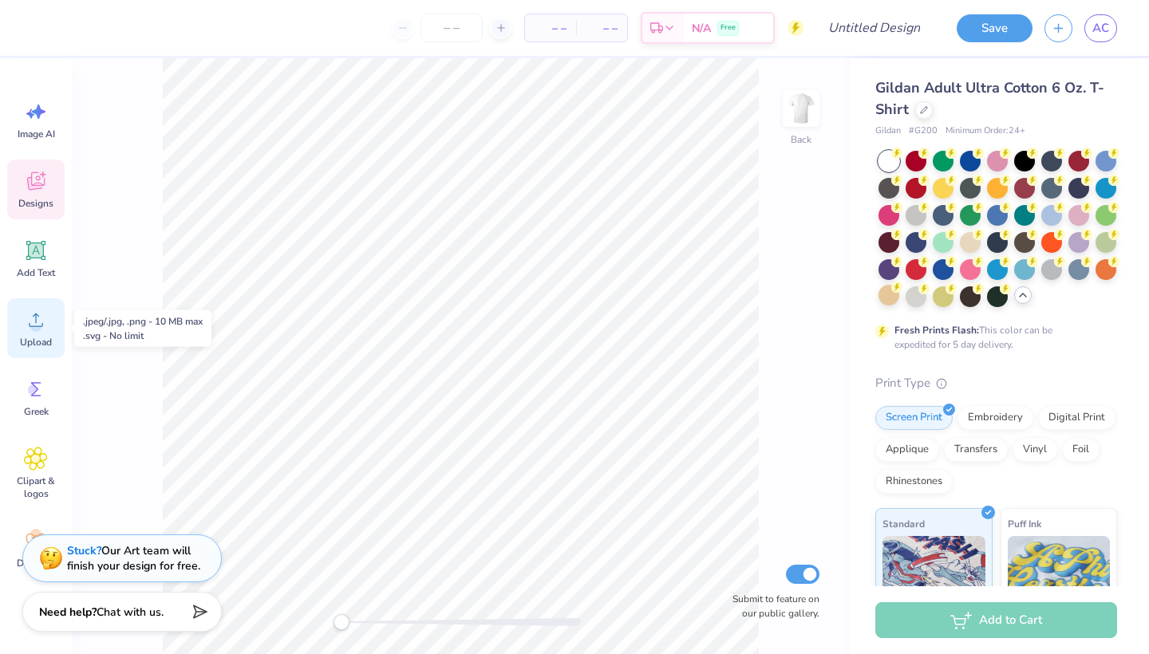
click at [49, 346] on span "Upload" at bounding box center [36, 342] width 32 height 13
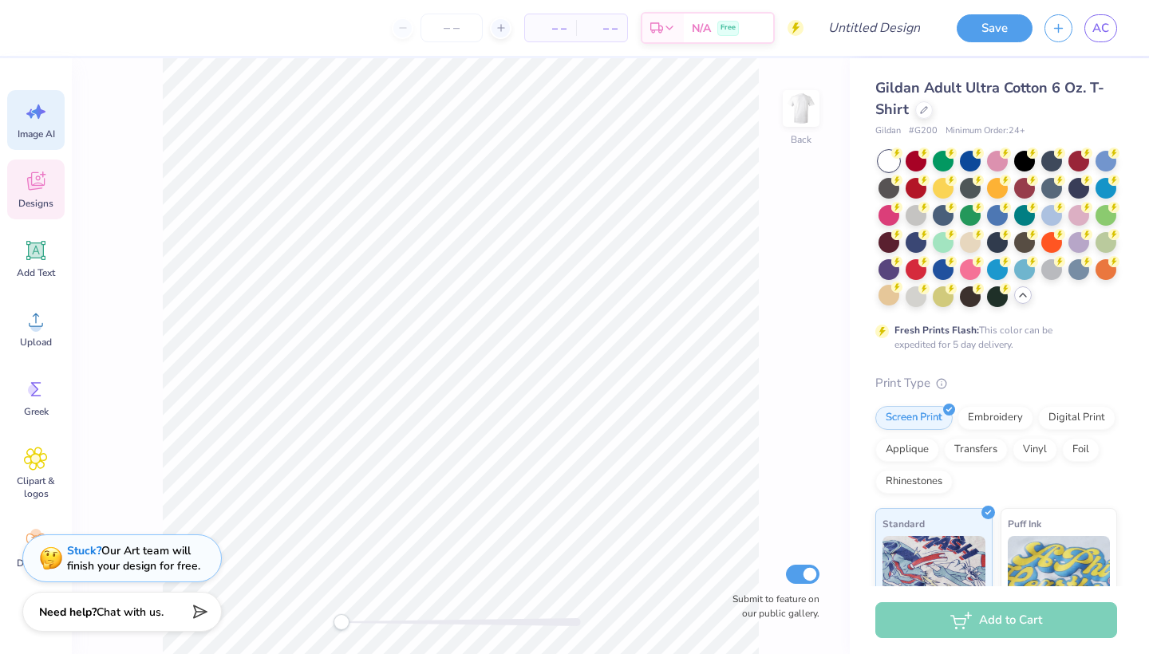
click at [45, 116] on icon at bounding box center [36, 112] width 24 height 24
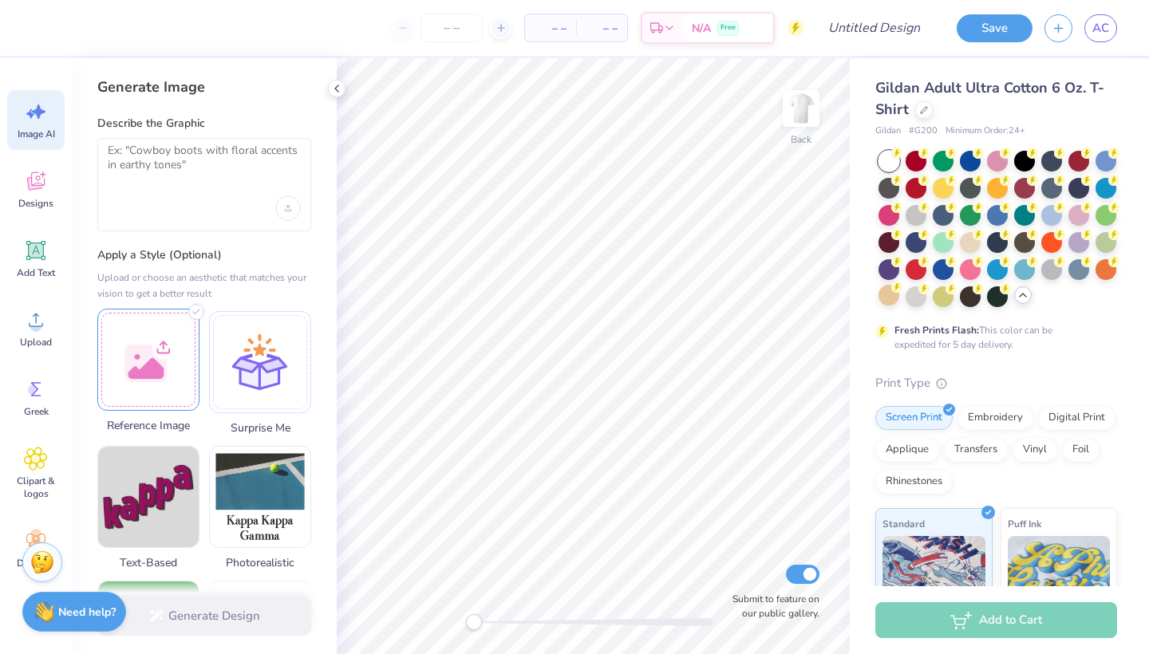
click at [172, 358] on div at bounding box center [148, 360] width 102 height 102
click at [198, 192] on div at bounding box center [204, 184] width 214 height 93
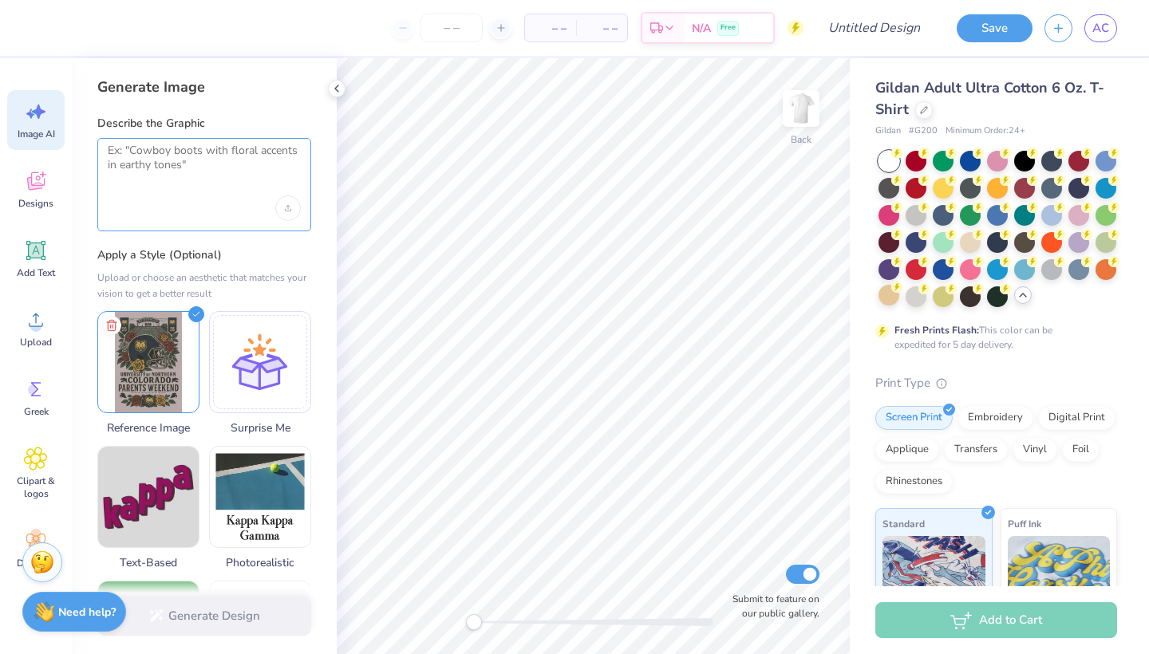
click at [204, 166] on textarea at bounding box center [204, 164] width 193 height 40
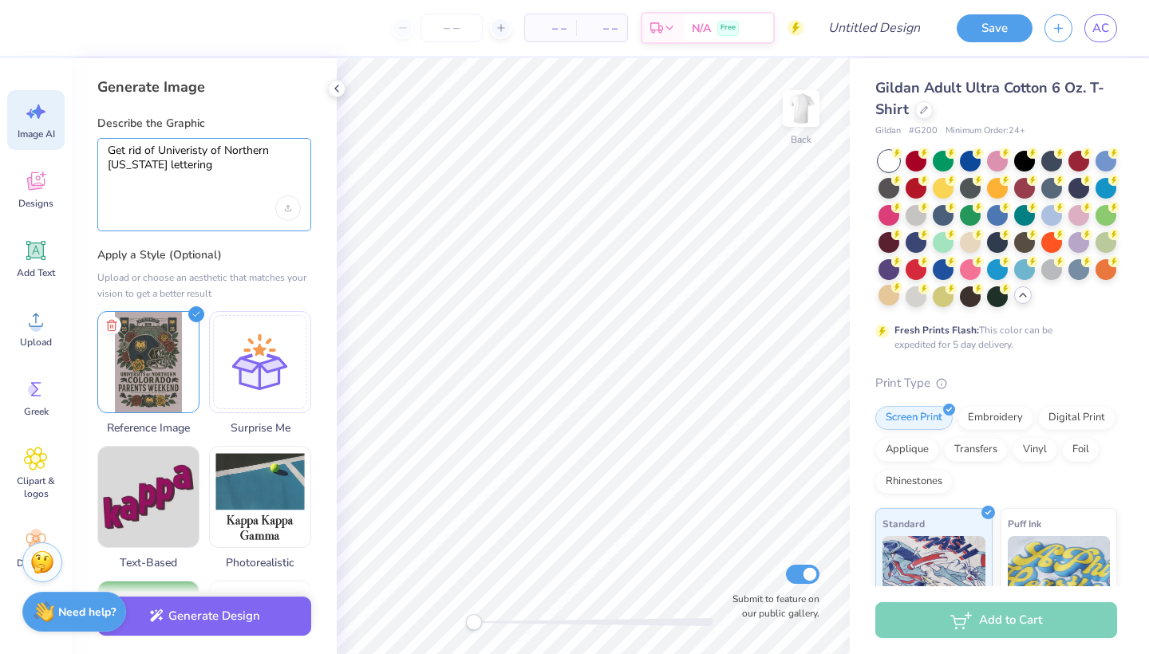
type textarea "Get rid of Univeristy of Northern [US_STATE] lettering"
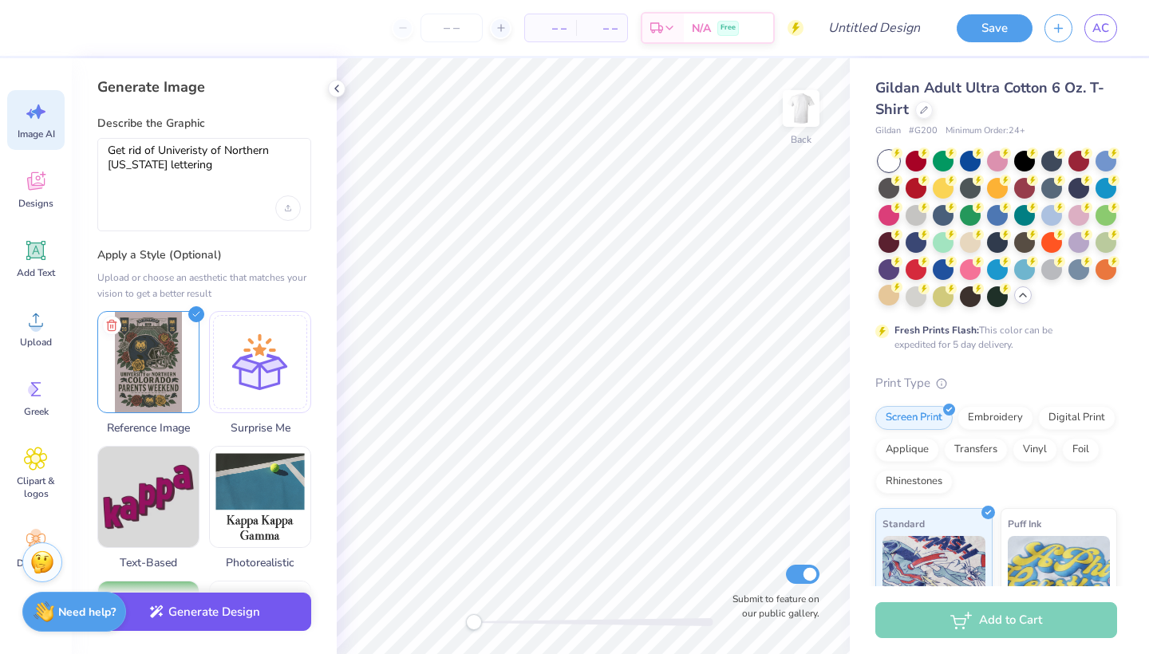
click at [219, 608] on button "Generate Design" at bounding box center [204, 612] width 214 height 39
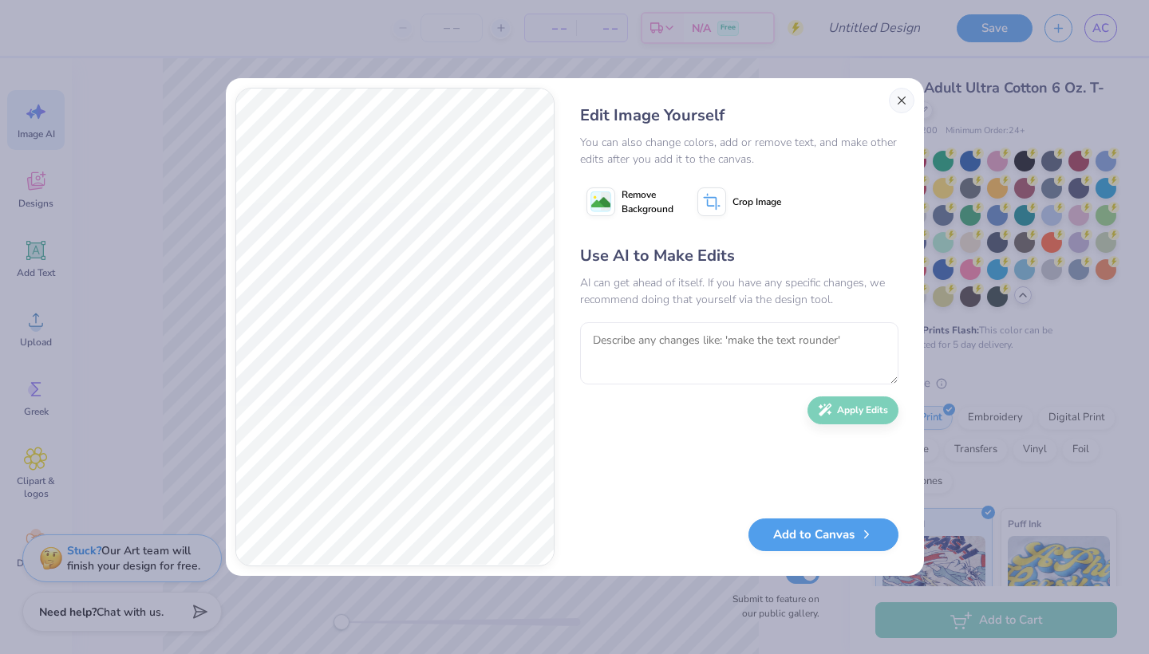
click at [903, 99] on button "Close" at bounding box center [902, 101] width 26 height 26
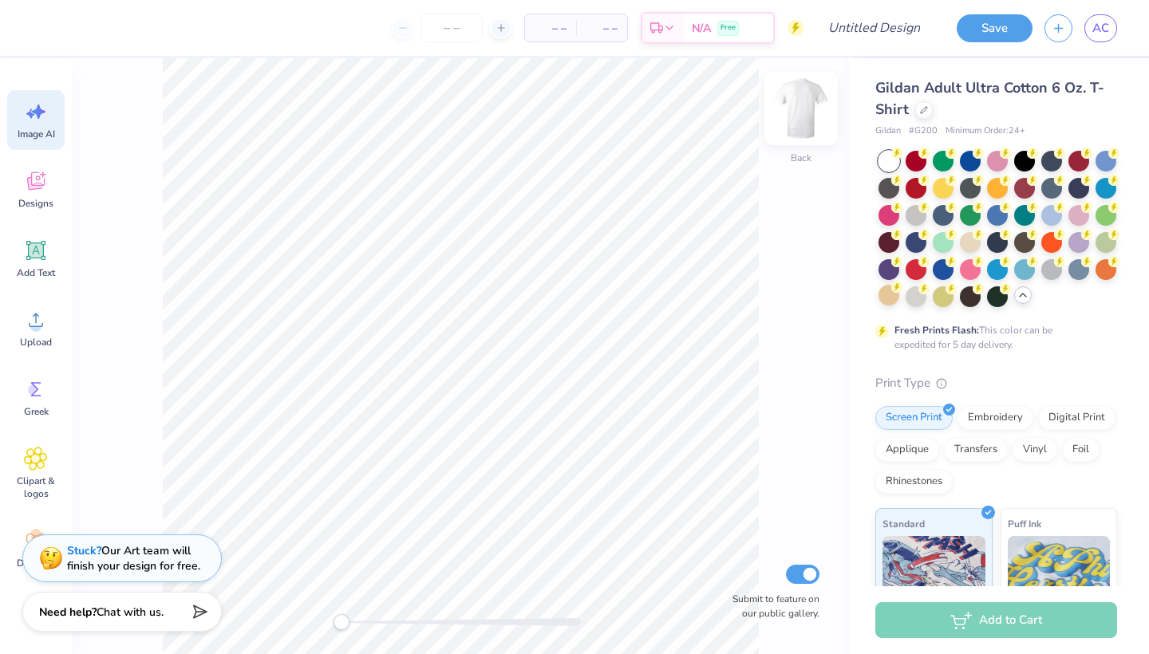
click at [805, 100] on img at bounding box center [801, 109] width 64 height 64
click at [57, 322] on div "Upload" at bounding box center [35, 328] width 57 height 60
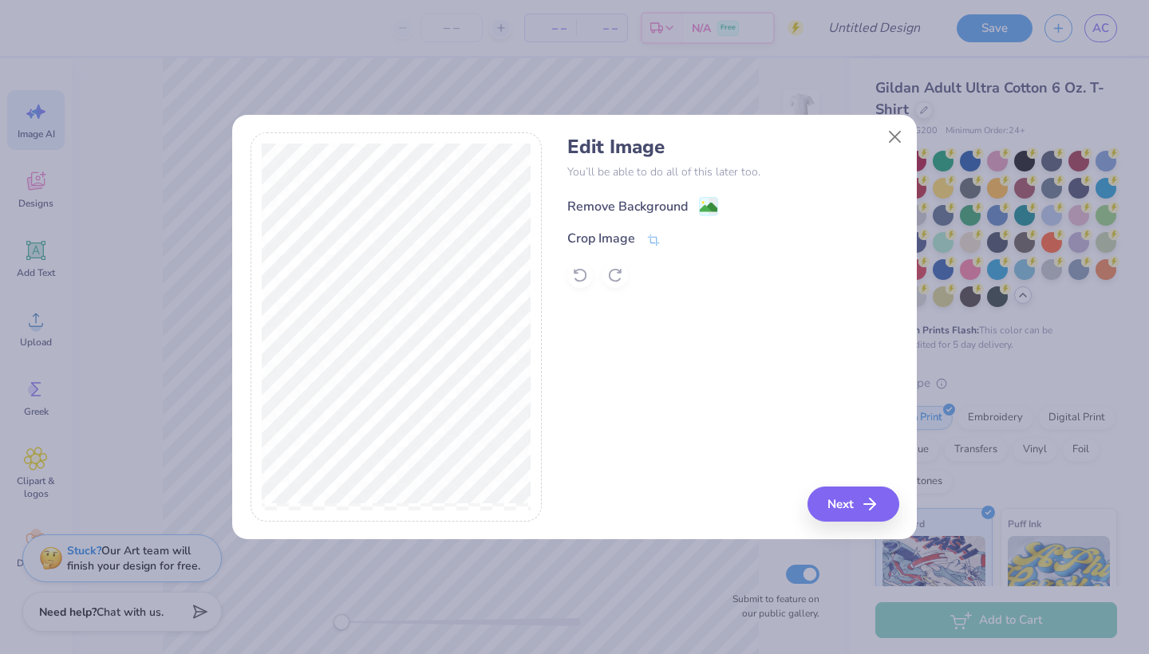
click at [702, 207] on image at bounding box center [709, 208] width 18 height 18
click at [831, 511] on button "Next" at bounding box center [856, 504] width 92 height 35
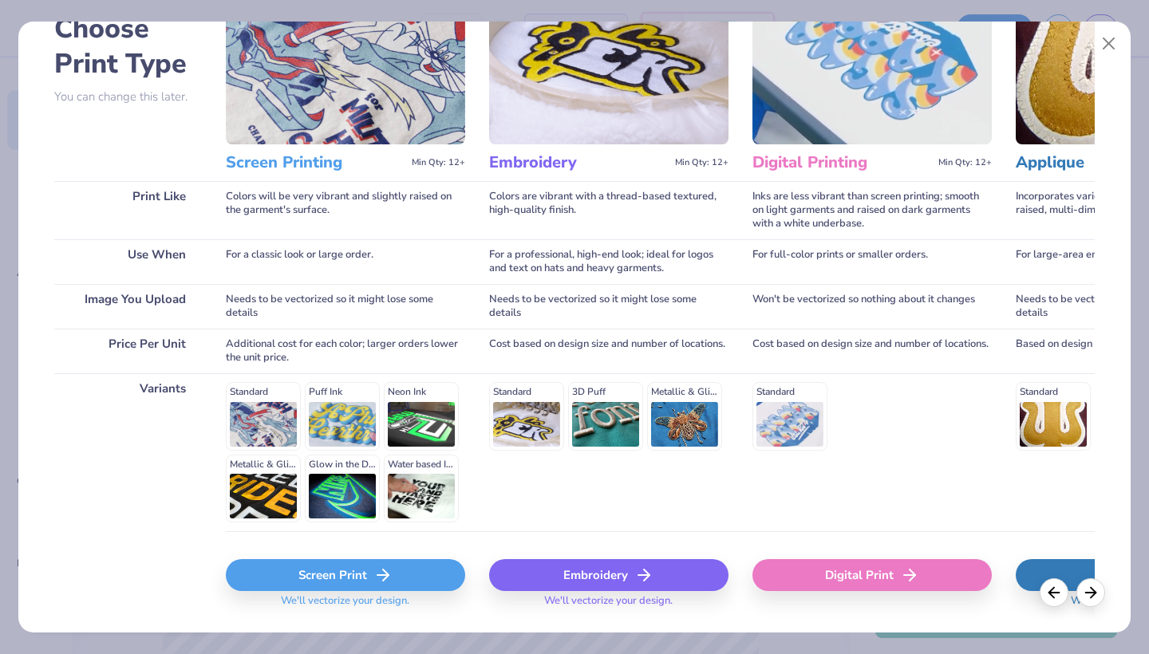
scroll to position [112, 0]
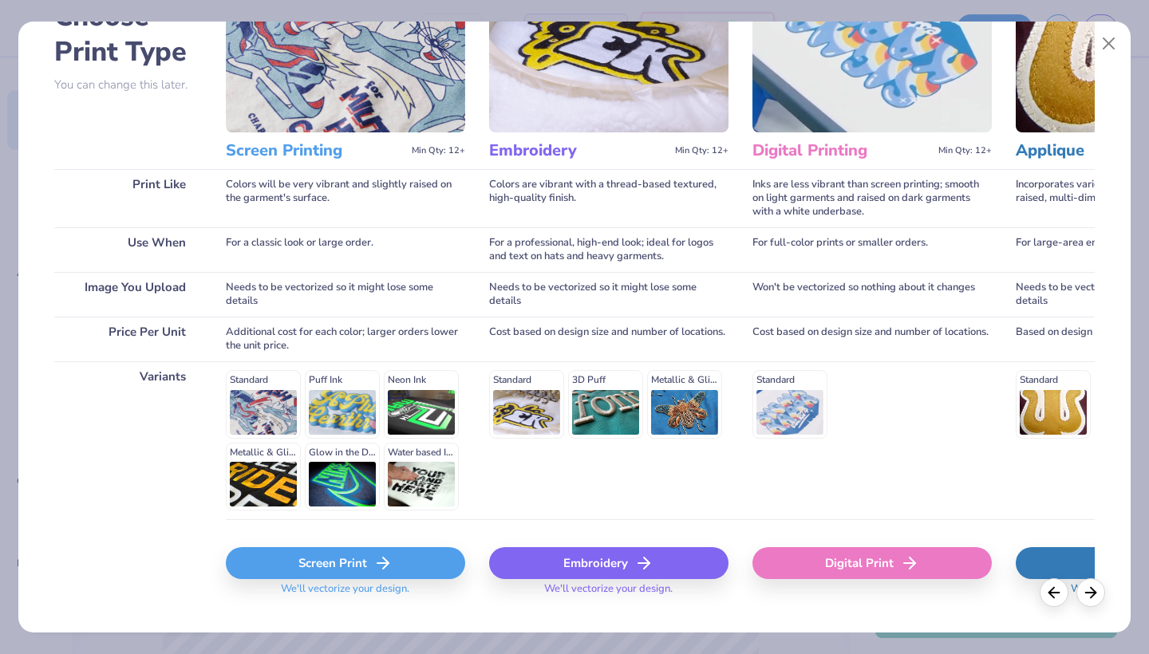
click at [435, 561] on div "Screen Print" at bounding box center [345, 564] width 239 height 32
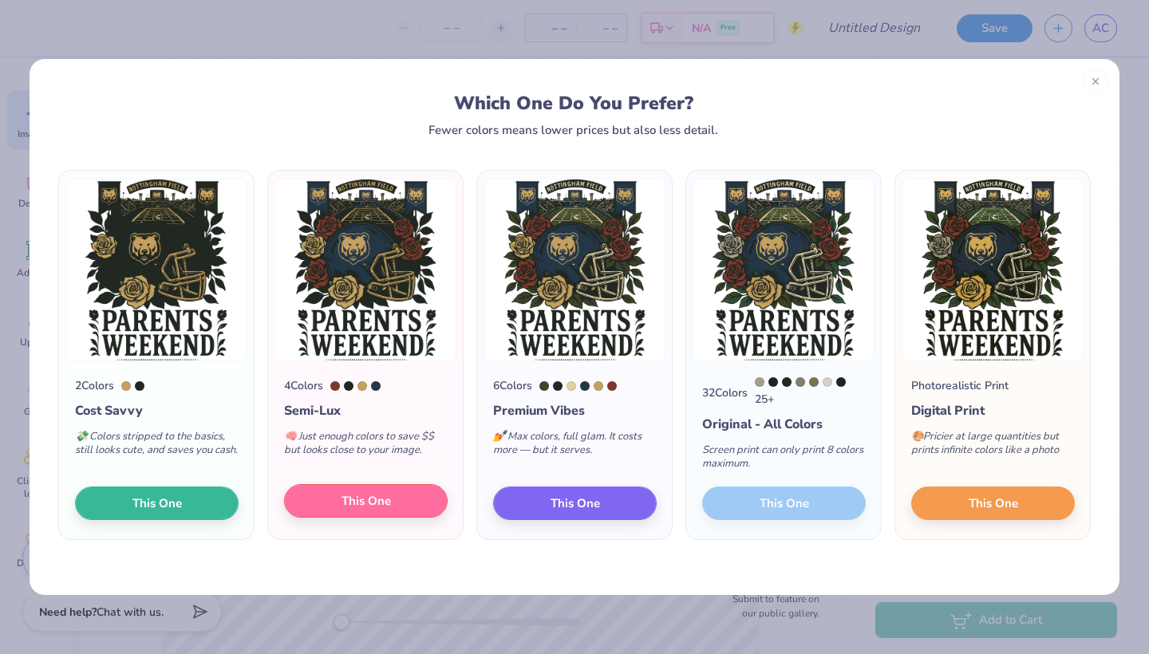
click at [363, 506] on span "This One" at bounding box center [366, 501] width 49 height 18
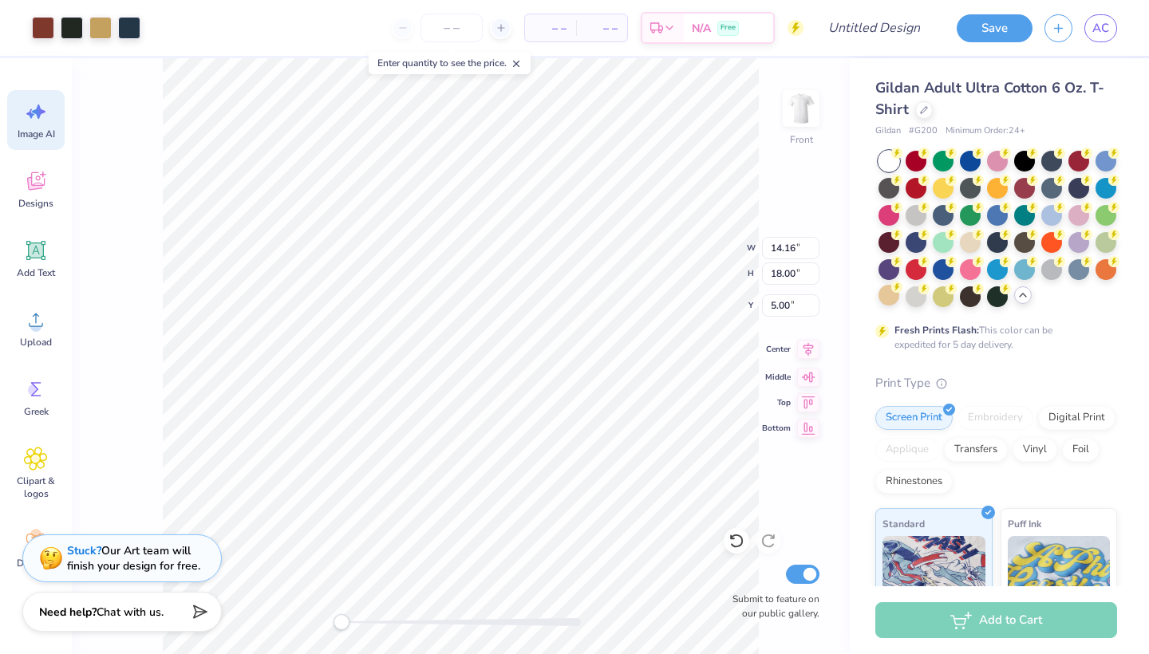
click at [809, 352] on icon at bounding box center [808, 349] width 22 height 19
click at [808, 347] on icon at bounding box center [808, 349] width 22 height 19
click at [809, 118] on img at bounding box center [801, 109] width 64 height 64
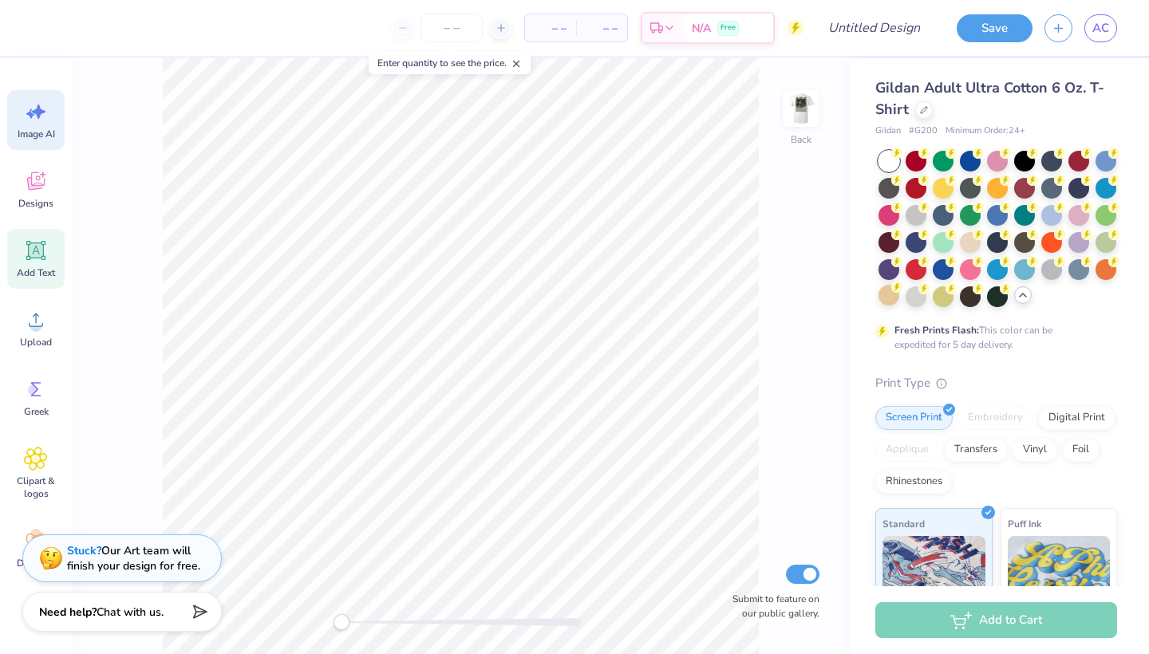
click at [39, 274] on span "Add Text" at bounding box center [36, 273] width 38 height 13
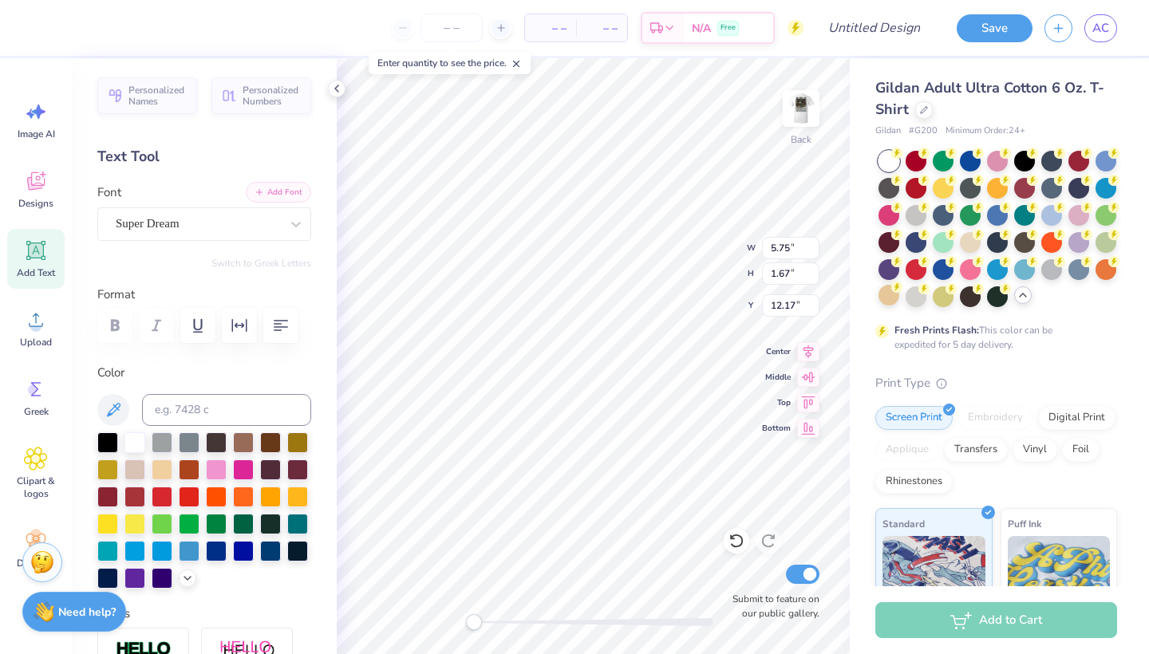
click at [280, 199] on button "Add Font" at bounding box center [278, 192] width 65 height 21
click at [236, 235] on div "Super Dream" at bounding box center [204, 225] width 214 height 34
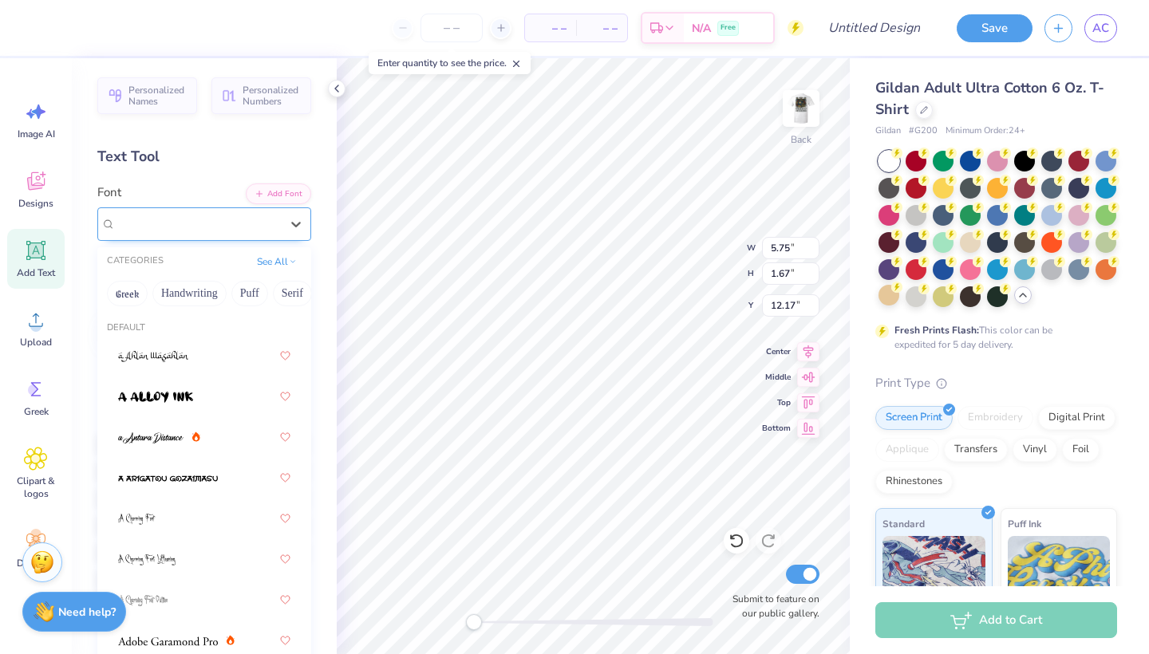
click at [226, 227] on div "Super Dream" at bounding box center [198, 224] width 164 height 18
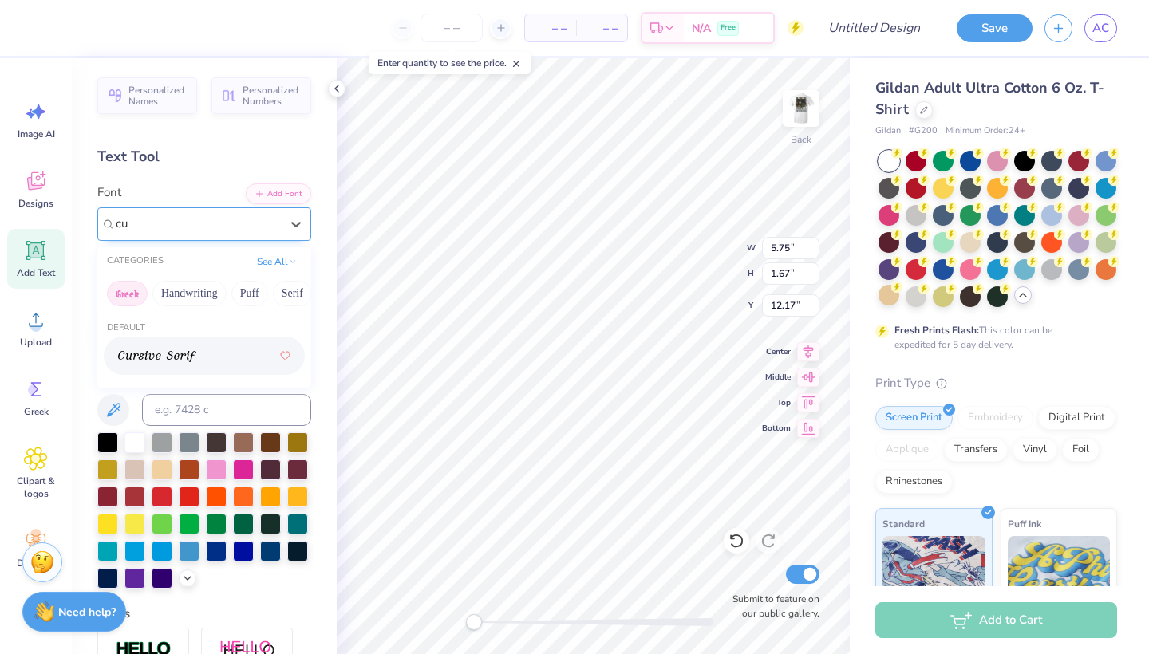
click at [127, 302] on button "Greek" at bounding box center [127, 294] width 41 height 26
type input "c"
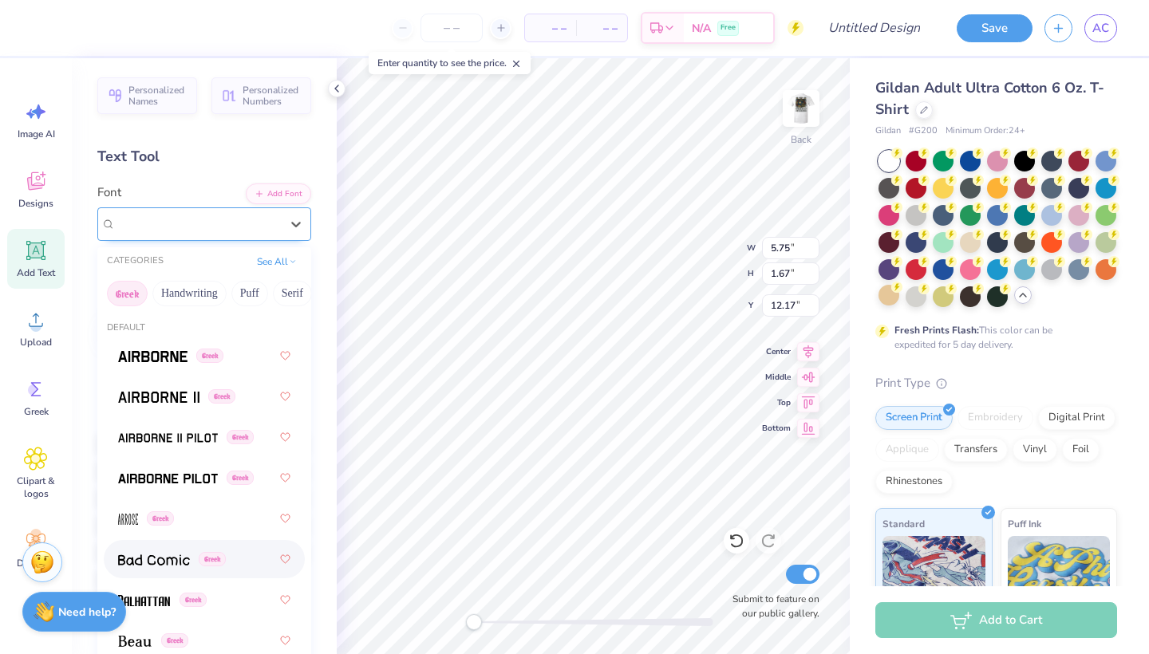
type input "c"
click at [131, 288] on button "Greek" at bounding box center [127, 294] width 41 height 26
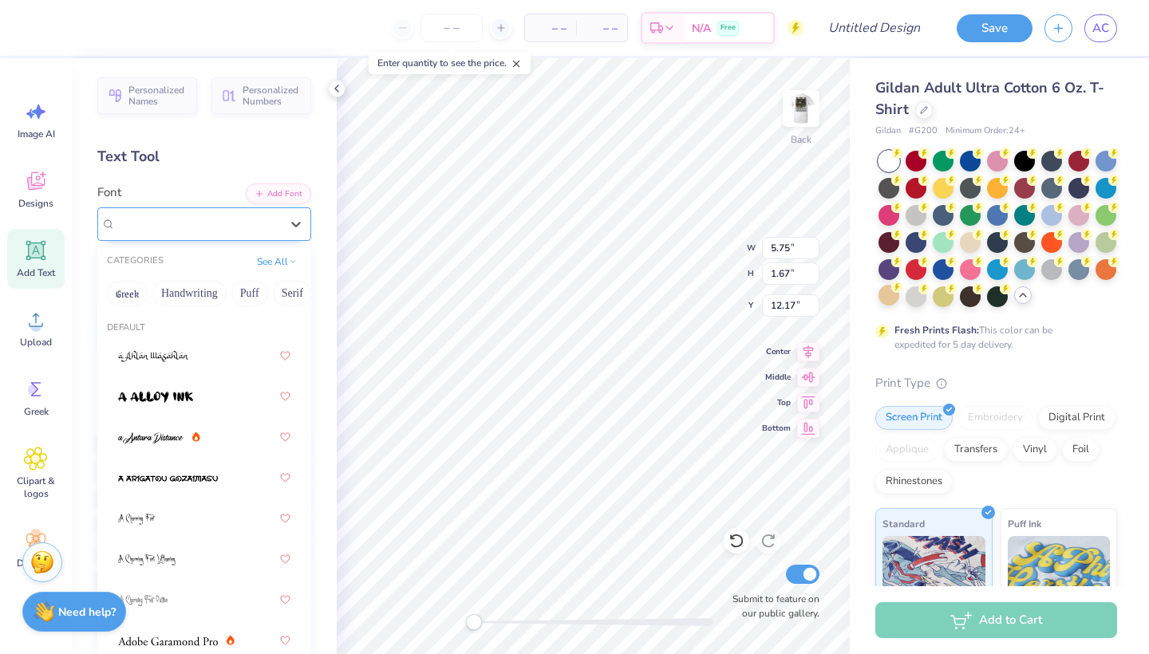
click at [222, 216] on div "Super Dream" at bounding box center [198, 224] width 164 height 18
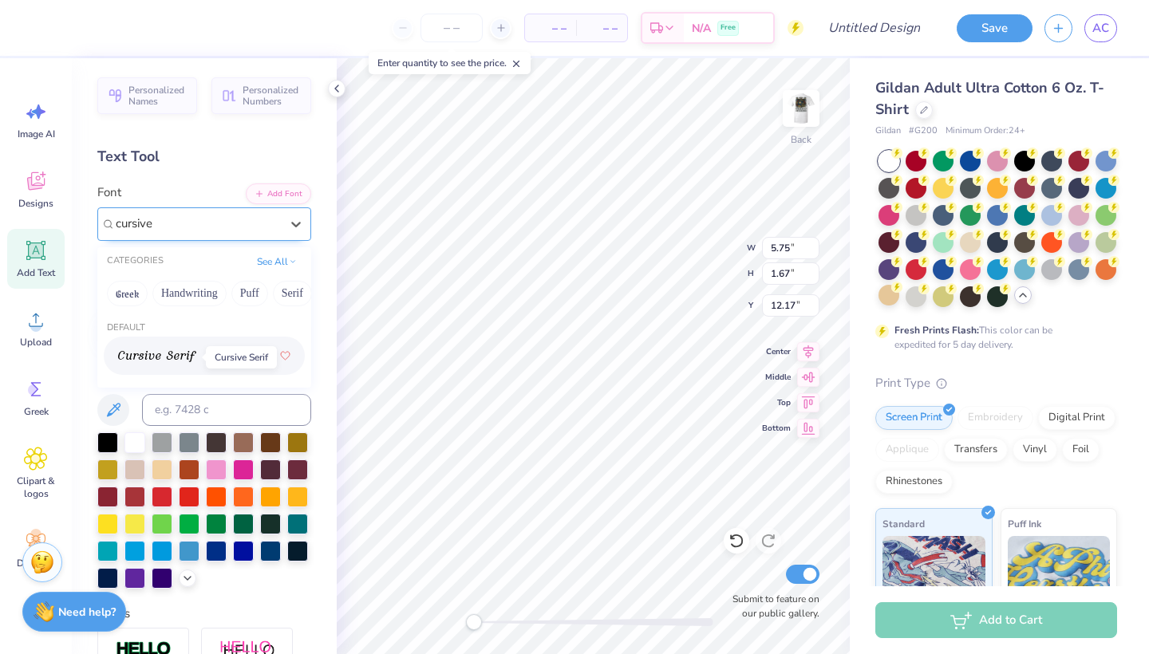
click at [159, 353] on img at bounding box center [157, 356] width 78 height 11
type input "cursive"
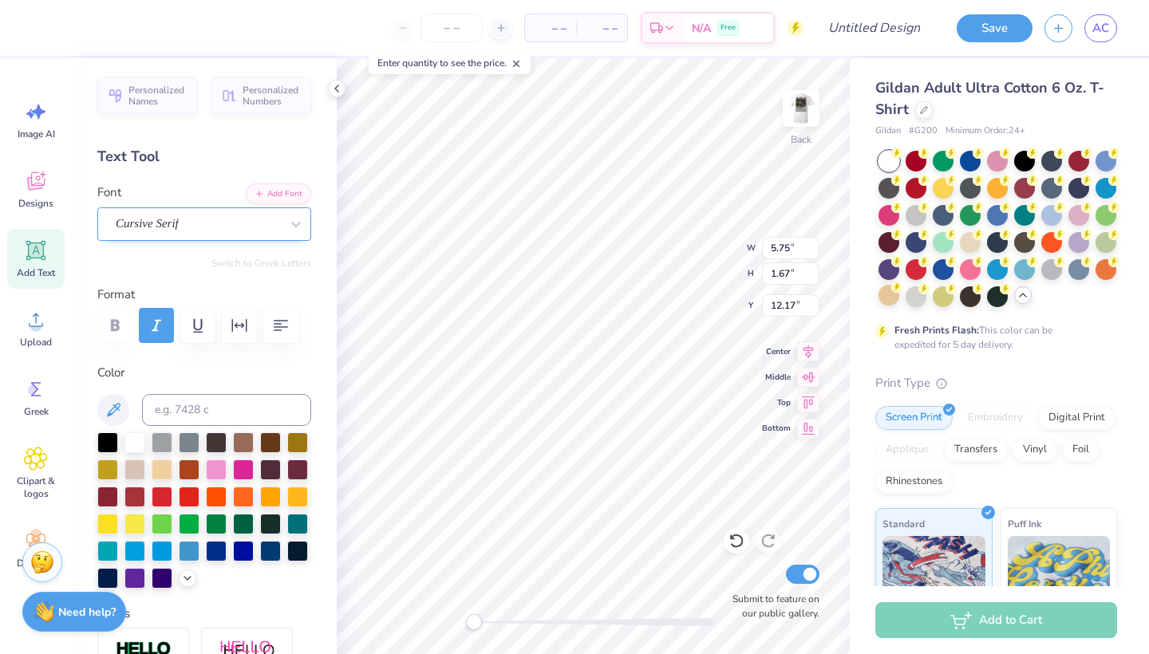
scroll to position [0, 1]
type textarea "Pi [PERSON_NAME]"
click at [454, 30] on input "number" at bounding box center [452, 28] width 62 height 29
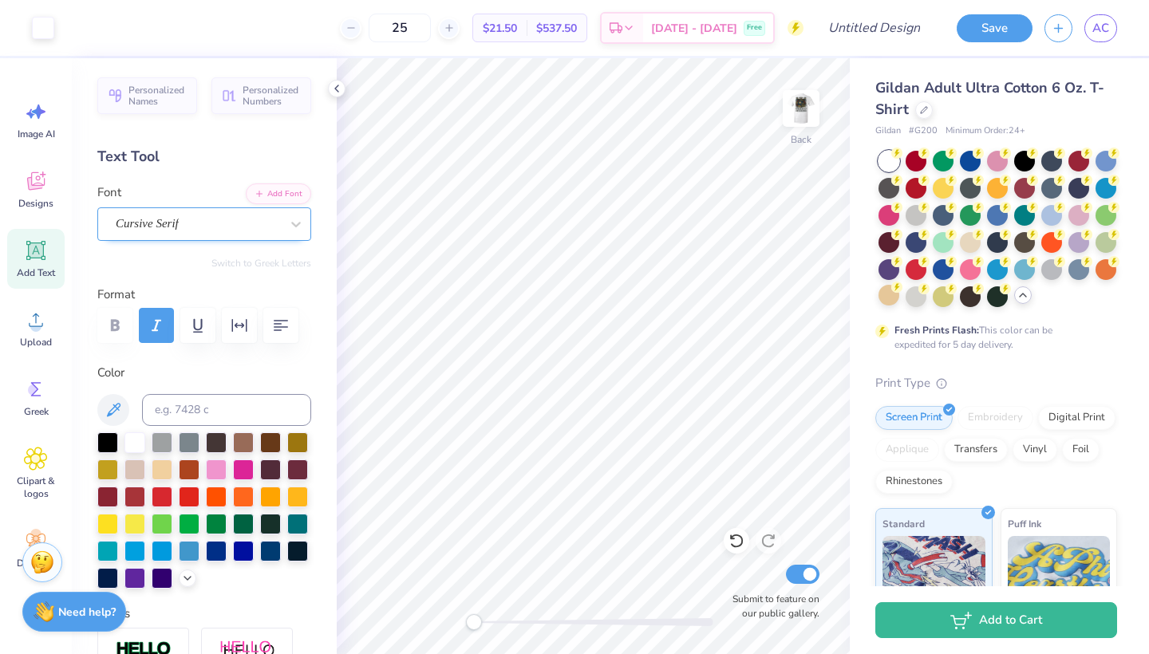
type input "25"
click at [820, 109] on img at bounding box center [801, 109] width 64 height 64
click at [813, 109] on img at bounding box center [801, 109] width 64 height 64
click at [807, 115] on img at bounding box center [801, 109] width 64 height 64
click at [1029, 296] on icon at bounding box center [1023, 295] width 13 height 13
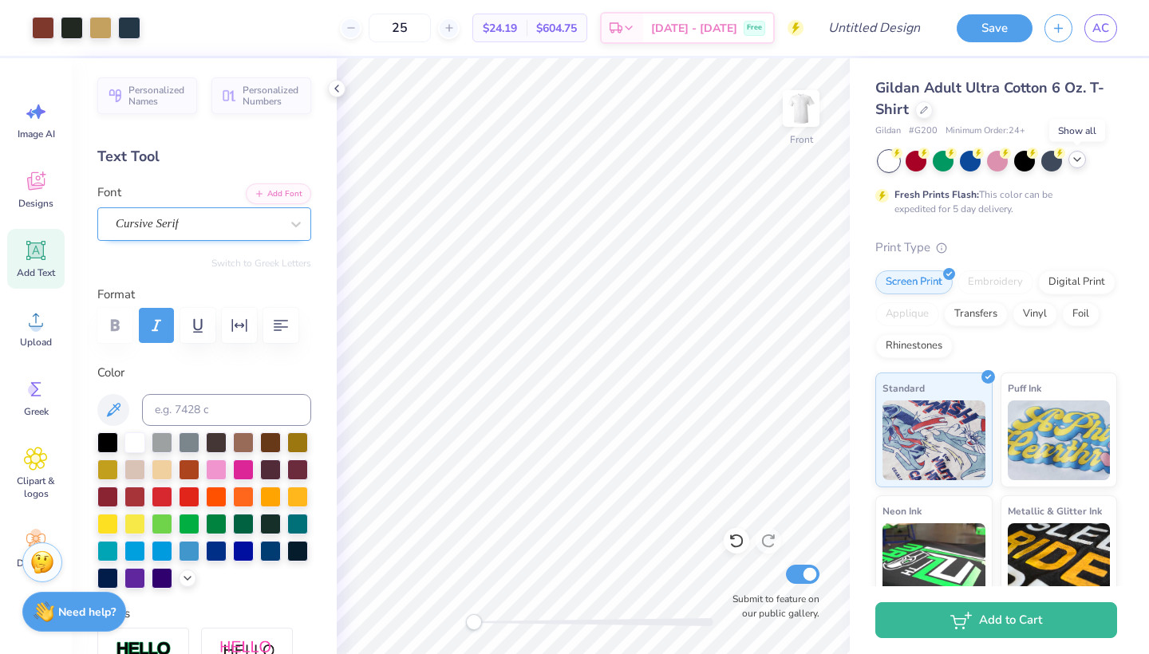
click at [1079, 162] on icon at bounding box center [1077, 159] width 13 height 13
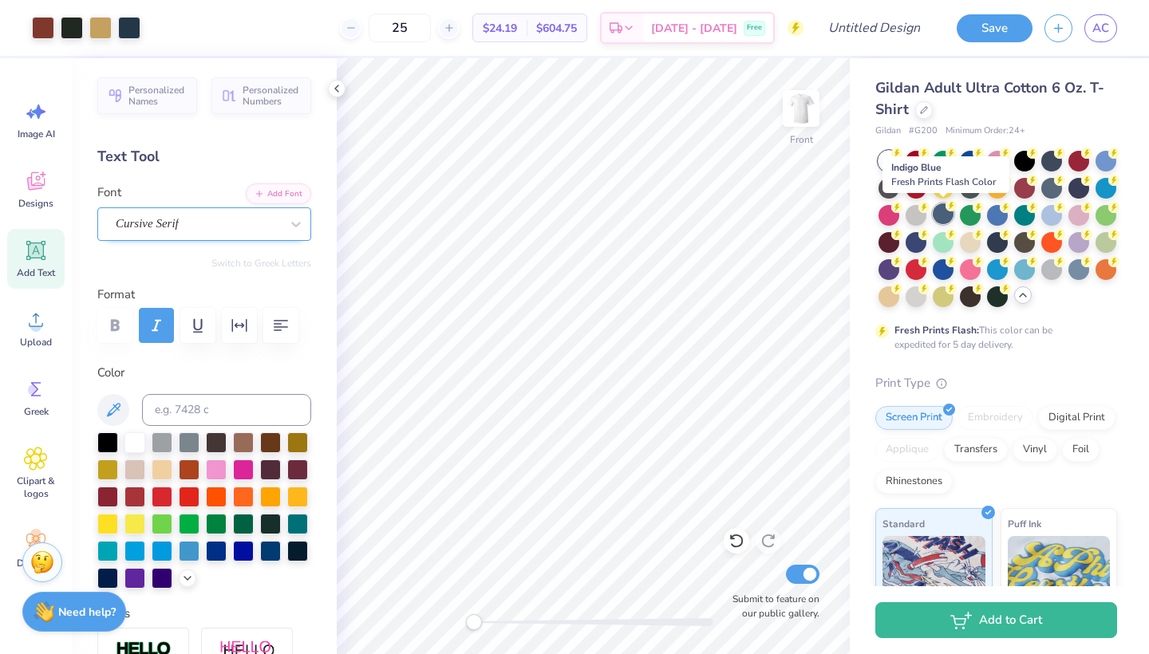
click at [950, 213] on div at bounding box center [943, 214] width 21 height 21
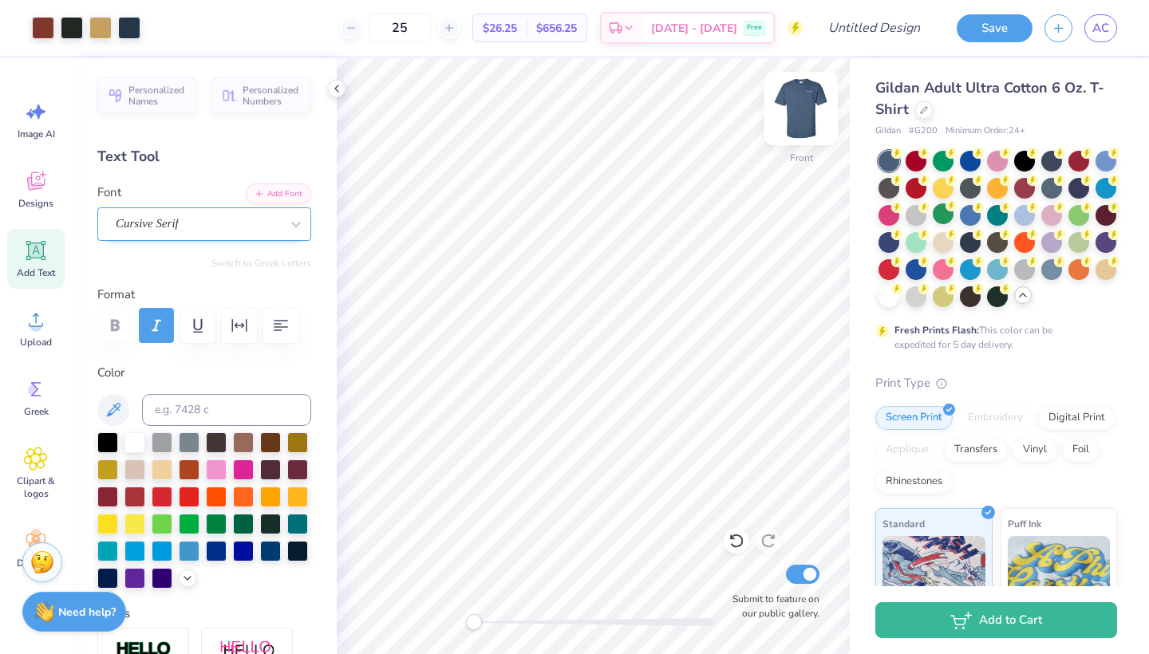
click at [809, 102] on img at bounding box center [801, 109] width 64 height 64
click at [809, 102] on img at bounding box center [801, 109] width 32 height 32
click at [974, 164] on div at bounding box center [970, 159] width 21 height 21
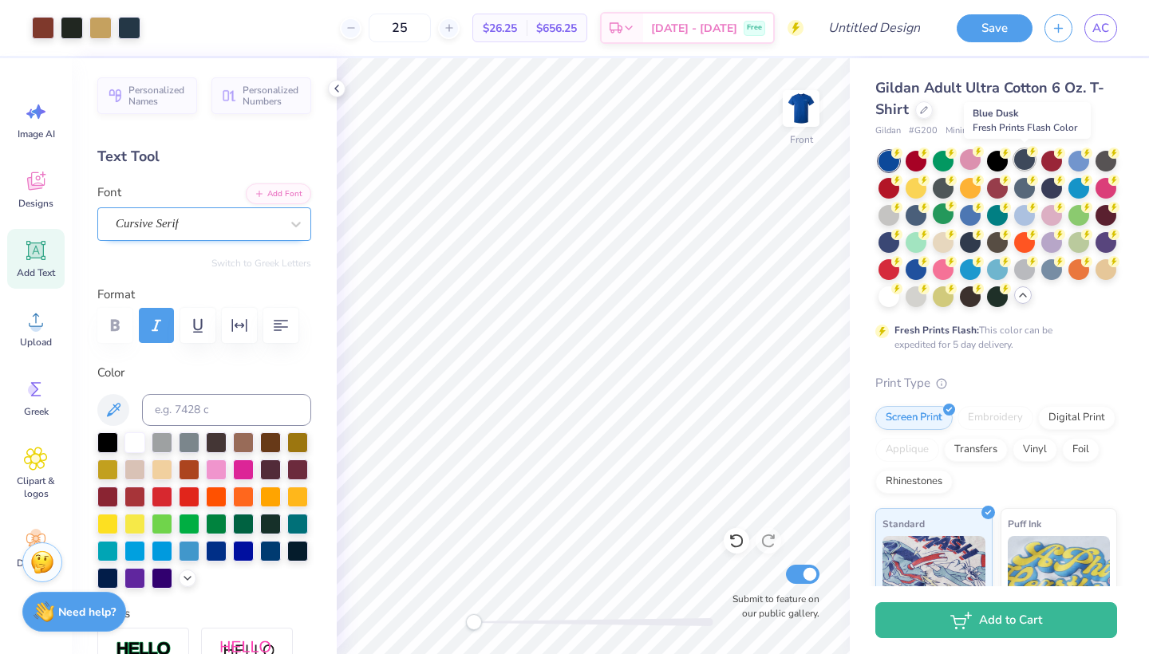
click at [1025, 156] on div at bounding box center [1024, 159] width 21 height 21
click at [809, 114] on img at bounding box center [801, 109] width 64 height 64
click at [809, 114] on img at bounding box center [801, 109] width 32 height 32
click at [1020, 160] on div at bounding box center [1024, 159] width 21 height 21
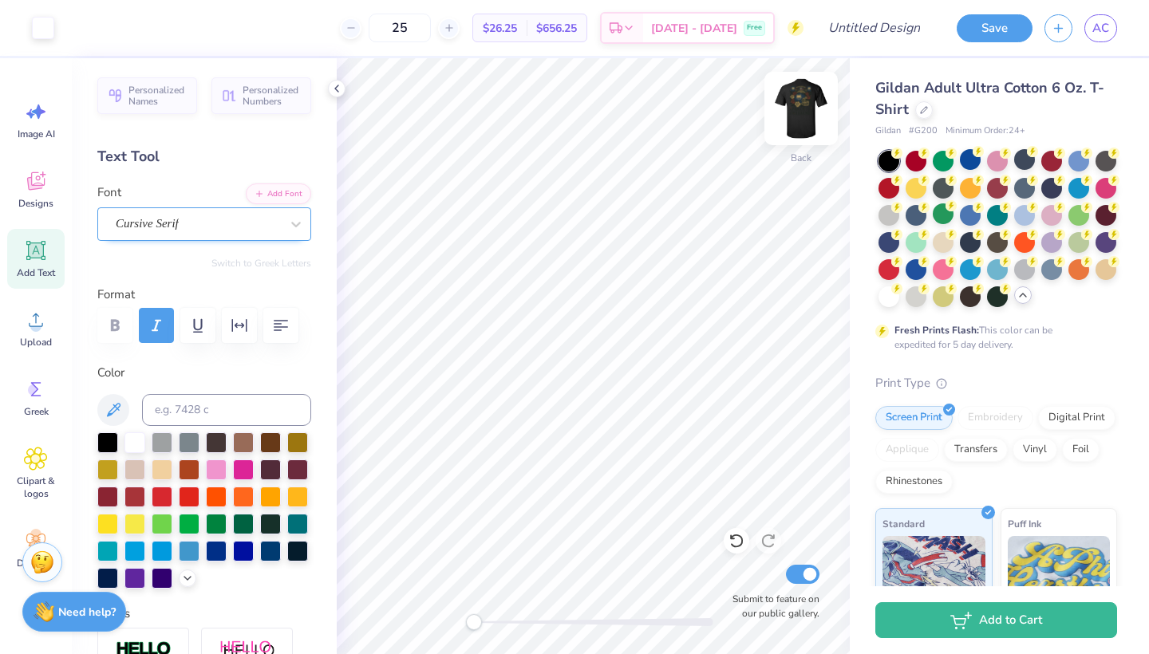
click at [805, 109] on img at bounding box center [801, 109] width 64 height 64
click at [805, 109] on img at bounding box center [801, 109] width 32 height 32
click at [1020, 162] on div at bounding box center [1024, 159] width 21 height 21
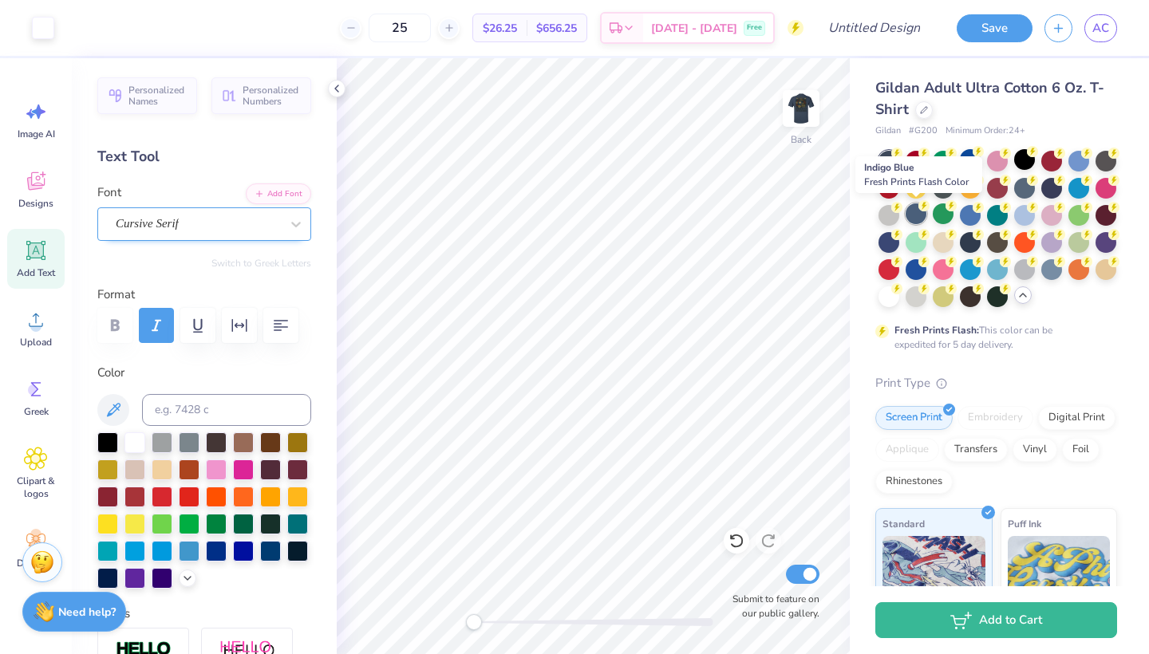
click at [919, 213] on div at bounding box center [916, 214] width 21 height 21
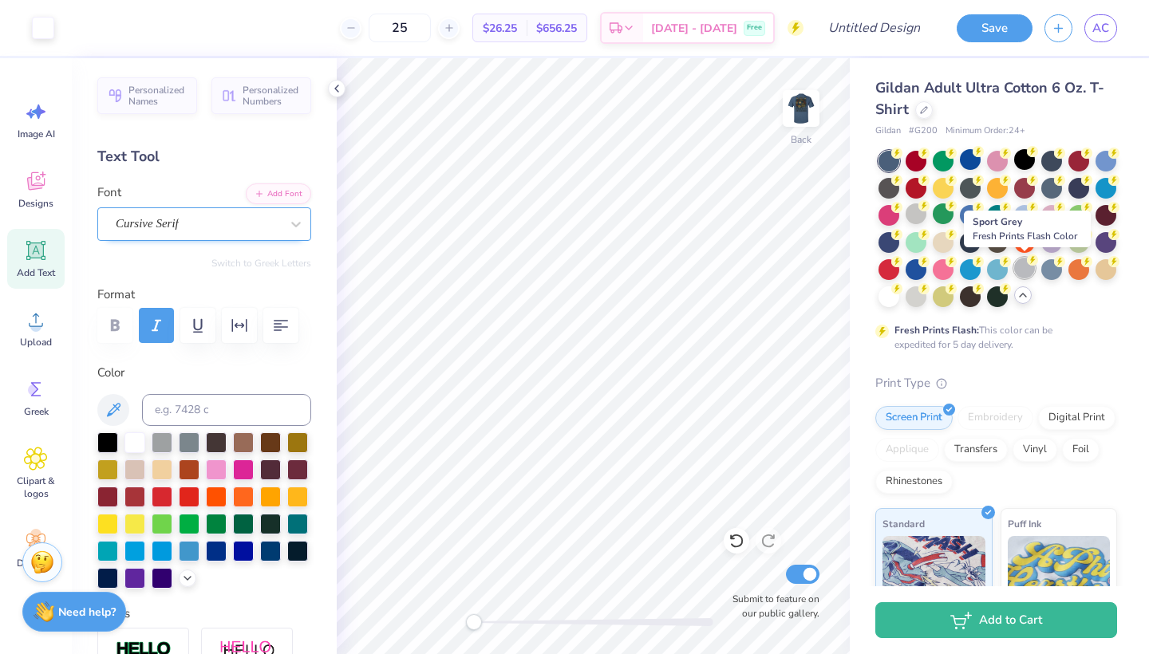
click at [1022, 267] on div at bounding box center [1024, 268] width 21 height 21
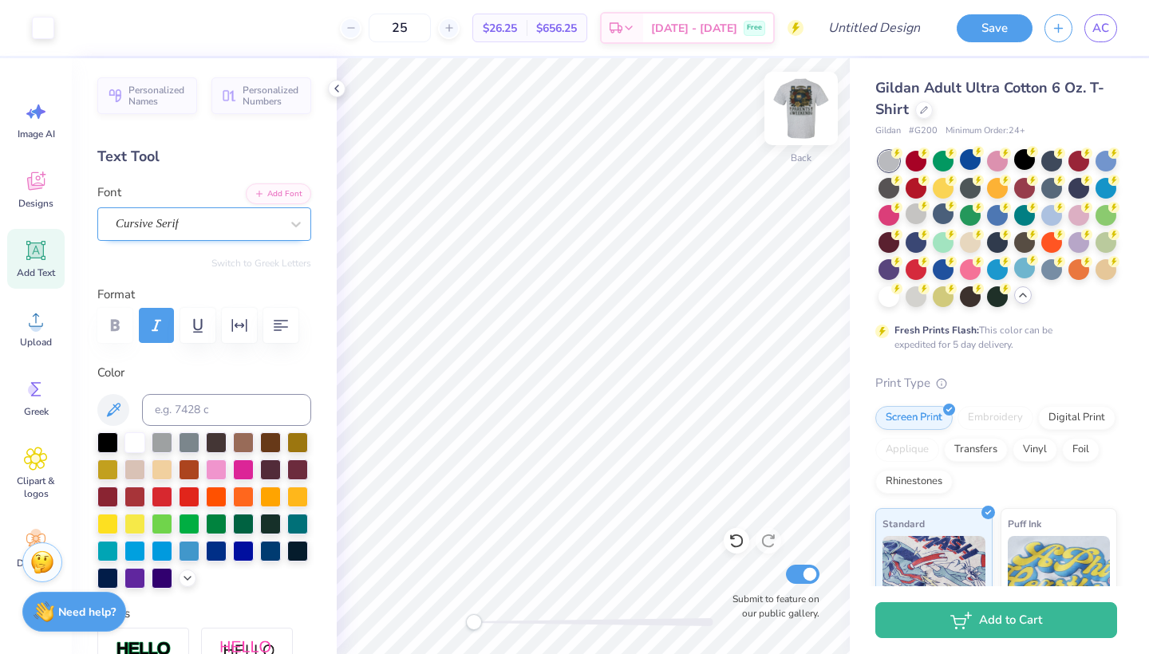
click at [805, 113] on img at bounding box center [801, 109] width 64 height 64
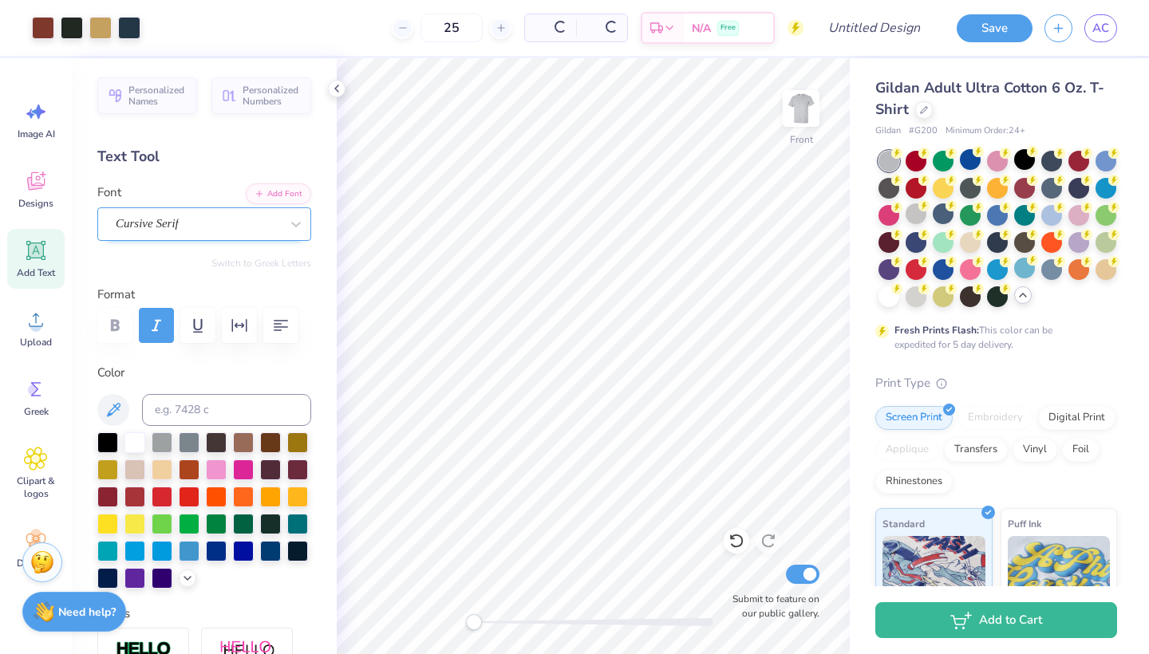
click at [805, 113] on img at bounding box center [801, 109] width 32 height 32
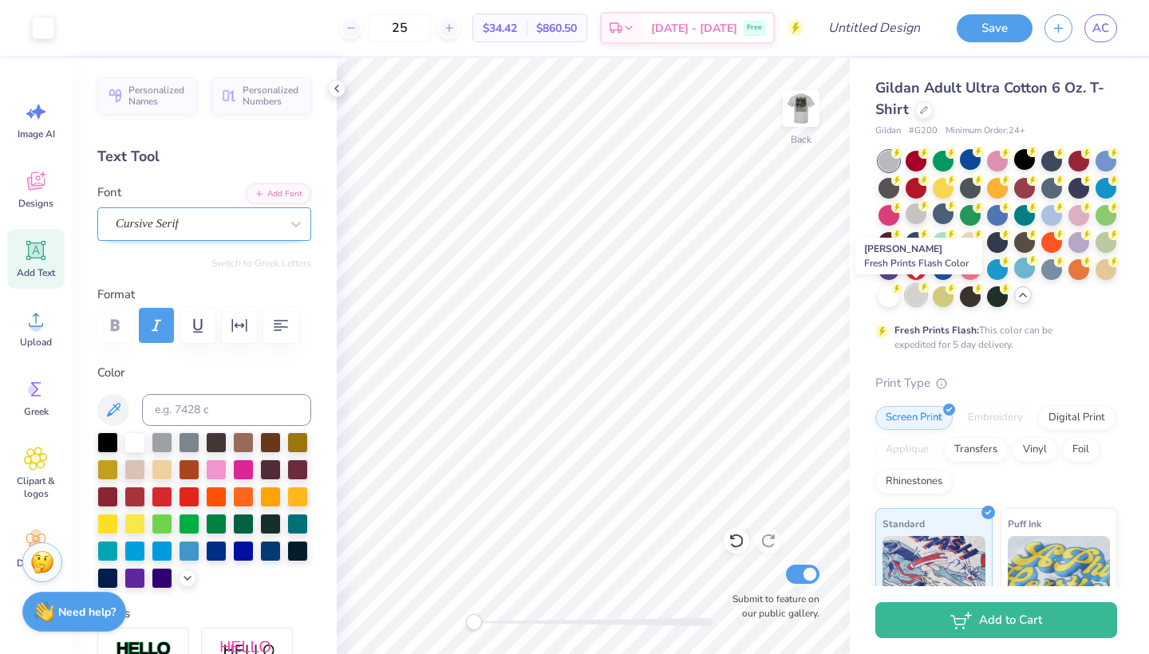
click at [920, 291] on icon at bounding box center [924, 287] width 11 height 11
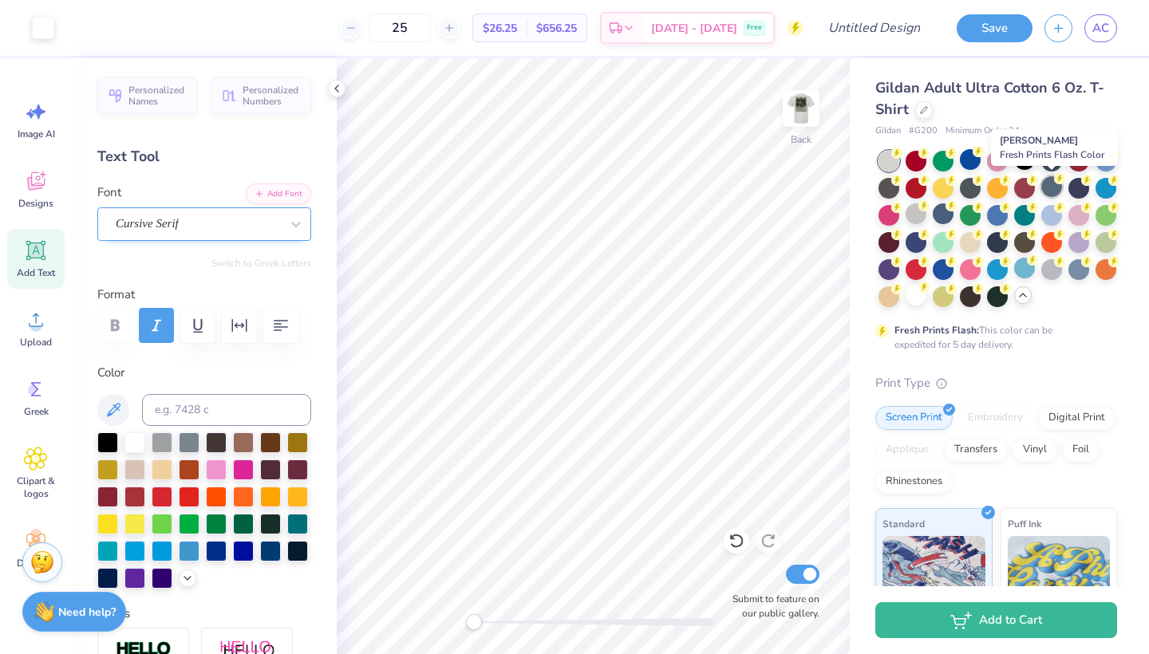
click at [1055, 189] on div at bounding box center [1052, 186] width 21 height 21
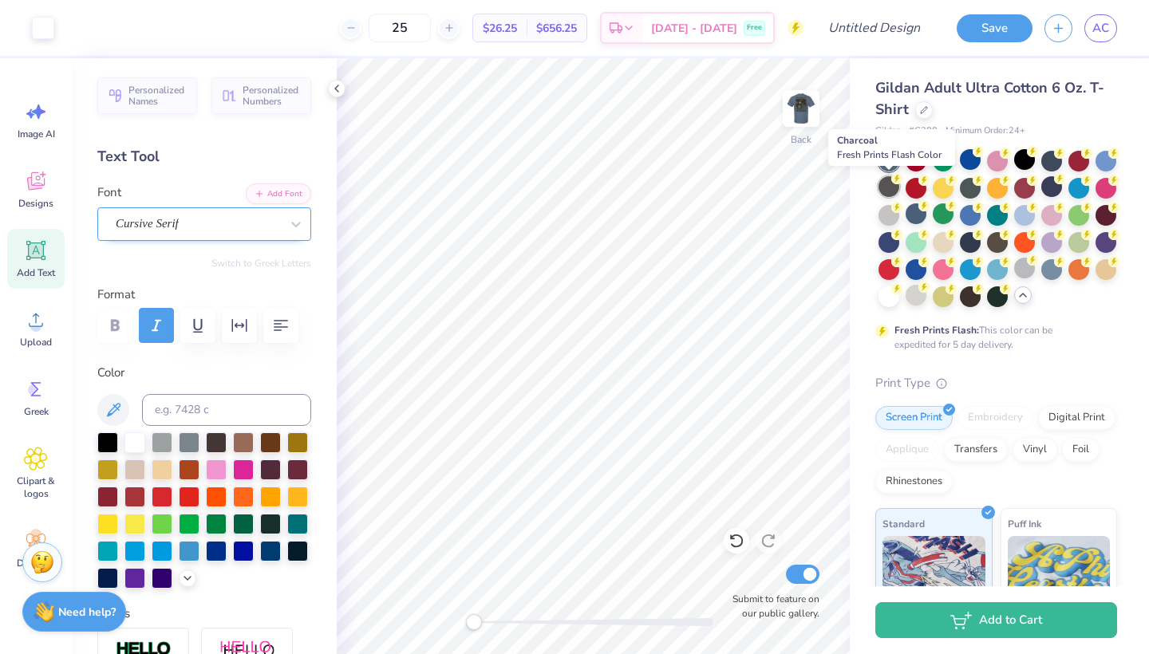
click at [893, 187] on div at bounding box center [889, 186] width 21 height 21
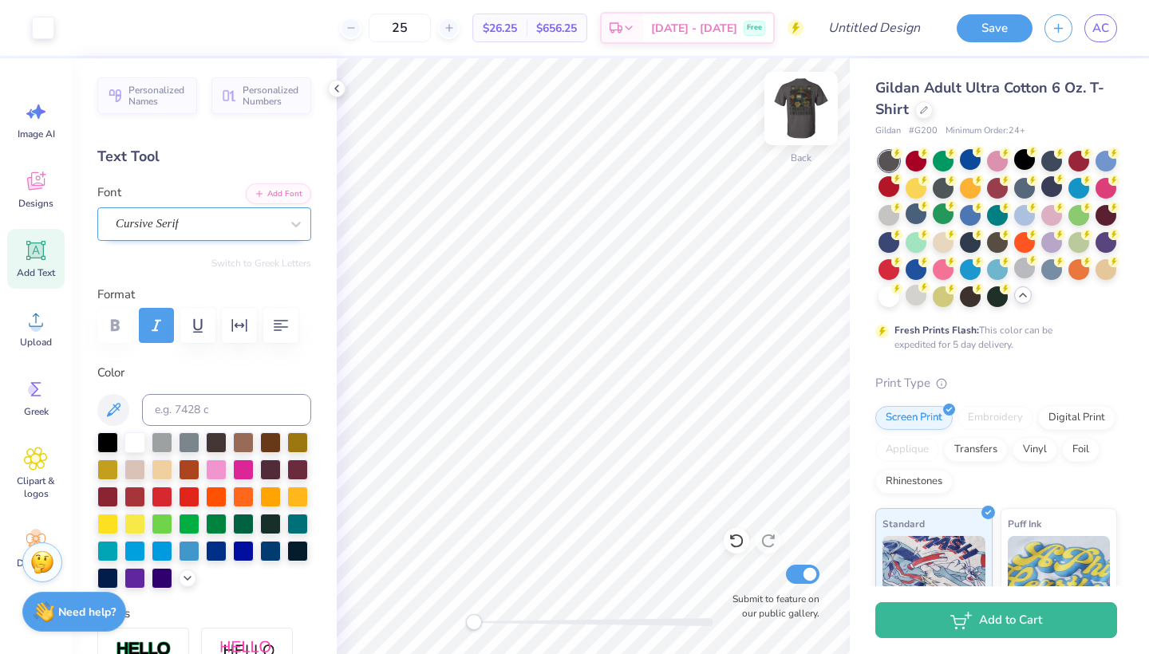
click at [812, 93] on img at bounding box center [801, 109] width 64 height 64
click at [812, 93] on img at bounding box center [801, 109] width 32 height 32
click at [940, 192] on div at bounding box center [943, 186] width 21 height 21
click at [810, 123] on img at bounding box center [801, 109] width 64 height 64
click at [810, 120] on img at bounding box center [801, 109] width 64 height 64
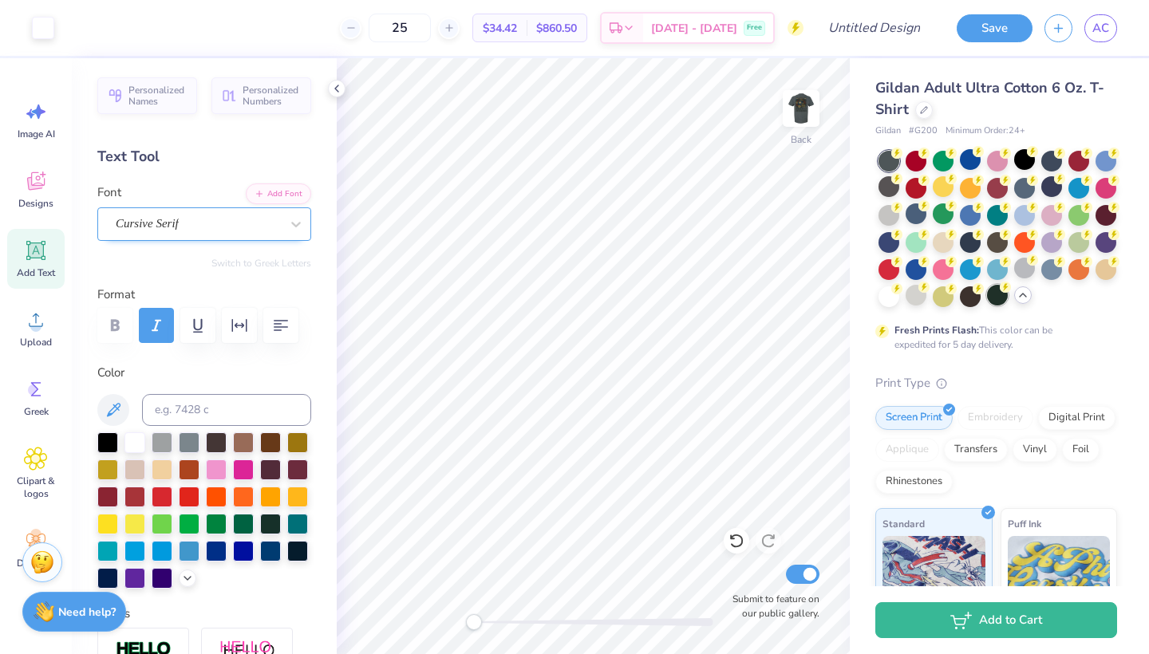
click at [1001, 298] on div at bounding box center [997, 295] width 21 height 21
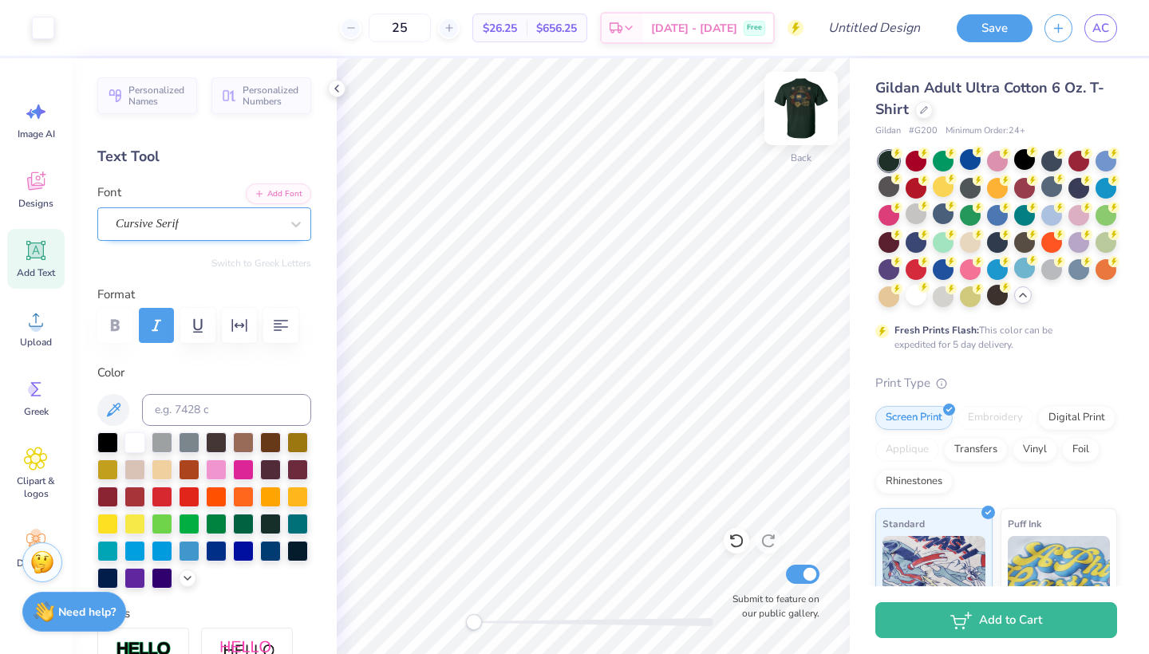
click at [808, 105] on img at bounding box center [801, 109] width 64 height 64
click at [808, 105] on img at bounding box center [801, 109] width 32 height 32
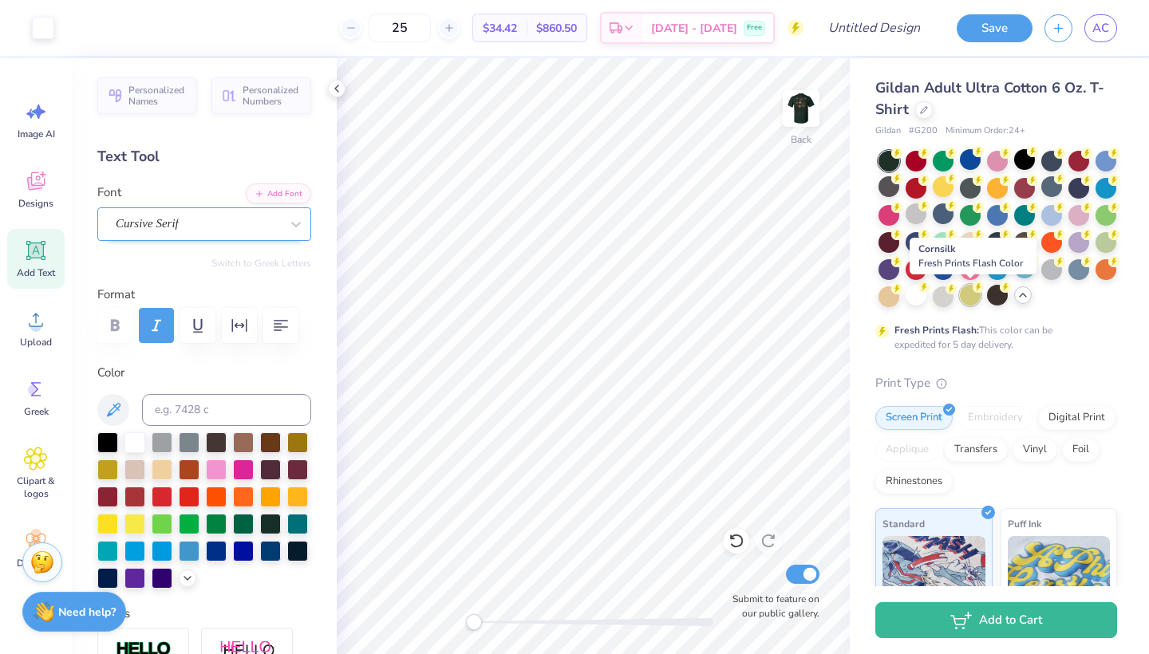
click at [968, 298] on div at bounding box center [970, 295] width 21 height 21
click at [945, 295] on div at bounding box center [943, 295] width 21 height 21
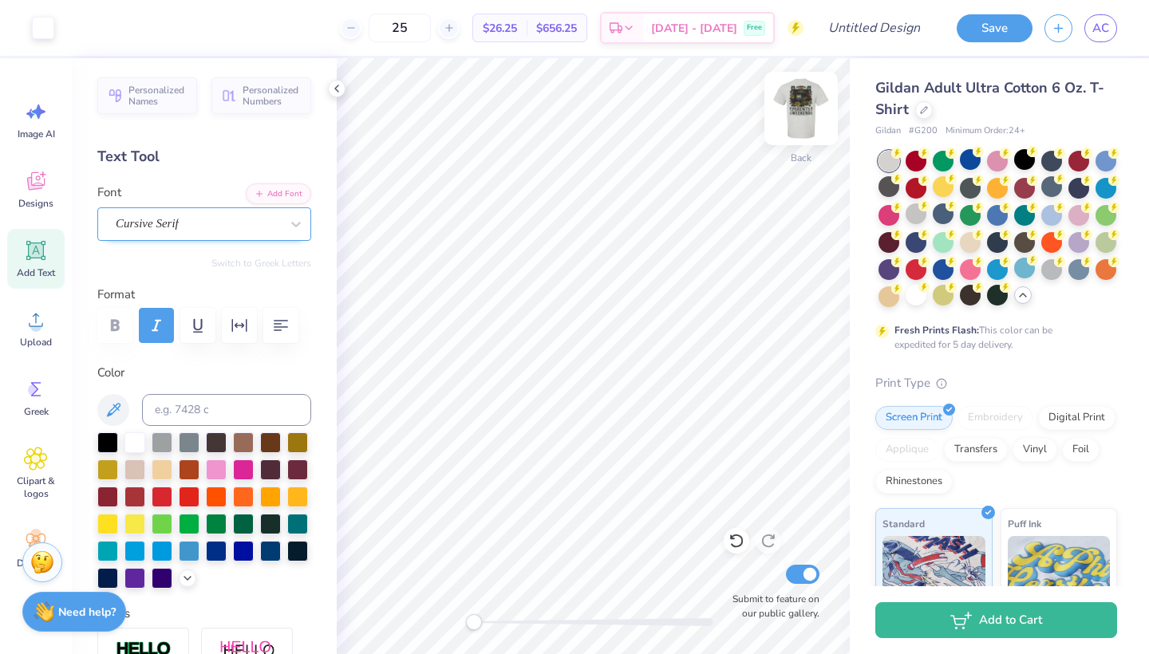
click at [803, 112] on img at bounding box center [801, 109] width 64 height 64
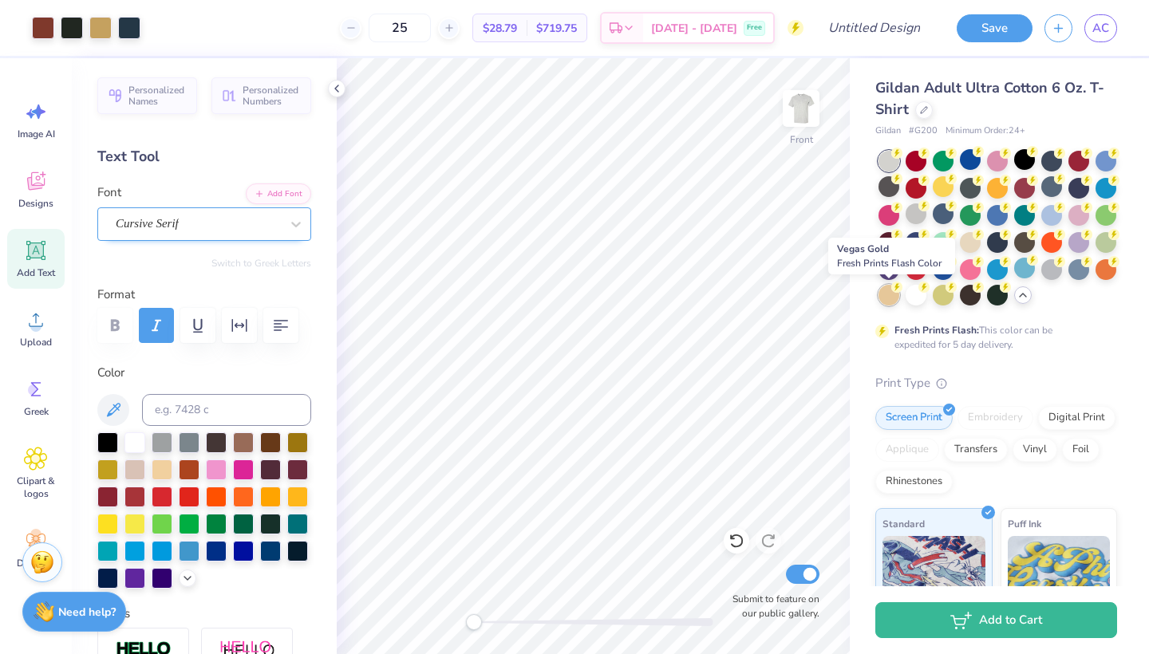
click at [881, 295] on div at bounding box center [889, 295] width 21 height 21
click at [937, 298] on div at bounding box center [943, 295] width 21 height 21
click at [893, 271] on div at bounding box center [889, 268] width 21 height 21
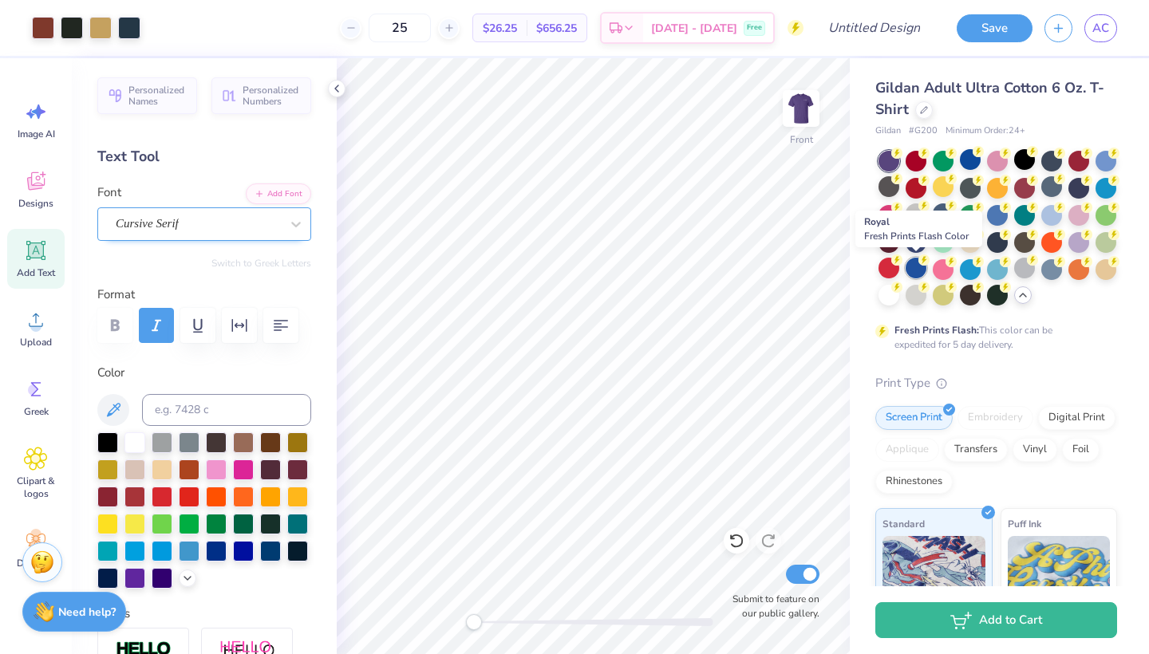
click at [920, 264] on icon at bounding box center [924, 260] width 11 height 11
click at [971, 271] on div at bounding box center [970, 268] width 21 height 21
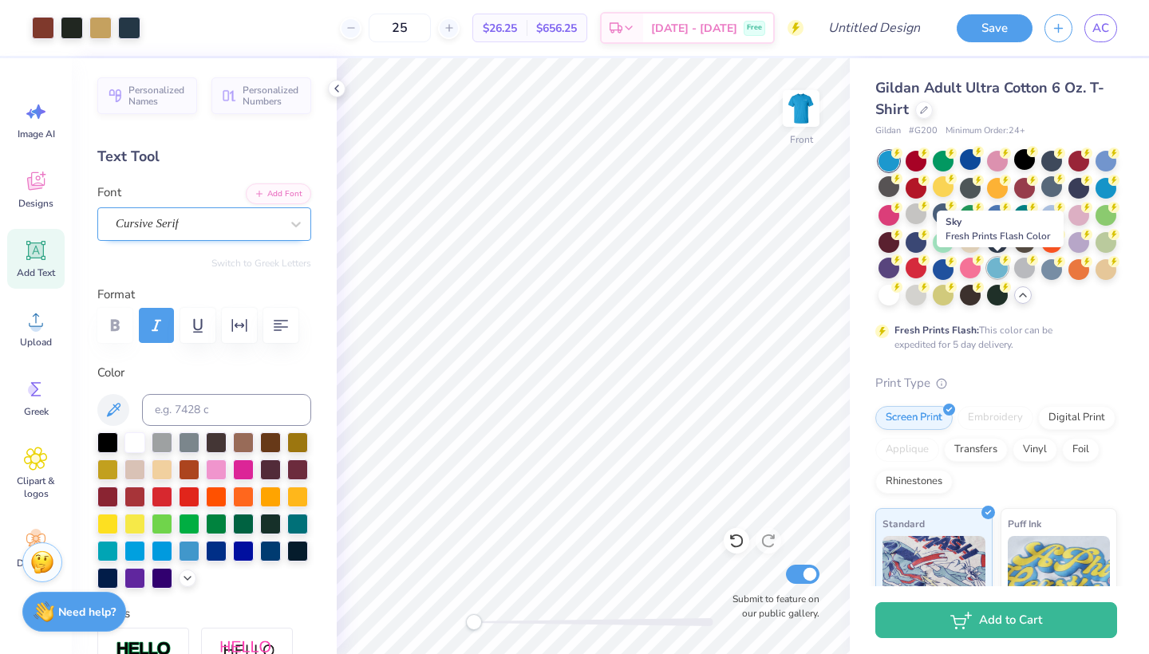
click at [1004, 272] on div at bounding box center [997, 268] width 21 height 21
click at [1045, 269] on div at bounding box center [1052, 268] width 21 height 21
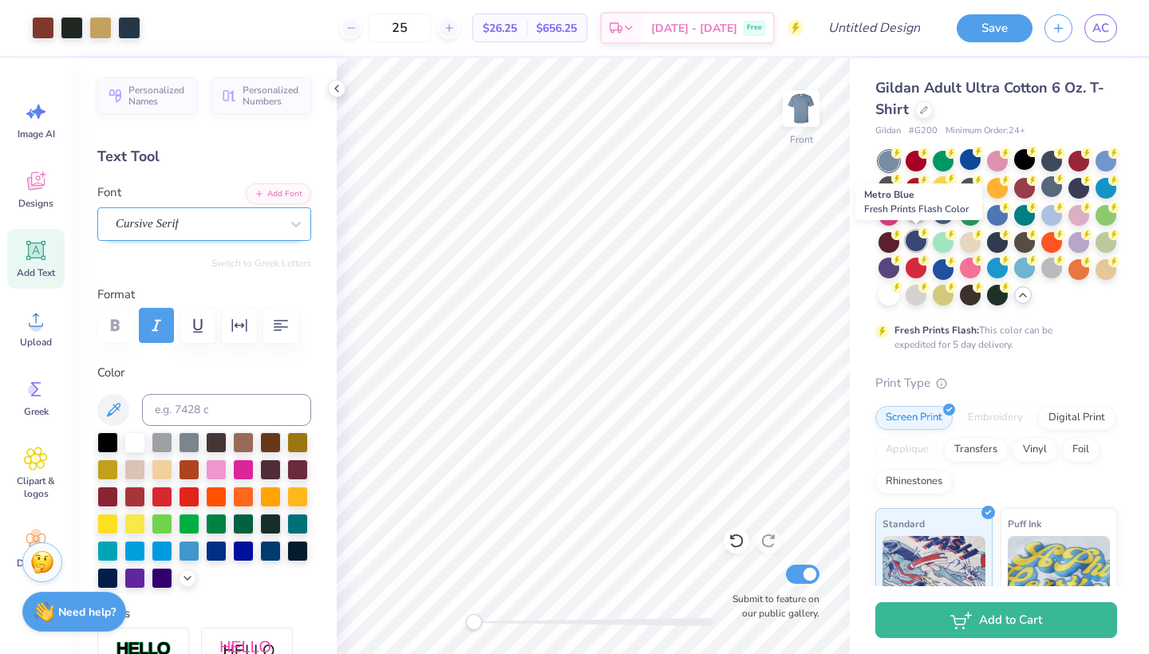
click at [921, 243] on div at bounding box center [916, 241] width 21 height 21
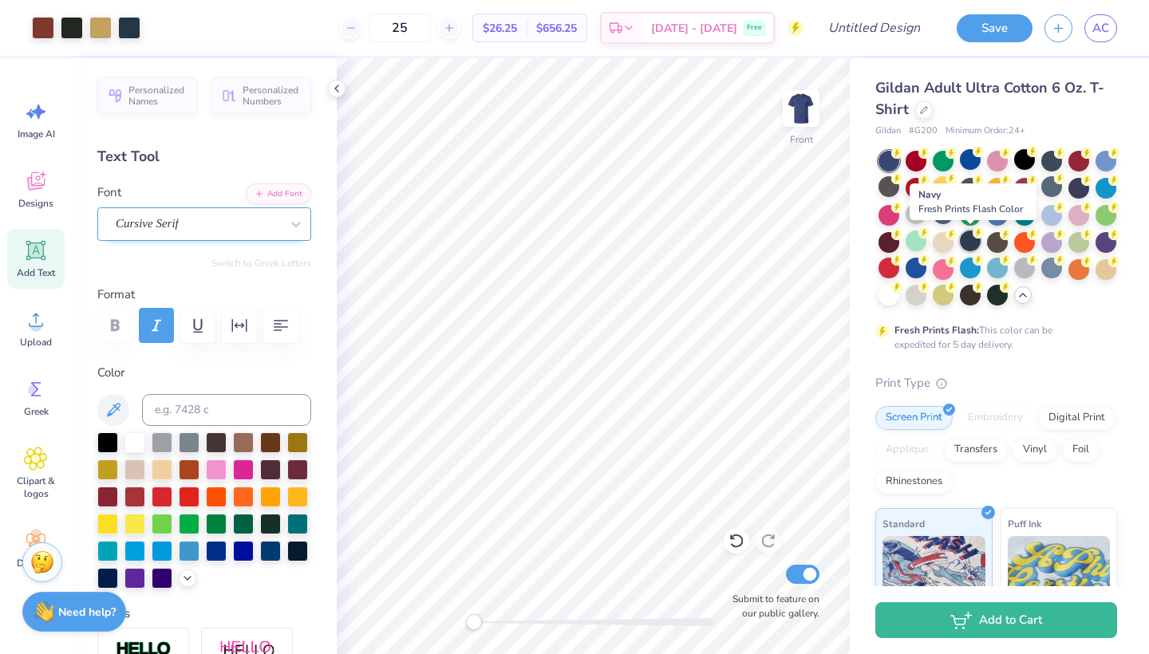
click at [978, 242] on div at bounding box center [970, 241] width 21 height 21
click at [992, 242] on div at bounding box center [997, 241] width 21 height 21
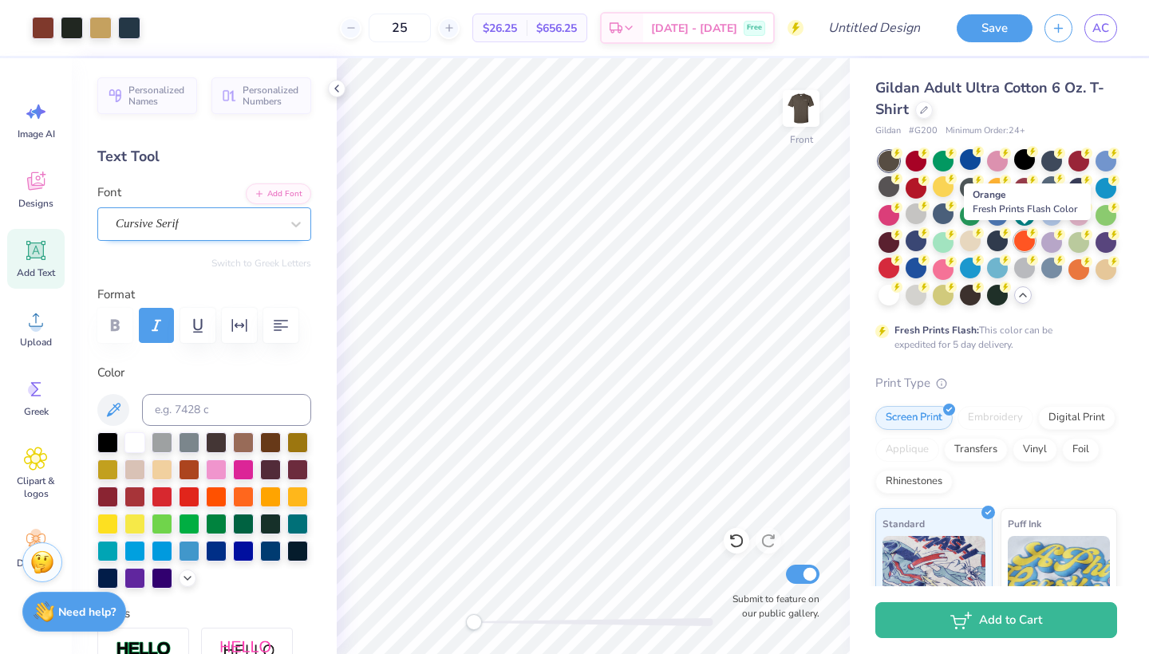
click at [1022, 243] on div at bounding box center [1024, 241] width 21 height 21
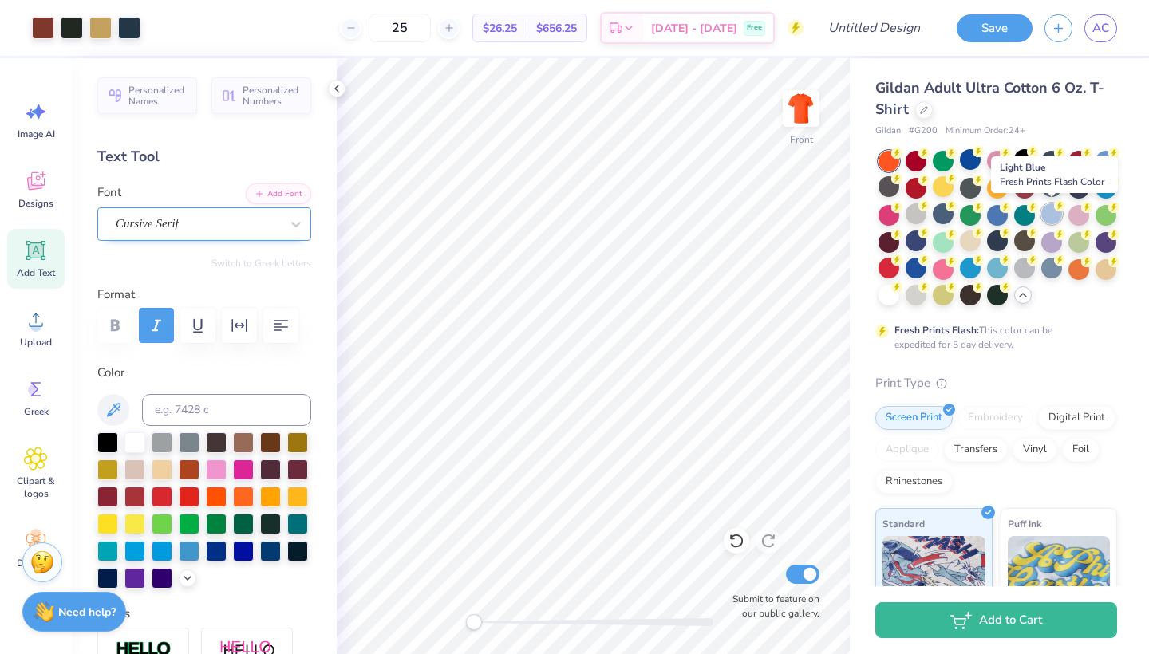
click at [1056, 215] on div at bounding box center [1052, 214] width 21 height 21
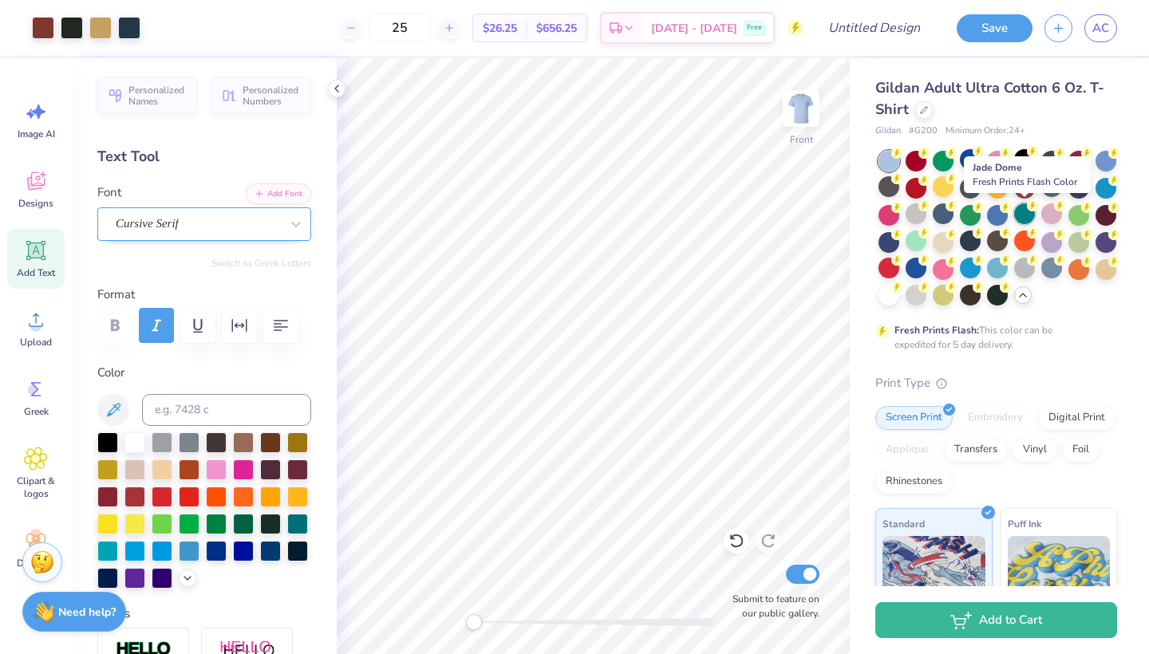
click at [1022, 212] on div at bounding box center [1024, 214] width 21 height 21
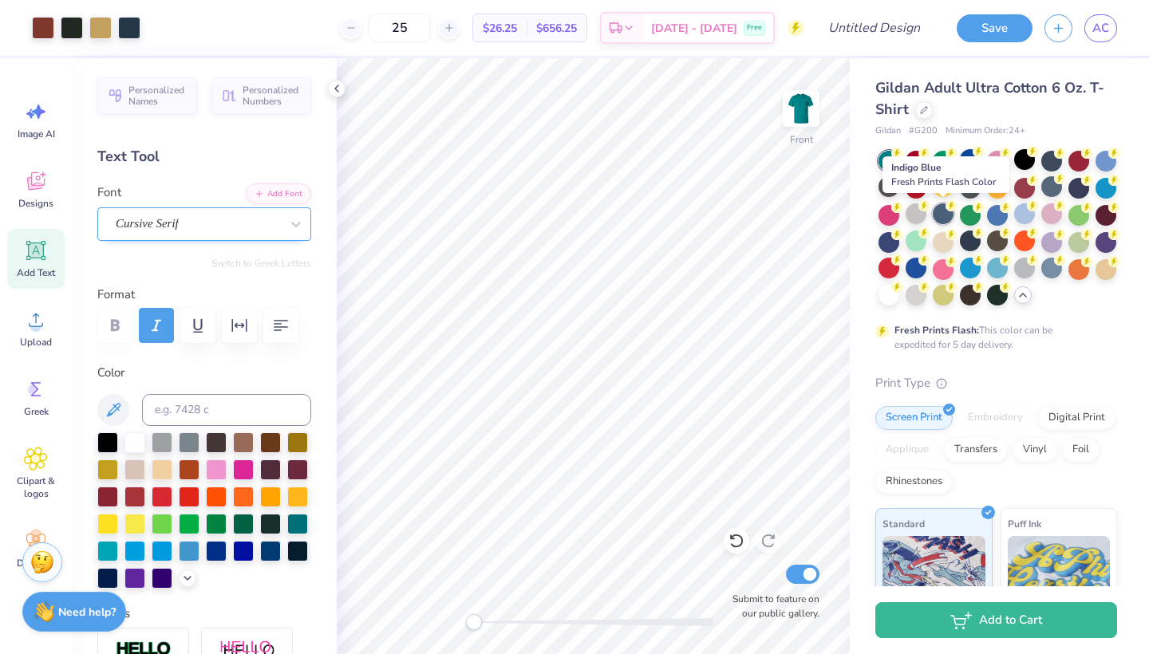
click at [947, 213] on div at bounding box center [943, 214] width 21 height 21
click at [919, 212] on div at bounding box center [916, 214] width 21 height 21
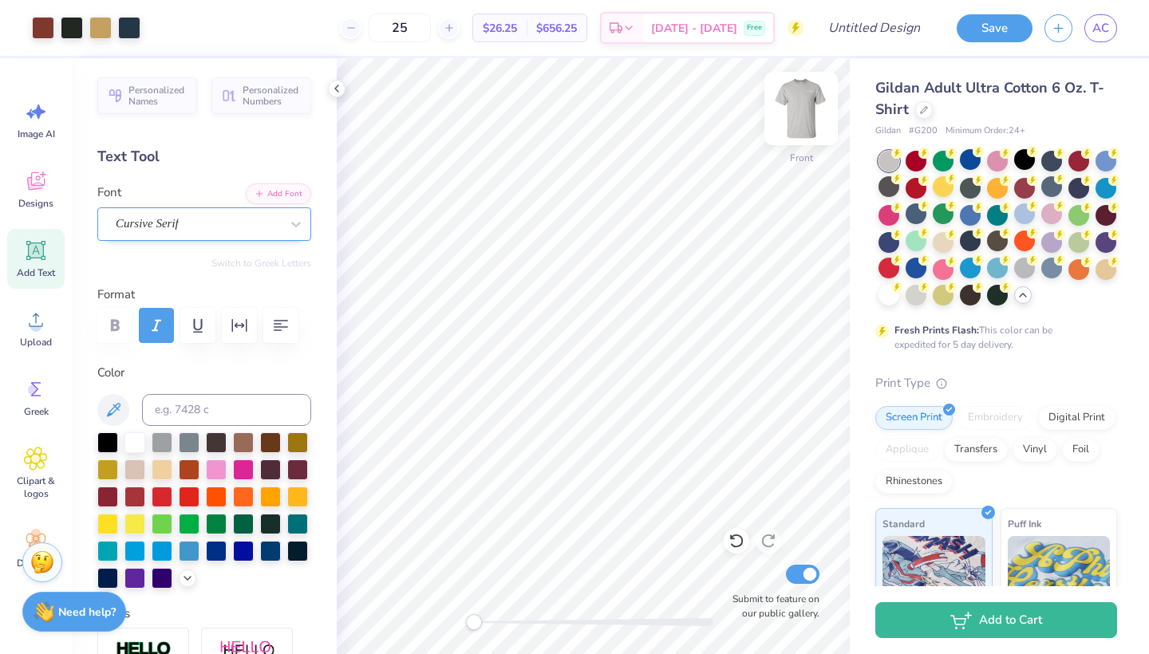
click at [786, 113] on img at bounding box center [801, 109] width 64 height 64
click at [792, 113] on img at bounding box center [801, 109] width 64 height 64
click at [1048, 155] on div at bounding box center [1052, 159] width 21 height 21
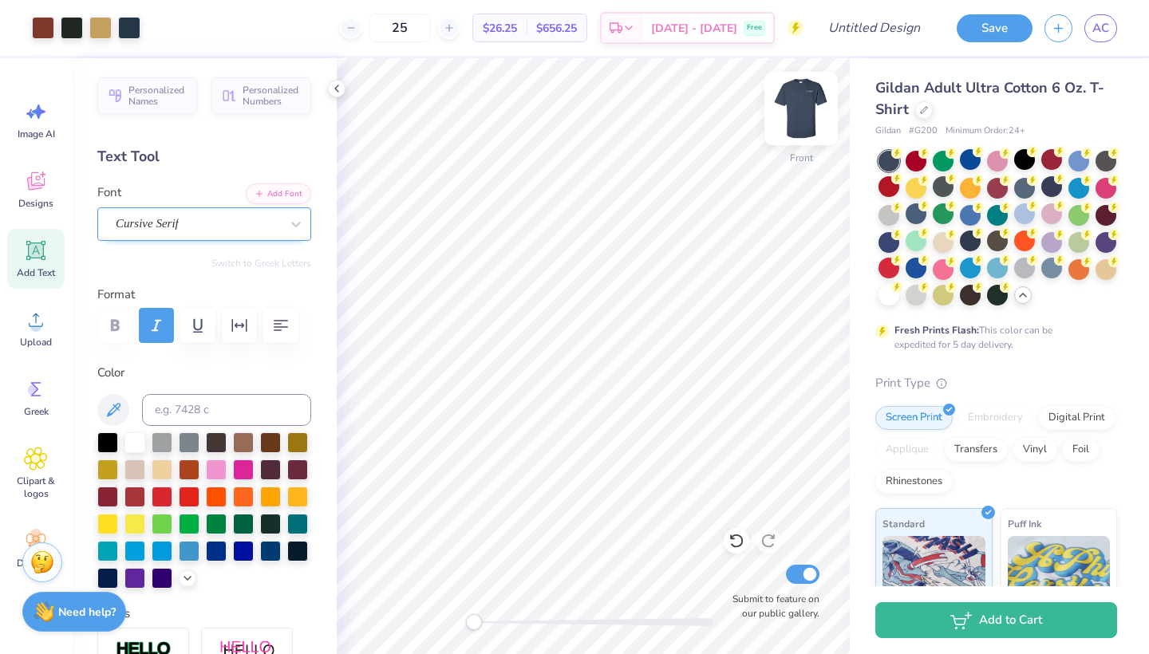
click at [815, 100] on img at bounding box center [801, 109] width 64 height 64
click at [815, 100] on img at bounding box center [801, 109] width 32 height 32
click at [812, 100] on img at bounding box center [801, 109] width 64 height 64
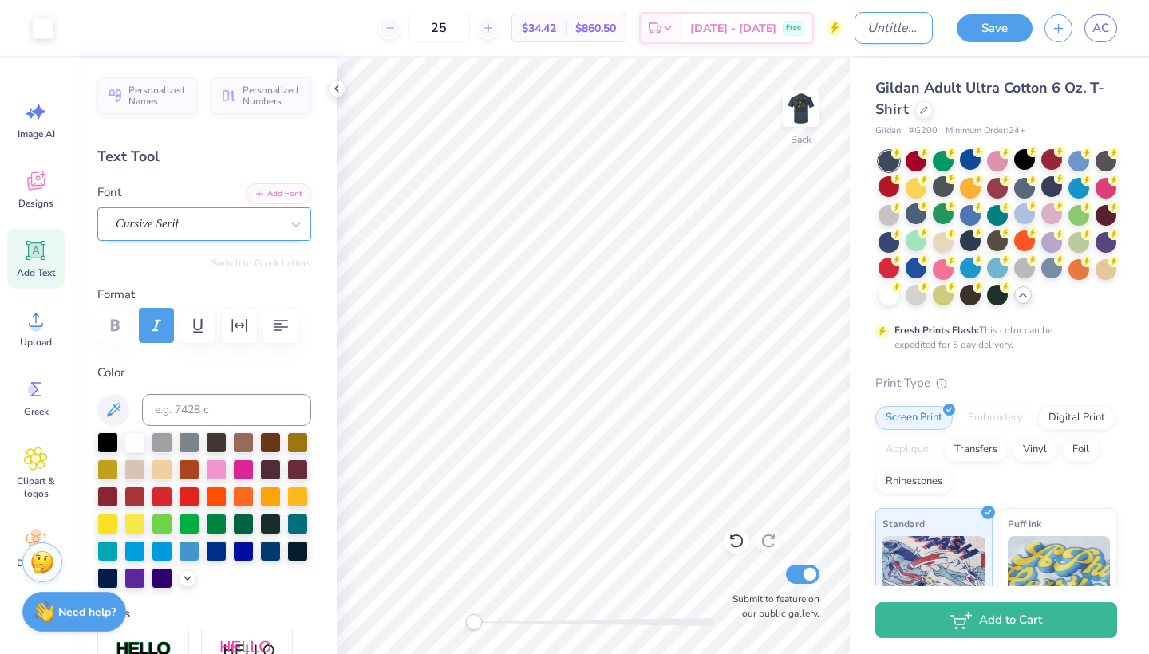
click at [903, 22] on input "Design Title" at bounding box center [894, 28] width 78 height 32
type input "4"
click at [1017, 32] on button "Save" at bounding box center [995, 26] width 76 height 28
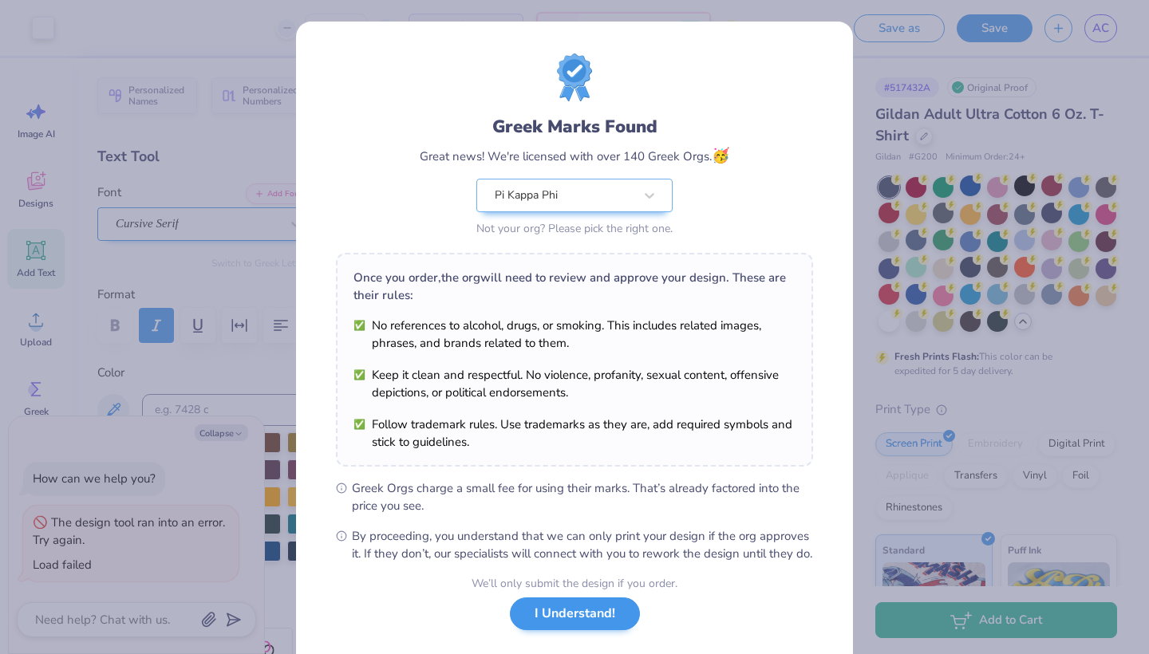
click at [577, 623] on button "I Understand!" at bounding box center [575, 614] width 130 height 33
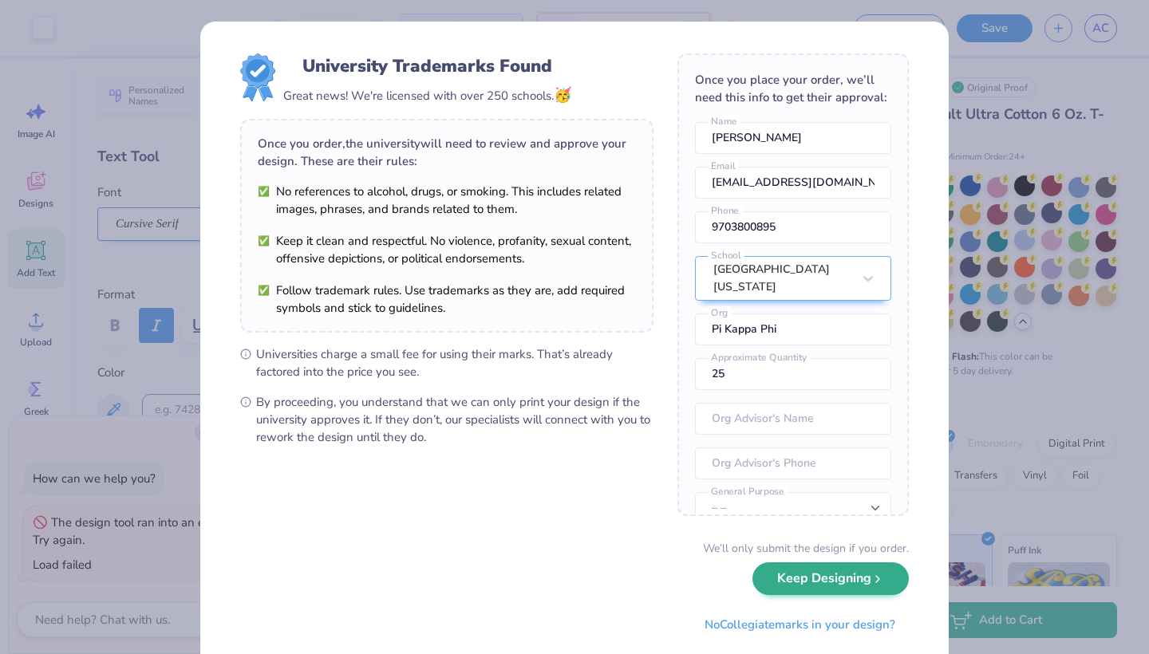
click at [805, 584] on button "Keep Designing" at bounding box center [831, 579] width 156 height 33
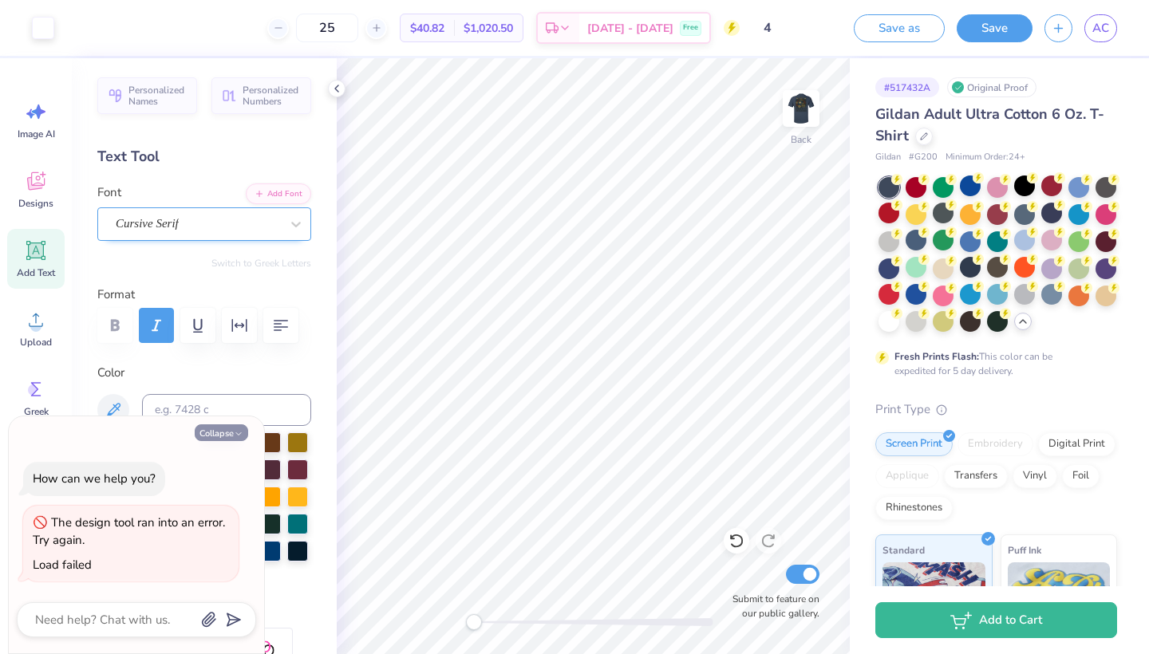
click at [208, 429] on button "Collapse" at bounding box center [221, 433] width 53 height 17
type textarea "x"
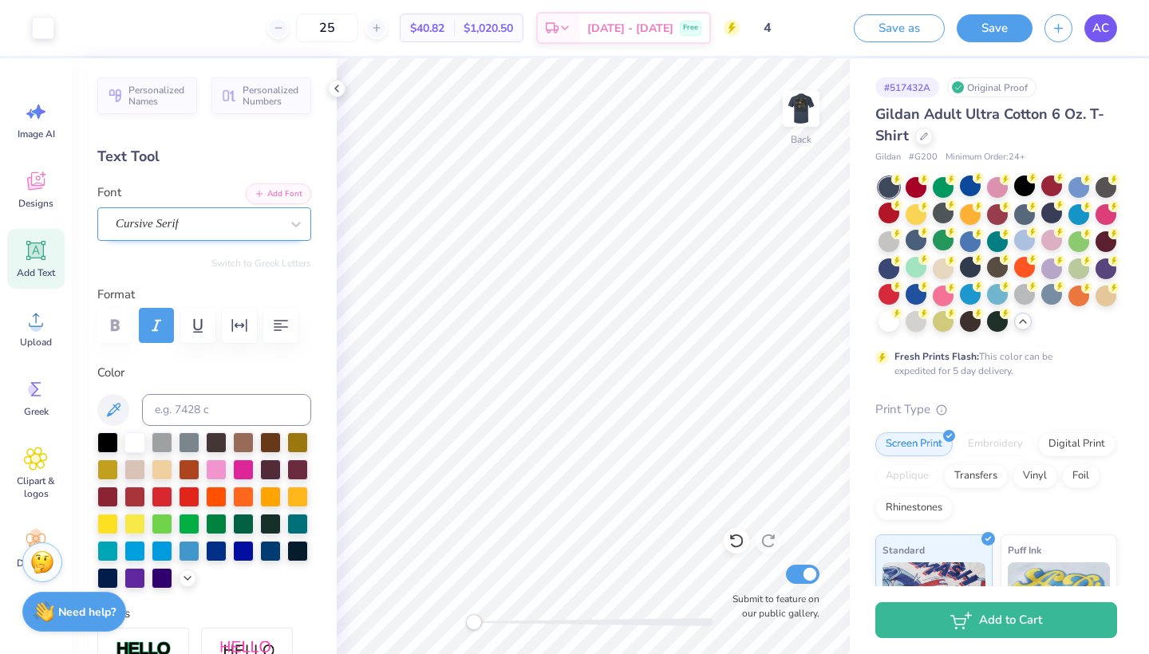
click at [1104, 24] on span "AC" at bounding box center [1101, 28] width 17 height 18
